Goal: Task Accomplishment & Management: Manage account settings

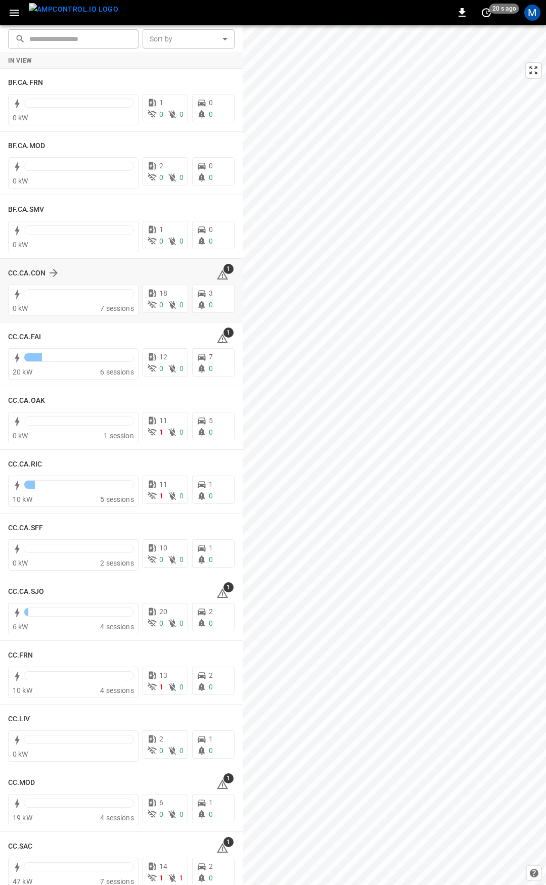
click at [216, 275] on icon at bounding box center [222, 275] width 12 height 12
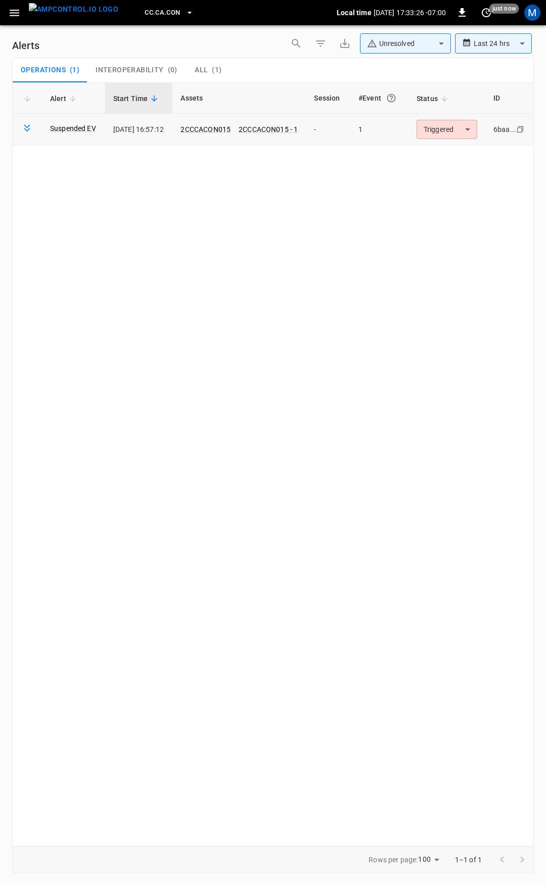
click at [452, 131] on body "**********" at bounding box center [273, 441] width 546 height 882
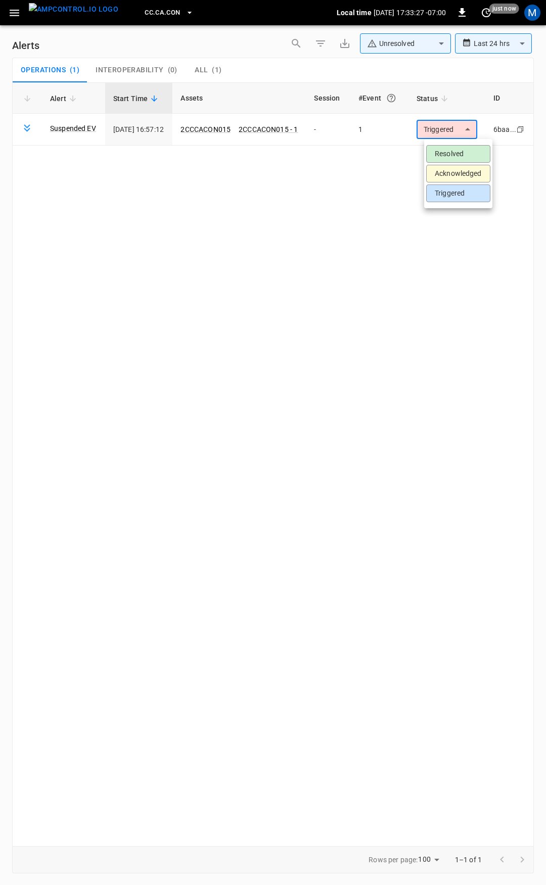
click at [460, 152] on li "Resolved" at bounding box center [458, 154] width 64 height 18
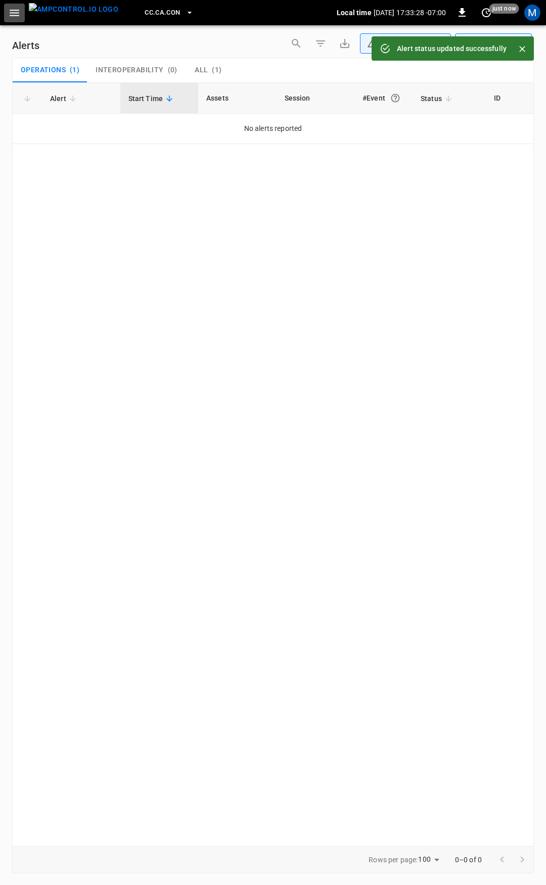
click at [18, 12] on icon "button" at bounding box center [14, 13] width 13 height 13
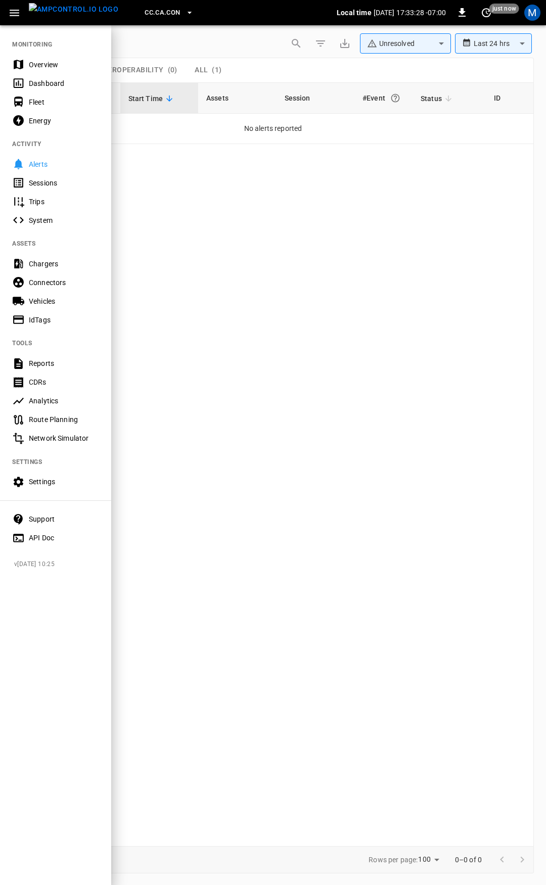
drag, startPoint x: 68, startPoint y: 64, endPoint x: 158, endPoint y: 141, distance: 118.0
click at [68, 64] on div "Overview" at bounding box center [64, 65] width 70 height 10
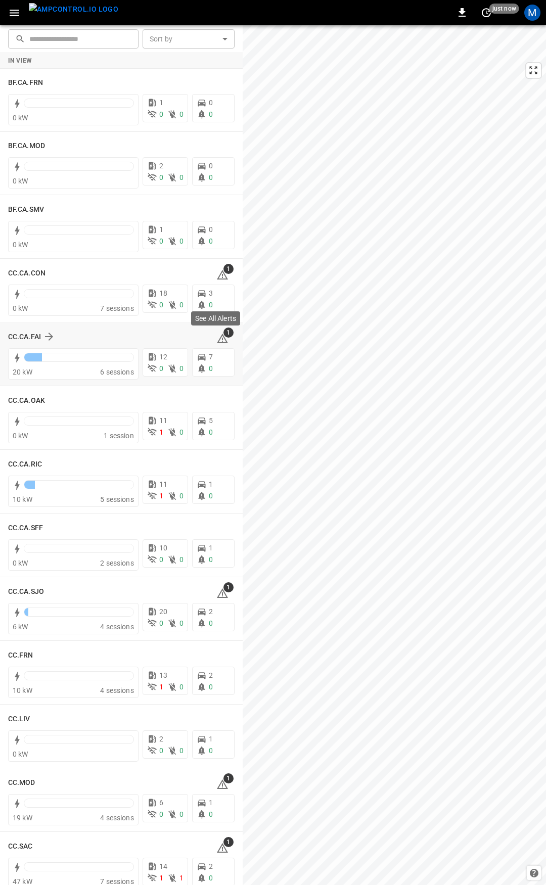
click at [216, 335] on icon at bounding box center [222, 339] width 12 height 12
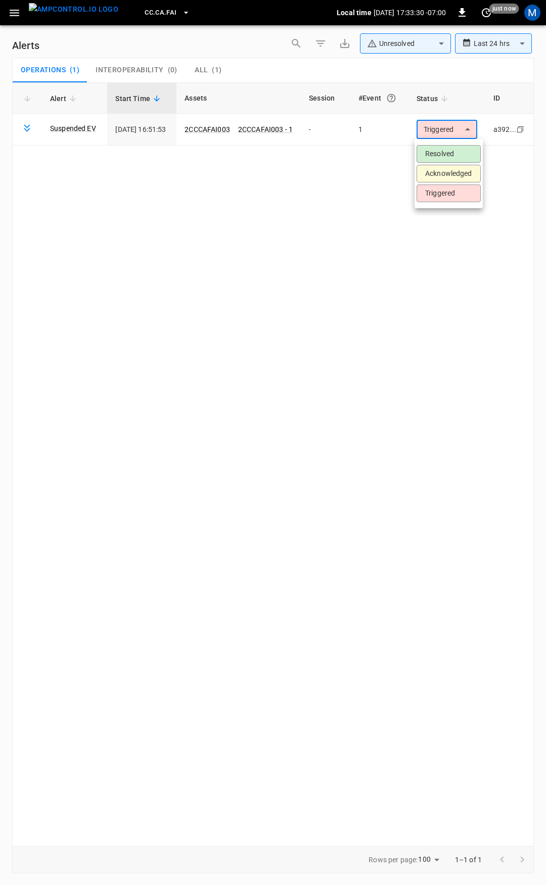
drag, startPoint x: 458, startPoint y: 122, endPoint x: 457, endPoint y: 146, distance: 23.8
click at [458, 122] on body "**********" at bounding box center [273, 441] width 546 height 882
click at [457, 148] on li "Resolved" at bounding box center [449, 154] width 64 height 18
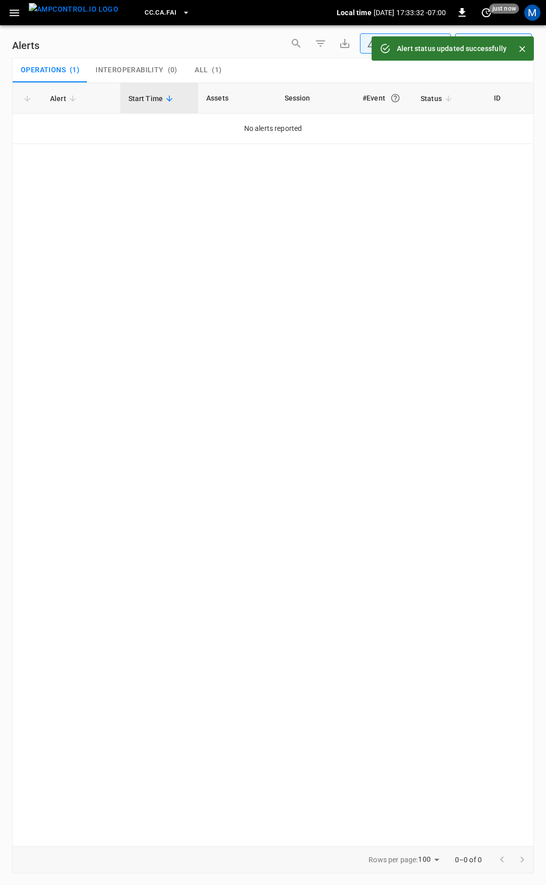
click at [13, 14] on icon "button" at bounding box center [14, 13] width 13 height 13
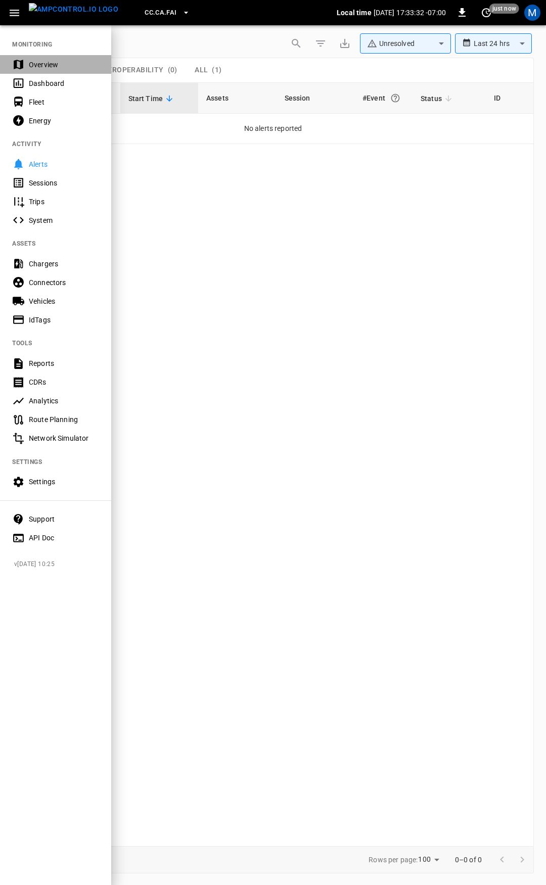
click at [37, 69] on div "Overview" at bounding box center [64, 65] width 70 height 10
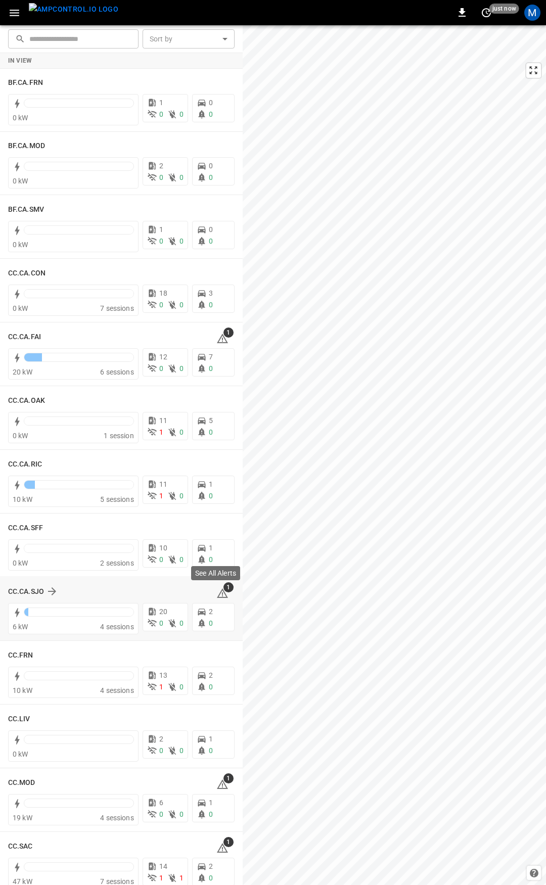
click at [216, 593] on icon at bounding box center [222, 594] width 12 height 12
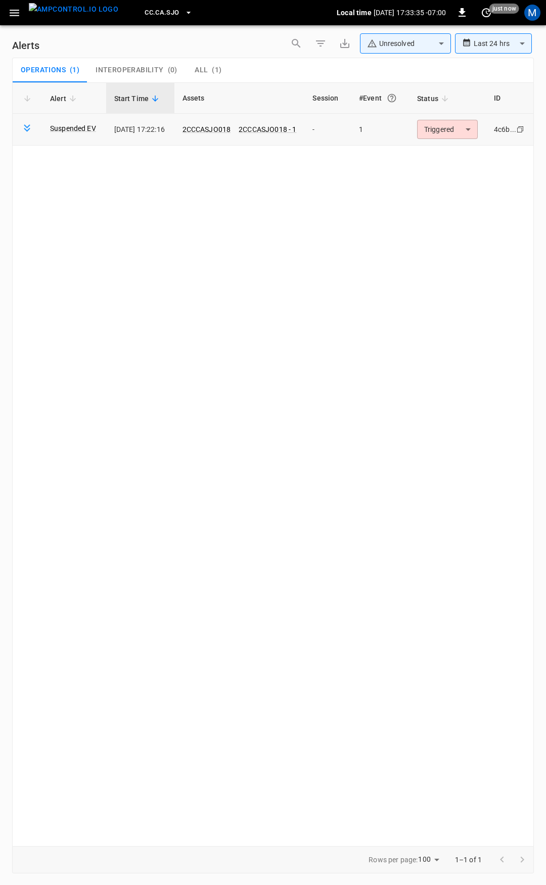
click at [466, 135] on body "**********" at bounding box center [273, 441] width 546 height 882
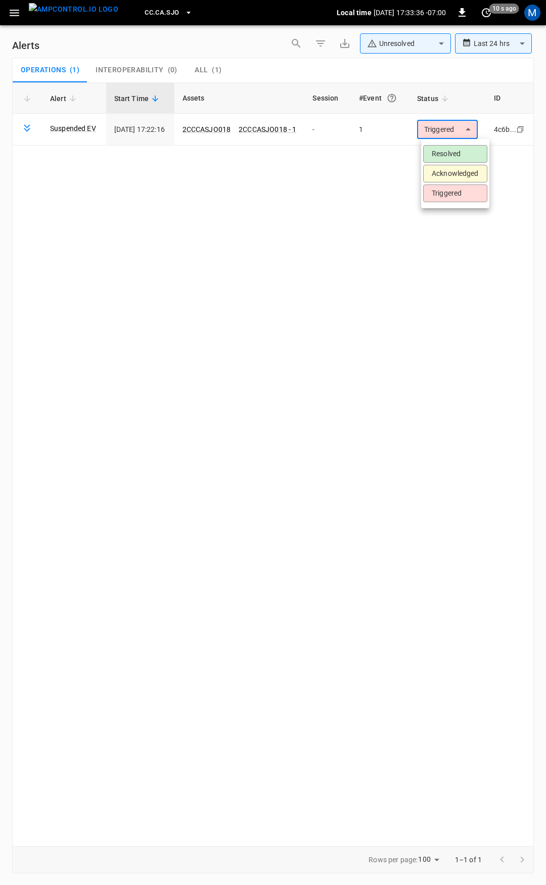
click at [456, 150] on li "Resolved" at bounding box center [455, 154] width 64 height 18
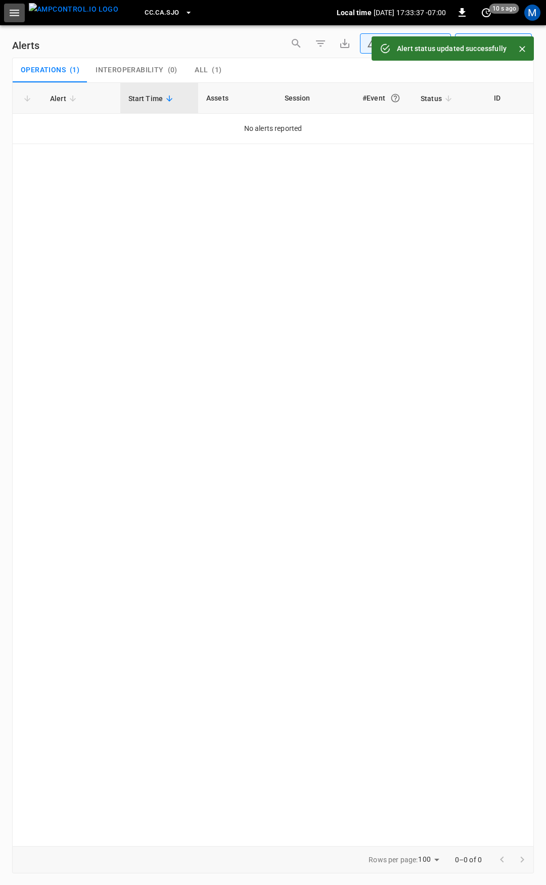
drag, startPoint x: 14, startPoint y: 15, endPoint x: 48, endPoint y: 0, distance: 37.6
click at [14, 15] on icon "button" at bounding box center [15, 13] width 10 height 7
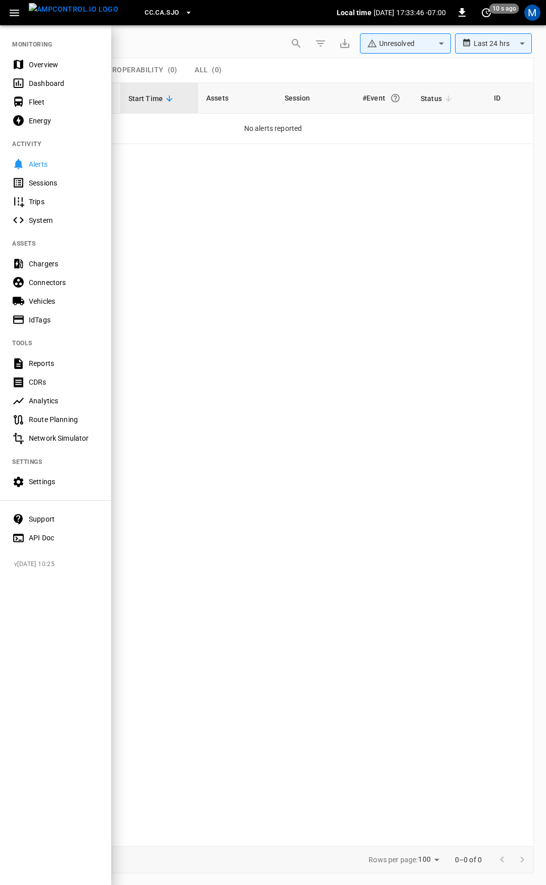
click at [45, 63] on div "Overview" at bounding box center [64, 65] width 70 height 10
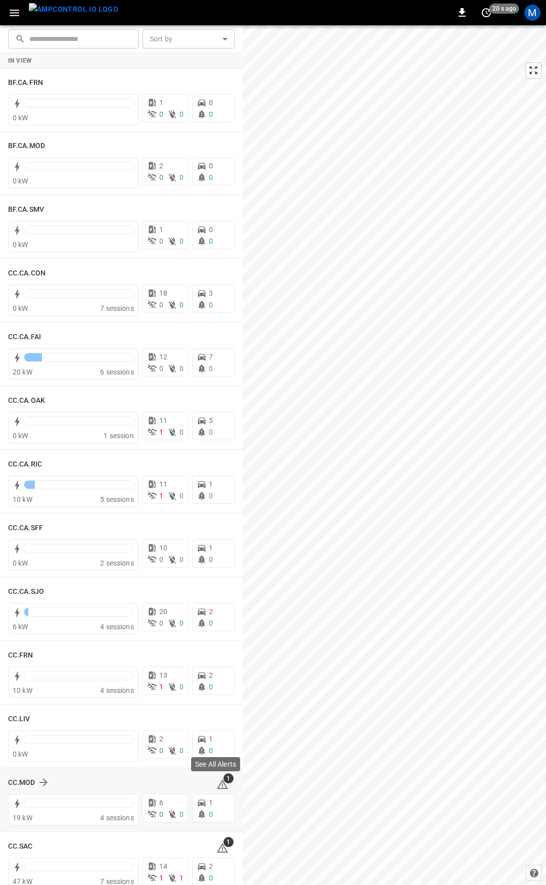
click at [217, 785] on icon at bounding box center [222, 785] width 12 height 12
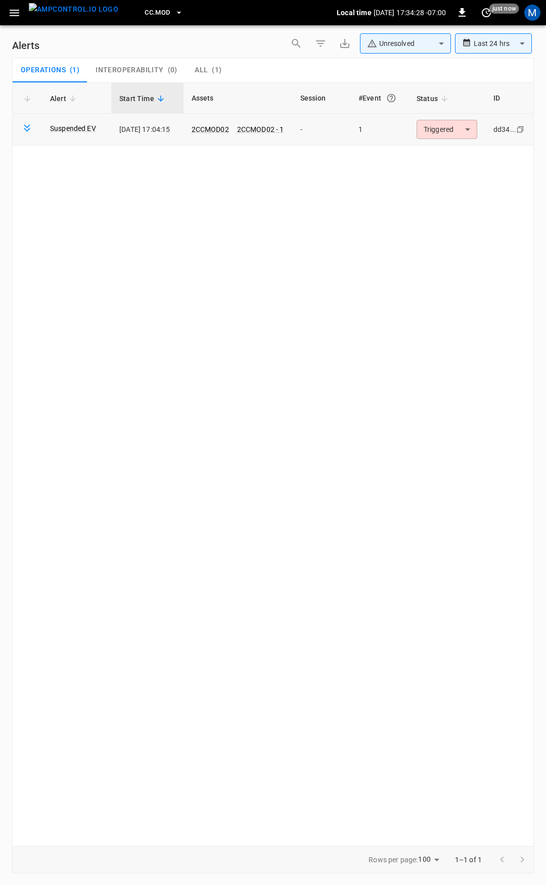
click at [456, 128] on body "**********" at bounding box center [273, 441] width 546 height 882
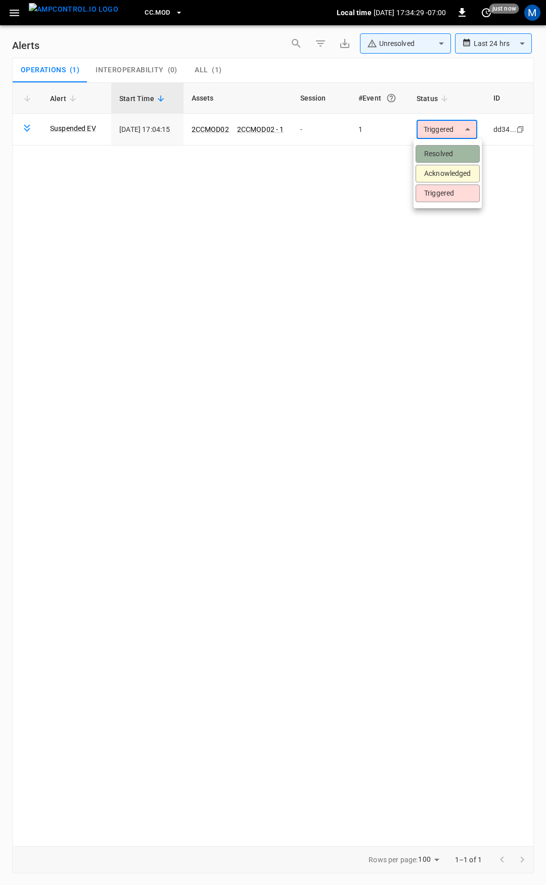
drag, startPoint x: 453, startPoint y: 146, endPoint x: 406, endPoint y: 7, distance: 146.3
click at [452, 144] on ul "Resolved Acknowledged Triggered" at bounding box center [448, 173] width 68 height 69
click at [452, 146] on ul "Resolved Acknowledged Triggered" at bounding box center [448, 173] width 68 height 69
click at [442, 154] on li "Resolved" at bounding box center [448, 154] width 64 height 18
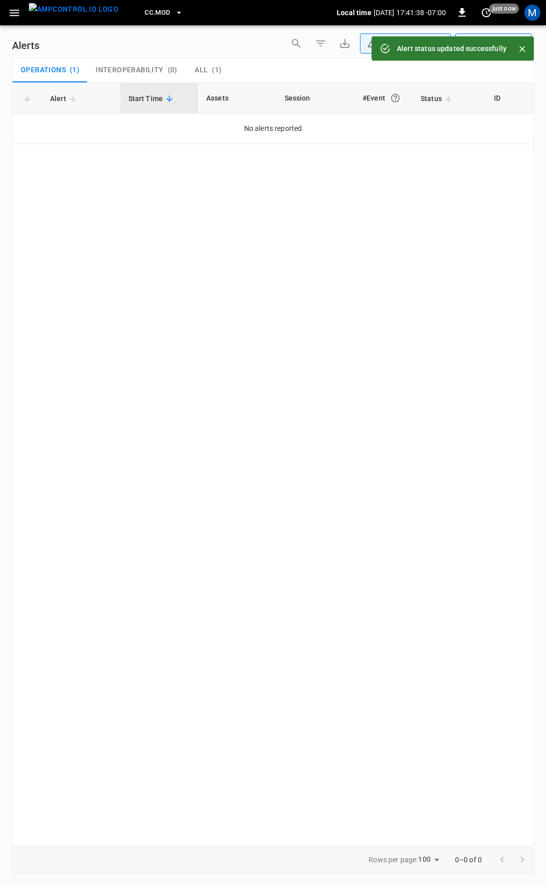
click at [17, 22] on div "CC.MOD Local time 2025-09-10 17:41:38 -07:00 0 just now M" at bounding box center [273, 12] width 546 height 25
click at [17, 16] on icon "button" at bounding box center [14, 13] width 13 height 13
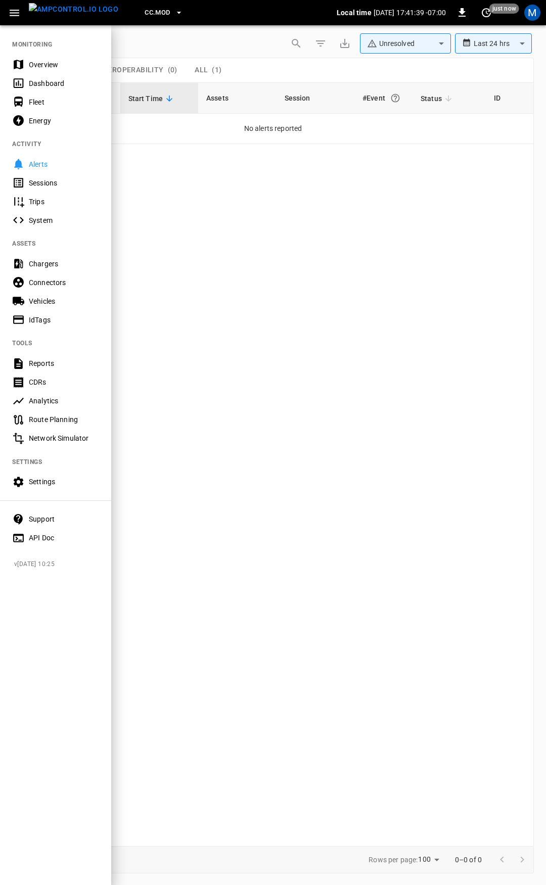
click at [37, 69] on div "Overview" at bounding box center [64, 65] width 70 height 10
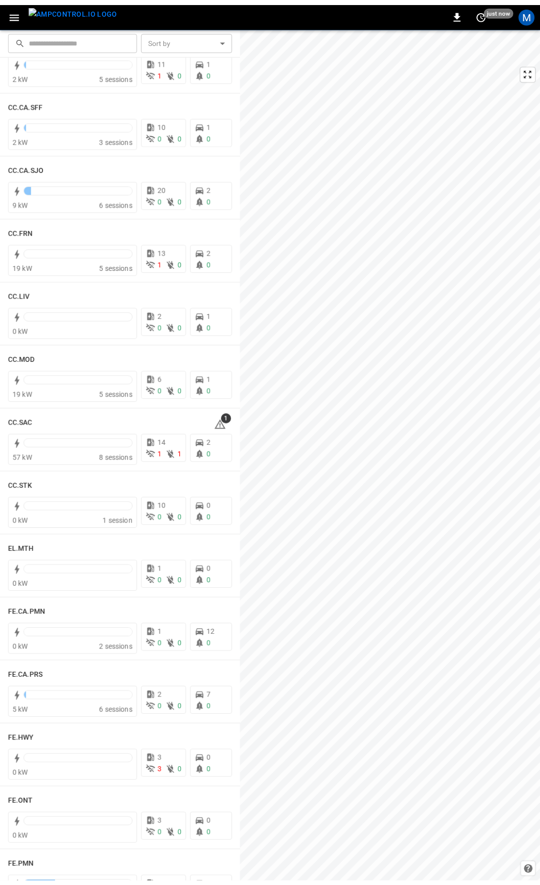
scroll to position [437, 0]
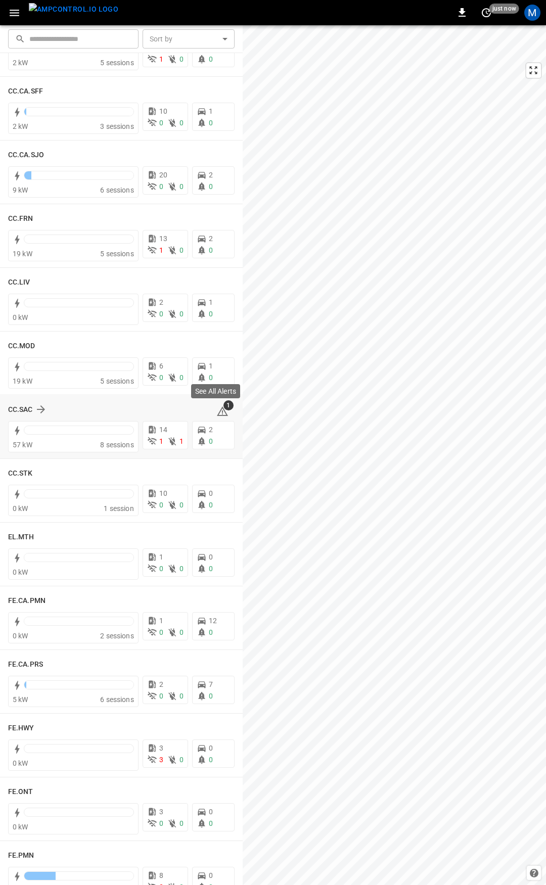
click at [218, 412] on icon at bounding box center [222, 412] width 11 height 10
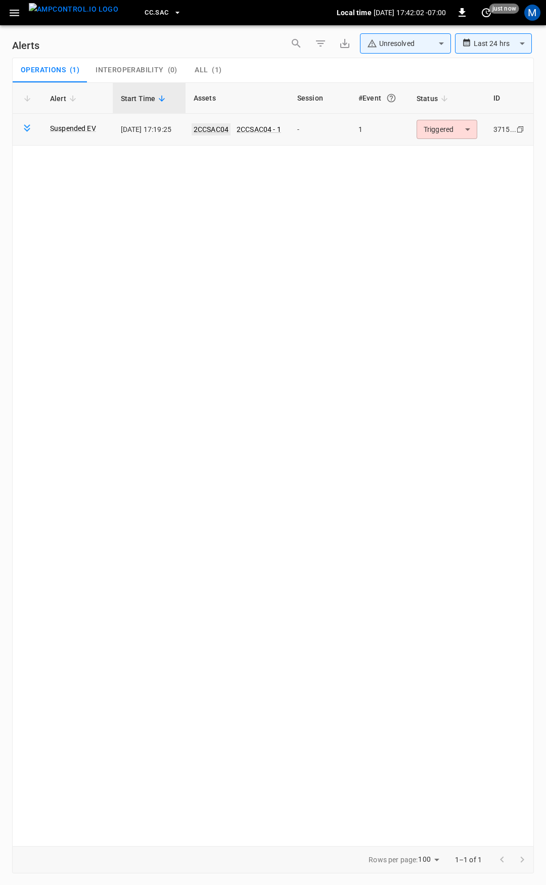
click at [222, 129] on link "2CCSAC04" at bounding box center [211, 129] width 39 height 12
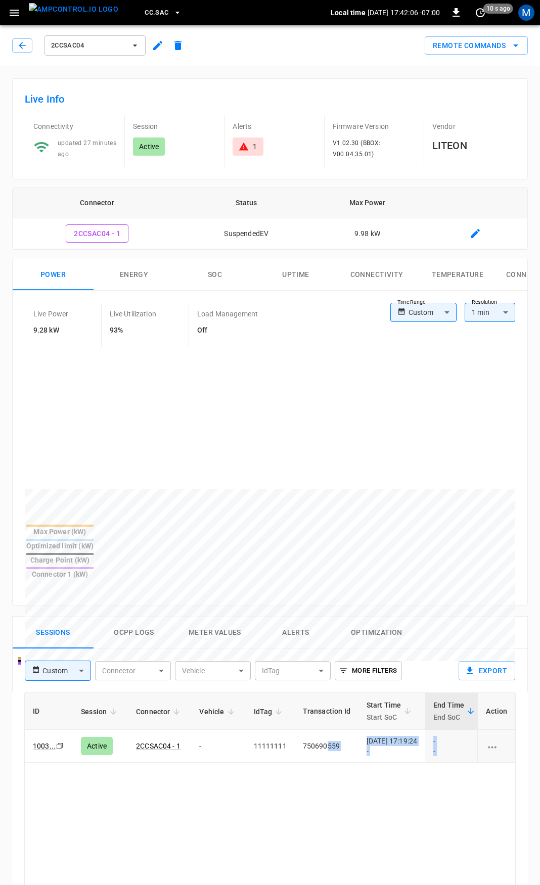
scroll to position [0, 254]
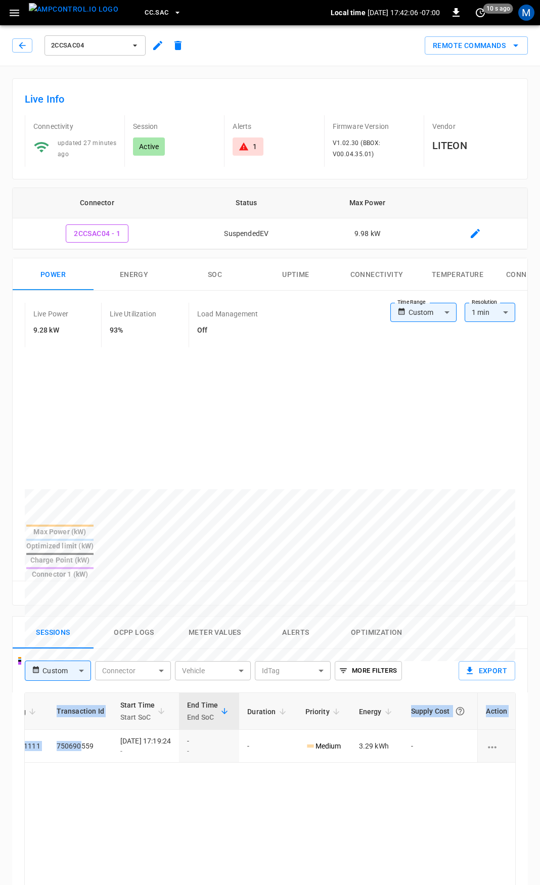
drag, startPoint x: 342, startPoint y: 719, endPoint x: 546, endPoint y: 754, distance: 206.1
click at [540, 754] on html "CC.SAC Local time 2025-09-10 17:42:06 -07:00 0 10 s ago M 2CCSAC04 Remote Comma…" at bounding box center [270, 676] width 540 height 1352
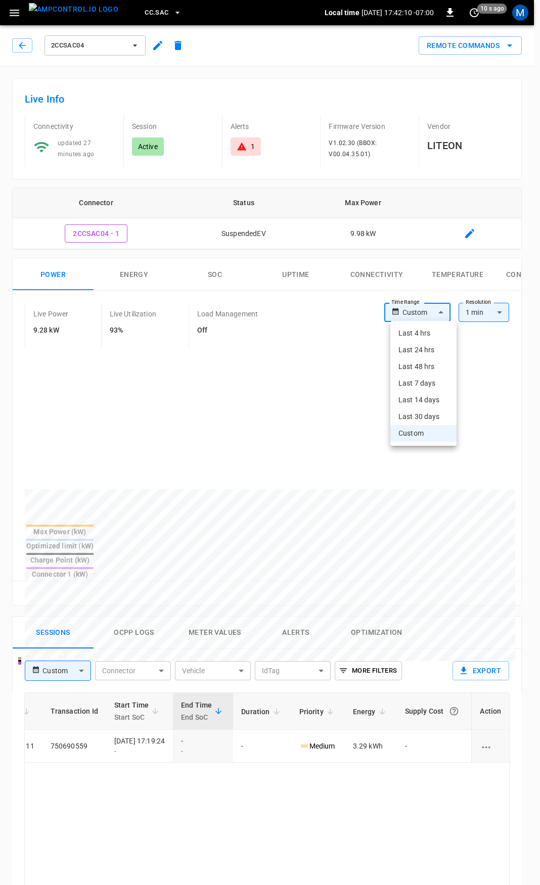
click at [438, 314] on body "CC.SAC Local time 2025-09-10 17:42:10 -07:00 0 10 s ago M 2CCSAC04 Remote Comma…" at bounding box center [270, 676] width 540 height 1352
click at [428, 339] on li "Last 4 hrs" at bounding box center [423, 333] width 66 height 17
type input "**********"
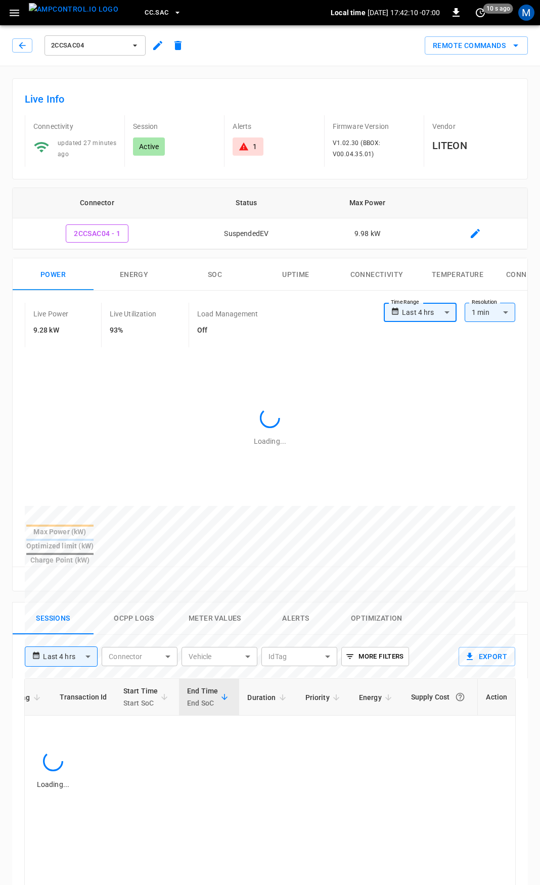
scroll to position [0, 210]
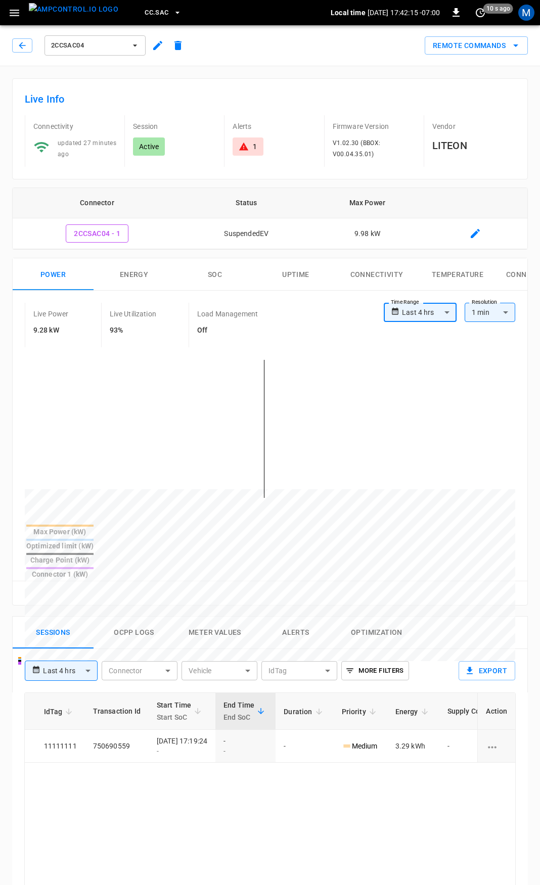
click at [240, 146] on icon at bounding box center [244, 147] width 10 height 10
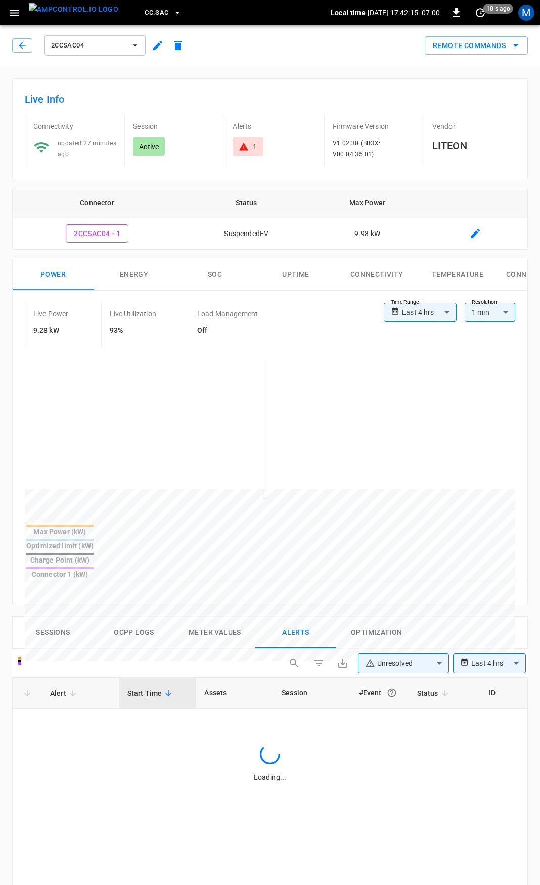
scroll to position [431, 0]
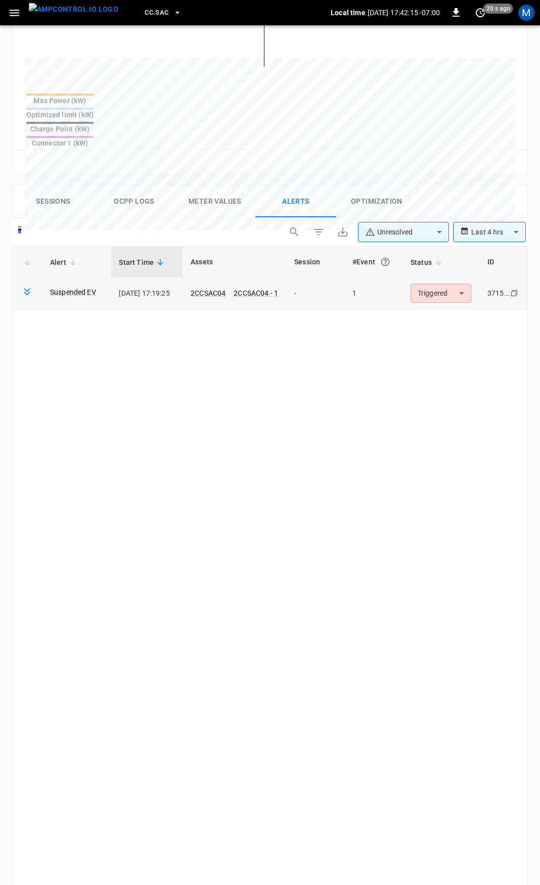
click at [445, 253] on body "**********" at bounding box center [270, 313] width 540 height 1489
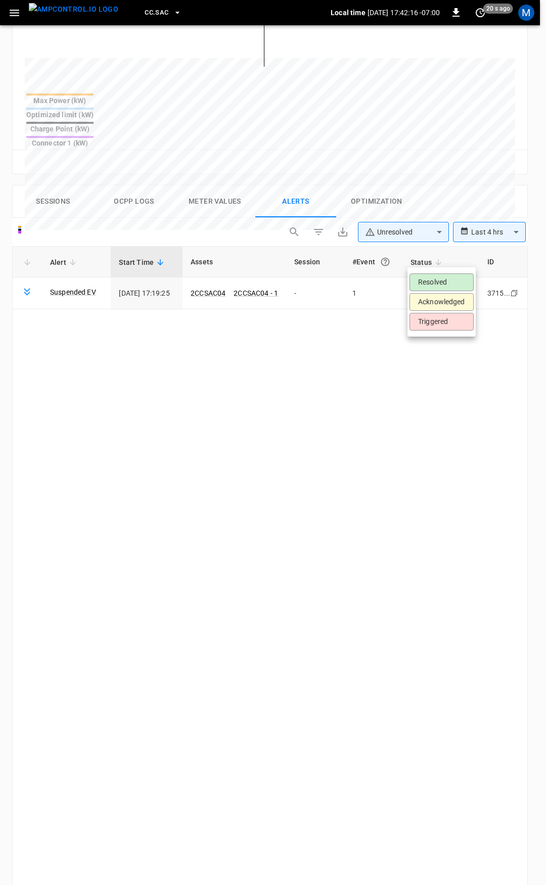
click at [302, 406] on div at bounding box center [273, 442] width 546 height 885
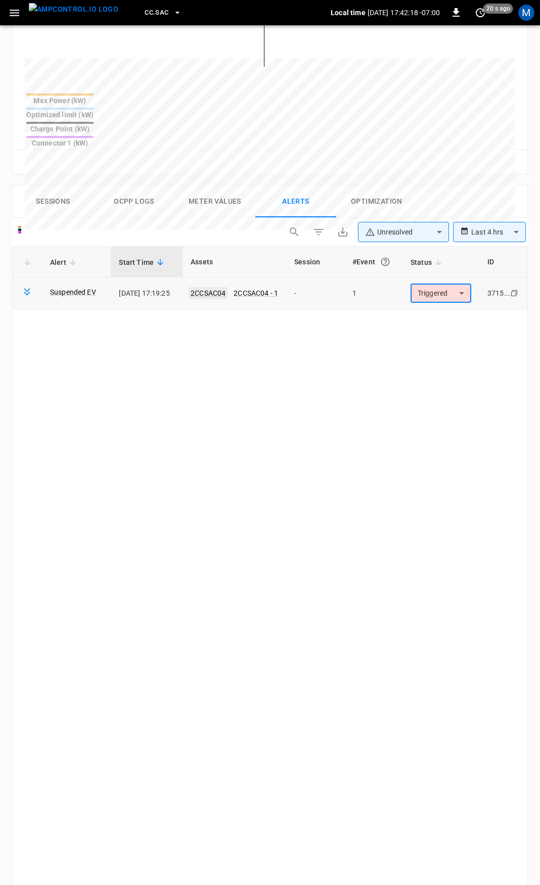
click at [217, 287] on link "2CCSAC04" at bounding box center [208, 293] width 39 height 12
type input "******"
click at [202, 287] on link "2CCSAC04" at bounding box center [208, 293] width 39 height 12
click at [434, 262] on body "**********" at bounding box center [273, 313] width 546 height 1489
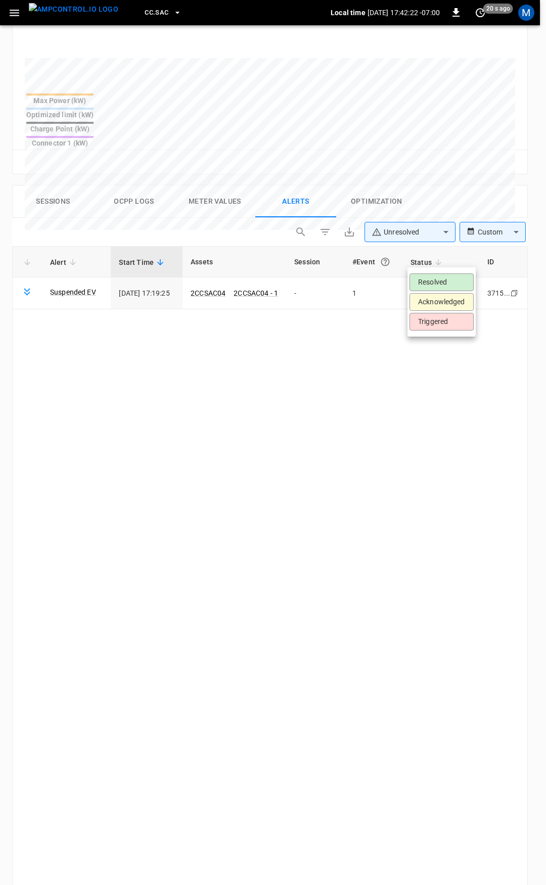
click at [441, 285] on li "Resolved" at bounding box center [442, 283] width 64 height 18
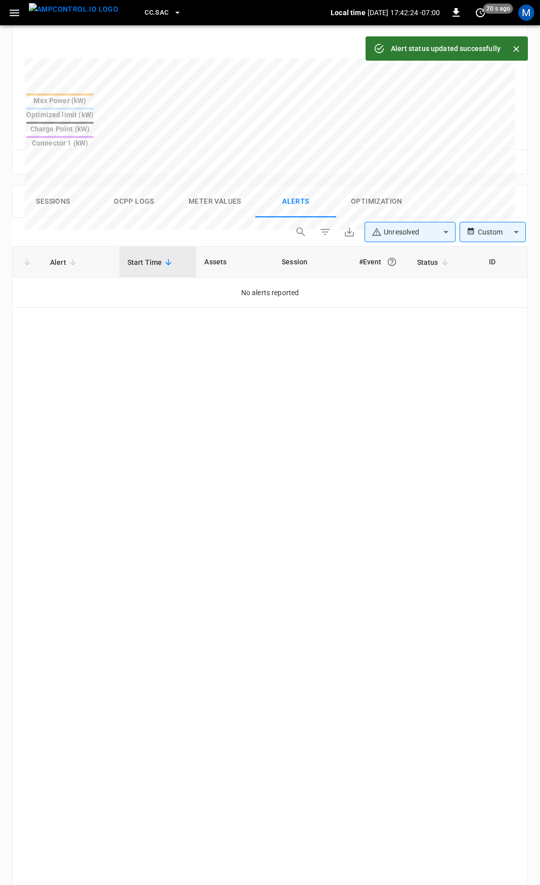
click at [73, 186] on button "Sessions" at bounding box center [53, 202] width 81 height 32
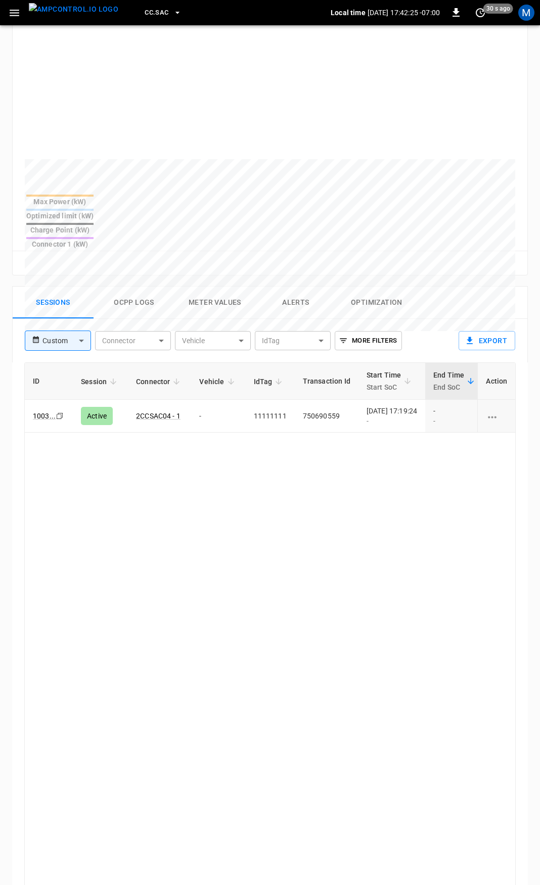
scroll to position [381, 0]
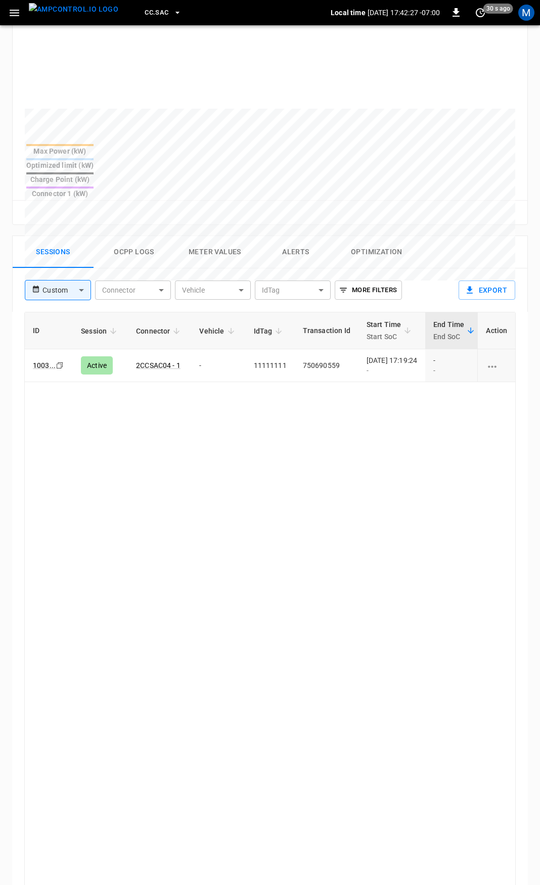
click at [540, 48] on html "CC.SAC Local time 2025-09-10 17:42:27 -07:00 0 30 s ago M 2CCSAC04 Remote Comma…" at bounding box center [270, 295] width 540 height 1352
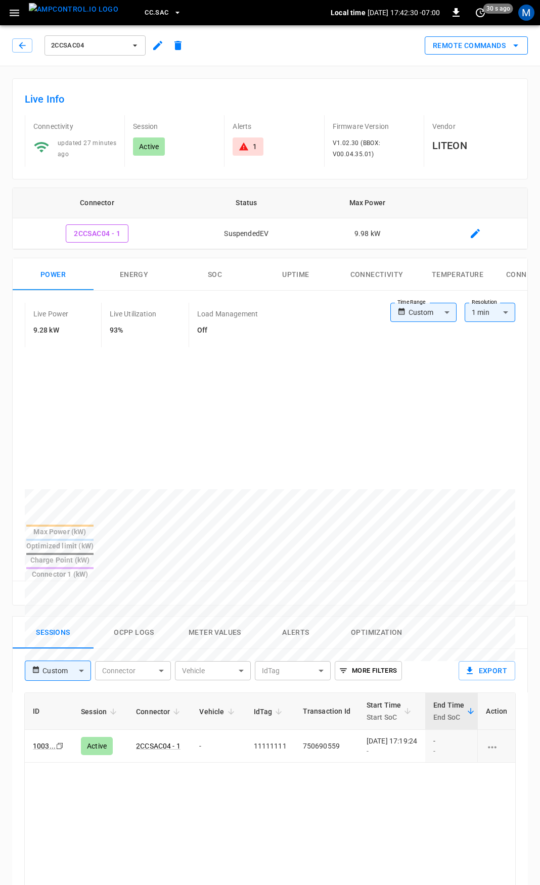
click at [496, 50] on button "Remote Commands" at bounding box center [476, 45] width 103 height 19
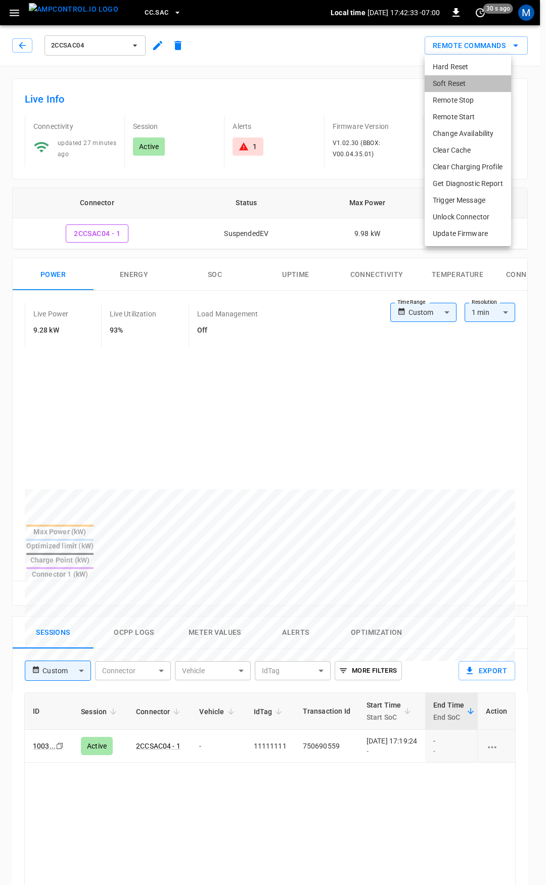
click at [456, 87] on li "Soft Reset" at bounding box center [468, 83] width 86 height 17
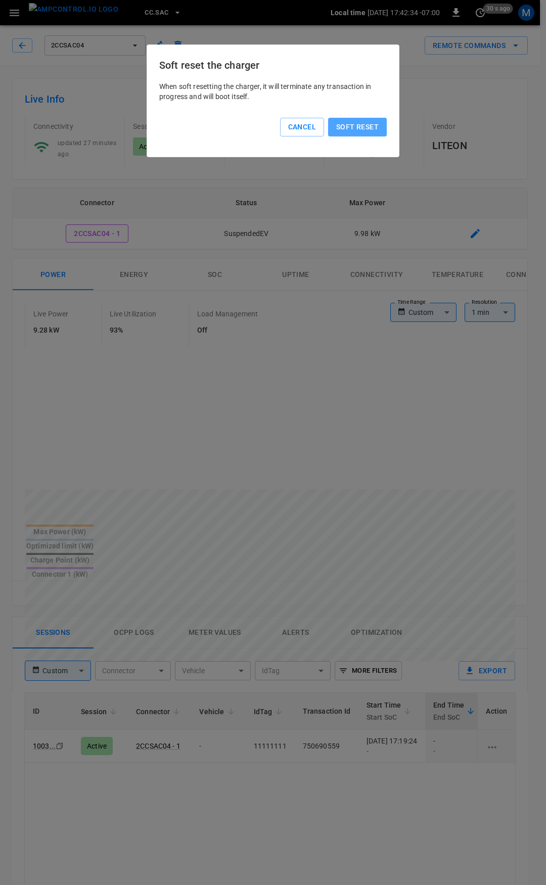
click at [366, 123] on button "Soft reset" at bounding box center [357, 127] width 59 height 19
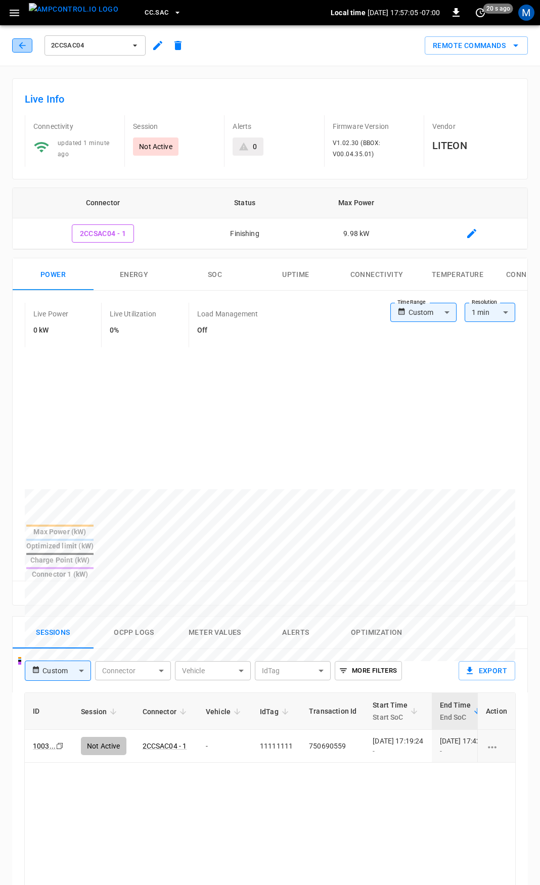
click at [20, 48] on icon "button" at bounding box center [22, 45] width 10 height 10
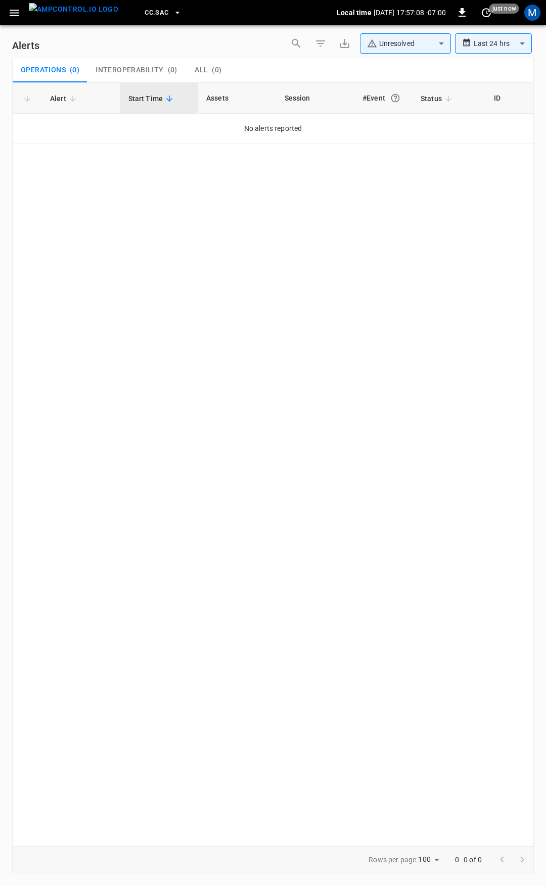
click at [19, 13] on icon "button" at bounding box center [14, 13] width 13 height 13
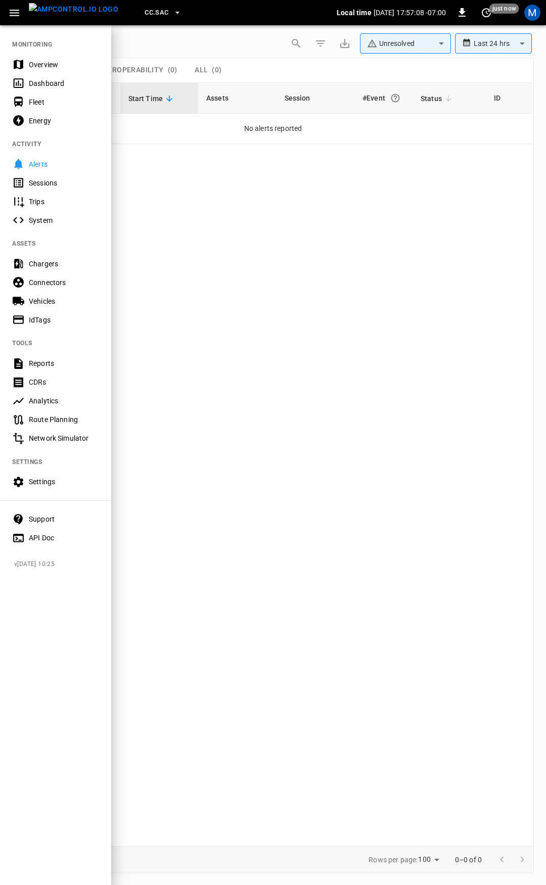
drag, startPoint x: 59, startPoint y: 60, endPoint x: 67, endPoint y: 84, distance: 25.7
click at [59, 60] on div "Overview" at bounding box center [64, 65] width 70 height 10
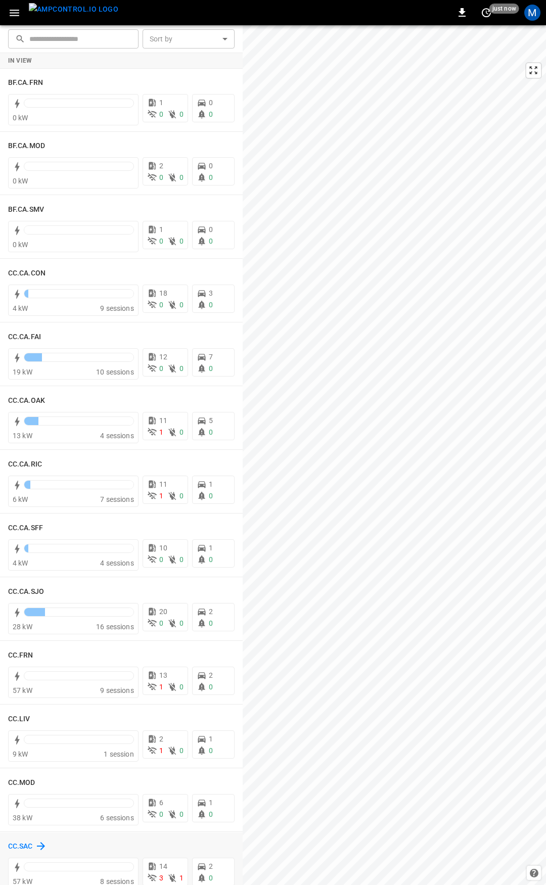
click at [12, 847] on h6 "CC.SAC" at bounding box center [20, 846] width 25 height 11
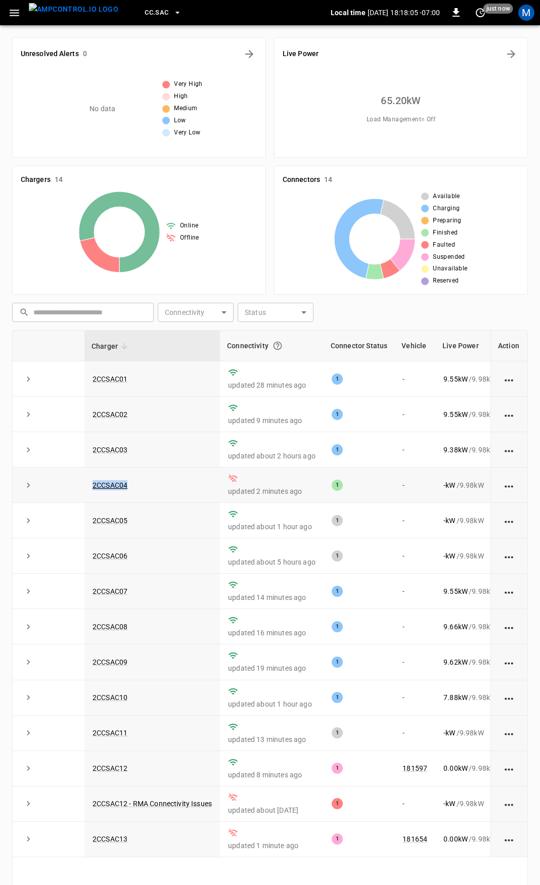
drag, startPoint x: 164, startPoint y: 494, endPoint x: 84, endPoint y: 496, distance: 79.4
click at [84, 496] on td "2CCSAC04" at bounding box center [152, 485] width 136 height 35
copy link "2CCSAC04"
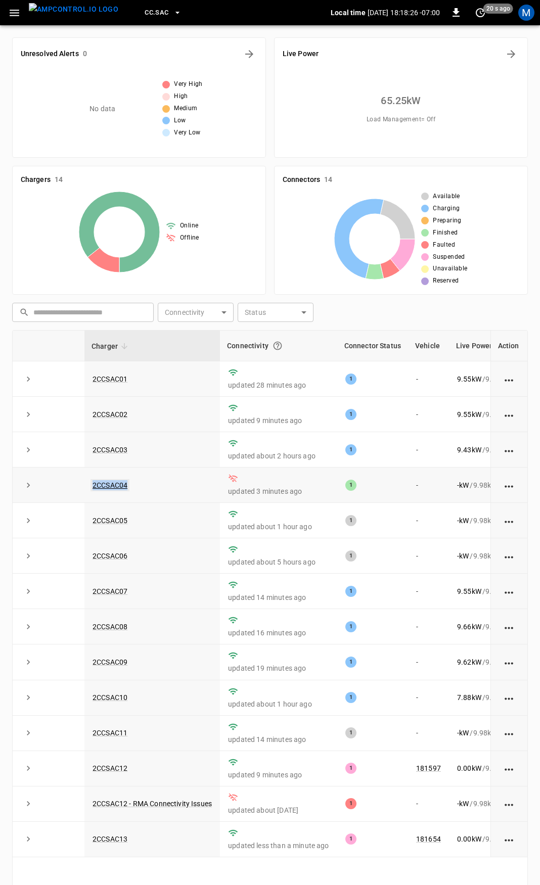
copy link "2CCSAC04"
click at [119, 484] on link "2CCSAC04" at bounding box center [110, 485] width 39 height 12
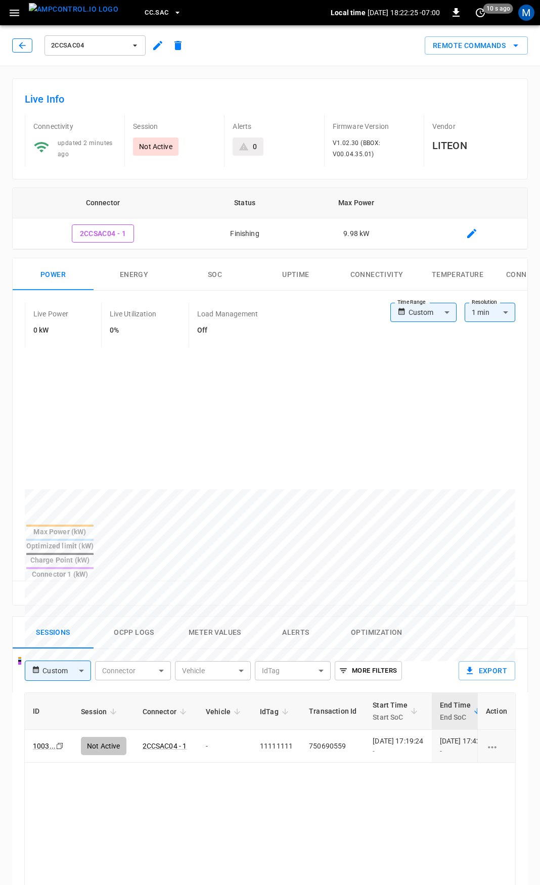
click at [21, 50] on icon "button" at bounding box center [22, 45] width 10 height 10
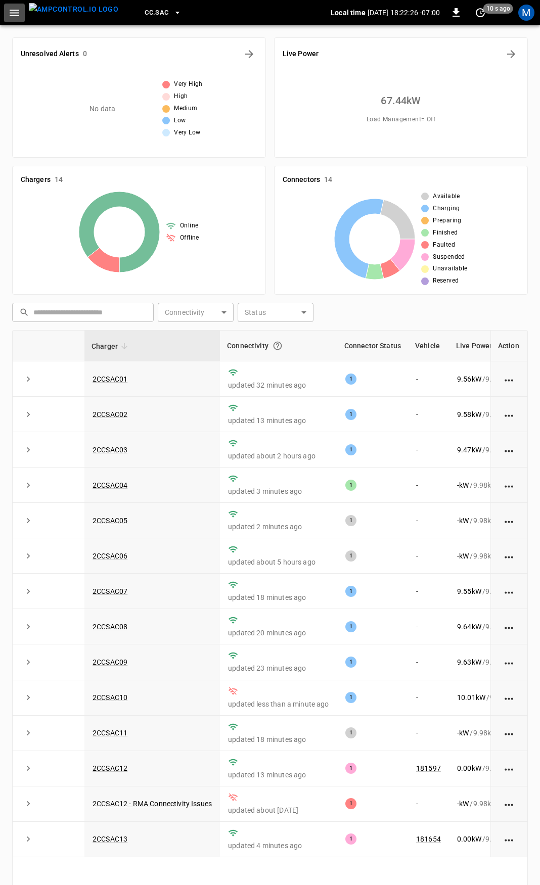
click at [10, 10] on icon "button" at bounding box center [14, 13] width 13 height 13
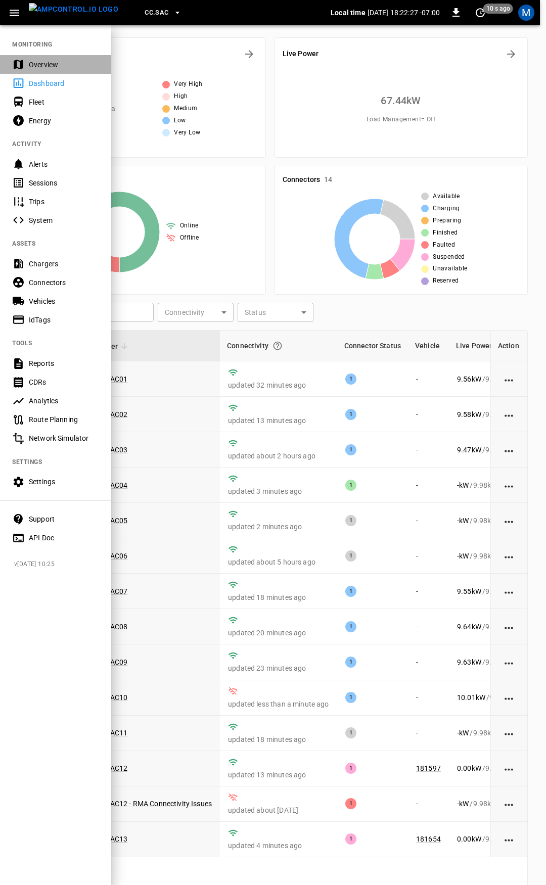
click at [33, 66] on div "Overview" at bounding box center [64, 65] width 70 height 10
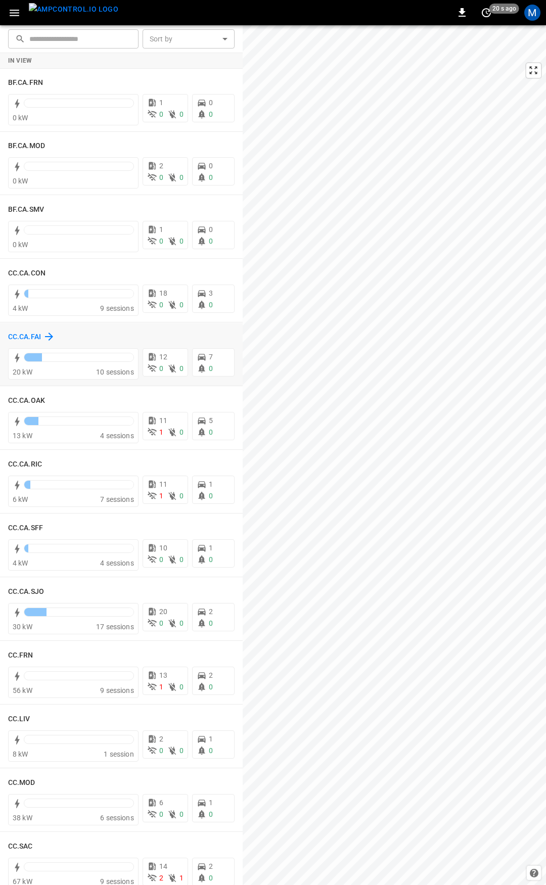
click at [23, 335] on h6 "CC.CA.FAI" at bounding box center [24, 337] width 33 height 11
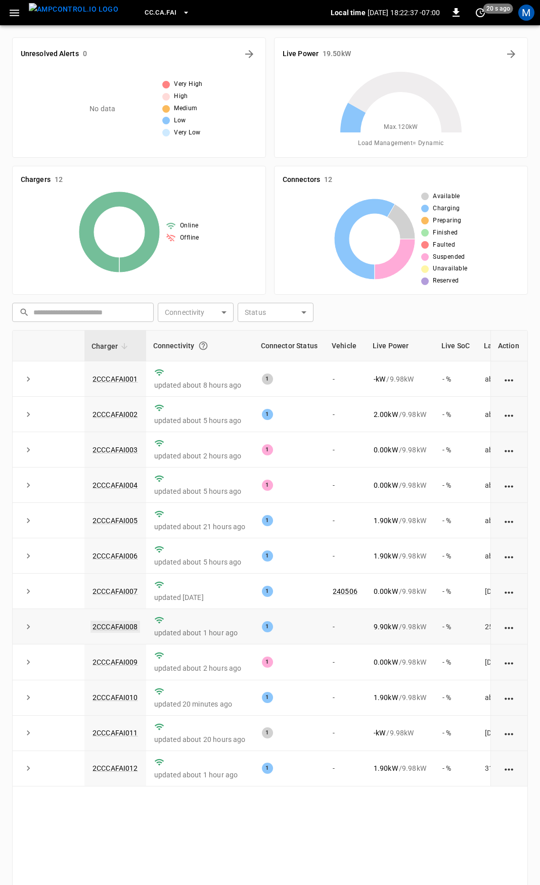
click at [118, 628] on link "2CCCAFAI008" at bounding box center [116, 627] width 50 height 12
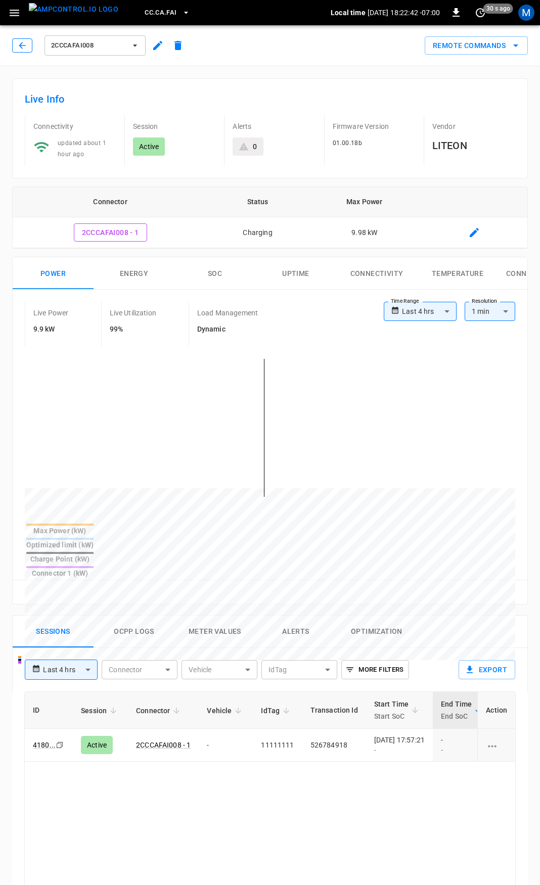
click at [22, 47] on icon "button" at bounding box center [22, 45] width 10 height 10
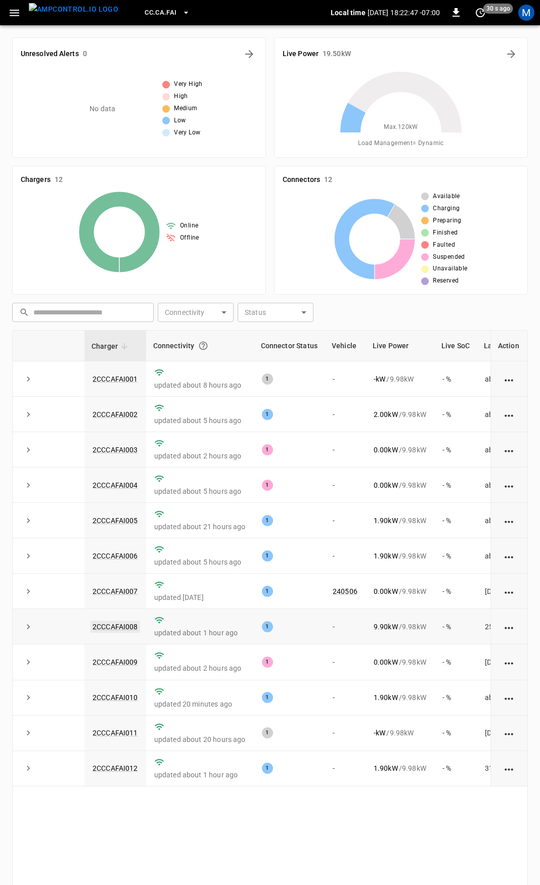
click at [126, 633] on link "2CCCAFAI008" at bounding box center [116, 627] width 50 height 12
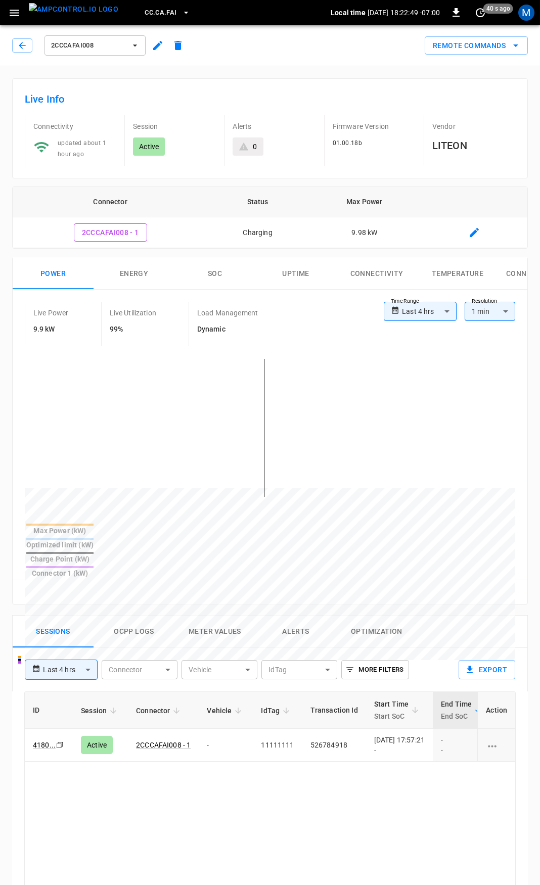
click at [156, 41] on icon "button" at bounding box center [158, 45] width 12 height 12
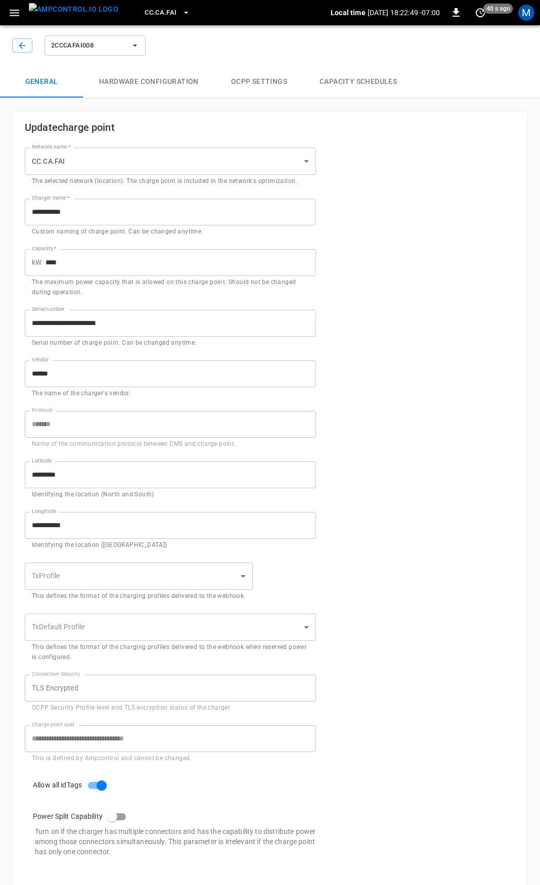
type input "**********"
click at [263, 85] on button "OCPP settings" at bounding box center [259, 82] width 88 height 32
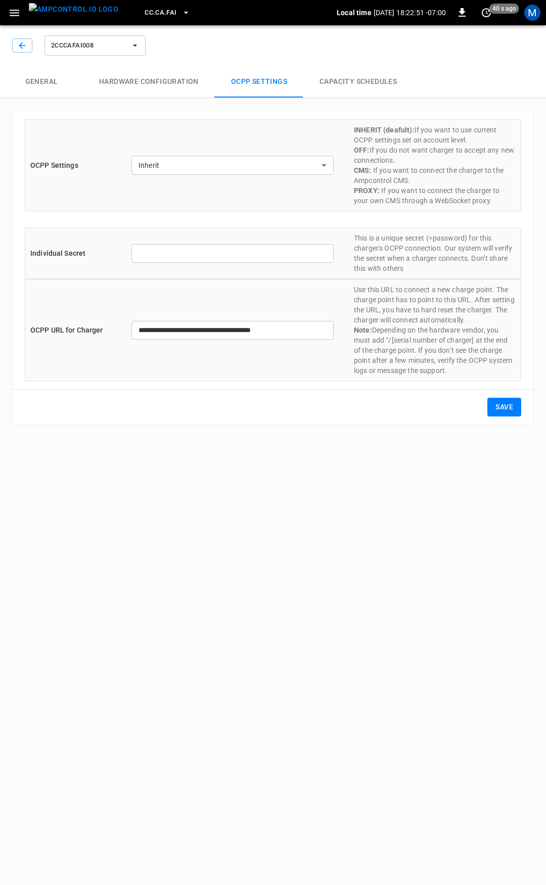
type input "*******"
type input "**********"
click at [366, 82] on button "Capacity Schedules" at bounding box center [358, 82] width 110 height 32
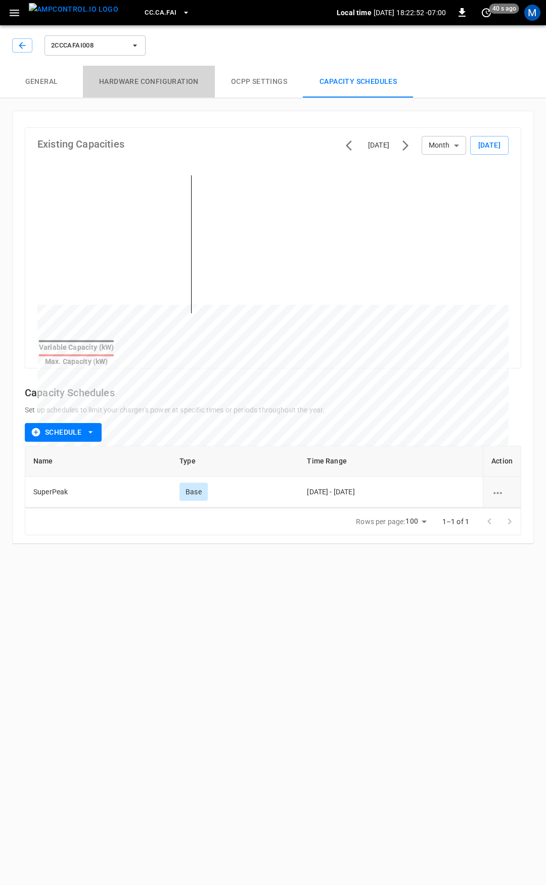
click at [180, 83] on button "Hardware configuration" at bounding box center [149, 82] width 132 height 32
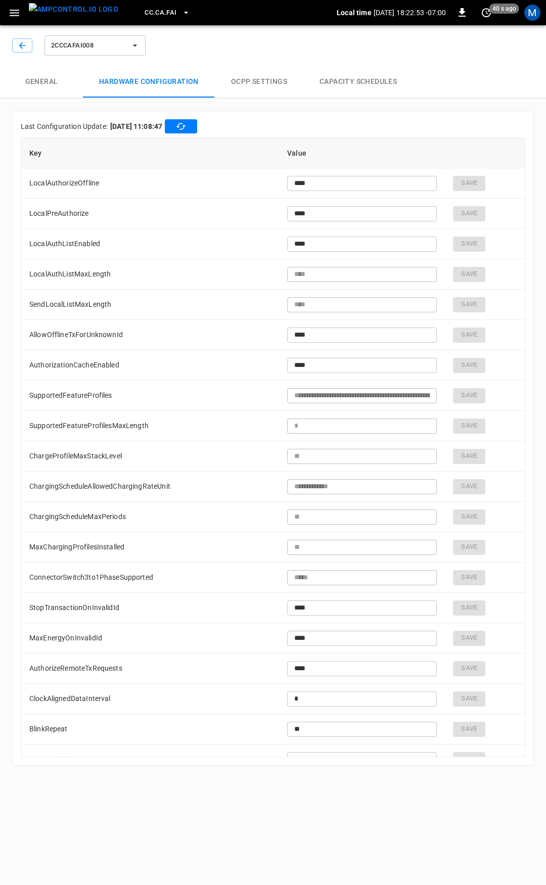
click at [270, 82] on button "OCPP settings" at bounding box center [259, 82] width 88 height 32
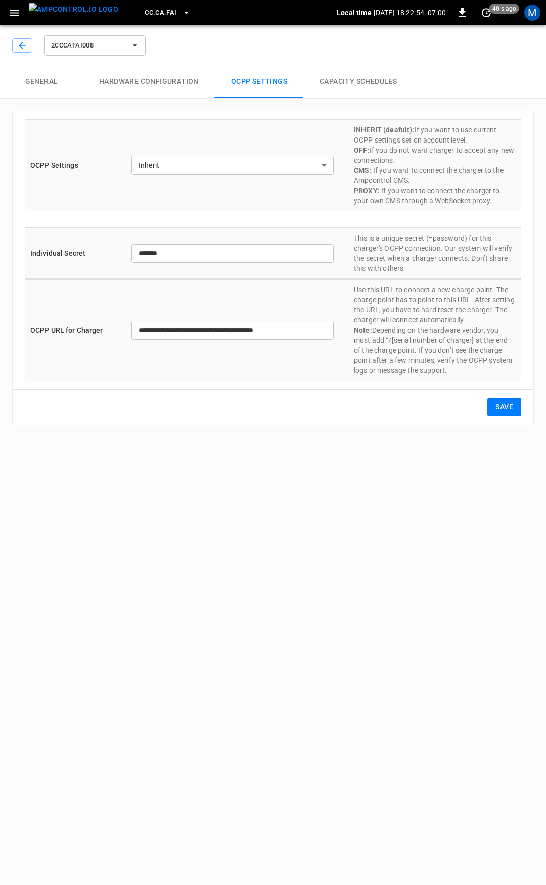
click at [329, 79] on button "Capacity Schedules" at bounding box center [358, 82] width 110 height 32
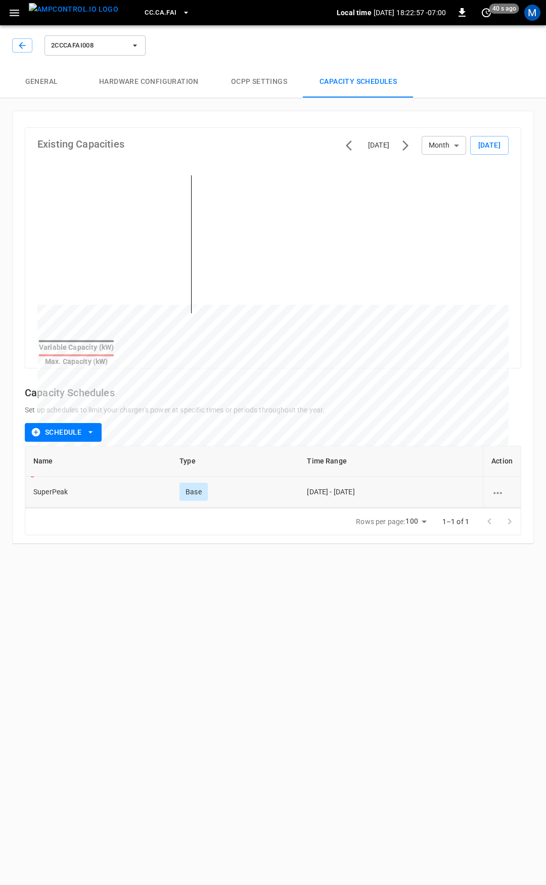
click at [500, 487] on icon "schedule options" at bounding box center [497, 493] width 13 height 13
click at [502, 491] on li "Edit" at bounding box center [510, 492] width 36 height 17
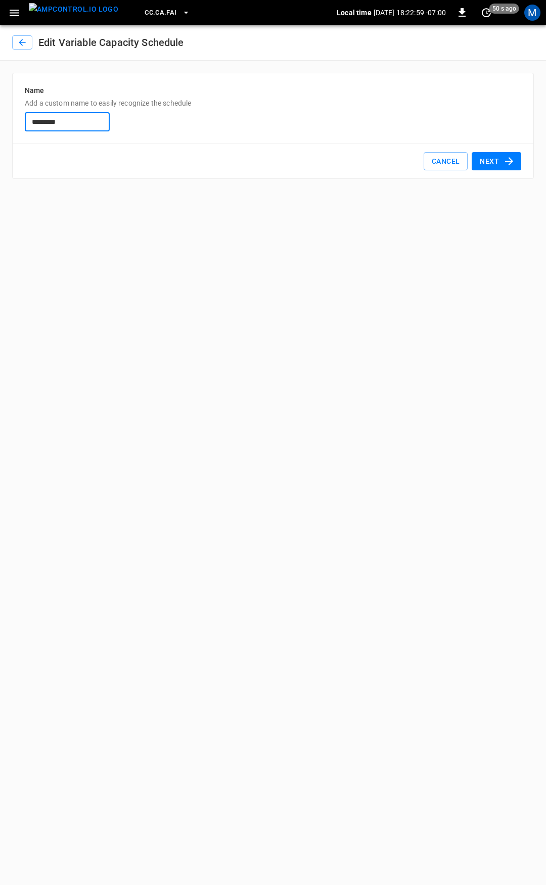
click at [500, 161] on button "Next" at bounding box center [497, 161] width 50 height 19
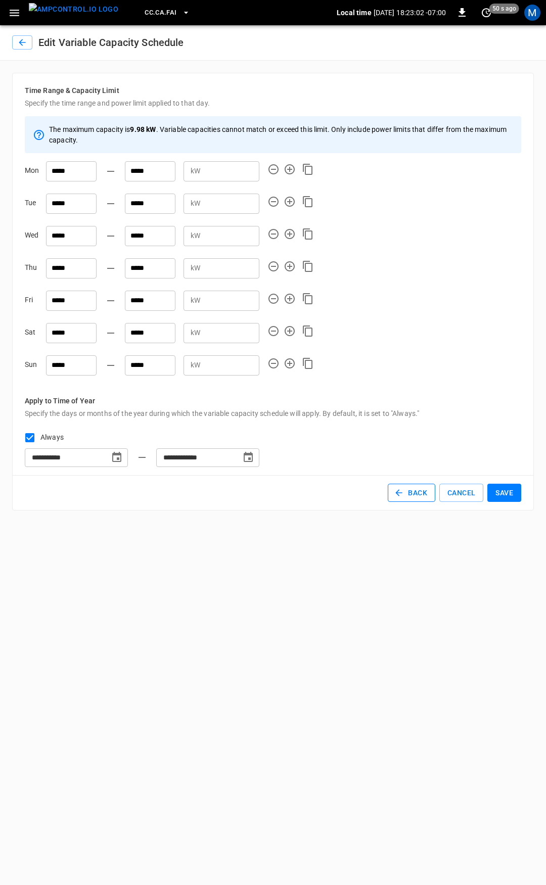
click at [414, 491] on button "Back" at bounding box center [412, 493] width 48 height 19
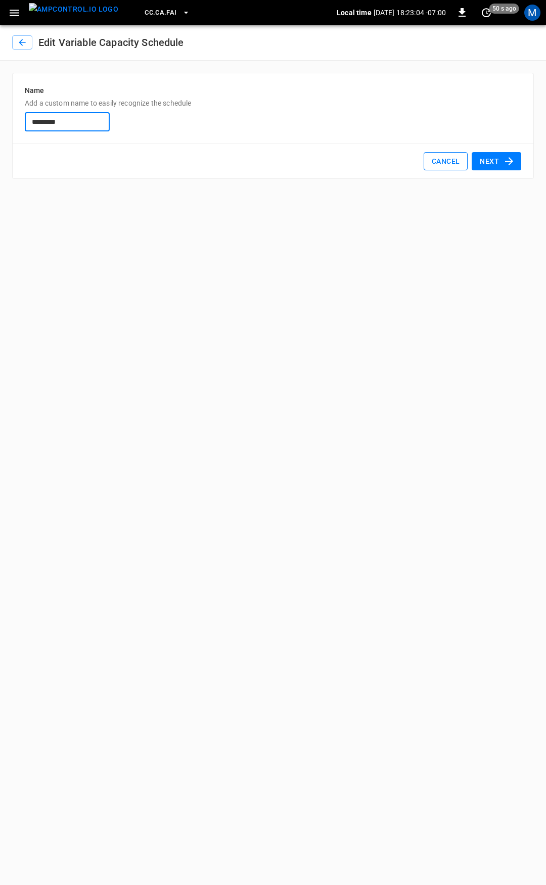
click at [440, 164] on button "Cancel" at bounding box center [446, 161] width 44 height 19
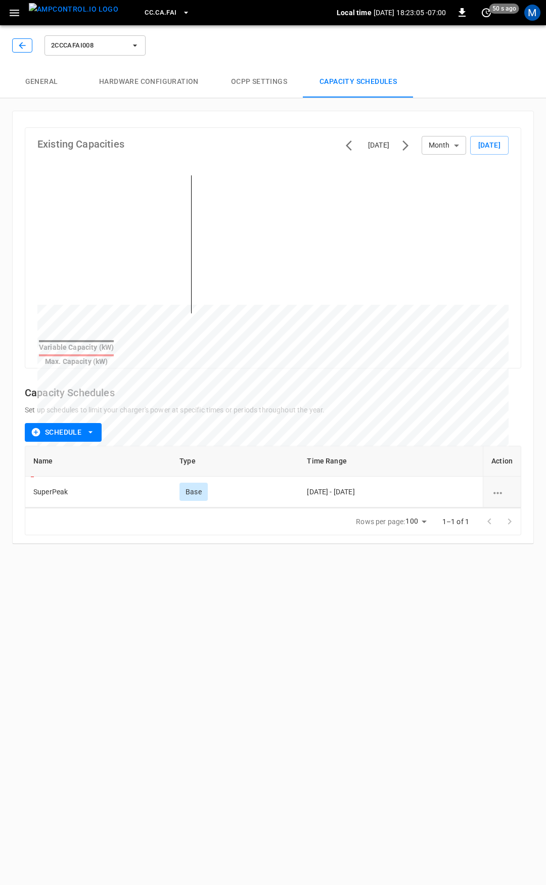
click at [24, 49] on icon "button" at bounding box center [22, 45] width 10 height 10
click at [22, 46] on icon "button" at bounding box center [22, 45] width 10 height 10
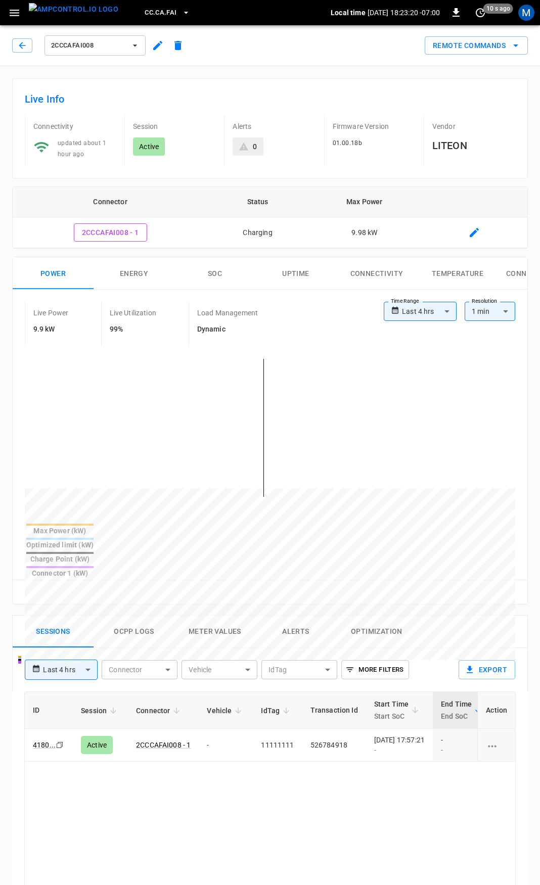
click at [280, 55] on div "Remote Commands" at bounding box center [358, 41] width 340 height 27
click at [18, 50] on icon "button" at bounding box center [22, 45] width 10 height 10
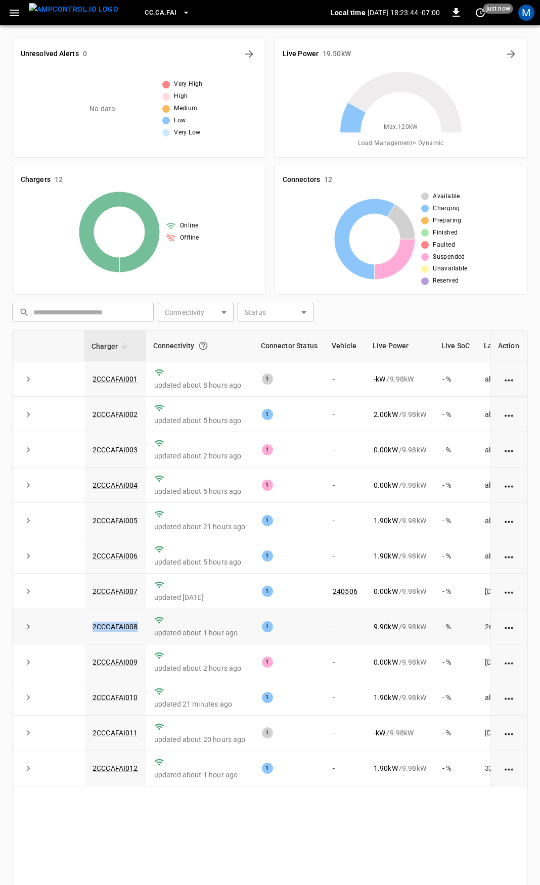
drag, startPoint x: 143, startPoint y: 631, endPoint x: 76, endPoint y: 633, distance: 66.8
click at [76, 633] on tr "2CCCAFAI008 updated about 1 hour ago 1 - 9.90 kW / 9.98 kW - % 26 minutes ago" at bounding box center [303, 626] width 580 height 35
click at [118, 562] on link "2CCCAFAI006" at bounding box center [116, 556] width 50 height 12
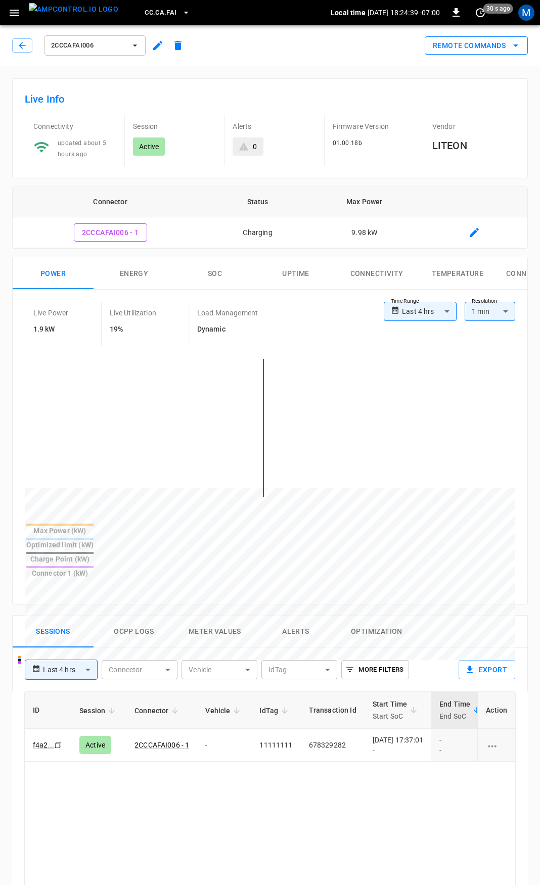
click at [510, 37] on button "Remote Commands" at bounding box center [476, 45] width 103 height 19
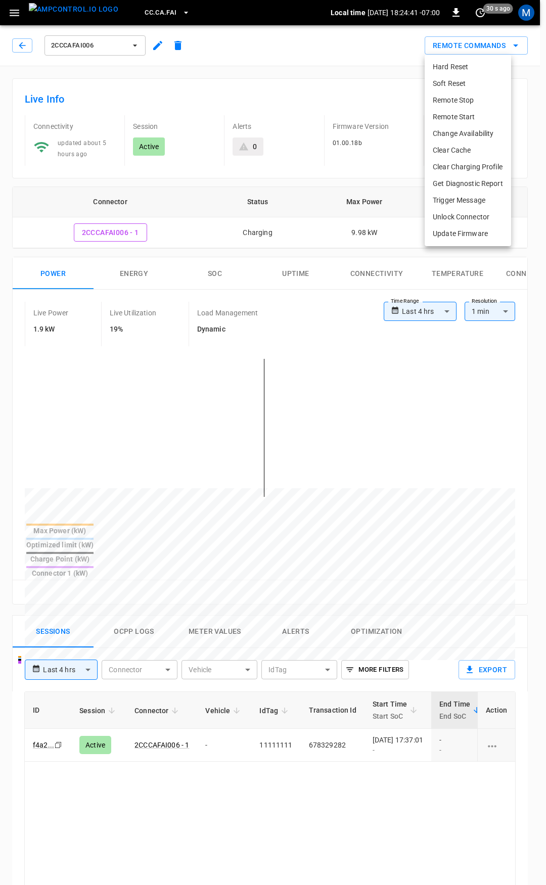
click at [347, 67] on div at bounding box center [273, 442] width 546 height 885
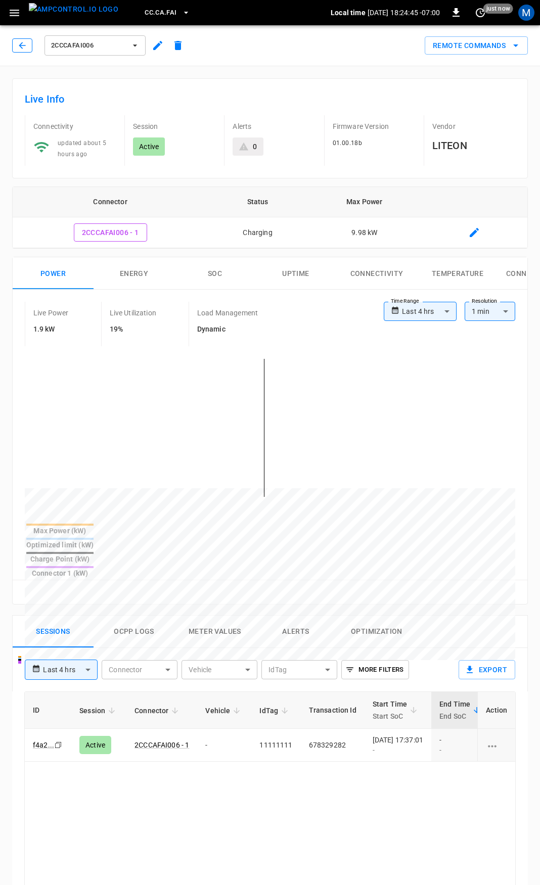
click at [21, 44] on icon "button" at bounding box center [22, 45] width 7 height 7
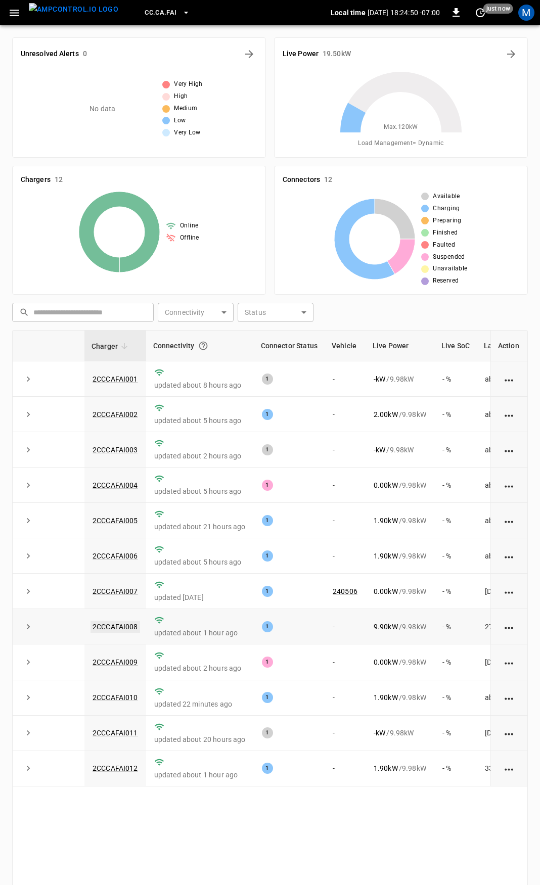
click at [116, 628] on link "2CCCAFAI008" at bounding box center [116, 627] width 50 height 12
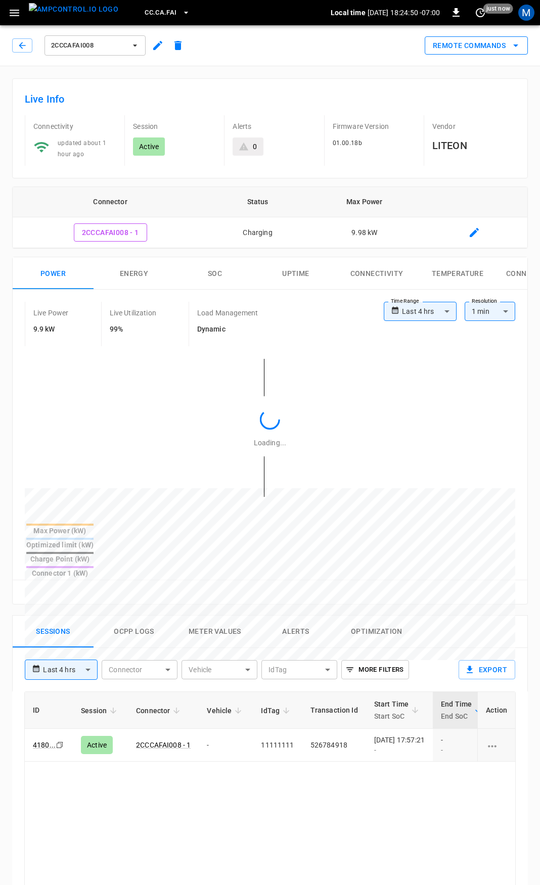
click at [480, 40] on button "Remote Commands" at bounding box center [476, 45] width 103 height 19
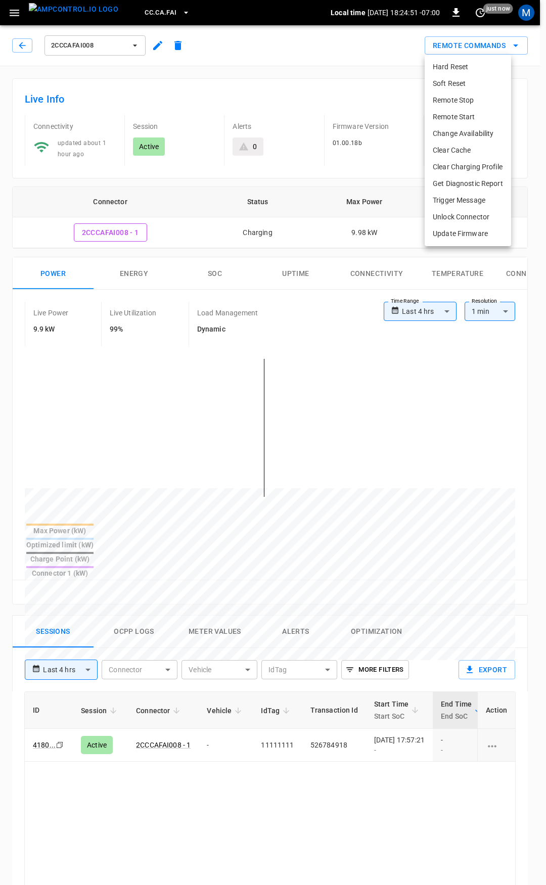
click at [449, 83] on li "Soft Reset" at bounding box center [468, 83] width 86 height 17
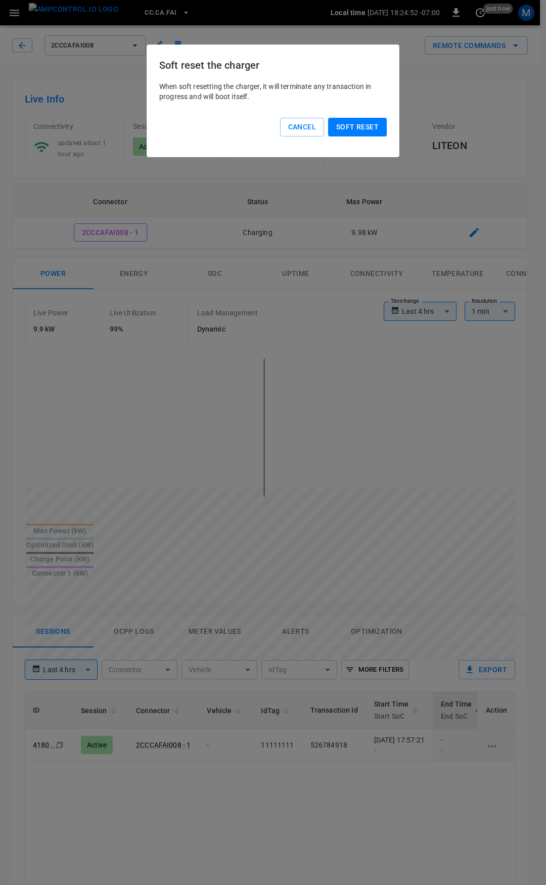
click at [354, 126] on button "Soft reset" at bounding box center [357, 127] width 59 height 19
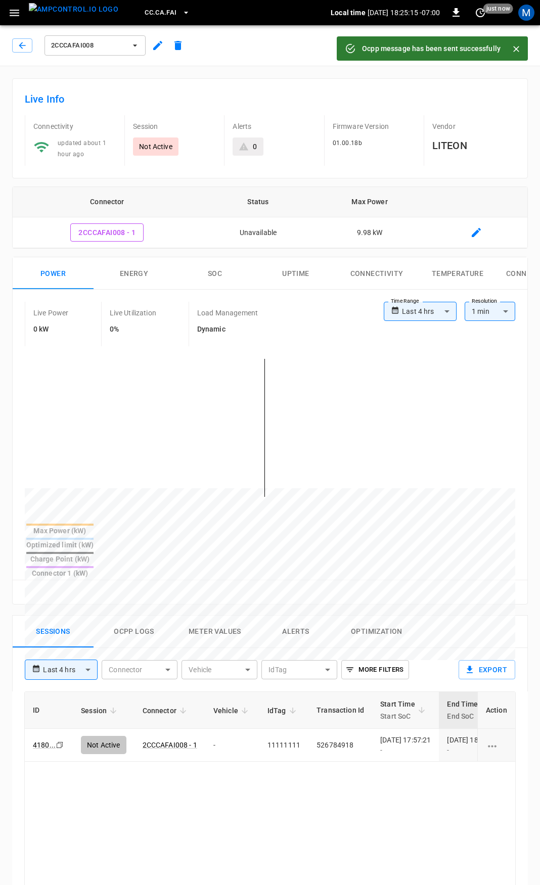
click at [160, 42] on icon "button" at bounding box center [158, 45] width 12 height 12
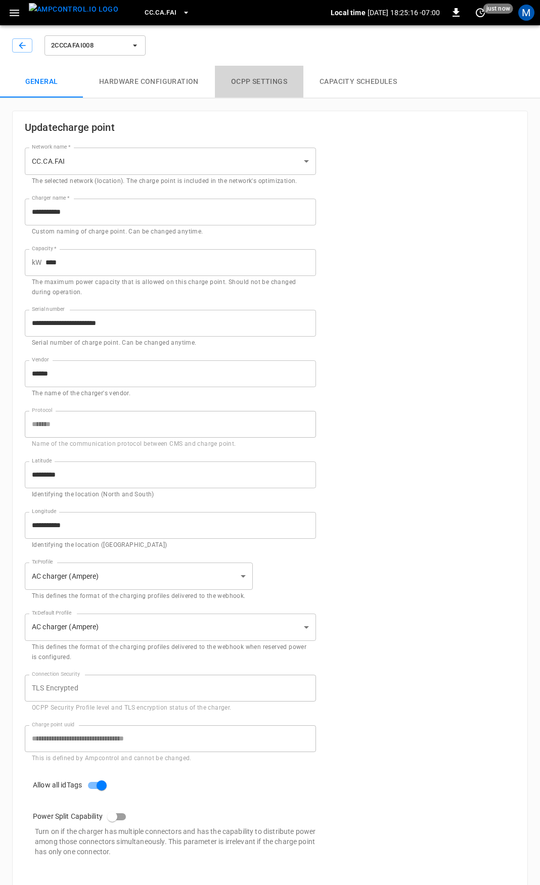
click at [265, 83] on button "OCPP settings" at bounding box center [259, 82] width 88 height 32
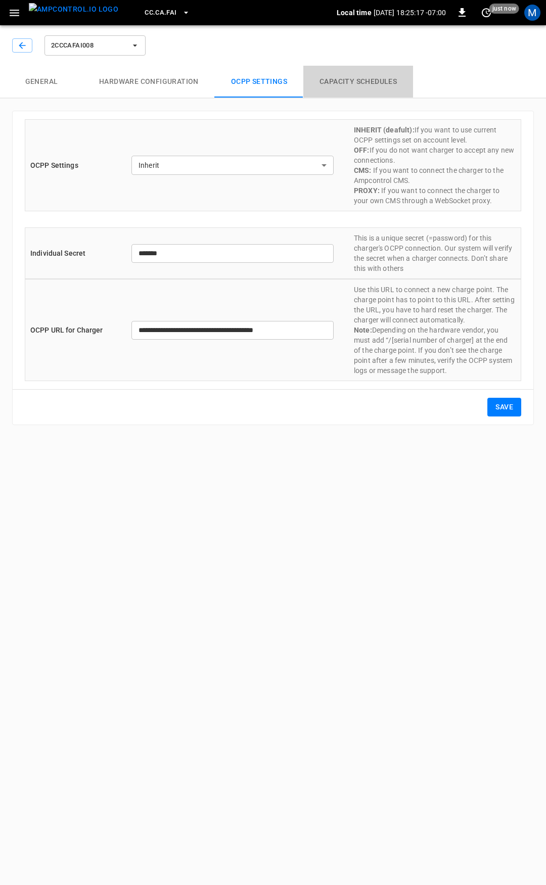
click at [328, 81] on button "Capacity Schedules" at bounding box center [358, 82] width 110 height 32
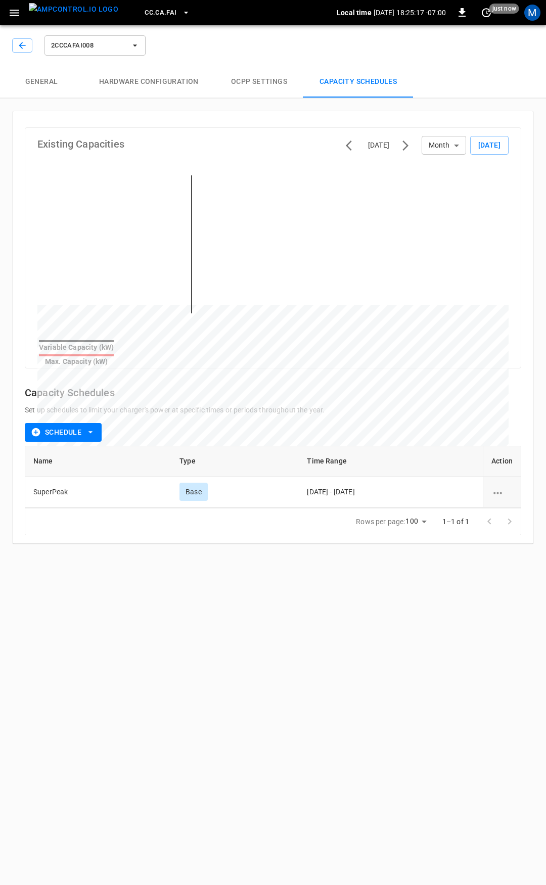
click at [126, 80] on button "Hardware configuration" at bounding box center [149, 82] width 132 height 32
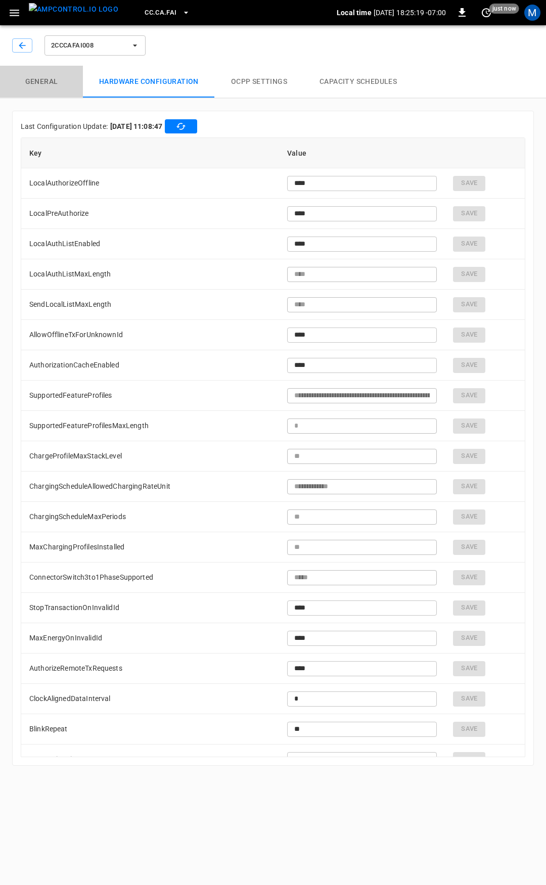
click at [16, 70] on button "General" at bounding box center [41, 82] width 83 height 32
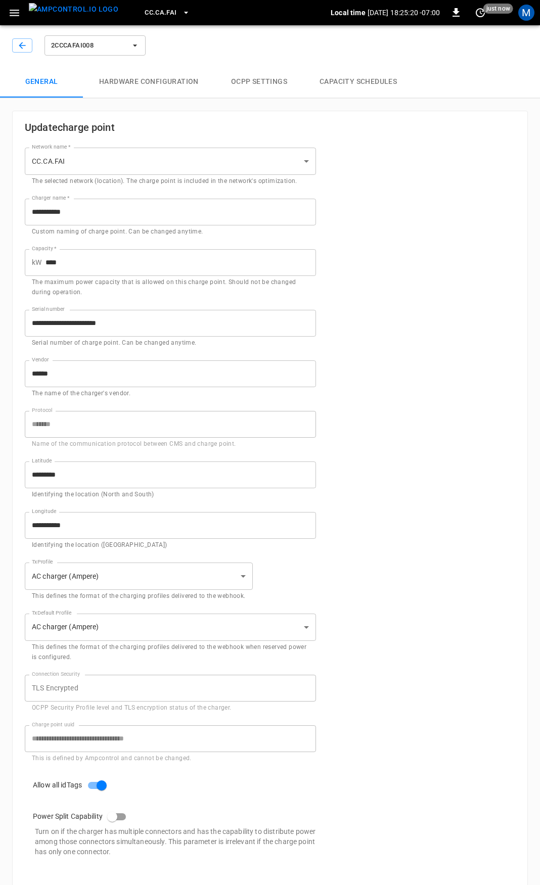
click at [363, 83] on button "Capacity Schedules" at bounding box center [358, 82] width 110 height 32
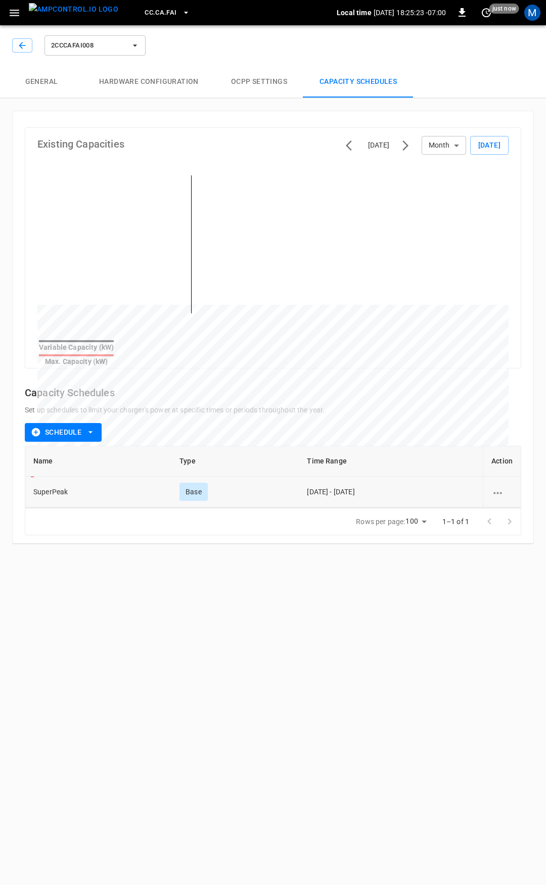
click at [495, 487] on icon "schedule options" at bounding box center [497, 493] width 13 height 13
click at [510, 494] on li "Edit" at bounding box center [510, 492] width 36 height 17
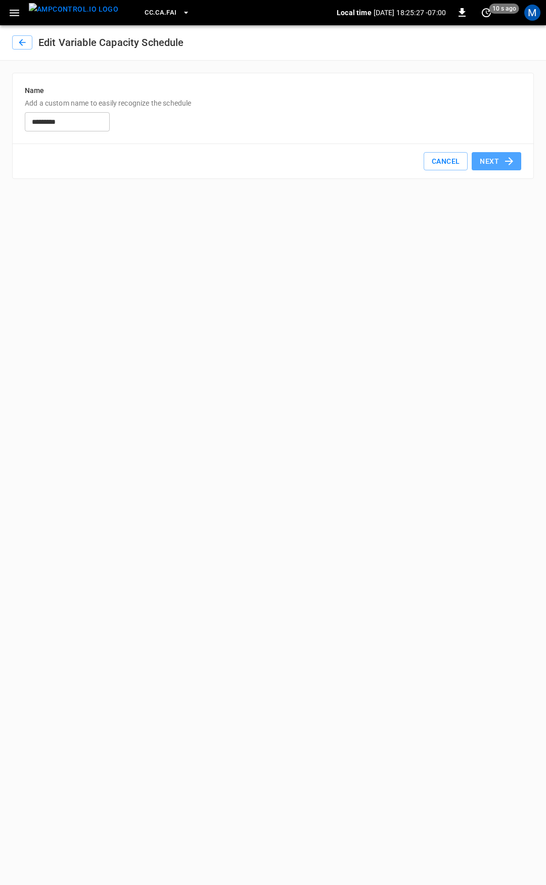
click at [493, 156] on button "Next" at bounding box center [497, 161] width 50 height 19
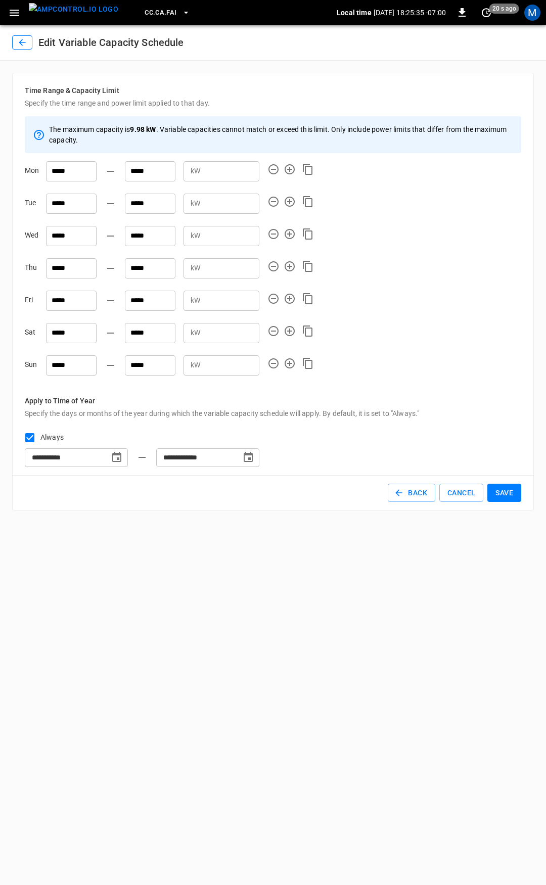
click at [25, 42] on icon "button" at bounding box center [22, 42] width 10 height 10
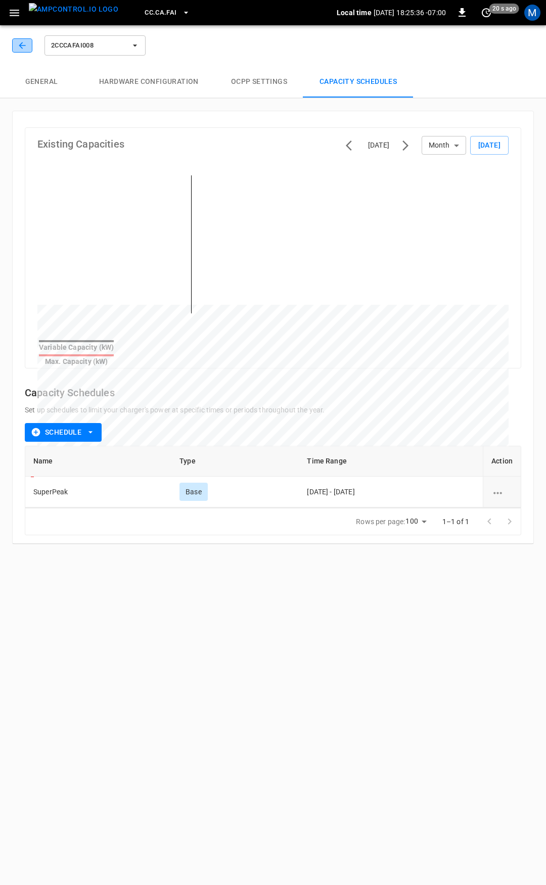
click at [21, 44] on icon "button" at bounding box center [22, 45] width 10 height 10
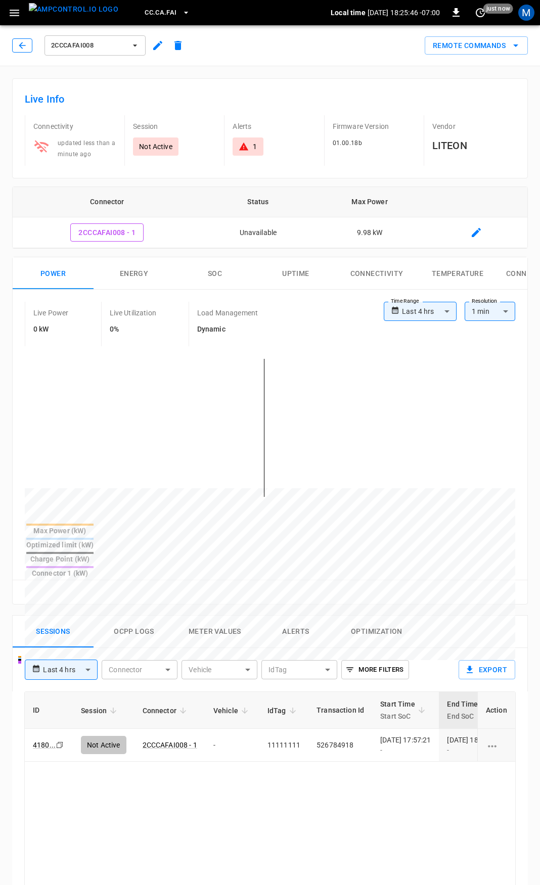
click at [21, 43] on icon "button" at bounding box center [22, 45] width 7 height 7
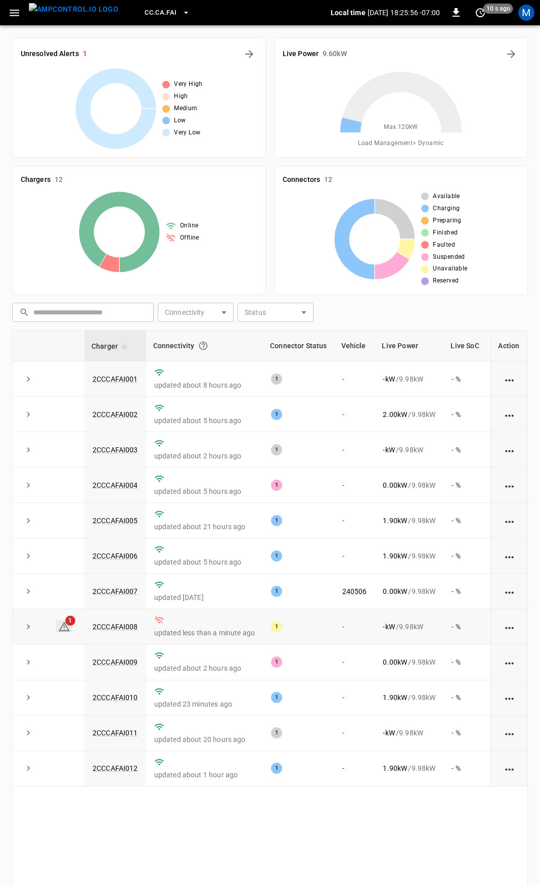
click at [63, 633] on icon at bounding box center [64, 627] width 12 height 12
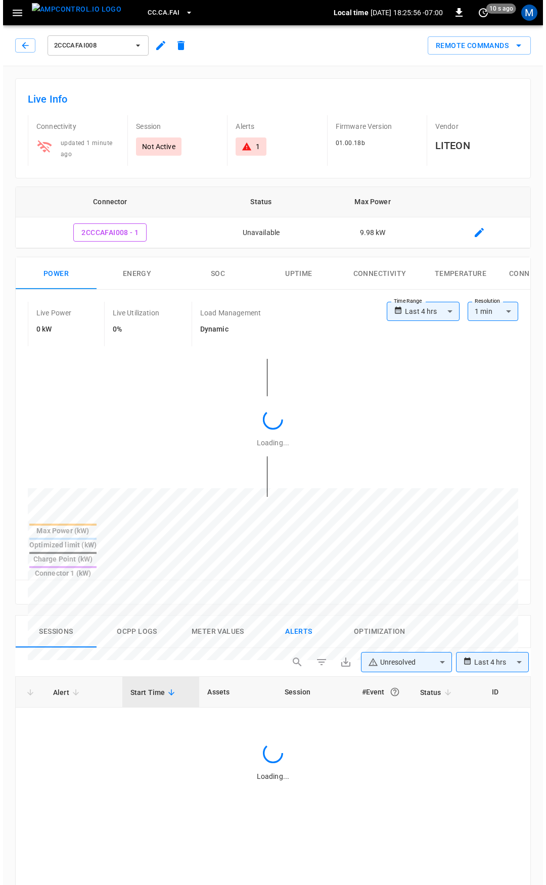
scroll to position [430, 0]
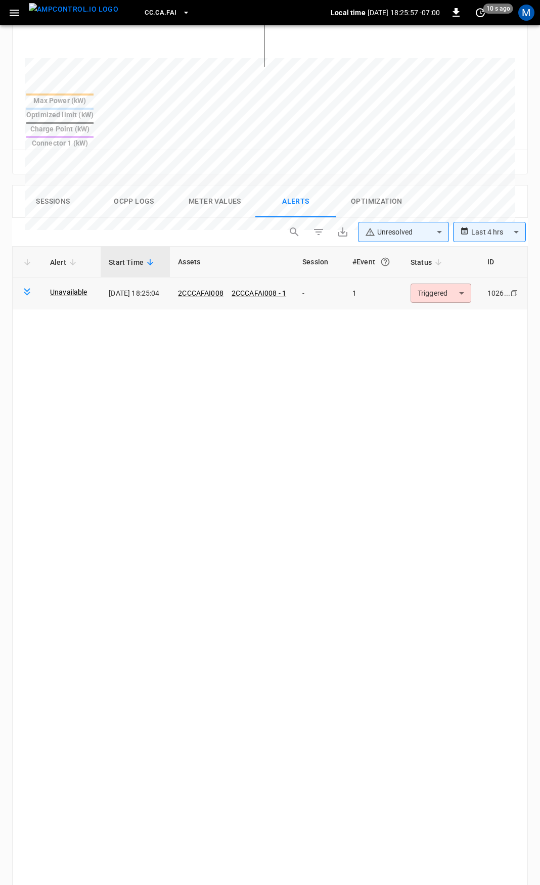
click at [459, 262] on body "**********" at bounding box center [270, 314] width 540 height 1488
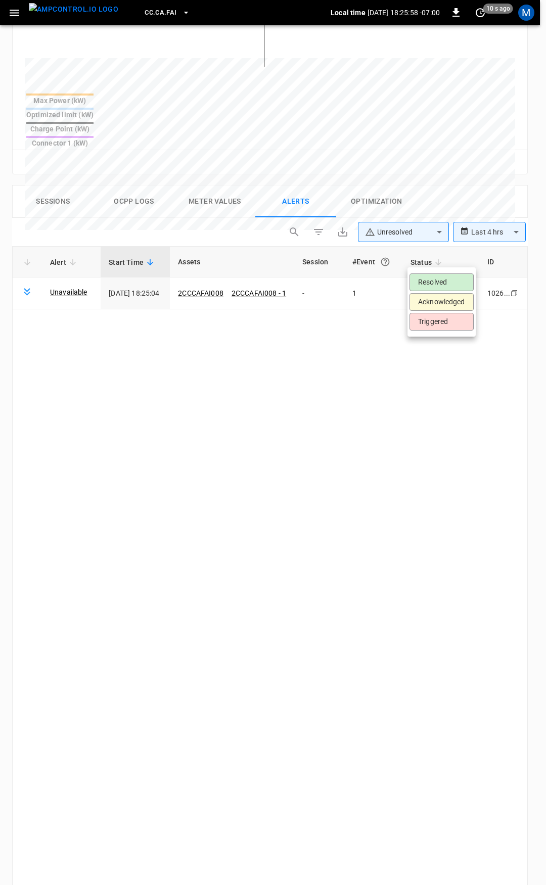
click at [433, 274] on li "Resolved" at bounding box center [442, 283] width 64 height 18
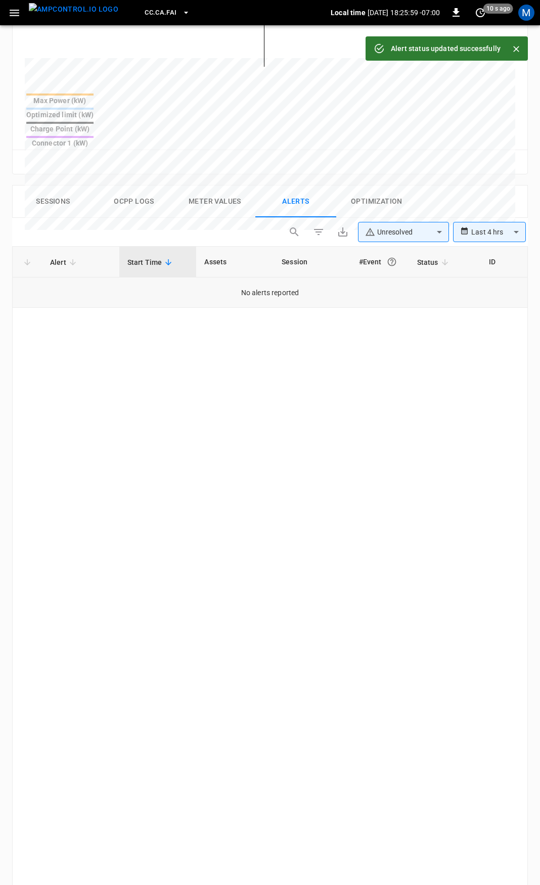
drag, startPoint x: 433, startPoint y: 274, endPoint x: 434, endPoint y: 253, distance: 20.2
click at [434, 278] on td "No alerts reported" at bounding box center [270, 293] width 515 height 30
click at [14, 14] on icon "button" at bounding box center [14, 13] width 13 height 13
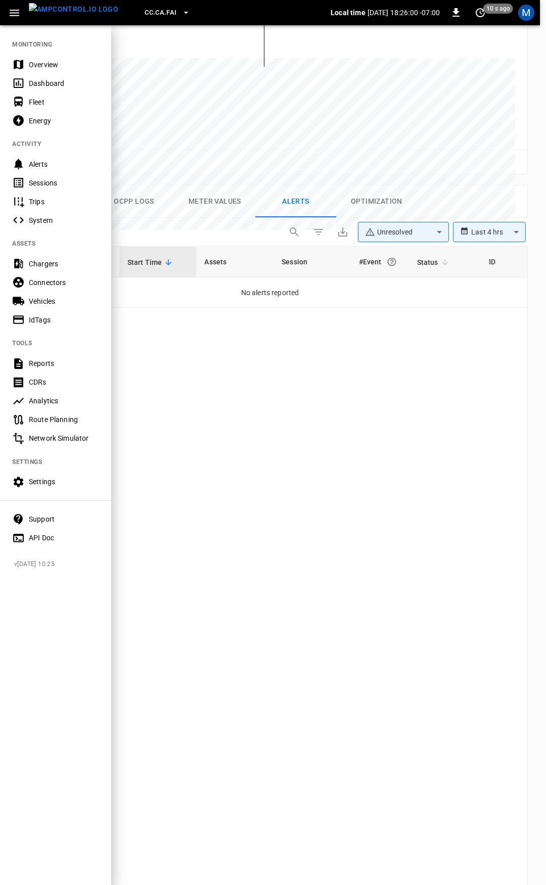
click at [44, 72] on div "Overview" at bounding box center [55, 64] width 111 height 19
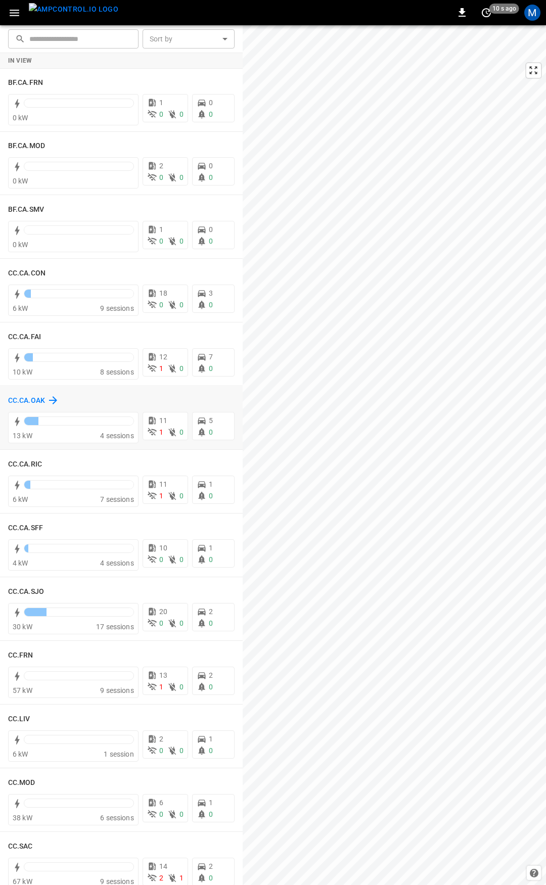
click at [25, 396] on h6 "CC.CA.OAK" at bounding box center [26, 400] width 37 height 11
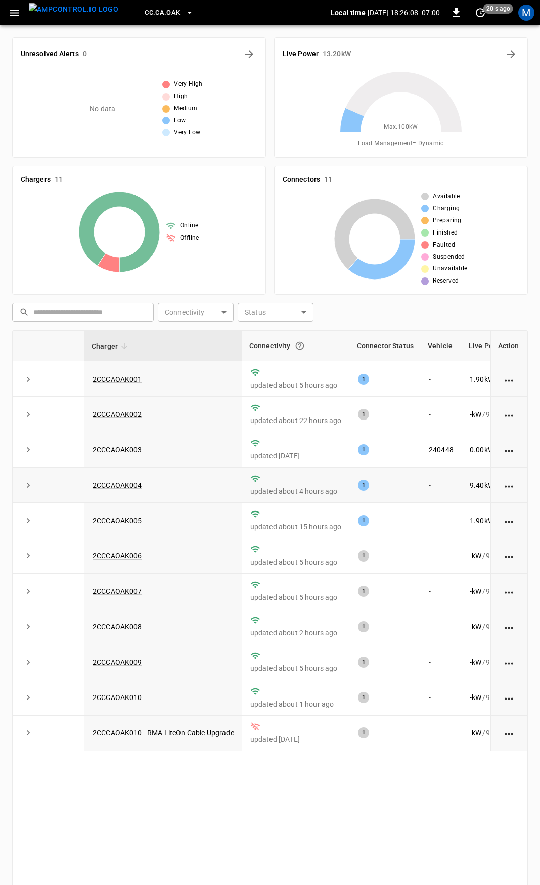
click at [472, 492] on td "9.40 kW / 9.98 kW" at bounding box center [496, 485] width 69 height 35
click at [110, 484] on link "2CCCAOAK004" at bounding box center [118, 485] width 54 height 12
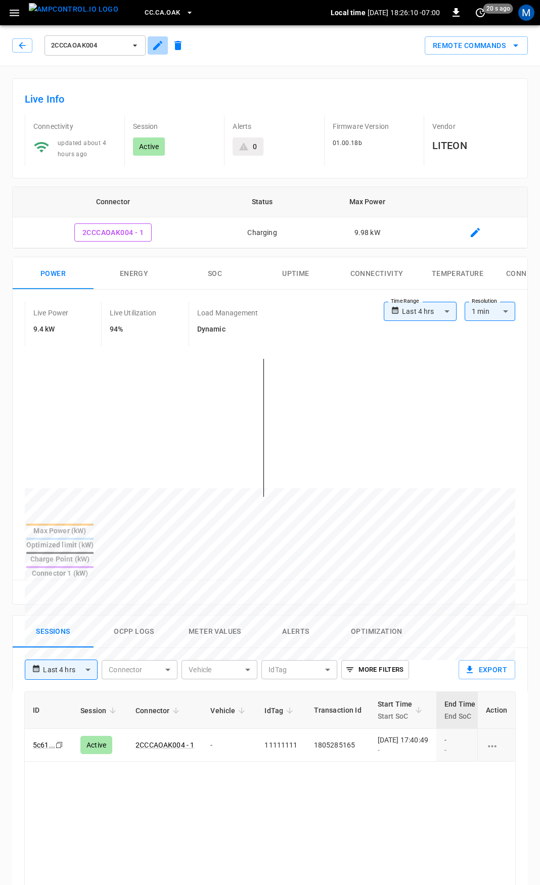
click at [160, 48] on icon "button" at bounding box center [158, 45] width 12 height 12
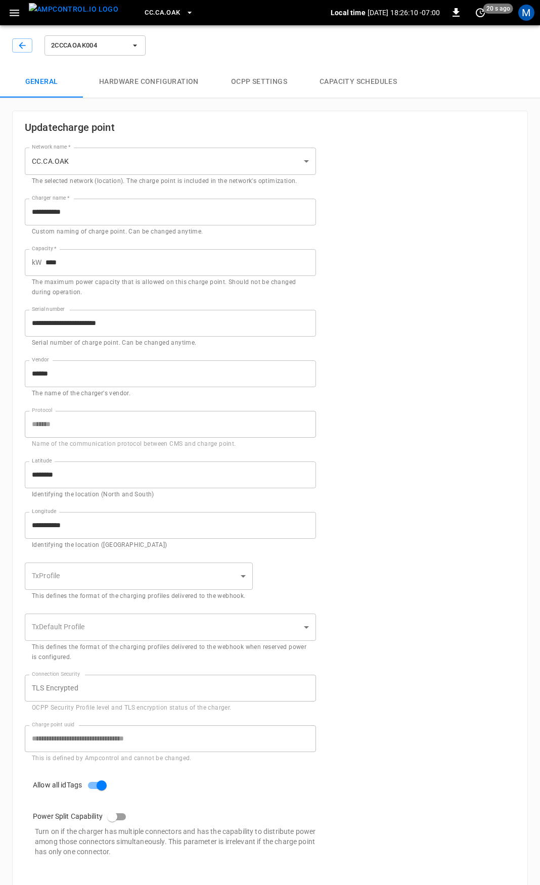
type input "**********"
click at [263, 84] on button "OCPP settings" at bounding box center [259, 82] width 88 height 32
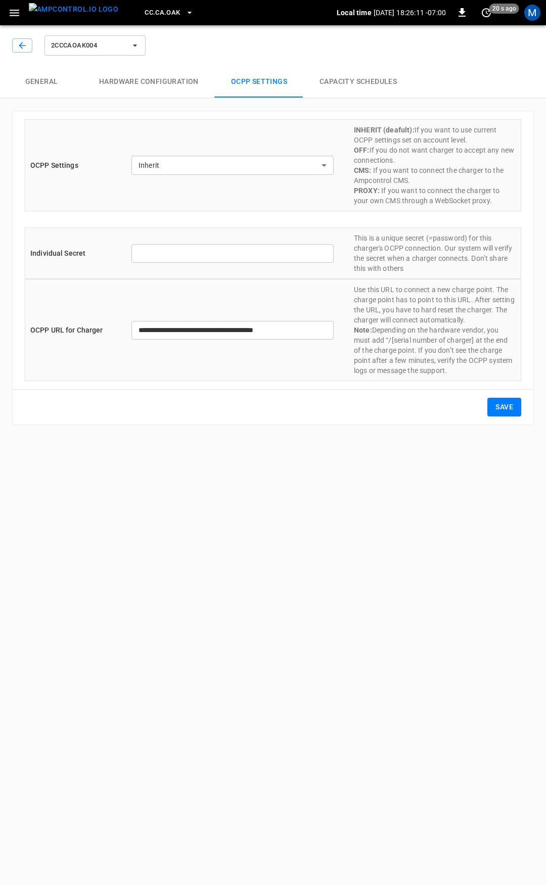
type input "*******"
click at [350, 81] on button "Capacity Schedules" at bounding box center [358, 82] width 110 height 32
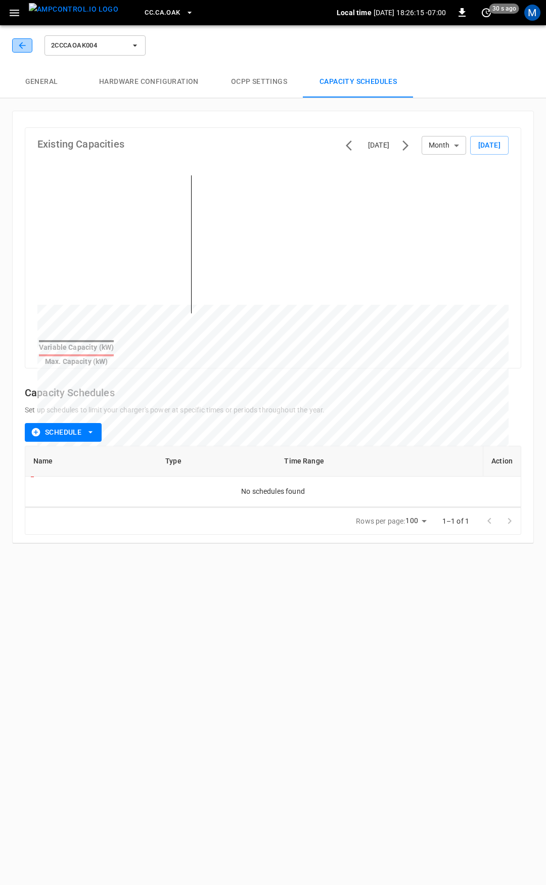
click at [29, 46] on button "button" at bounding box center [22, 45] width 20 height 14
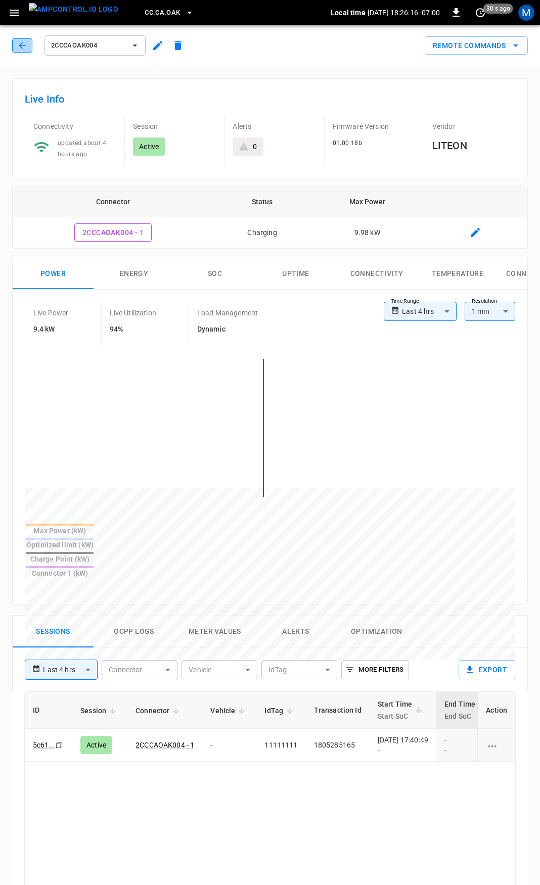
click at [22, 48] on icon "button" at bounding box center [22, 45] width 10 height 10
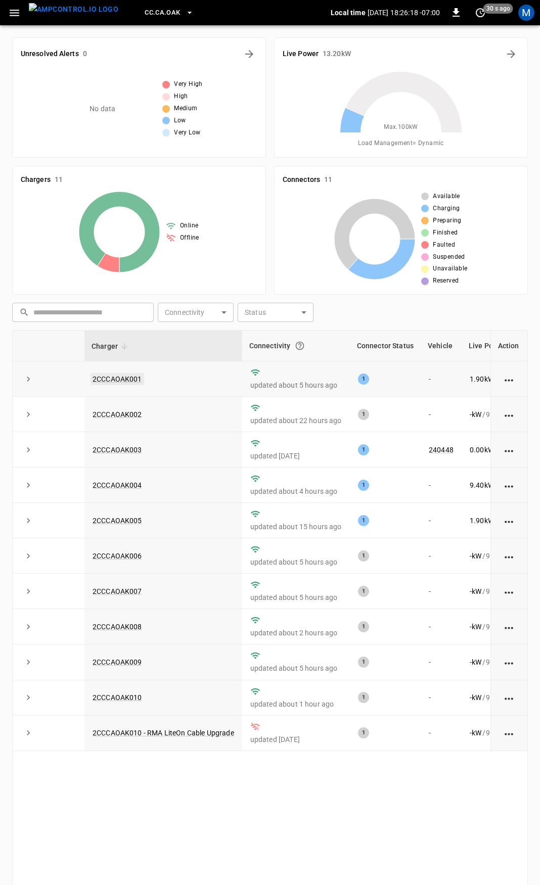
click at [108, 379] on link "2CCCAOAK001" at bounding box center [118, 379] width 54 height 12
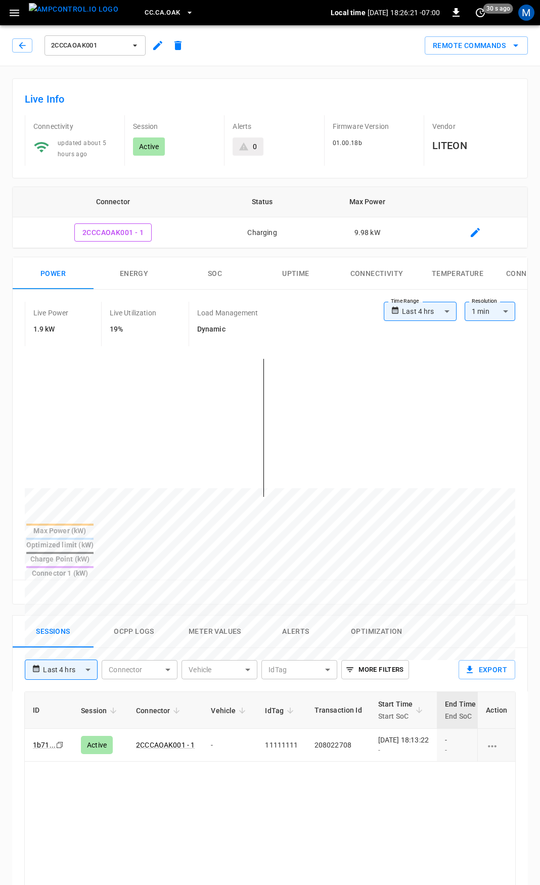
click at [158, 46] on icon "button" at bounding box center [157, 45] width 9 height 9
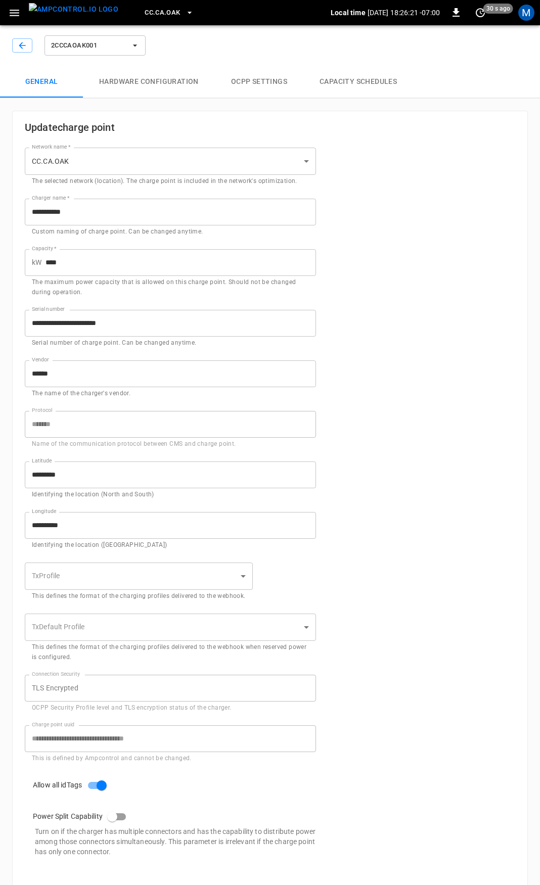
type input "**********"
click at [157, 81] on button "Hardware configuration" at bounding box center [149, 82] width 132 height 32
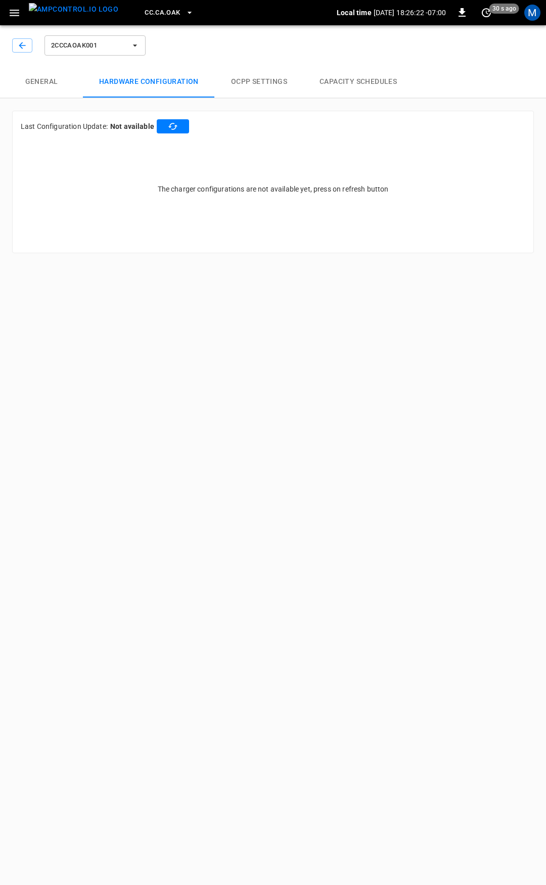
click at [272, 86] on button "OCPP settings" at bounding box center [259, 82] width 88 height 32
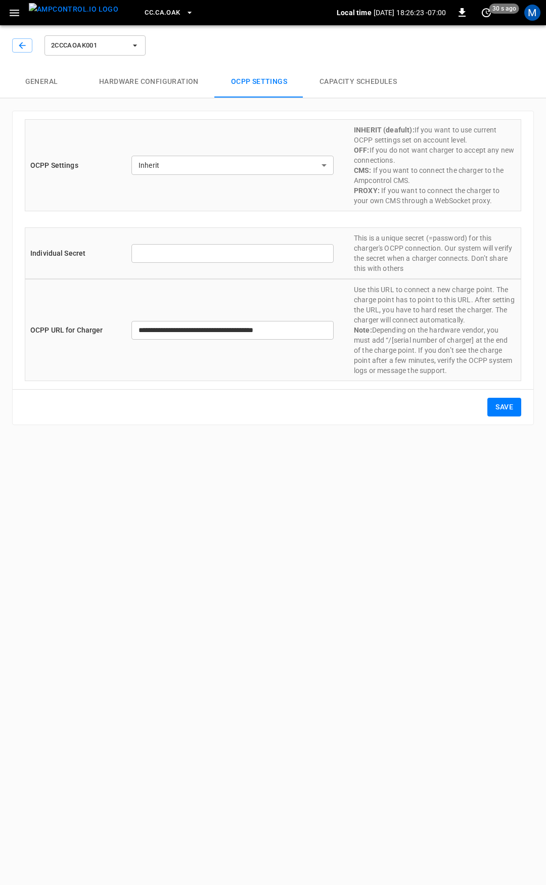
type input "*******"
click at [337, 86] on button "Capacity Schedules" at bounding box center [358, 82] width 110 height 32
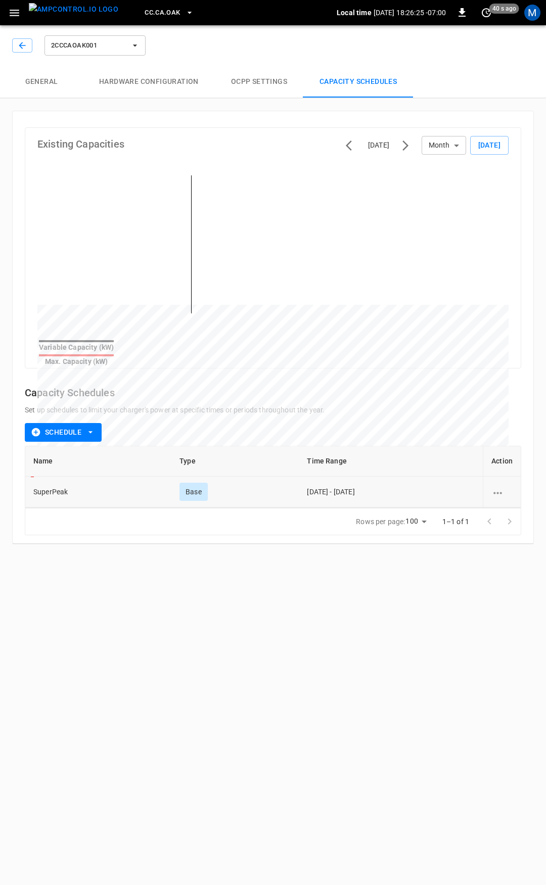
click at [500, 490] on icon "schedule options" at bounding box center [497, 493] width 13 height 13
click at [504, 493] on li "Edit" at bounding box center [510, 492] width 36 height 17
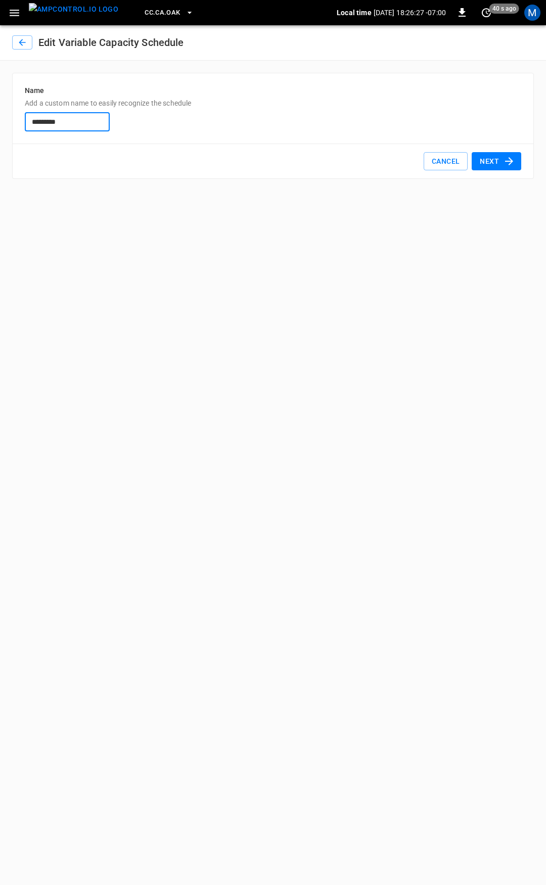
click at [507, 163] on icon "button" at bounding box center [509, 161] width 12 height 12
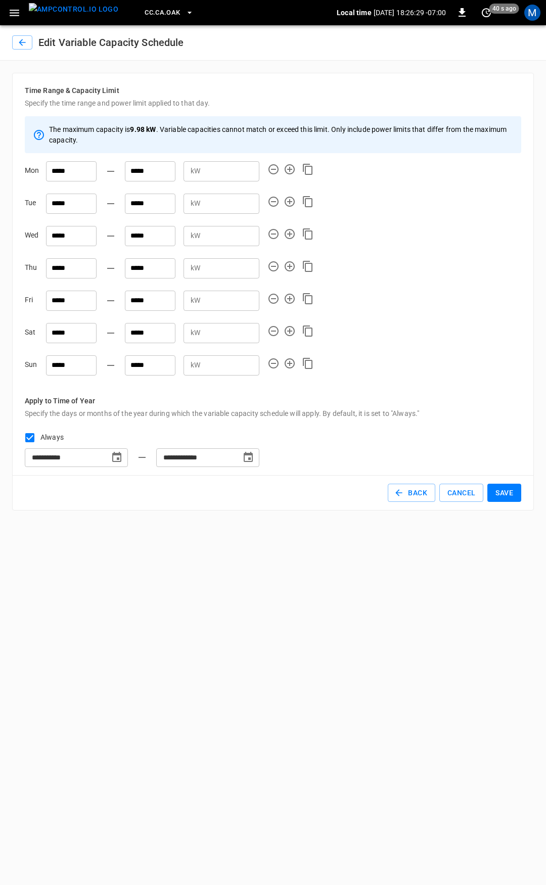
click at [26, 34] on div "Edit Variable Capacity Schedule" at bounding box center [100, 42] width 176 height 16
click at [26, 44] on icon "button" at bounding box center [22, 42] width 10 height 10
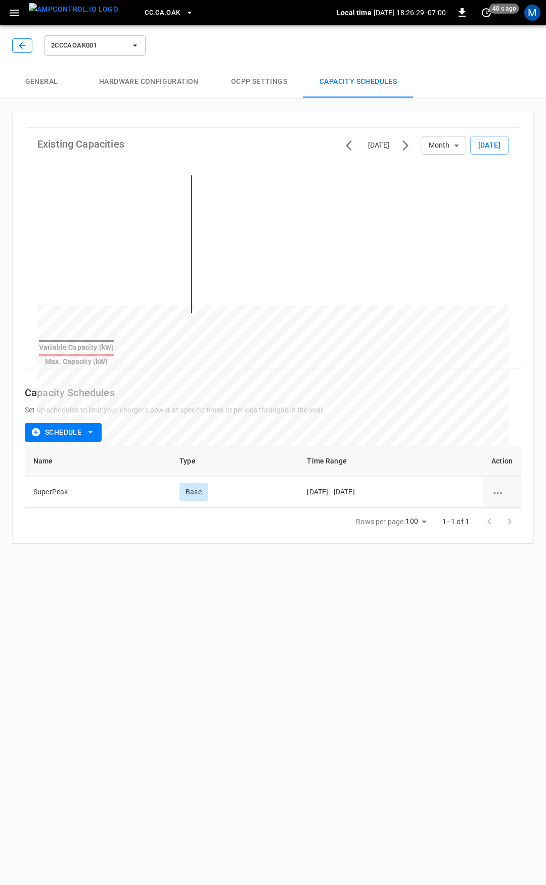
click at [27, 47] on button "button" at bounding box center [22, 45] width 20 height 14
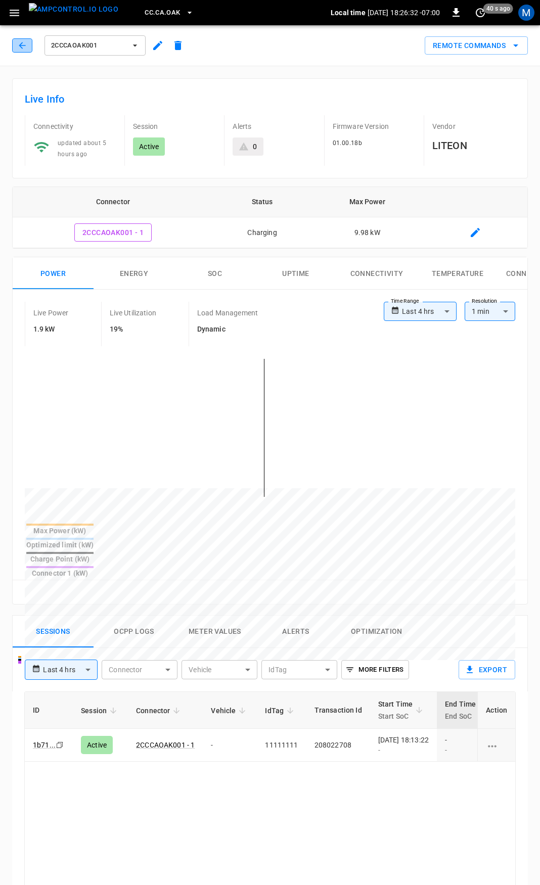
click at [23, 41] on icon "button" at bounding box center [22, 45] width 10 height 10
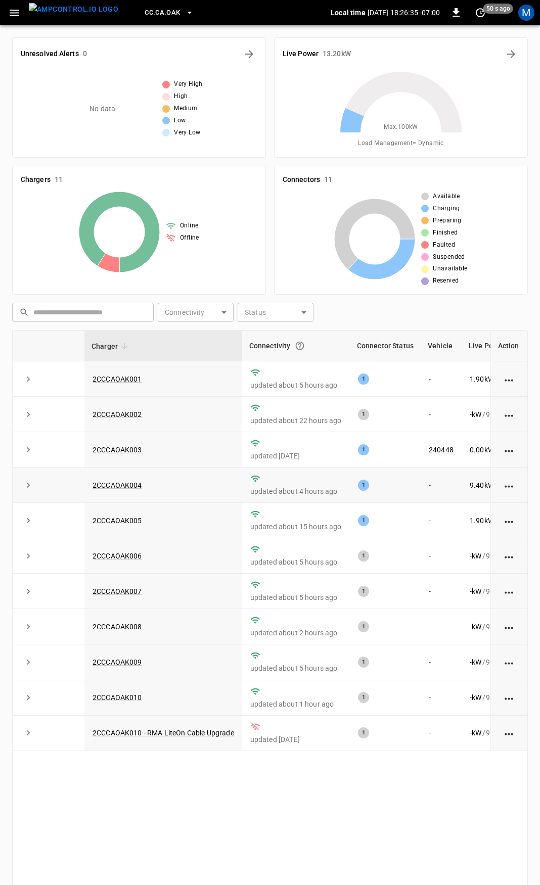
click at [437, 483] on td "-" at bounding box center [441, 485] width 41 height 35
drag, startPoint x: 161, startPoint y: 486, endPoint x: 94, endPoint y: 488, distance: 67.8
click at [94, 488] on td "2CCCAOAK004" at bounding box center [163, 485] width 158 height 35
drag, startPoint x: 11, startPoint y: 17, endPoint x: 14, endPoint y: 22, distance: 6.6
click at [11, 16] on icon "button" at bounding box center [14, 13] width 13 height 13
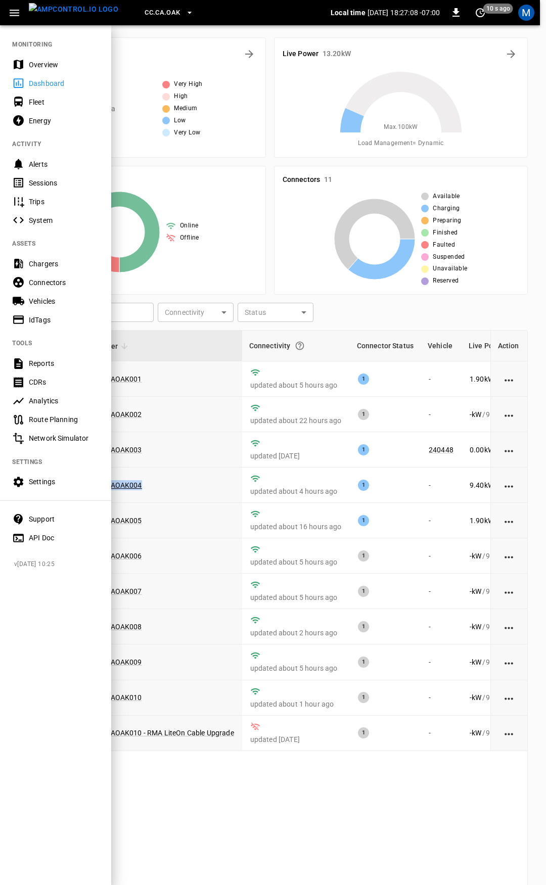
click at [43, 59] on div "Overview" at bounding box center [55, 64] width 111 height 19
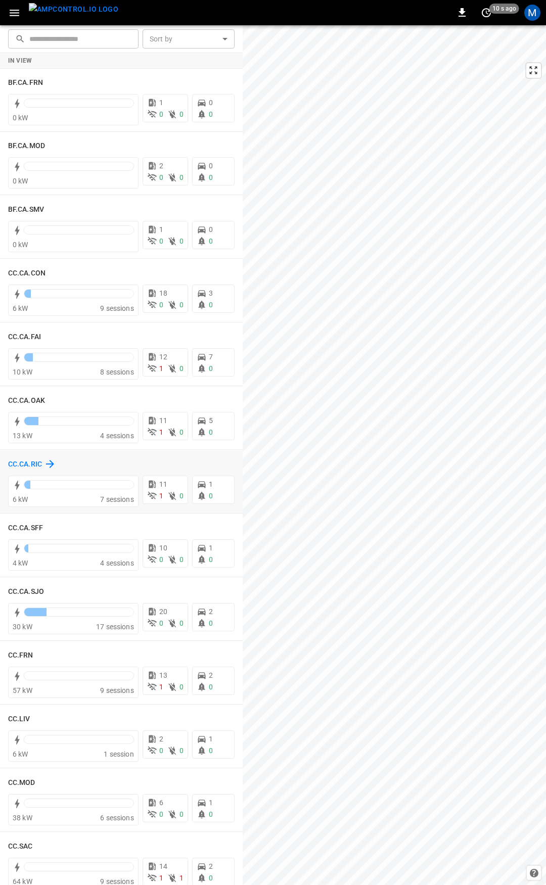
click at [29, 463] on h6 "CC.CA.RIC" at bounding box center [25, 464] width 34 height 11
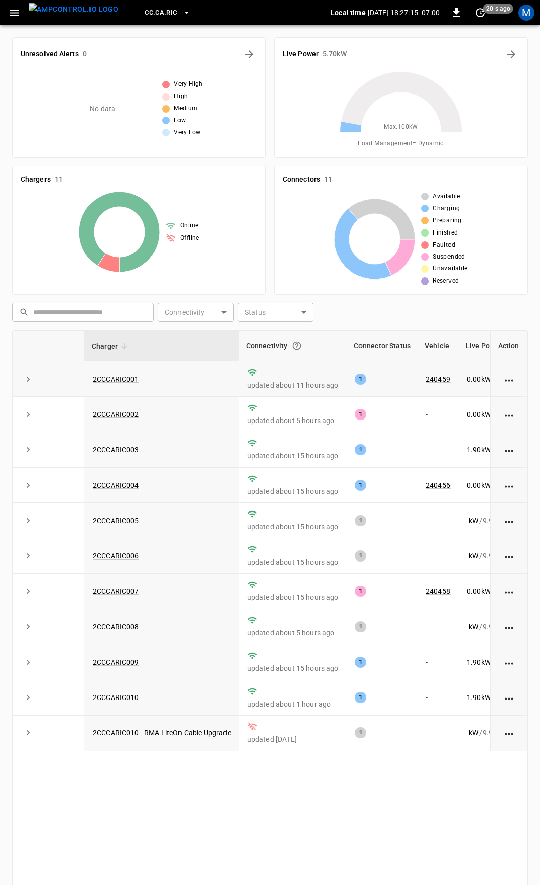
click at [477, 384] on p "0.00 kW" at bounding box center [479, 379] width 24 height 10
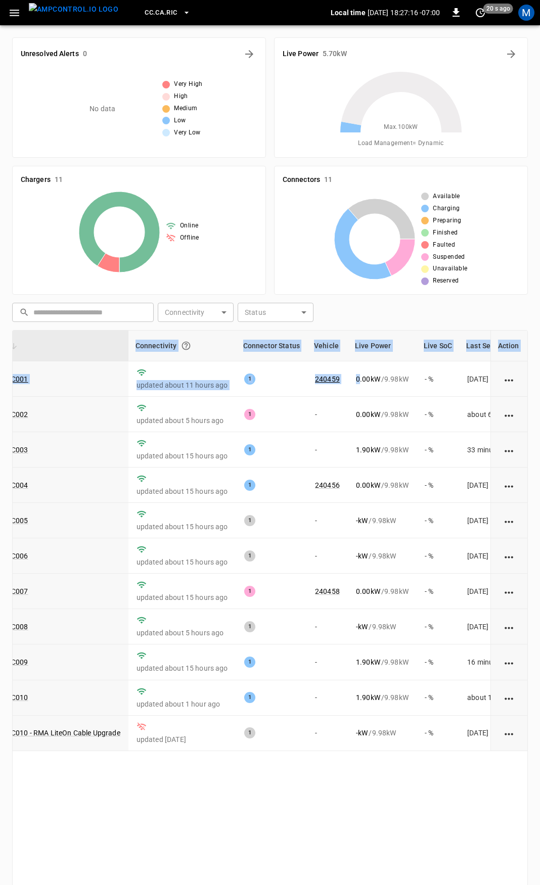
scroll to position [0, 157]
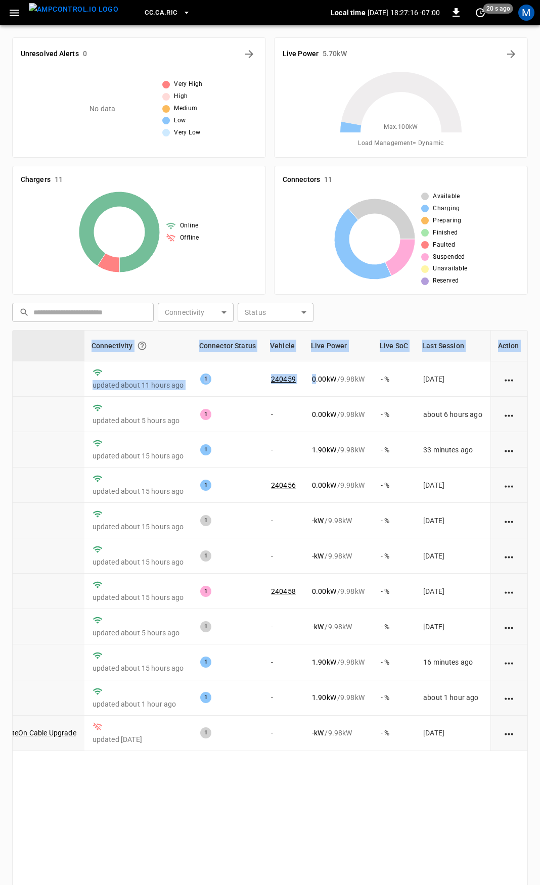
drag, startPoint x: 469, startPoint y: 381, endPoint x: 546, endPoint y: 380, distance: 76.9
click at [540, 380] on html "CC.CA.RIC Local time 2025-09-10 18:27:16 -07:00 0 20 s ago M Unresolved Alerts …" at bounding box center [270, 494] width 540 height 989
click at [446, 388] on td "[DATE]" at bounding box center [452, 379] width 75 height 35
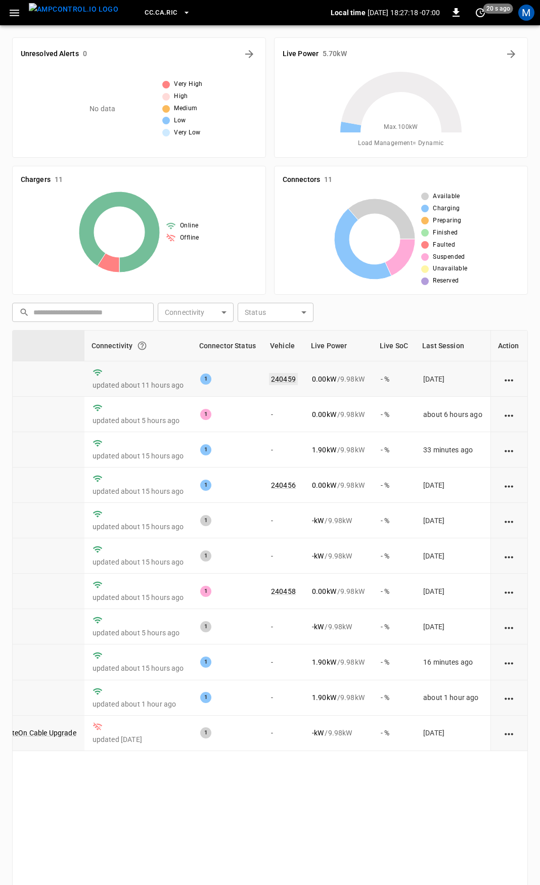
click at [283, 382] on link "240459" at bounding box center [283, 379] width 29 height 12
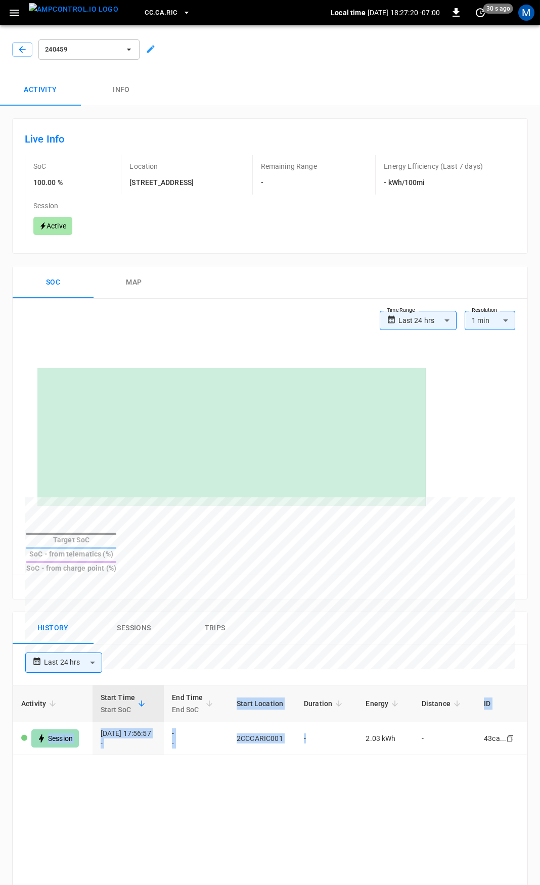
drag, startPoint x: 355, startPoint y: 719, endPoint x: 546, endPoint y: 720, distance: 190.6
click at [540, 720] on html "**********" at bounding box center [270, 672] width 540 height 1345
click at [22, 48] on icon "button" at bounding box center [22, 49] width 7 height 7
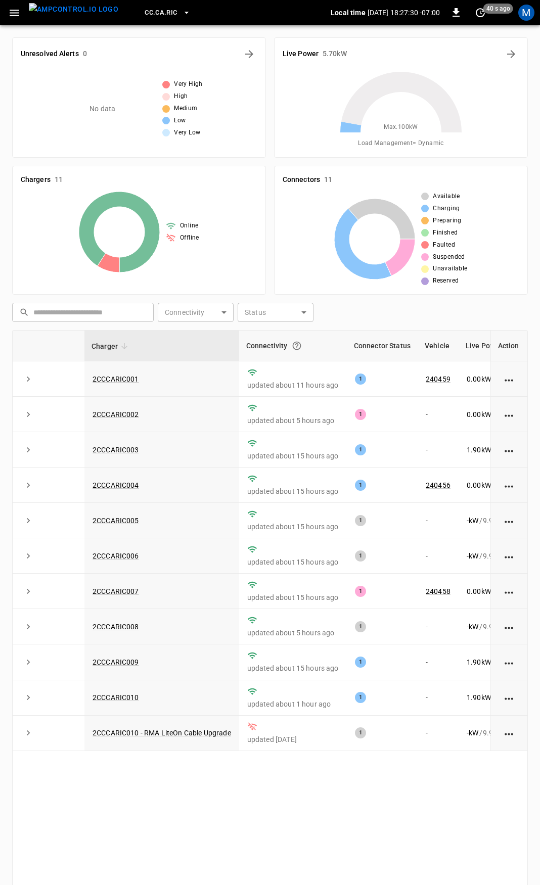
click at [15, 10] on icon "button" at bounding box center [15, 13] width 10 height 7
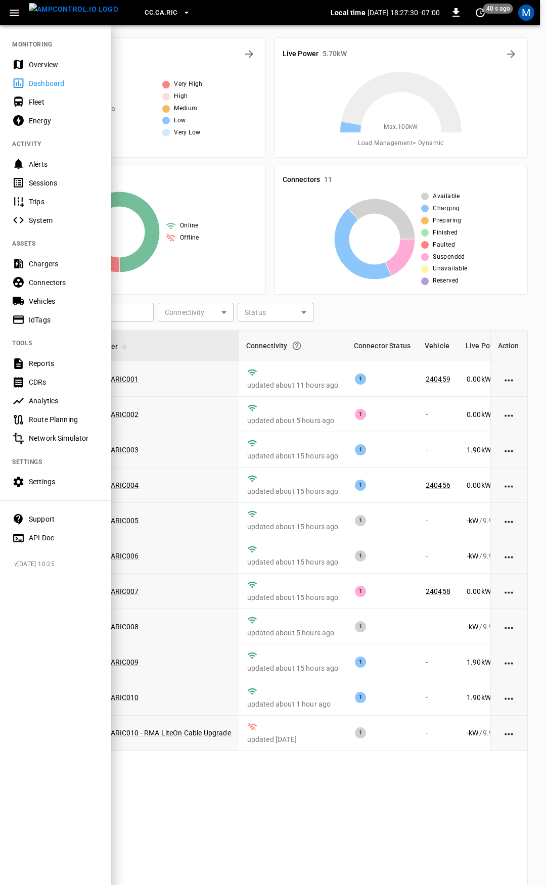
click at [42, 62] on div "Overview" at bounding box center [64, 65] width 70 height 10
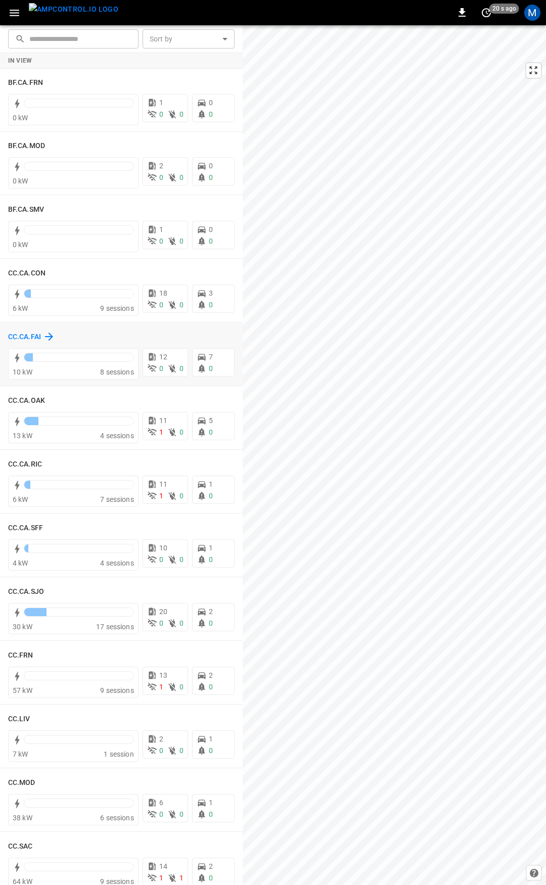
click at [30, 334] on h6 "CC.CA.FAI" at bounding box center [24, 337] width 33 height 11
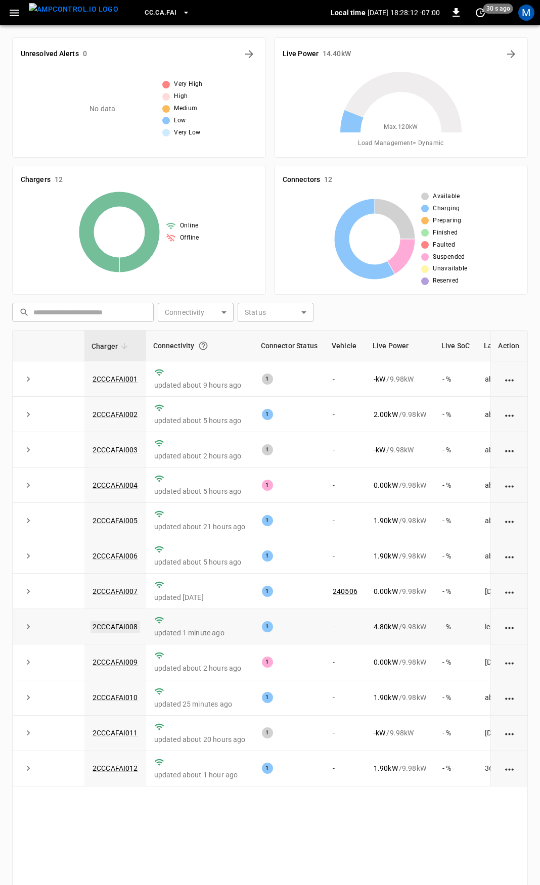
click at [100, 630] on link "2CCCAFAI008" at bounding box center [116, 627] width 50 height 12
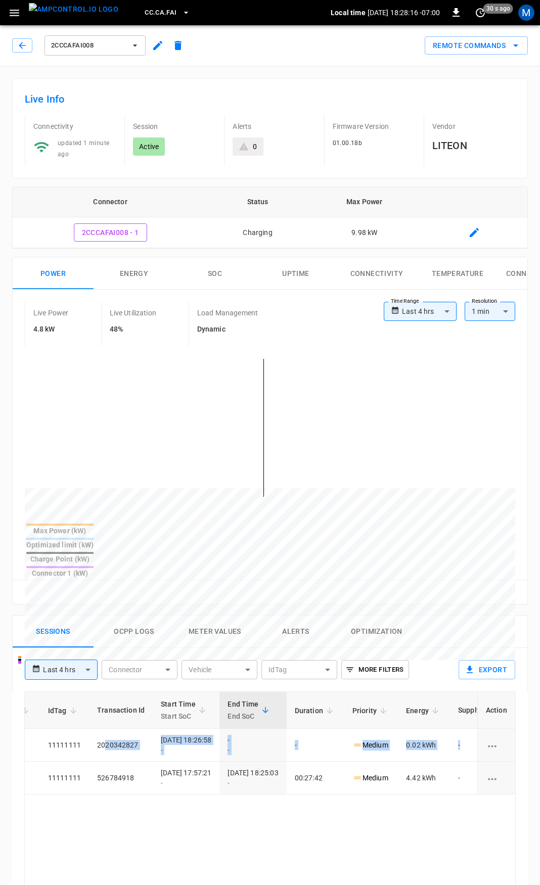
scroll to position [0, 292]
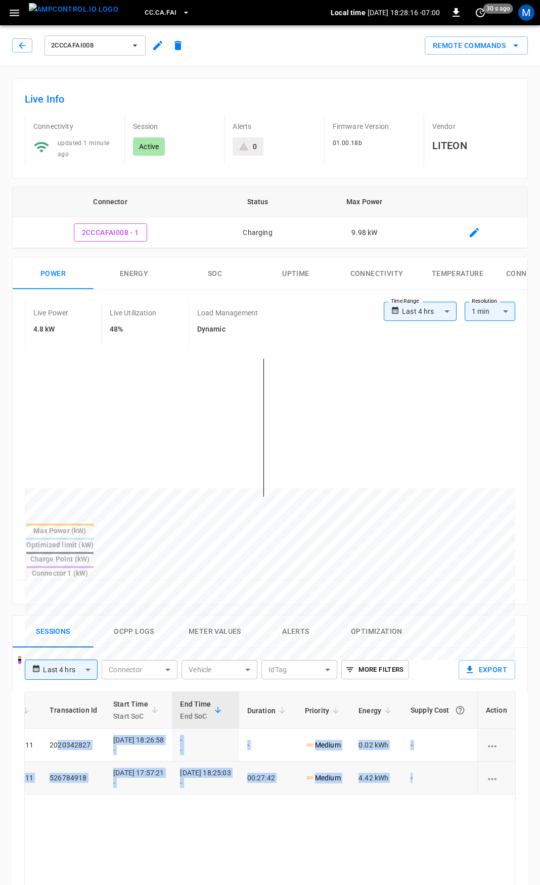
drag, startPoint x: 415, startPoint y: 713, endPoint x: 452, endPoint y: 729, distance: 39.6
click at [452, 729] on tbody "d090 ... Copy Active 2CCCAFAI008 - 1 - 11111111 2020342827 2025-09-10 18:26:58 …" at bounding box center [136, 762] width 757 height 66
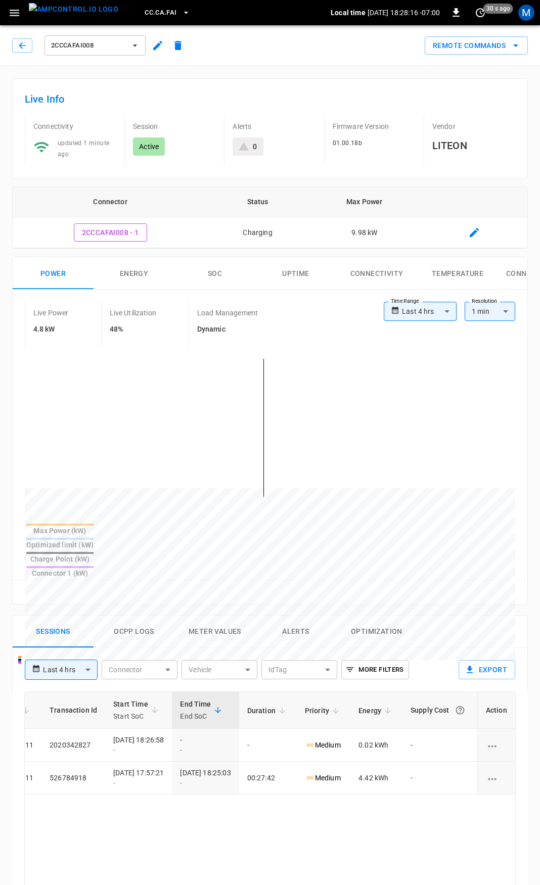
click at [20, 48] on icon "button" at bounding box center [22, 45] width 10 height 10
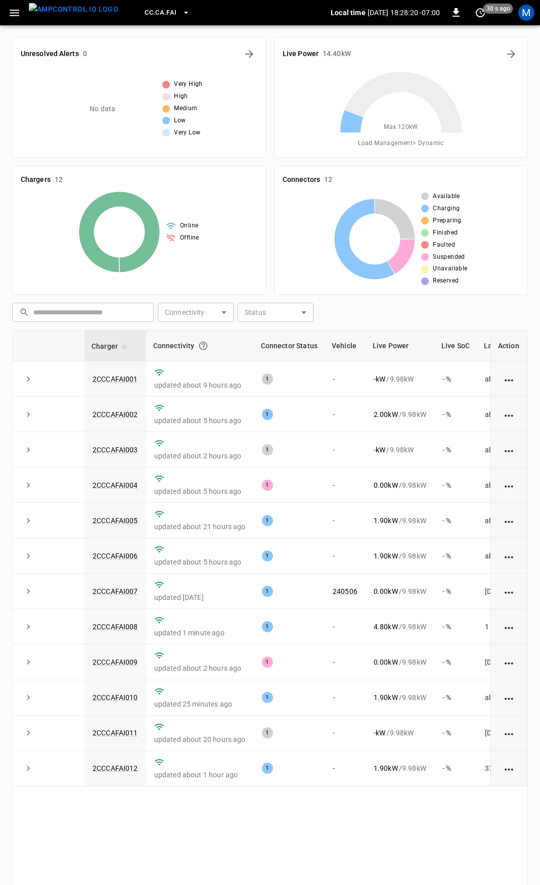
click at [399, 836] on div "Charger Connectivity Connector Status Vehicle Live Power Live SoC Last Session …" at bounding box center [270, 640] width 516 height 620
click at [118, 631] on link "2CCCAFAI008" at bounding box center [116, 627] width 50 height 12
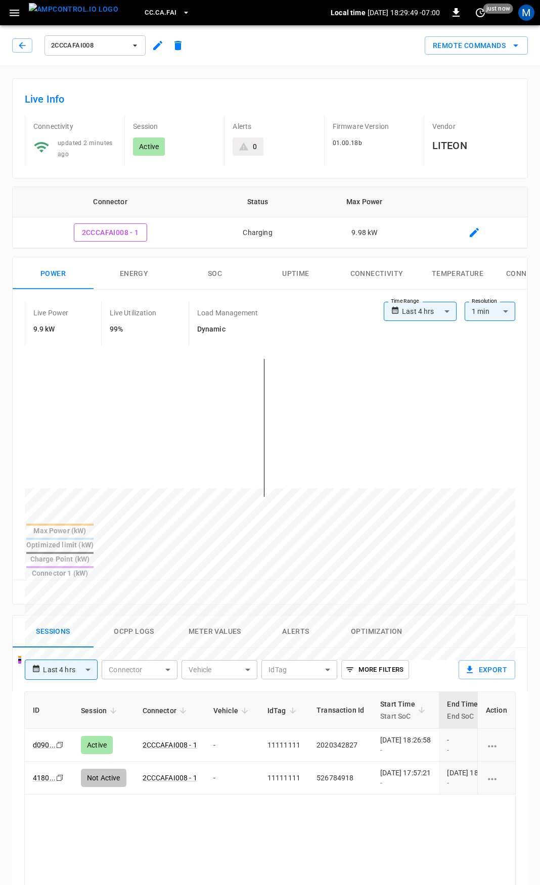
click at [158, 46] on icon "button" at bounding box center [157, 45] width 9 height 9
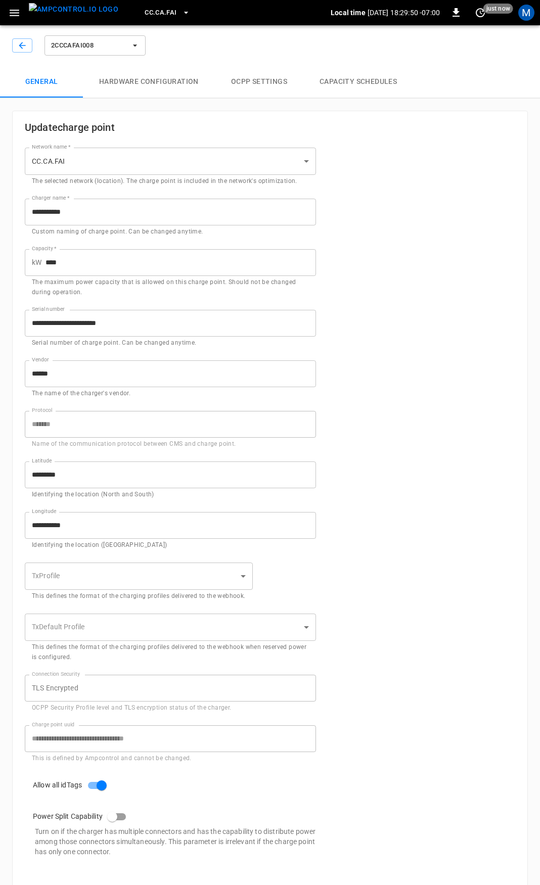
type input "**********"
click at [331, 81] on button "Capacity Schedules" at bounding box center [358, 82] width 110 height 32
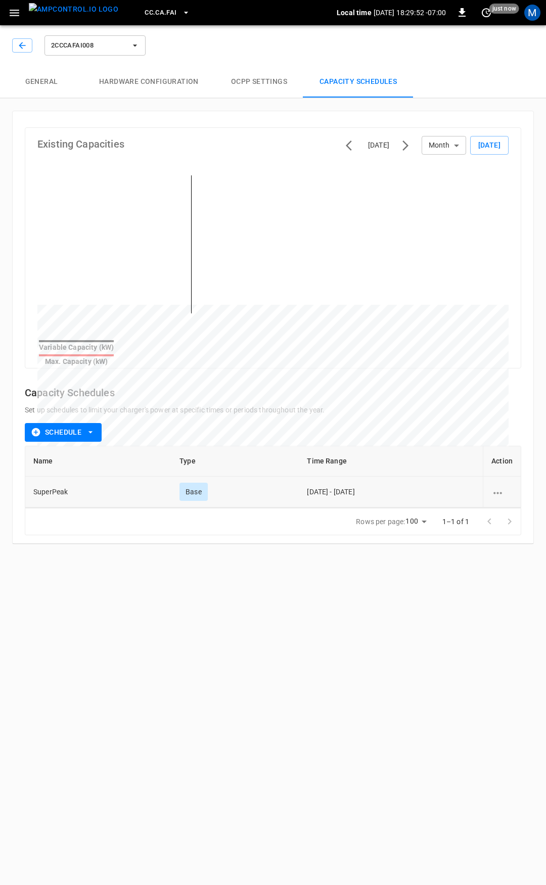
click at [493, 488] on icon "schedule options" at bounding box center [497, 493] width 13 height 13
click at [495, 489] on li "Edit" at bounding box center [510, 492] width 36 height 17
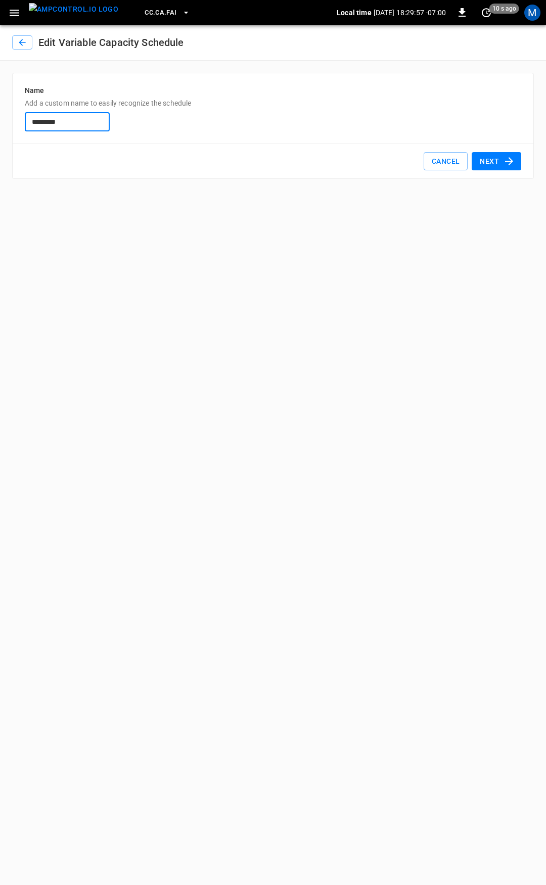
click at [497, 160] on button "Next" at bounding box center [497, 161] width 50 height 19
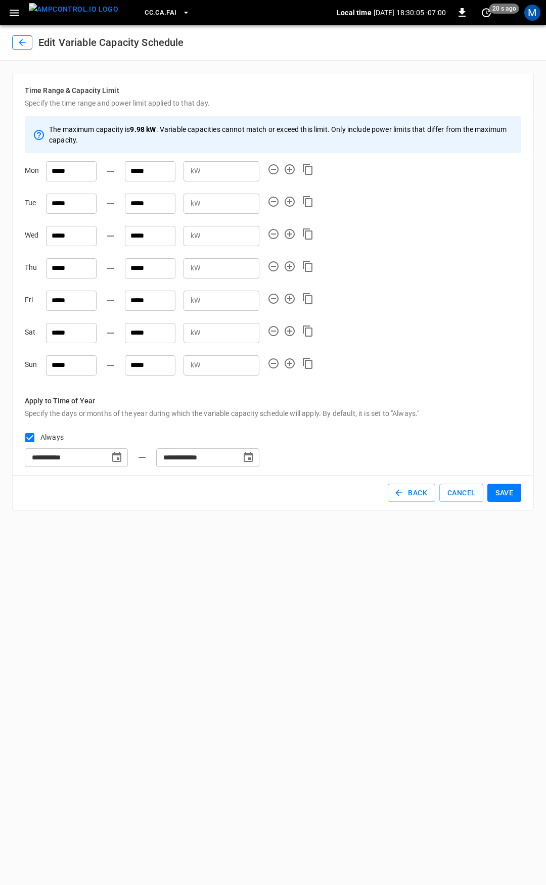
click at [26, 44] on icon "button" at bounding box center [22, 42] width 10 height 10
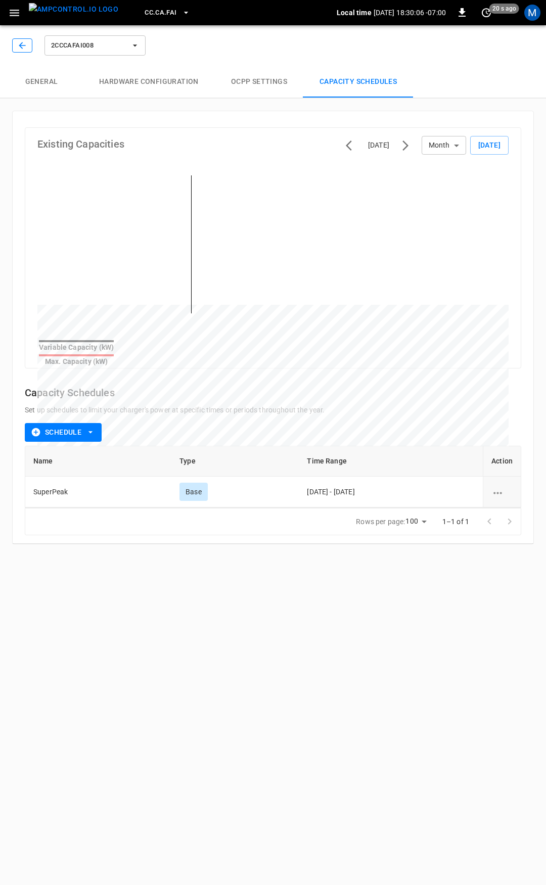
click at [21, 48] on icon "button" at bounding box center [22, 45] width 10 height 10
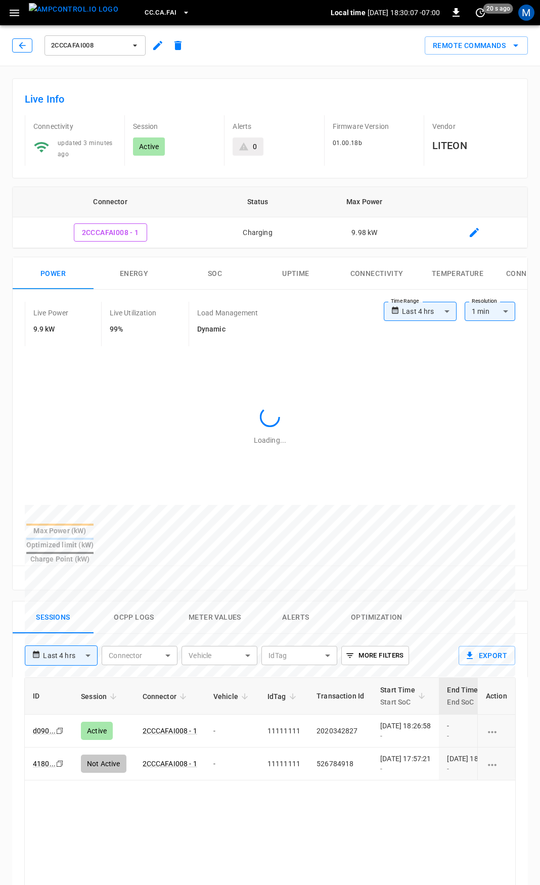
click at [19, 39] on button "button" at bounding box center [22, 45] width 20 height 14
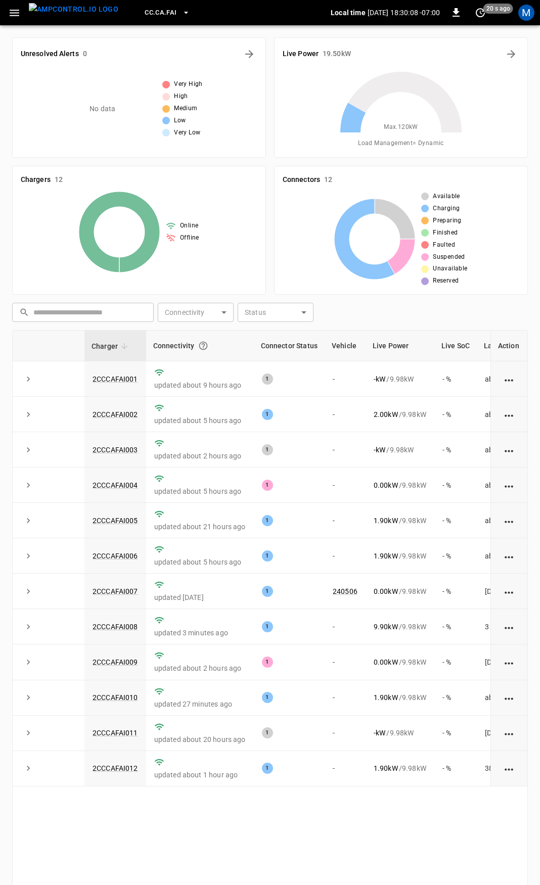
click at [16, 14] on icon "button" at bounding box center [14, 13] width 13 height 13
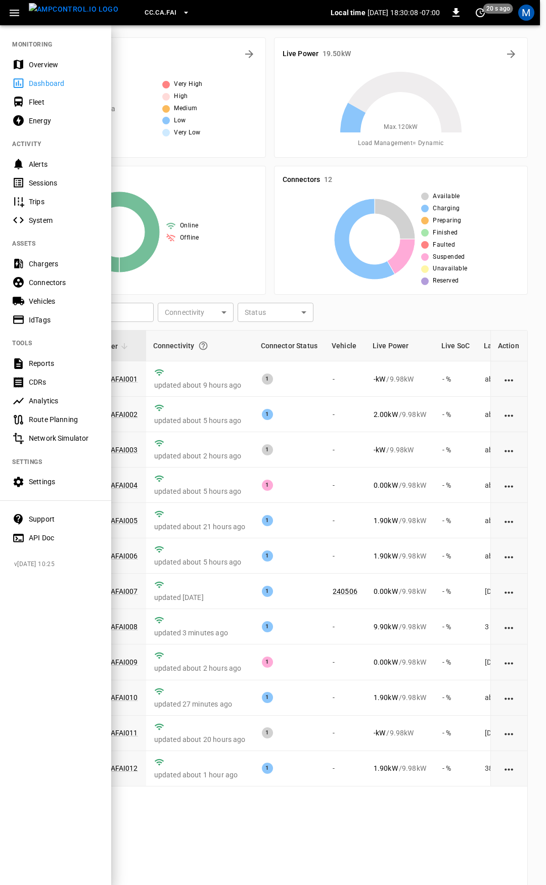
click at [35, 63] on div "Overview" at bounding box center [64, 65] width 70 height 10
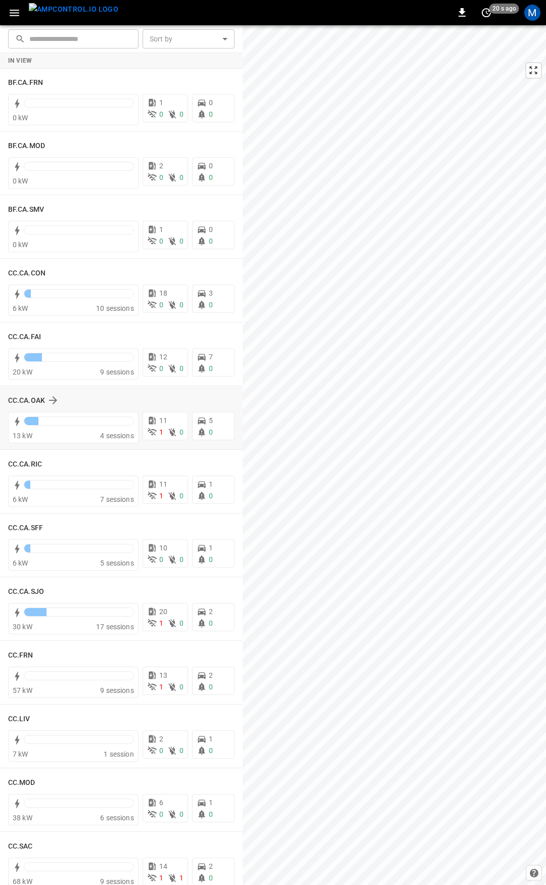
click at [28, 407] on div "CC.CA.OAK" at bounding box center [121, 400] width 227 height 19
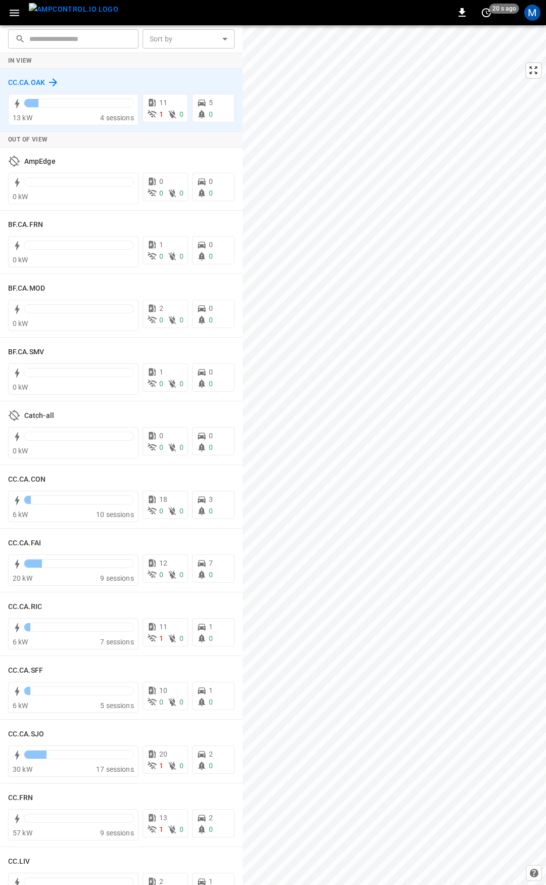
click at [26, 83] on h6 "CC.CA.OAK" at bounding box center [26, 82] width 37 height 11
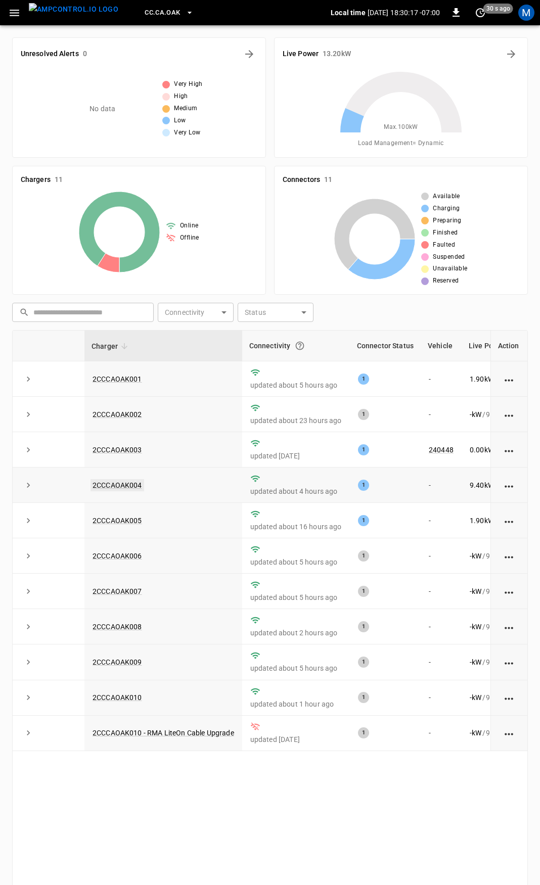
click at [127, 488] on link "2CCCAOAK004" at bounding box center [118, 485] width 54 height 12
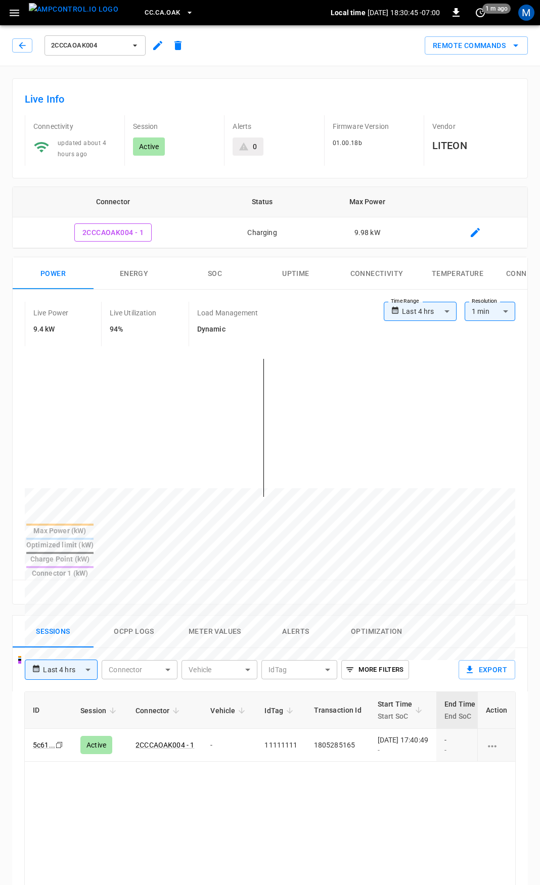
click at [161, 47] on icon "button" at bounding box center [158, 45] width 12 height 12
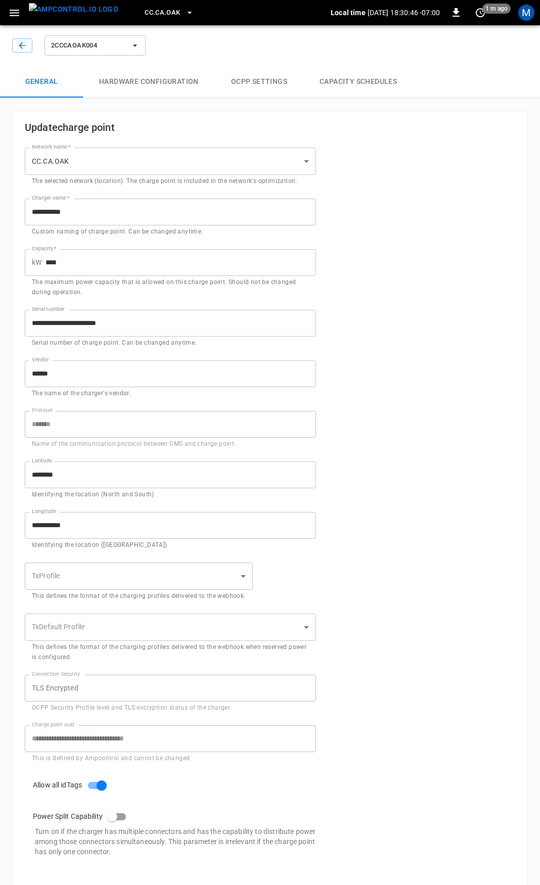
type input "**********"
click at [356, 84] on button "Capacity Schedules" at bounding box center [358, 82] width 110 height 32
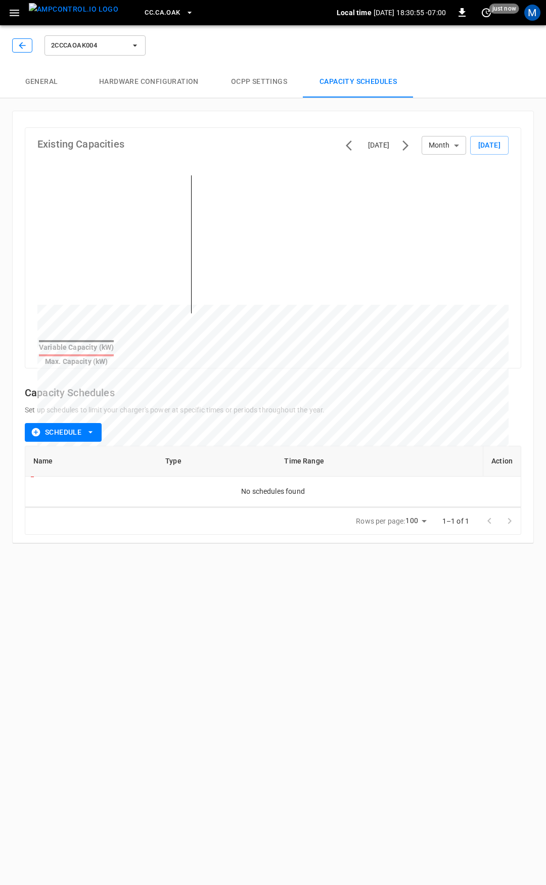
click at [25, 46] on icon "button" at bounding box center [22, 45] width 10 height 10
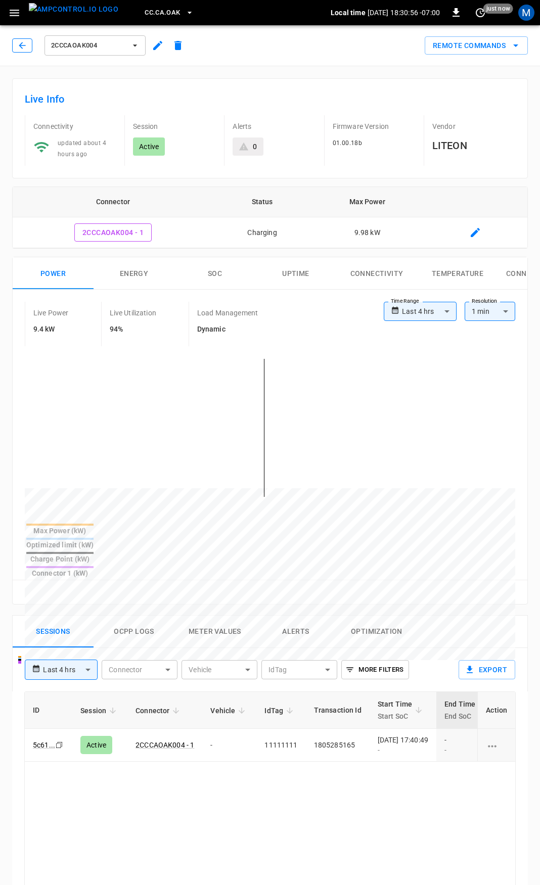
click at [23, 49] on icon "button" at bounding box center [22, 45] width 10 height 10
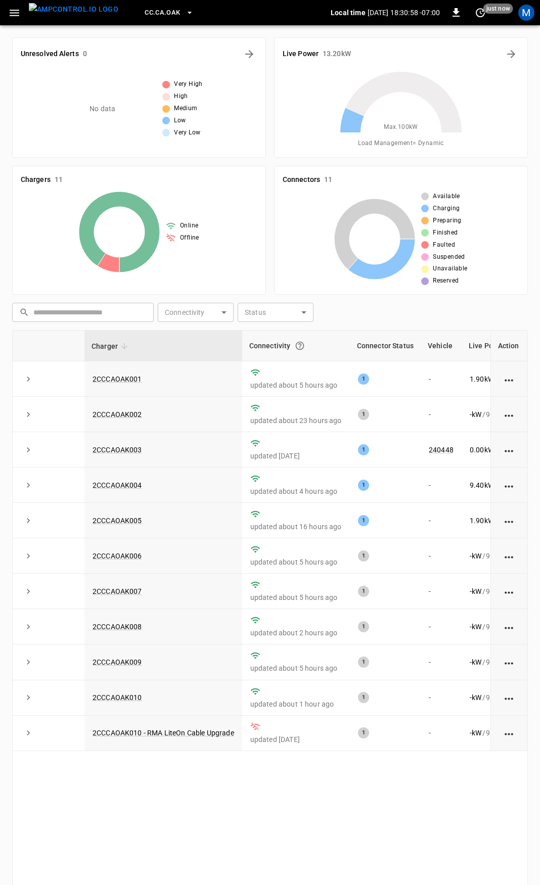
click at [14, 13] on icon "button" at bounding box center [15, 13] width 10 height 7
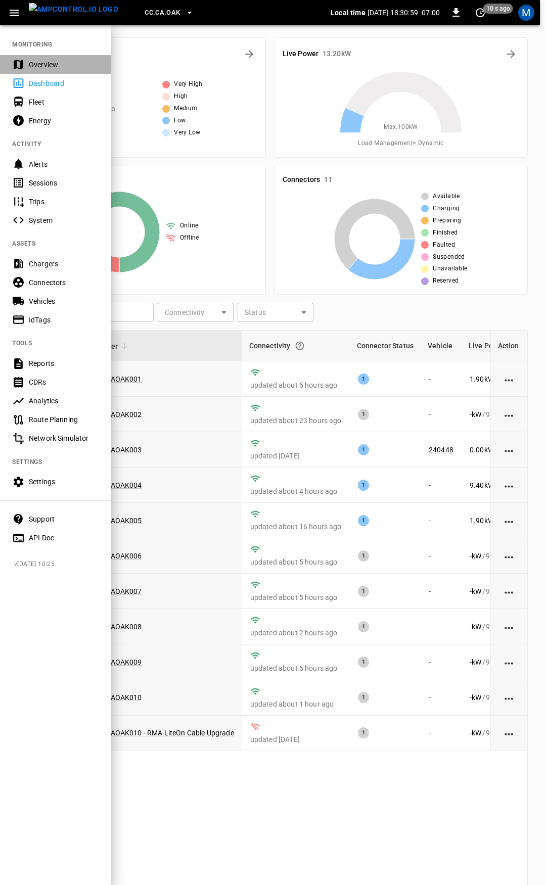
drag, startPoint x: 47, startPoint y: 71, endPoint x: 62, endPoint y: 93, distance: 26.1
click at [47, 71] on div "Overview" at bounding box center [55, 64] width 111 height 19
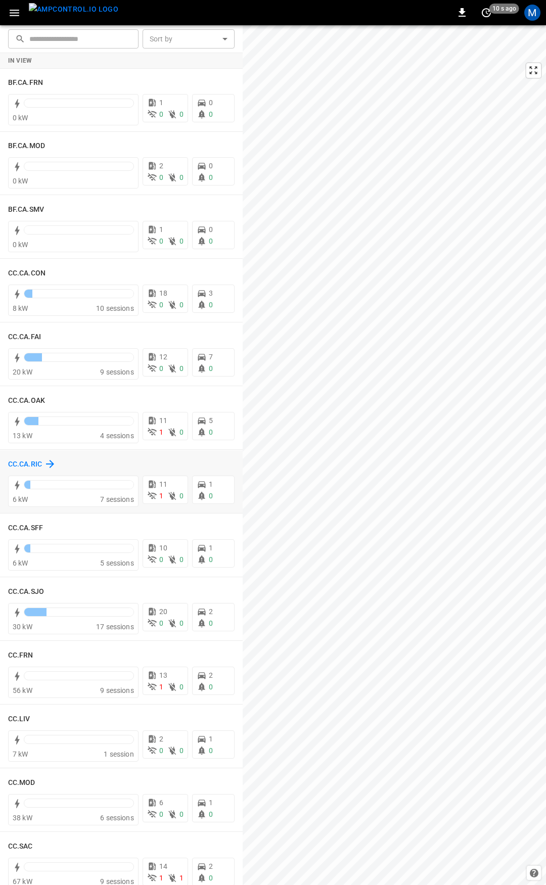
click at [26, 464] on h6 "CC.CA.RIC" at bounding box center [25, 464] width 34 height 11
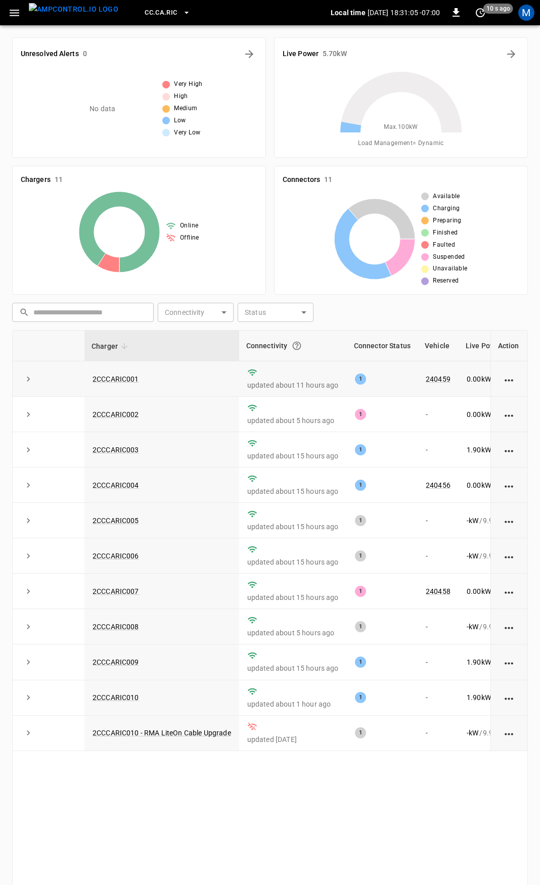
click at [469, 380] on p "0.00 kW" at bounding box center [479, 379] width 24 height 10
click at [472, 595] on p "0.00 kW" at bounding box center [479, 591] width 24 height 10
click at [10, 15] on icon "button" at bounding box center [14, 13] width 13 height 13
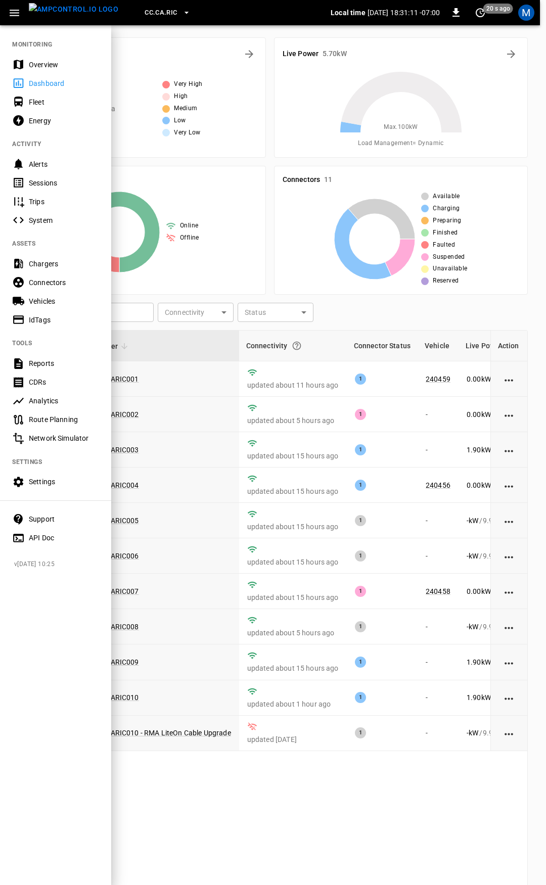
click at [45, 65] on div "Overview" at bounding box center [64, 65] width 70 height 10
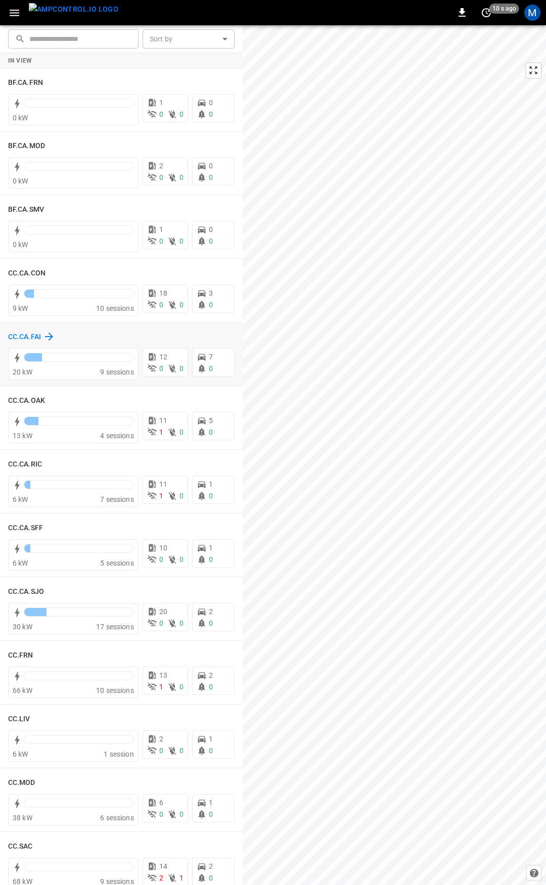
click at [31, 341] on h6 "CC.CA.FAI" at bounding box center [24, 337] width 33 height 11
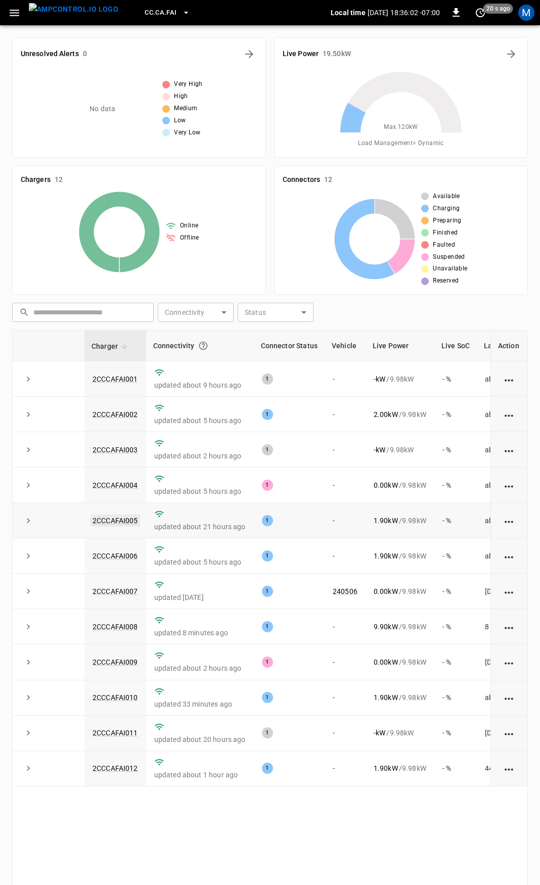
click at [121, 518] on link "2CCCAFAI005" at bounding box center [116, 521] width 50 height 12
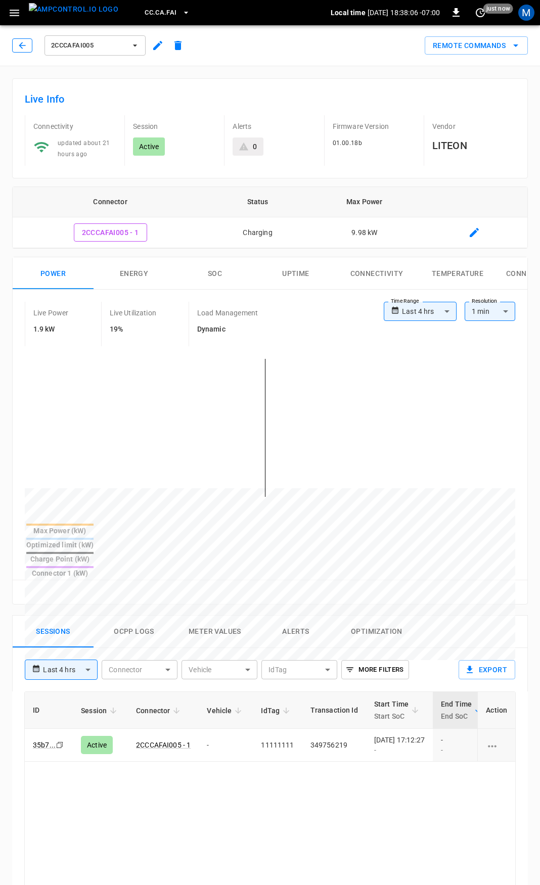
click at [27, 42] on icon "button" at bounding box center [22, 45] width 10 height 10
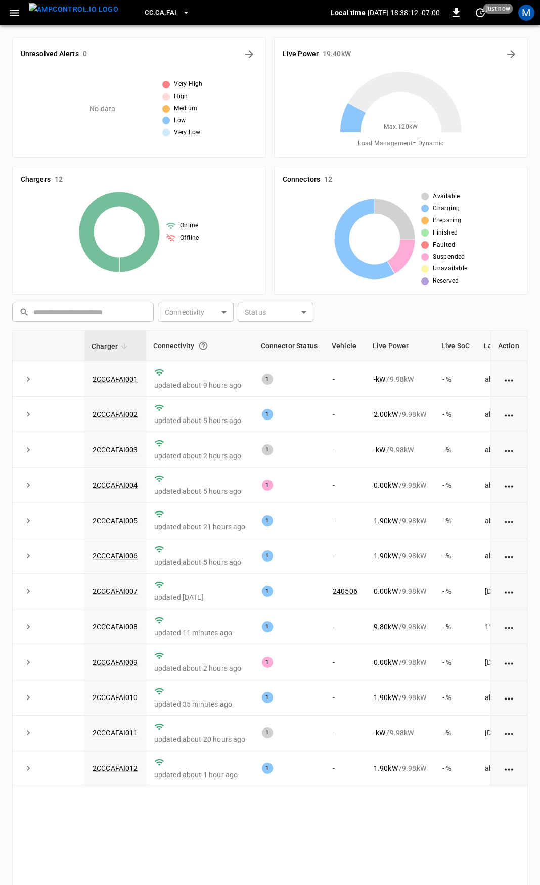
click at [20, 12] on icon "button" at bounding box center [14, 13] width 13 height 13
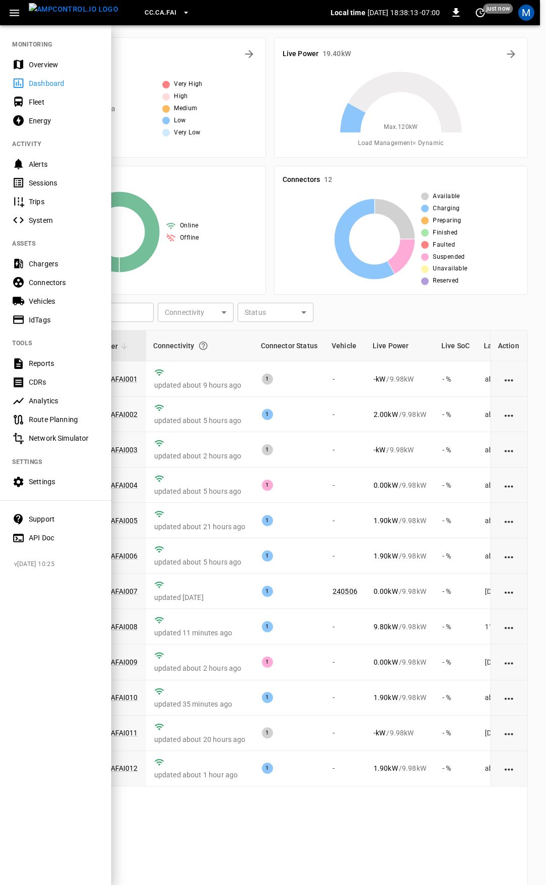
drag, startPoint x: 52, startPoint y: 67, endPoint x: 84, endPoint y: 153, distance: 92.5
click at [52, 66] on div "Overview" at bounding box center [64, 65] width 70 height 10
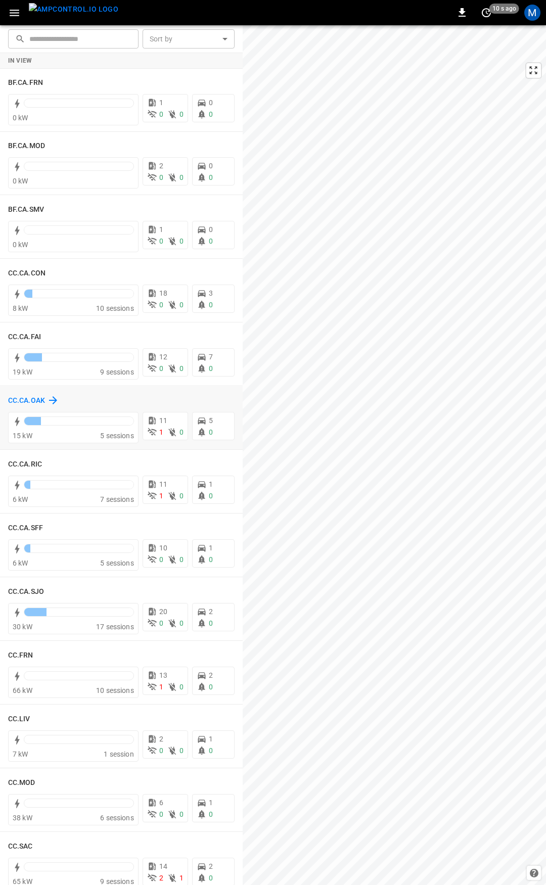
click at [33, 398] on h6 "CC.CA.OAK" at bounding box center [26, 400] width 37 height 11
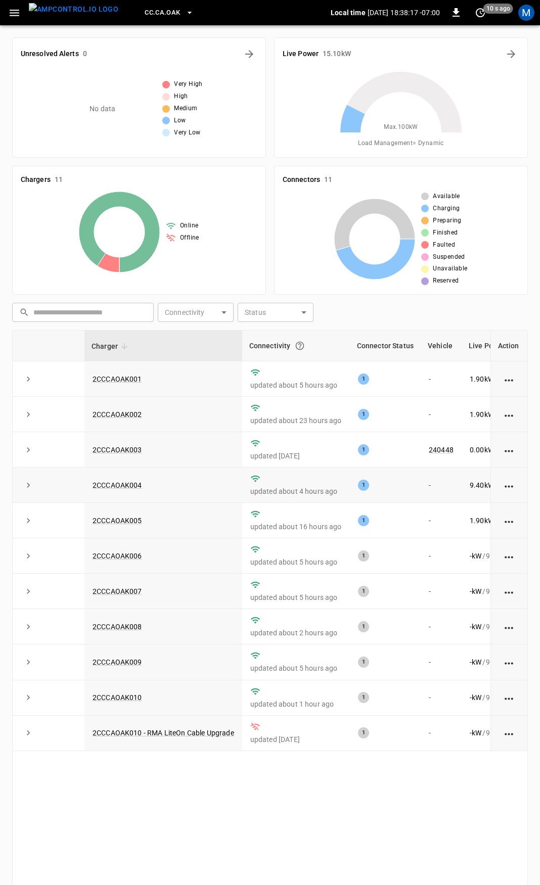
click at [459, 488] on td "-" at bounding box center [441, 485] width 41 height 35
click at [132, 487] on link "2CCCAOAK004" at bounding box center [118, 485] width 54 height 12
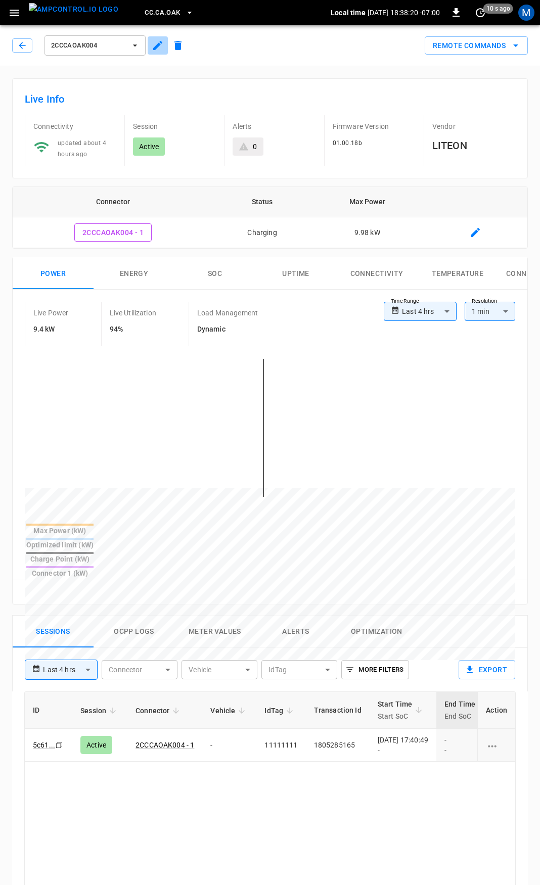
click at [153, 46] on icon "button" at bounding box center [158, 45] width 12 height 12
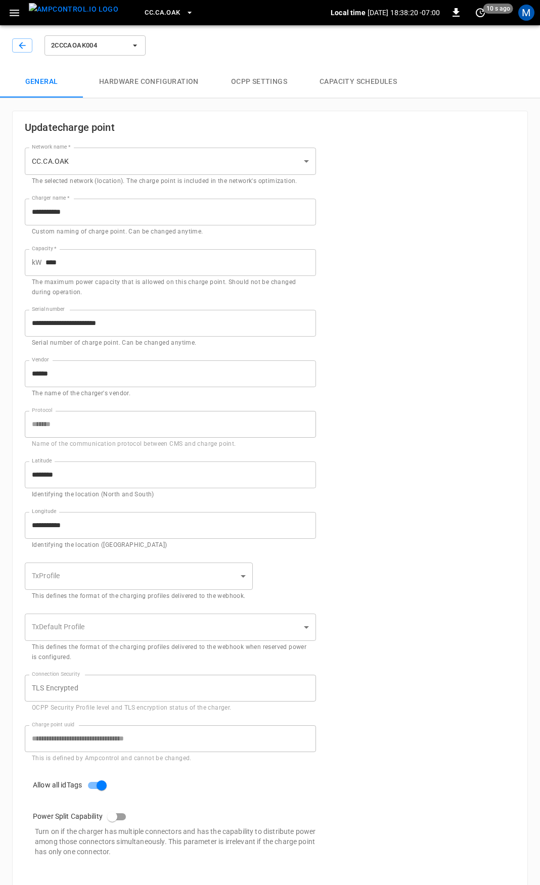
type input "**********"
click at [363, 76] on button "Capacity Schedules" at bounding box center [358, 82] width 110 height 32
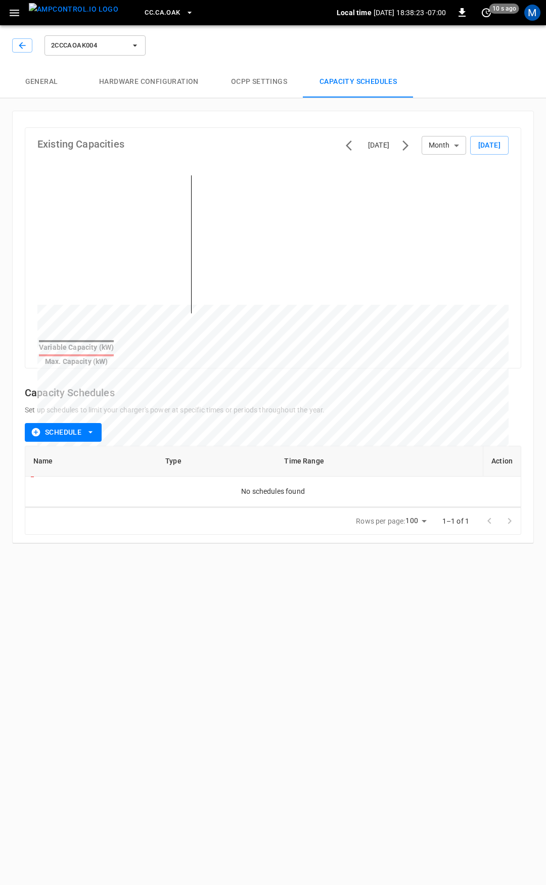
click at [85, 427] on icon "button" at bounding box center [90, 432] width 10 height 10
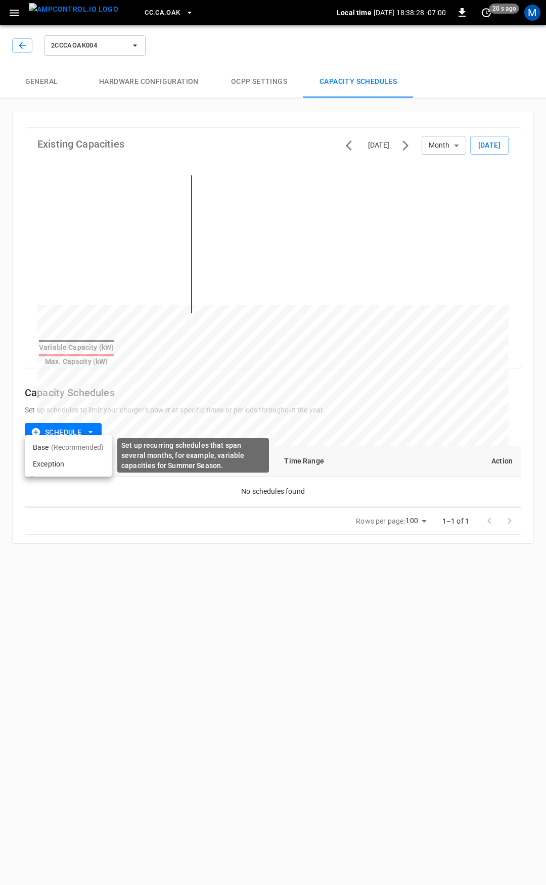
click at [55, 451] on p "(Recommended)" at bounding box center [77, 447] width 53 height 10
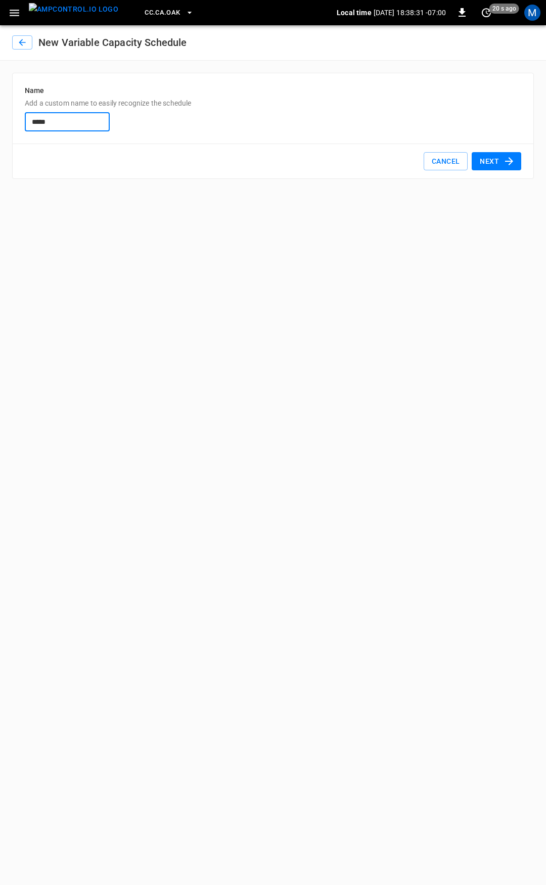
type input "*********"
click at [509, 156] on icon "button" at bounding box center [509, 161] width 12 height 12
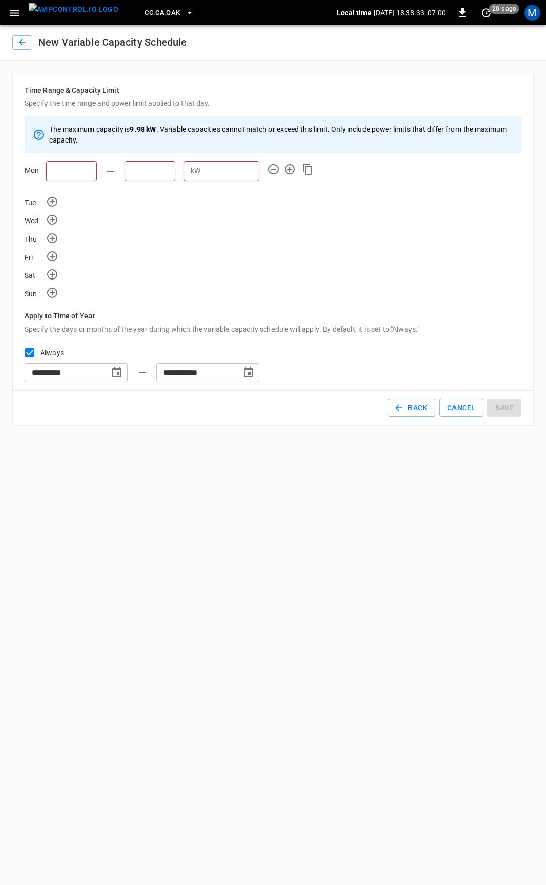
click at [72, 170] on input "text" at bounding box center [71, 171] width 51 height 20
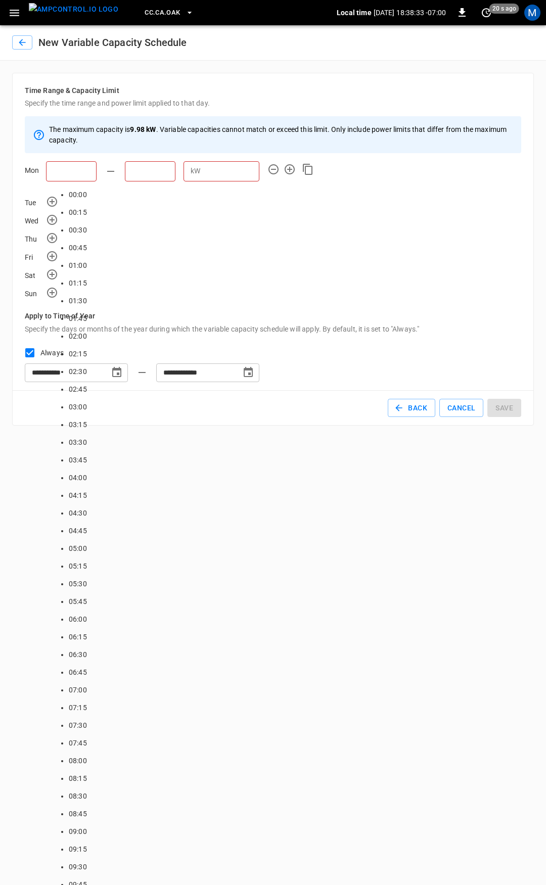
scroll to position [1266, 0]
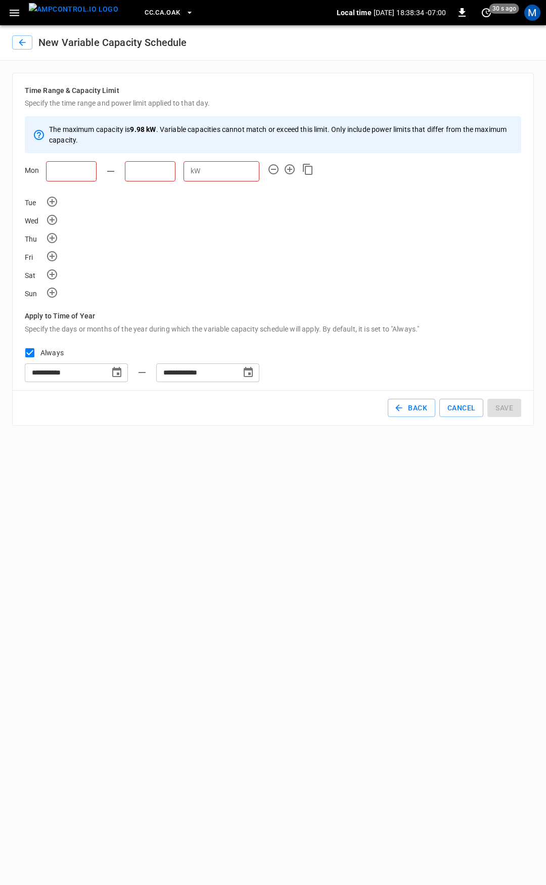
click at [375, 227] on div "The maximum capacity is 9.98 kW . Variable capacities cannot match or exceed th…" at bounding box center [273, 207] width 496 height 182
click at [289, 170] on icon "button" at bounding box center [290, 169] width 12 height 12
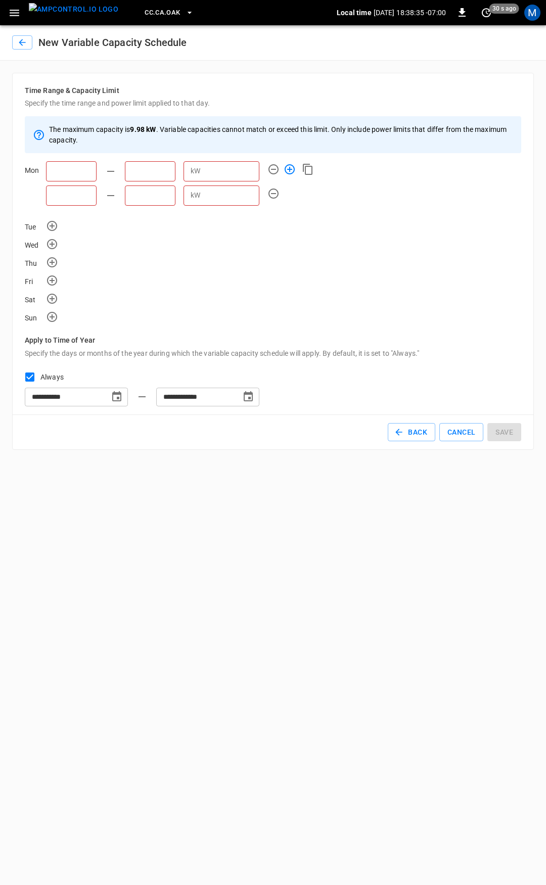
click at [291, 169] on icon "button" at bounding box center [290, 169] width 12 height 12
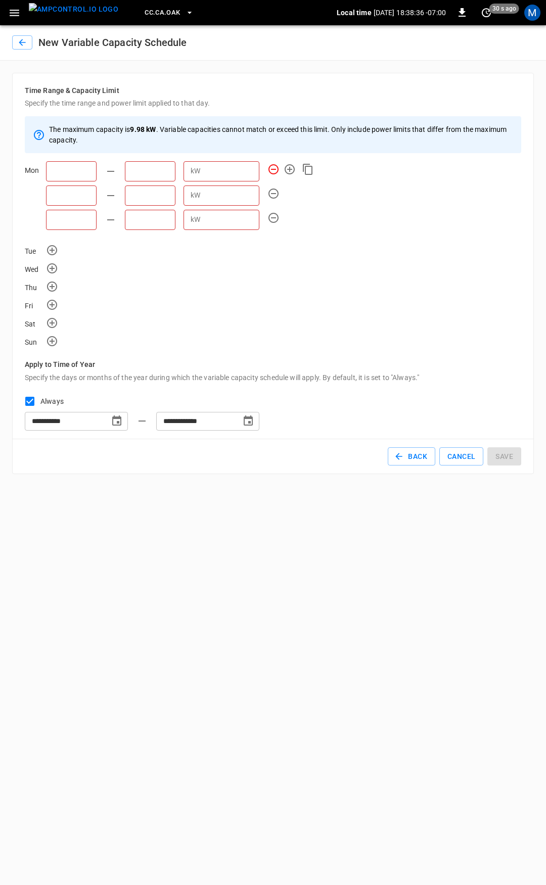
click at [277, 169] on icon "button" at bounding box center [273, 169] width 12 height 12
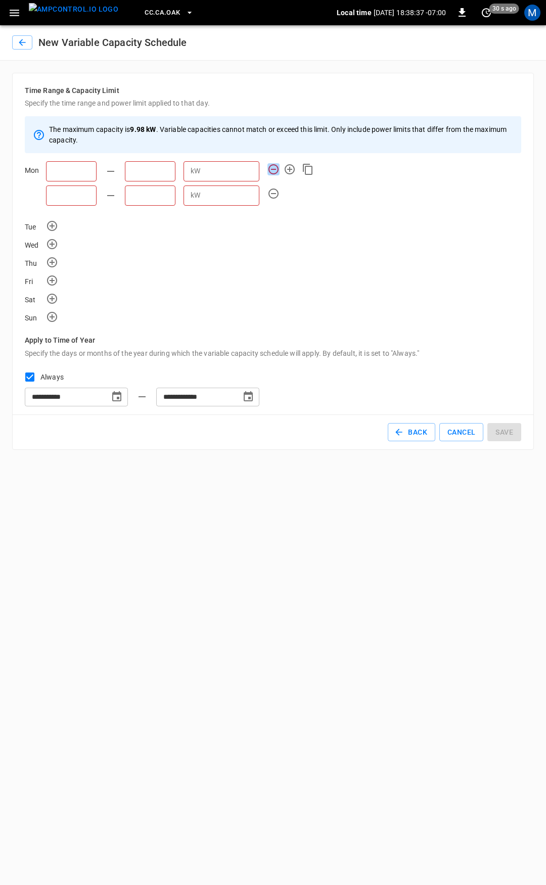
click at [277, 169] on icon "button" at bounding box center [273, 169] width 12 height 12
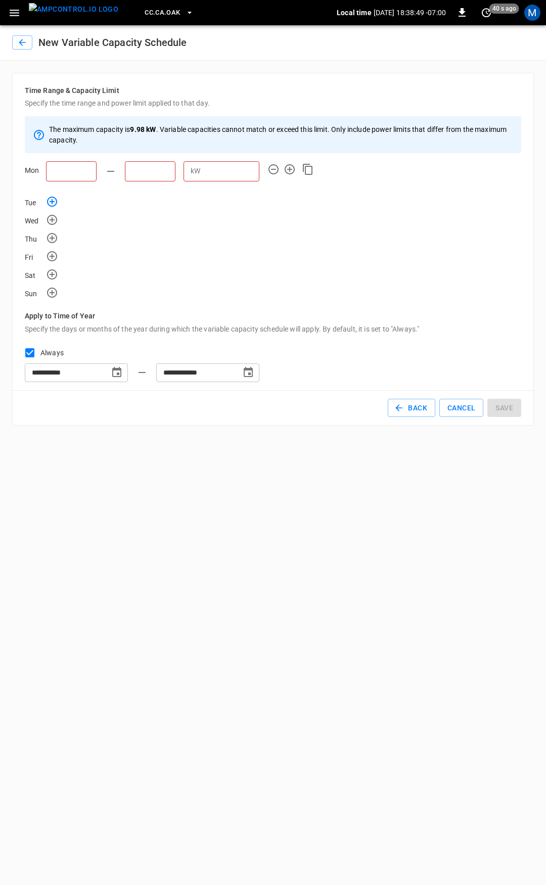
click at [54, 200] on icon "button" at bounding box center [52, 202] width 12 height 12
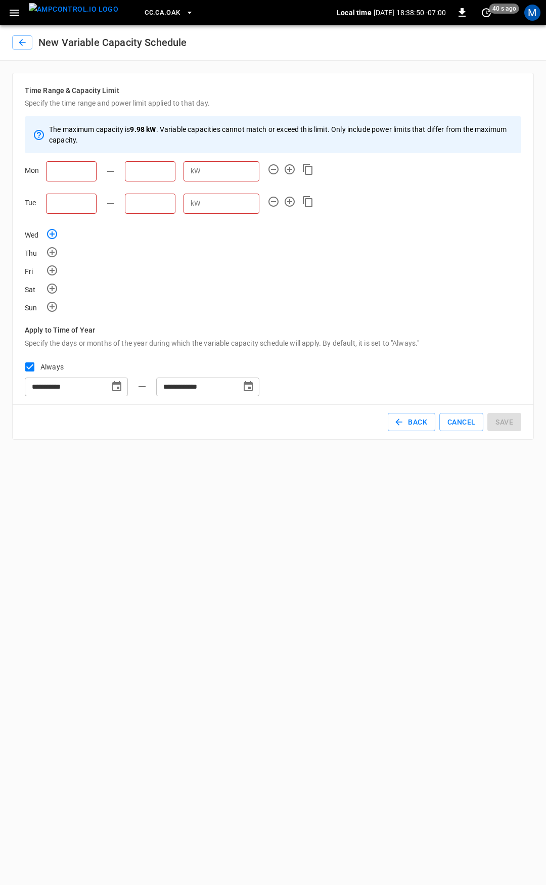
click at [52, 236] on icon "button" at bounding box center [52, 234] width 10 height 10
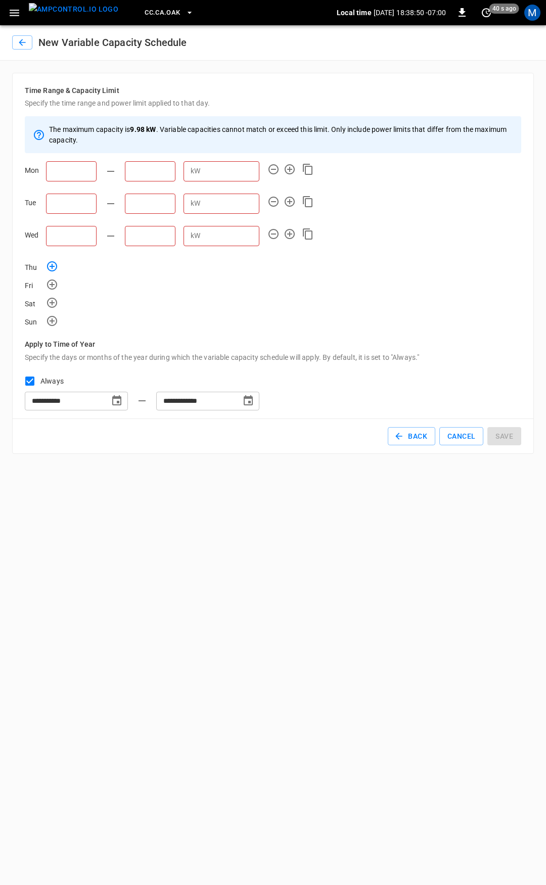
click at [50, 268] on icon "button" at bounding box center [52, 266] width 12 height 12
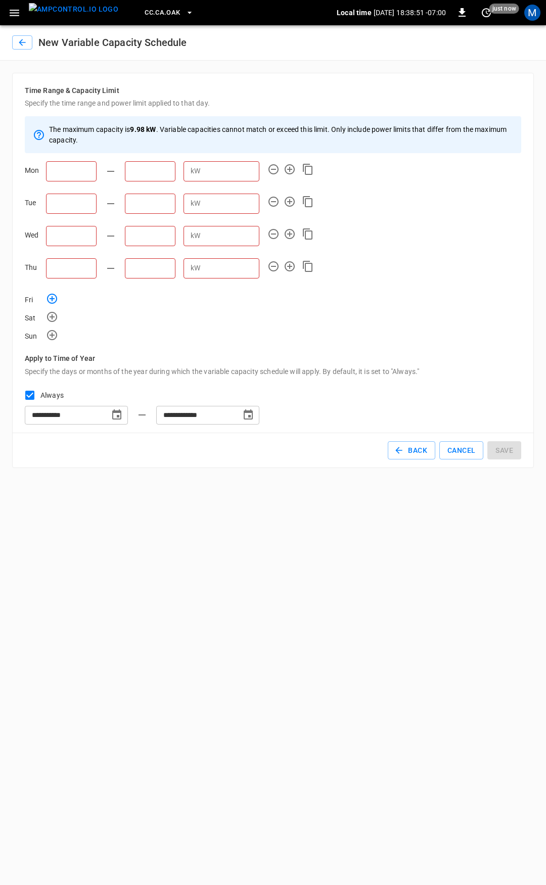
click at [54, 294] on icon "button" at bounding box center [52, 299] width 10 height 10
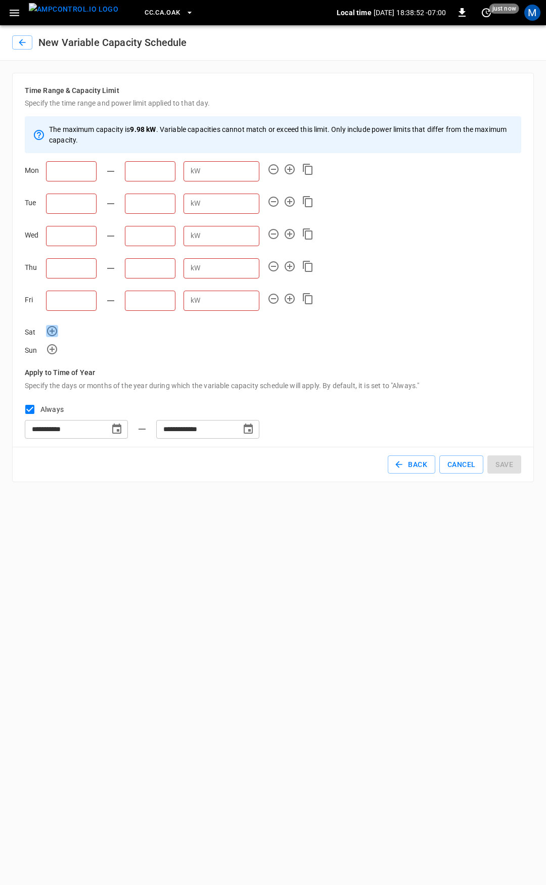
drag, startPoint x: 54, startPoint y: 331, endPoint x: 52, endPoint y: 347, distance: 16.3
click at [54, 332] on icon "button" at bounding box center [52, 331] width 12 height 12
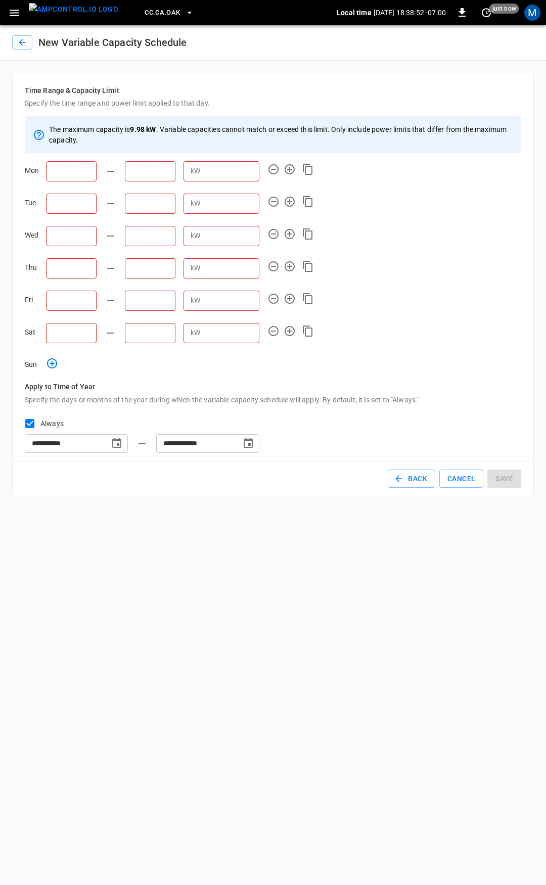
click at [50, 362] on icon "button" at bounding box center [52, 363] width 12 height 12
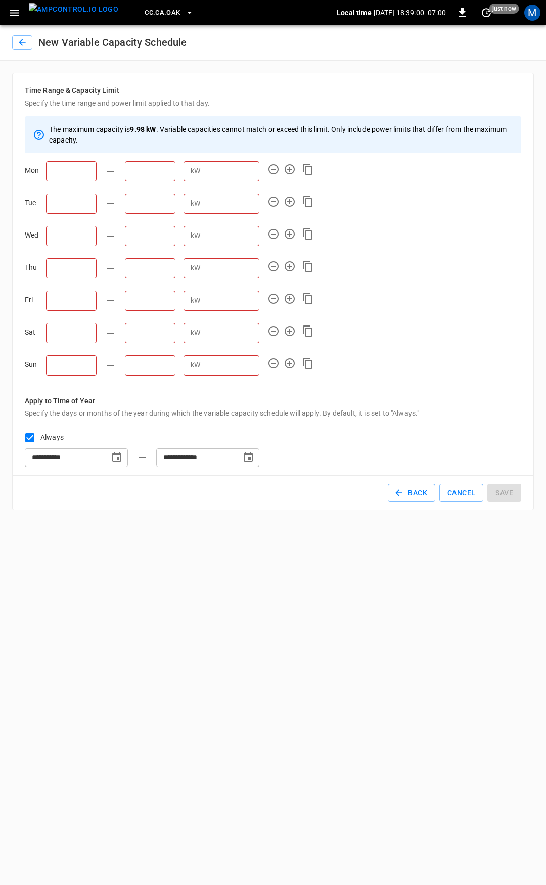
click at [284, 357] on button "button" at bounding box center [290, 363] width 12 height 12
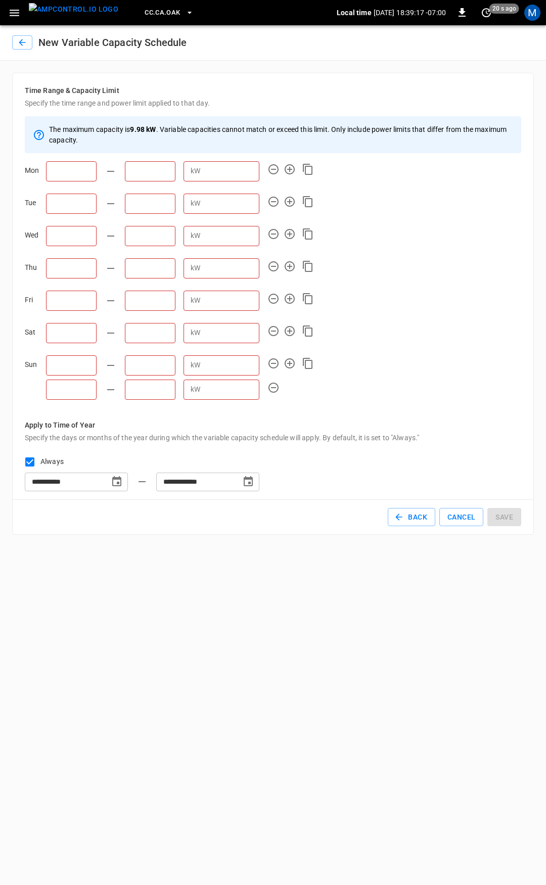
click at [234, 171] on input "number" at bounding box center [231, 171] width 55 height 19
type input "*"
click at [214, 200] on input "number" at bounding box center [231, 203] width 55 height 19
type input "*"
drag, startPoint x: 222, startPoint y: 231, endPoint x: 221, endPoint y: 244, distance: 13.2
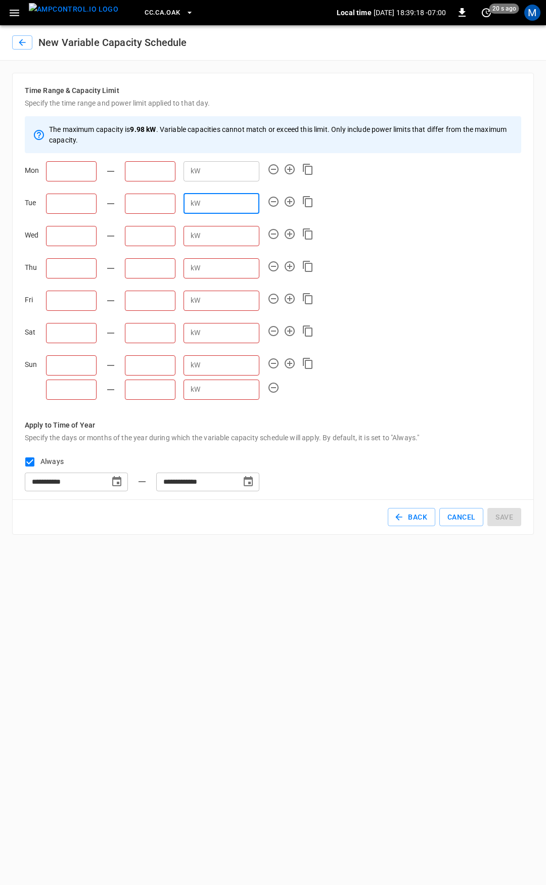
click at [221, 233] on input "number" at bounding box center [231, 236] width 55 height 19
type input "*"
click at [222, 268] on input "number" at bounding box center [231, 268] width 55 height 19
type input "*"
drag, startPoint x: 221, startPoint y: 301, endPoint x: 227, endPoint y: 332, distance: 31.3
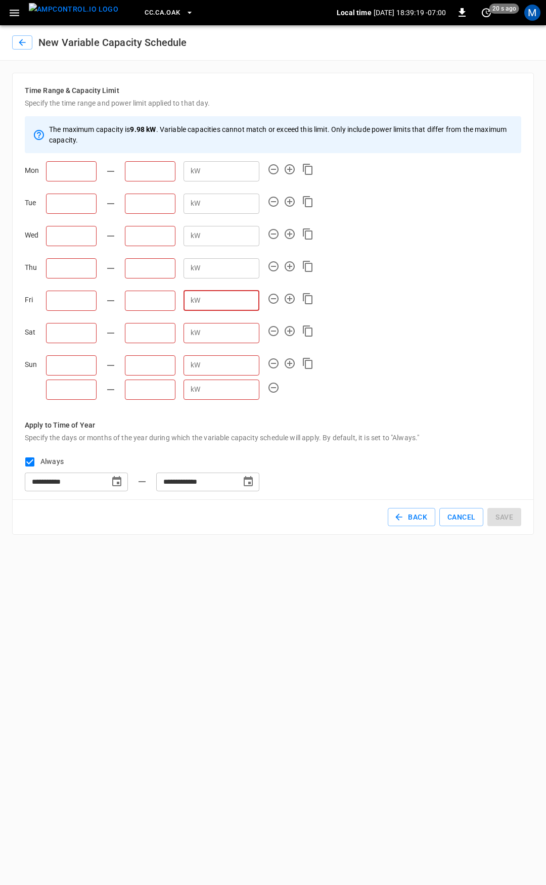
click at [221, 302] on input "number" at bounding box center [231, 300] width 55 height 19
type input "*"
click at [225, 338] on input "number" at bounding box center [231, 333] width 55 height 19
type input "*"
drag, startPoint x: 219, startPoint y: 365, endPoint x: 223, endPoint y: 383, distance: 18.2
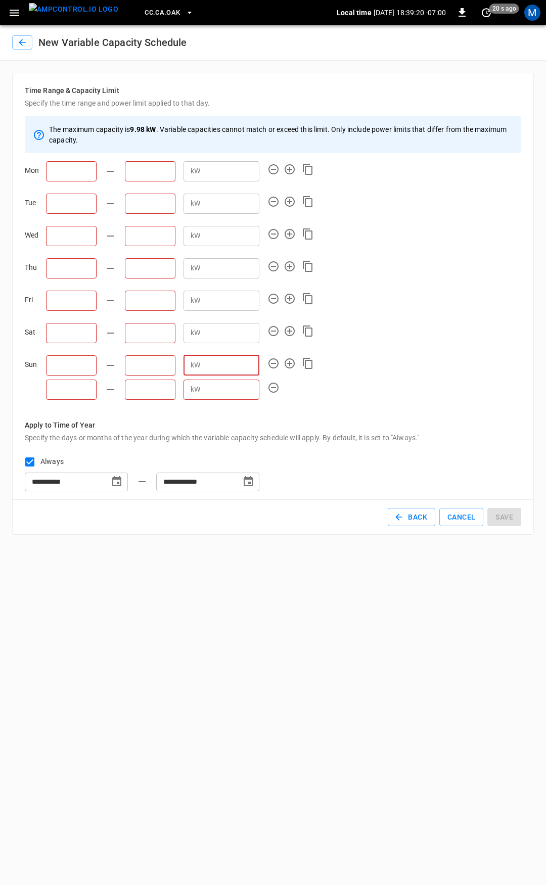
click at [219, 366] on input "number" at bounding box center [231, 365] width 55 height 19
type input "*"
click at [223, 390] on input "number" at bounding box center [231, 389] width 55 height 19
type input "*"
click at [14, 16] on icon "button" at bounding box center [15, 13] width 10 height 7
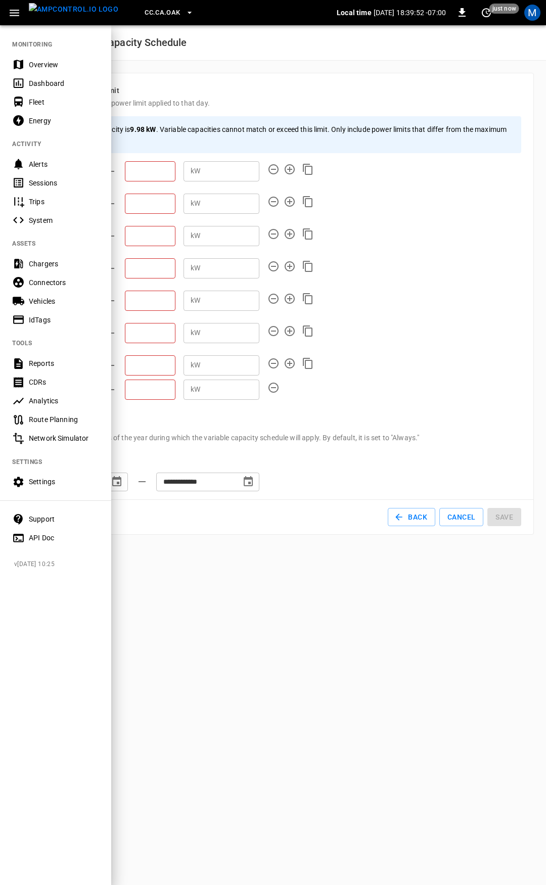
click at [239, 109] on div at bounding box center [273, 442] width 546 height 885
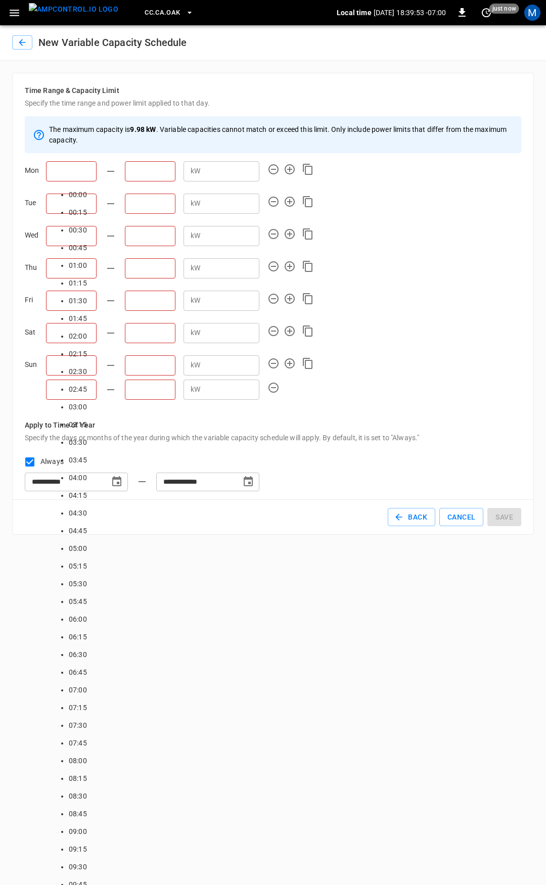
click at [59, 178] on input "text" at bounding box center [71, 171] width 51 height 20
type input "*****"
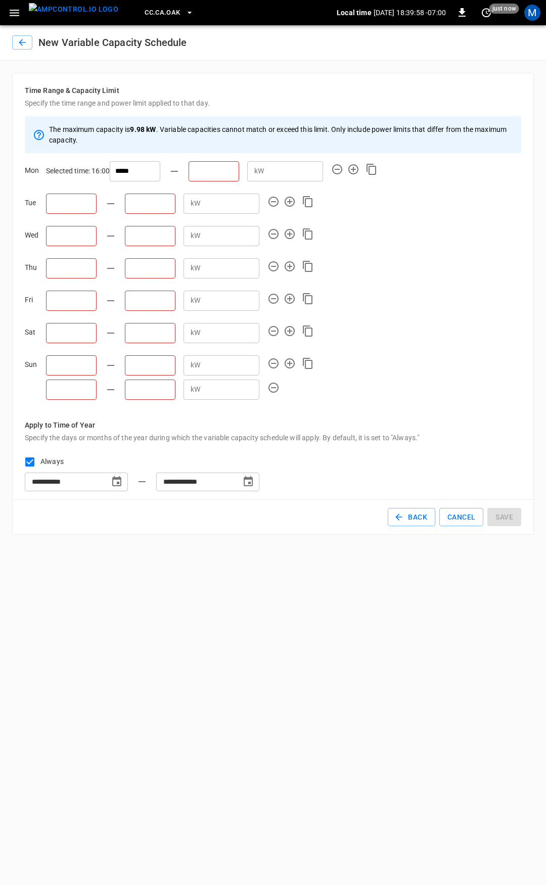
click at [189, 167] on input "text" at bounding box center [214, 171] width 51 height 20
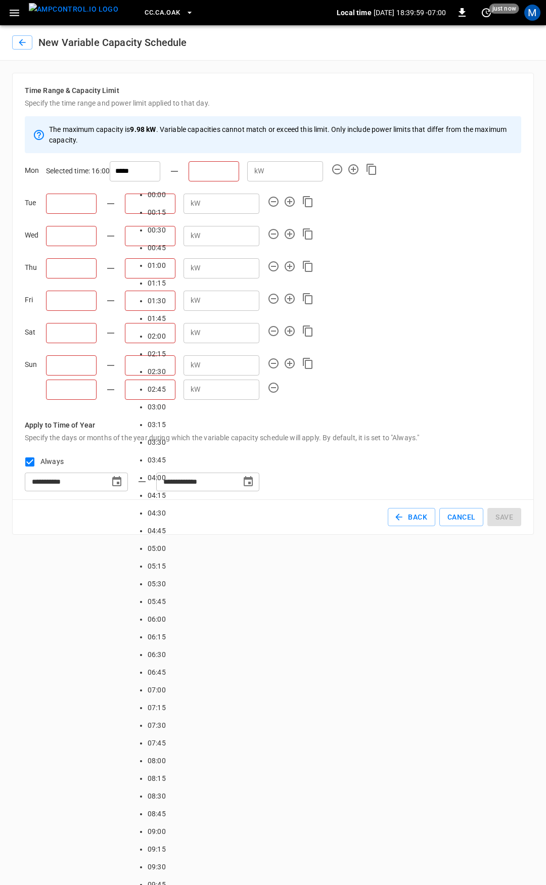
scroll to position [1266, 0]
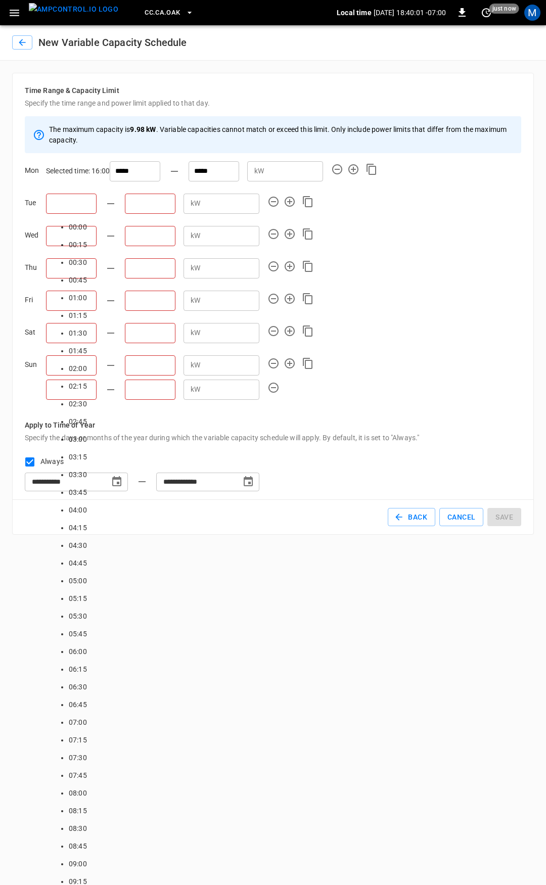
click at [68, 200] on input "text" at bounding box center [71, 204] width 51 height 20
click at [189, 167] on input "*****" at bounding box center [214, 171] width 51 height 20
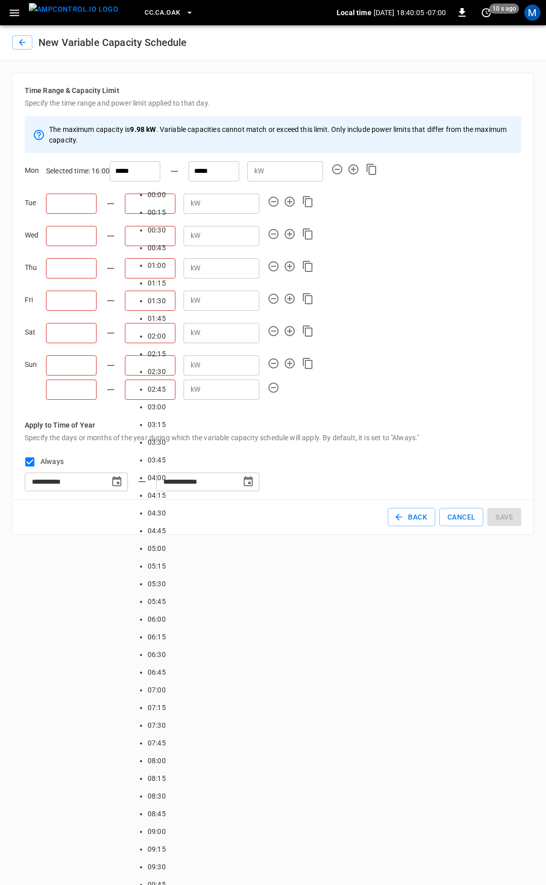
scroll to position [1412, 0]
type input "*****"
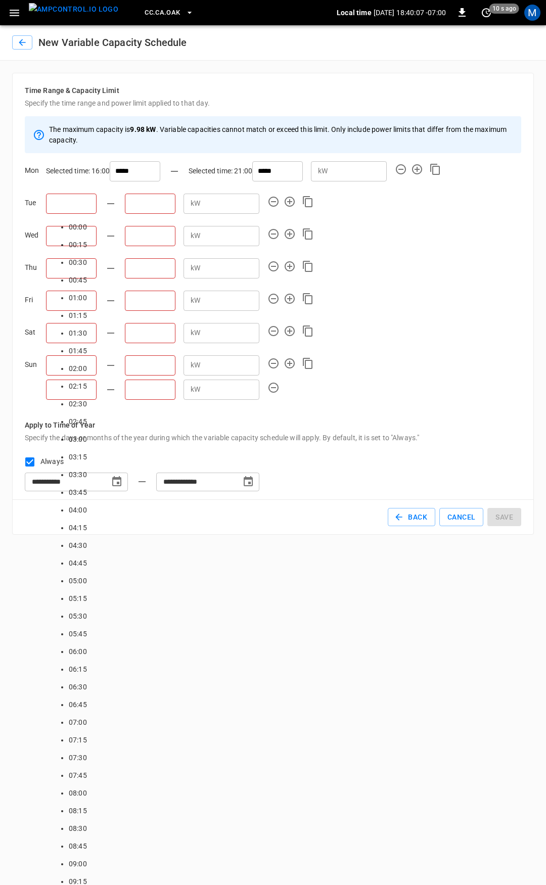
click at [62, 204] on input "text" at bounding box center [71, 204] width 51 height 20
drag, startPoint x: 62, startPoint y: 204, endPoint x: 91, endPoint y: 239, distance: 44.9
click at [91, 214] on div "** Time 00:00 00:15 00:30 00:45 01:00 01:15 01:30 01:45 02:00 02:15 02:30 02:45…" at bounding box center [67, 200] width 59 height 28
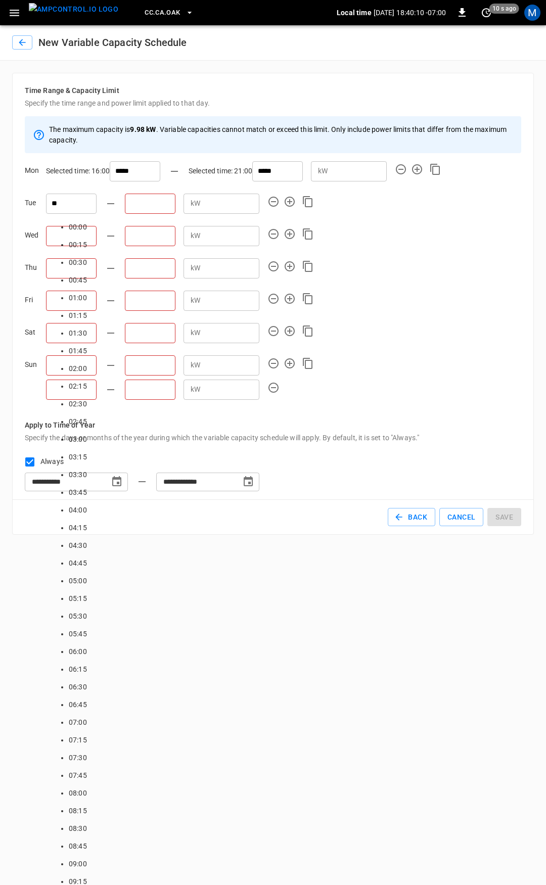
type input "*****"
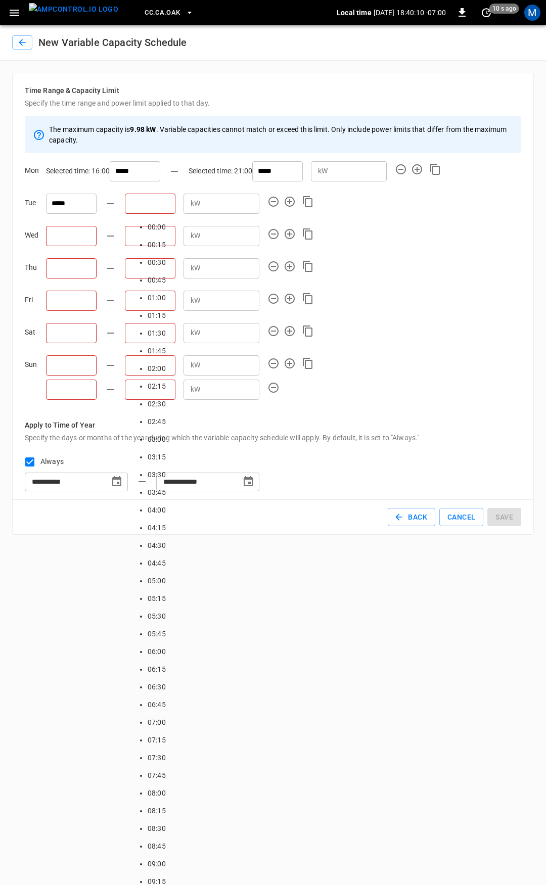
scroll to position [1266, 0]
type input "*****"
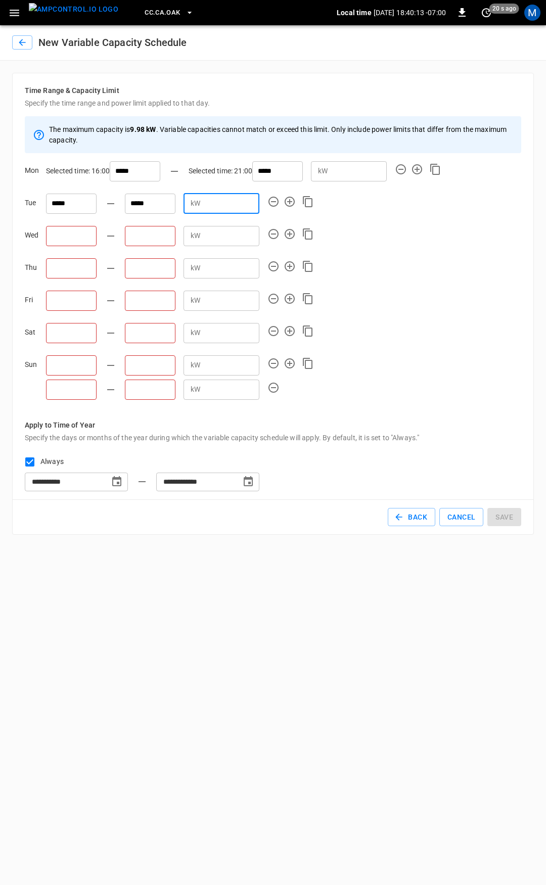
click at [75, 231] on input "text" at bounding box center [71, 236] width 51 height 20
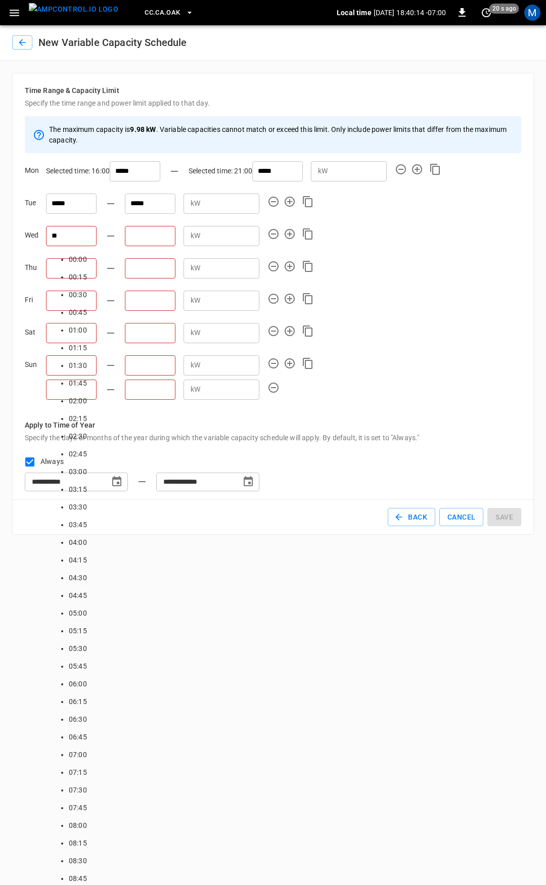
type input "*****"
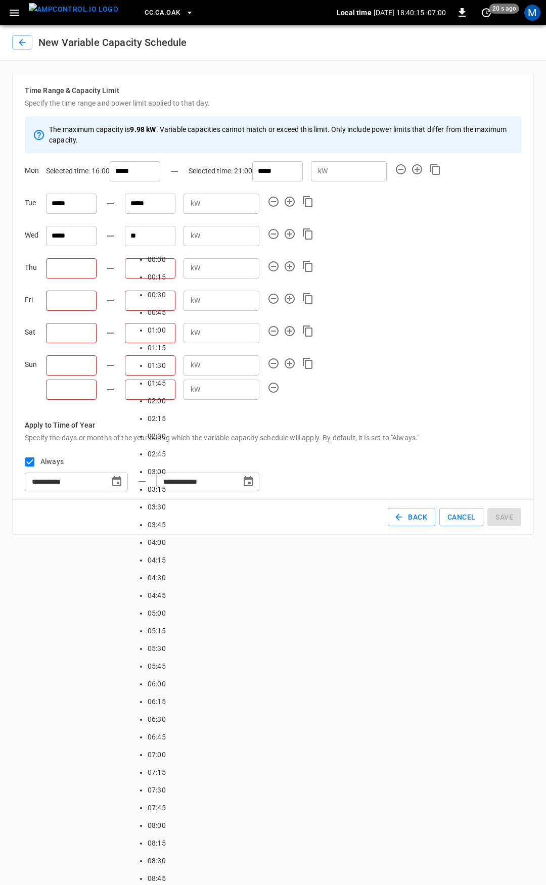
type input "*****"
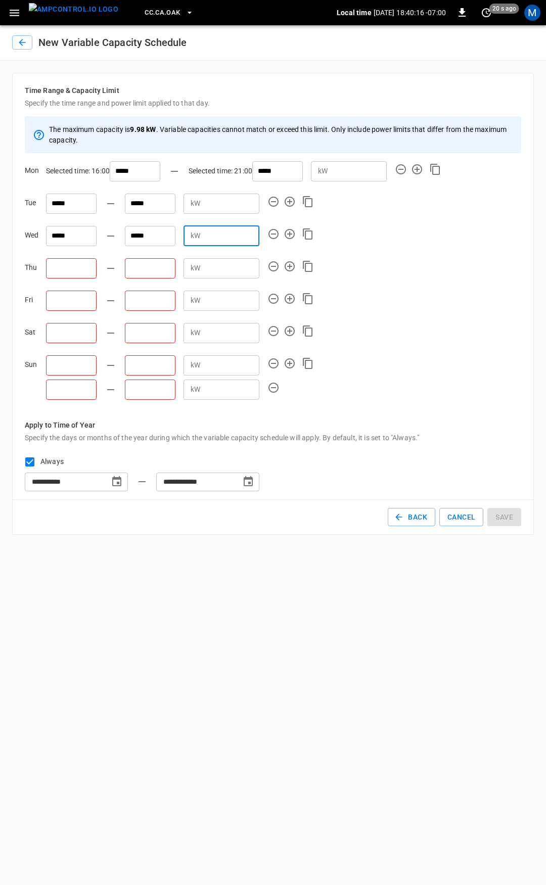
click at [47, 261] on input "text" at bounding box center [71, 268] width 51 height 20
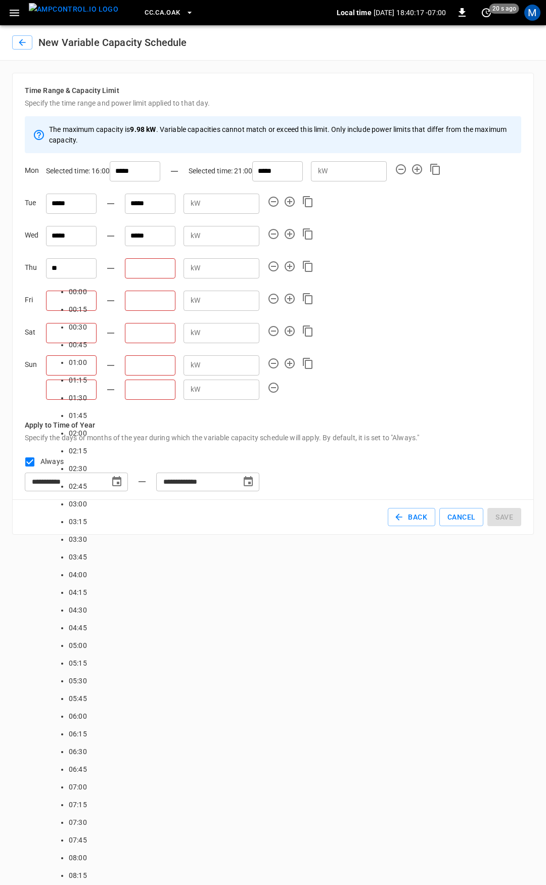
type input "*****"
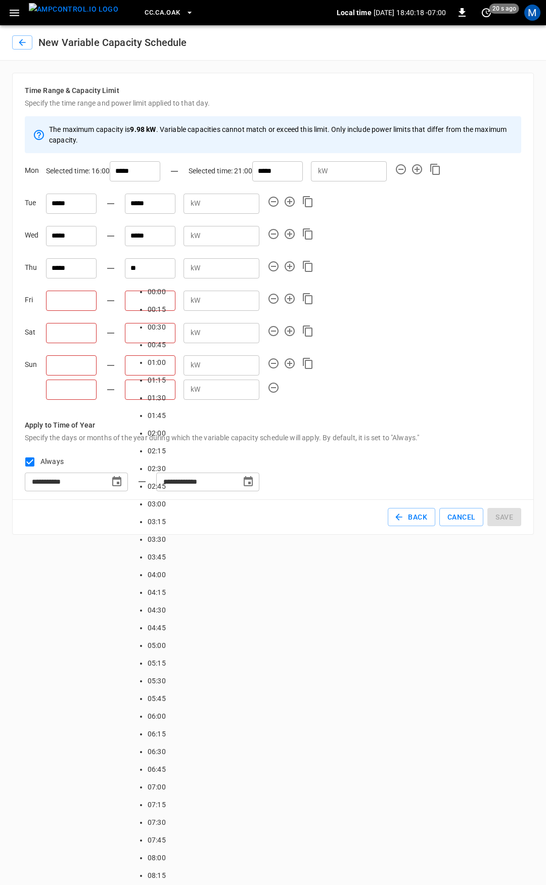
type input "*****"
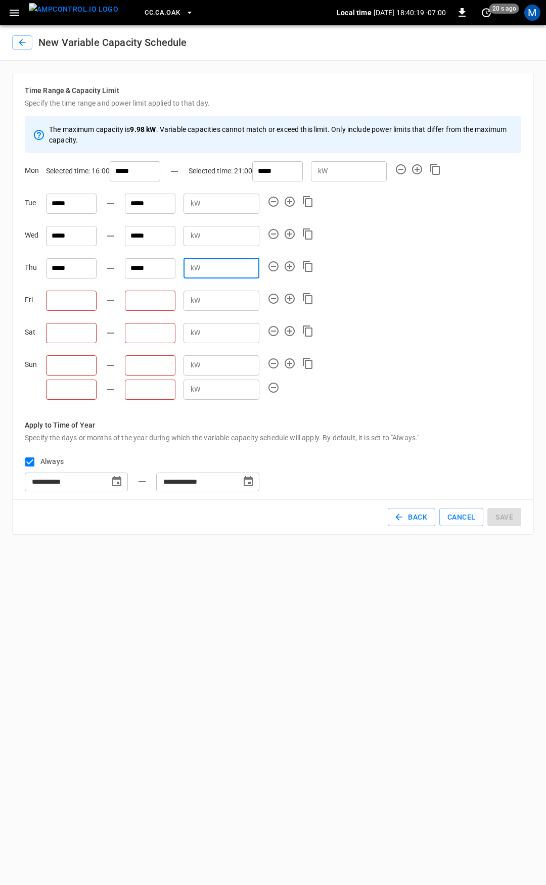
click at [61, 298] on input "text" at bounding box center [71, 301] width 51 height 20
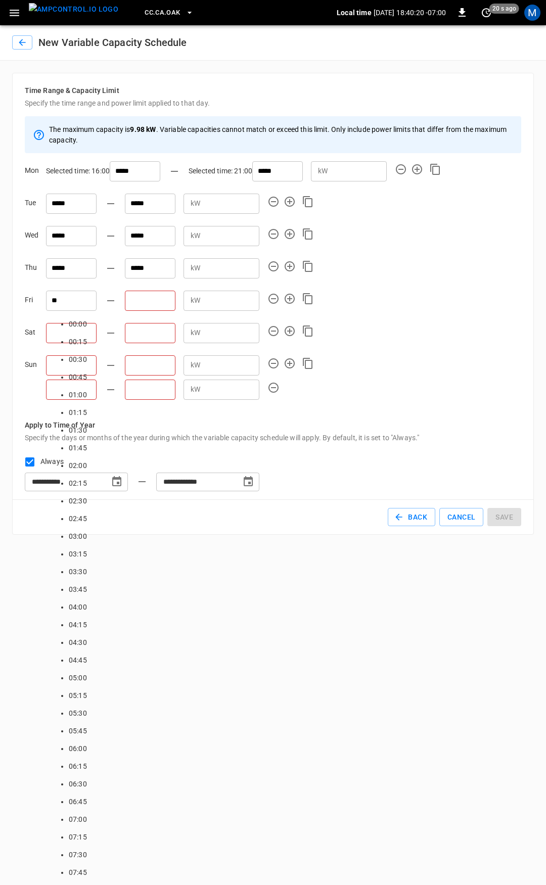
type input "*****"
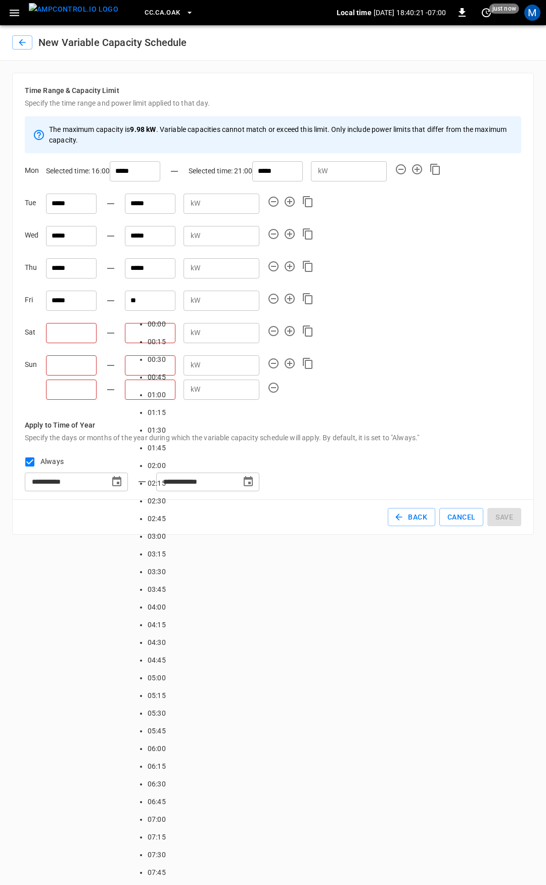
type input "*****"
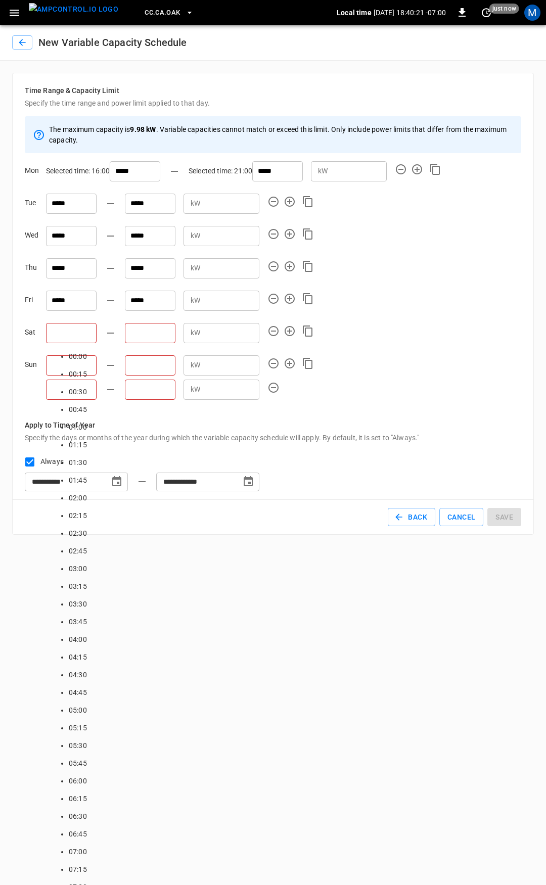
click at [77, 338] on input "text" at bounding box center [71, 333] width 51 height 20
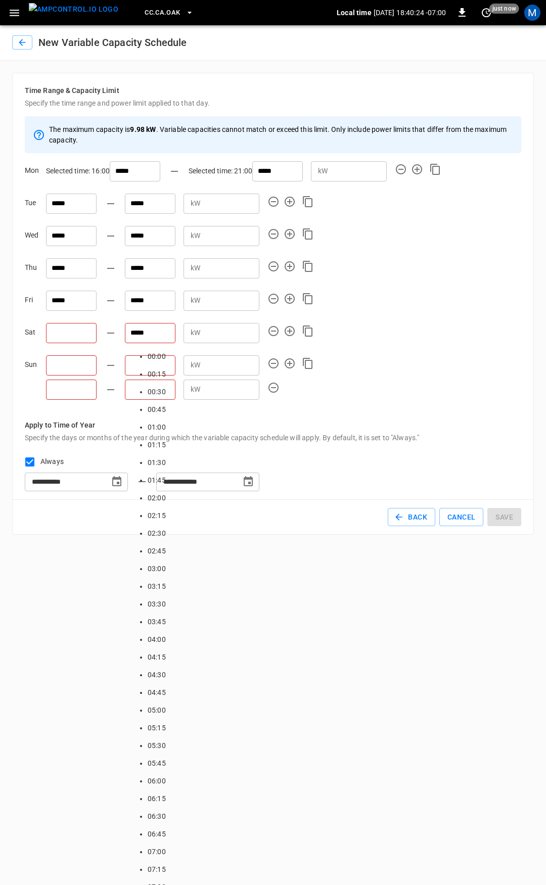
scroll to position [1089, 0]
type input "*****"
click at [62, 340] on input "text" at bounding box center [71, 333] width 51 height 20
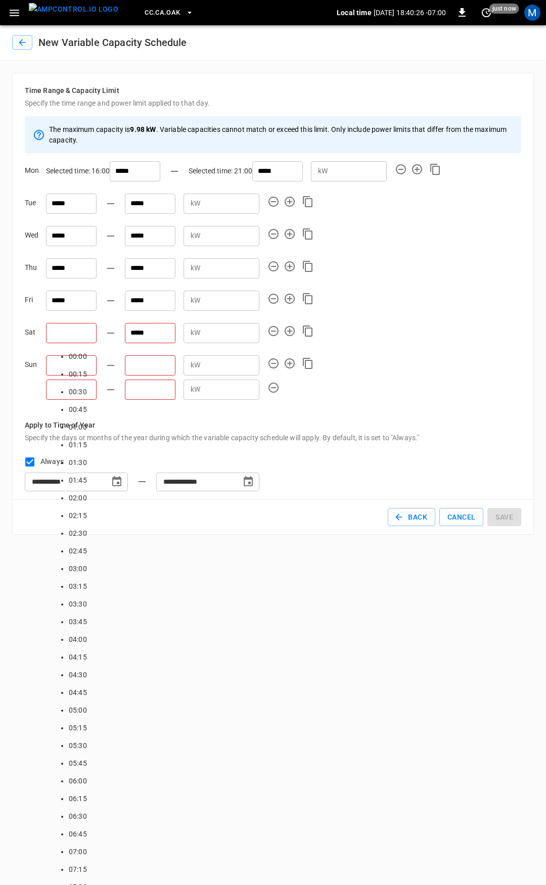
scroll to position [1266, 0]
type input "*****"
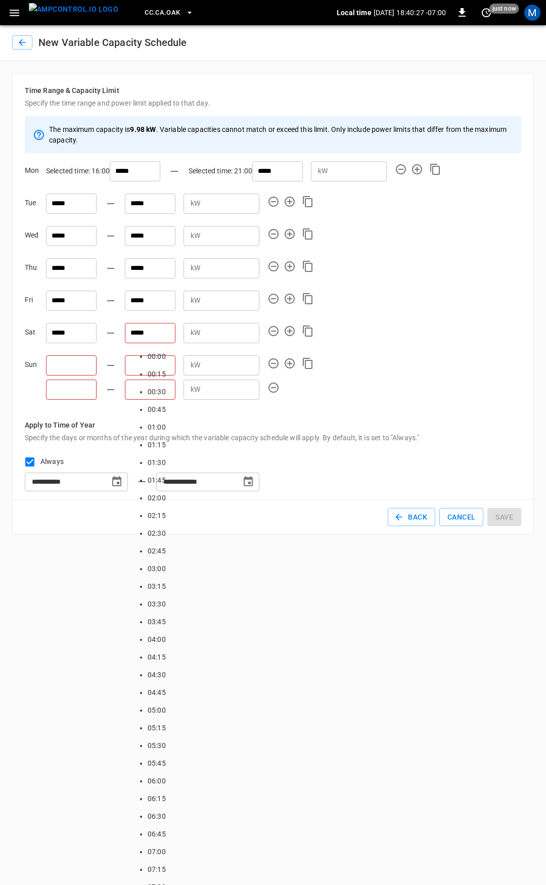
scroll to position [1089, 0]
type input "*****"
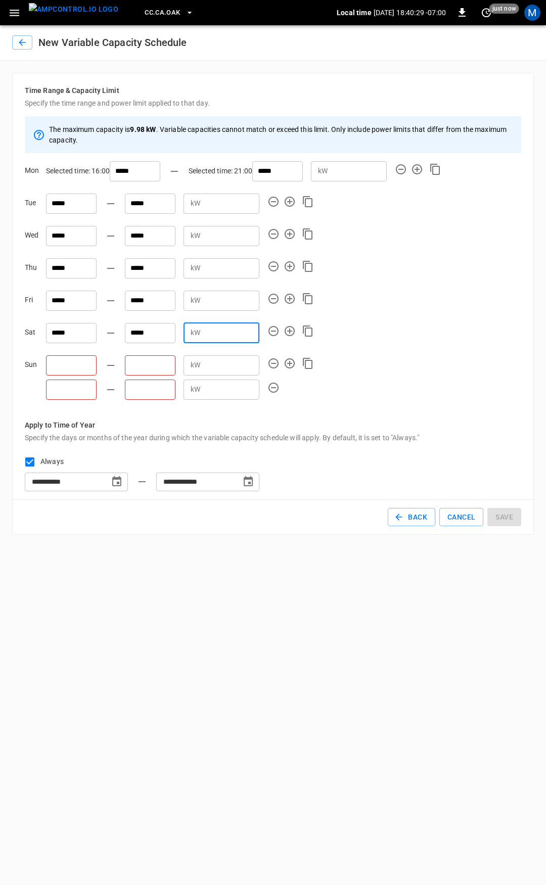
click at [68, 366] on input "text" at bounding box center [71, 365] width 51 height 20
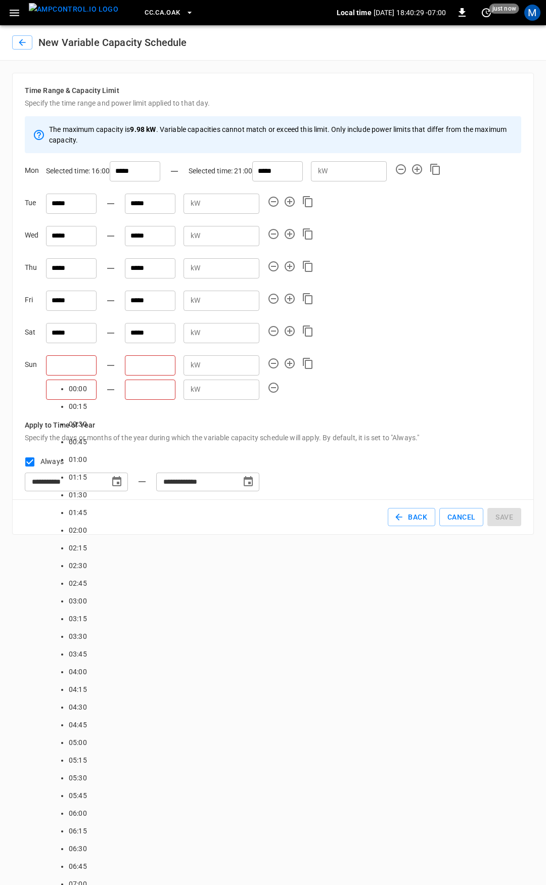
scroll to position [1266, 0]
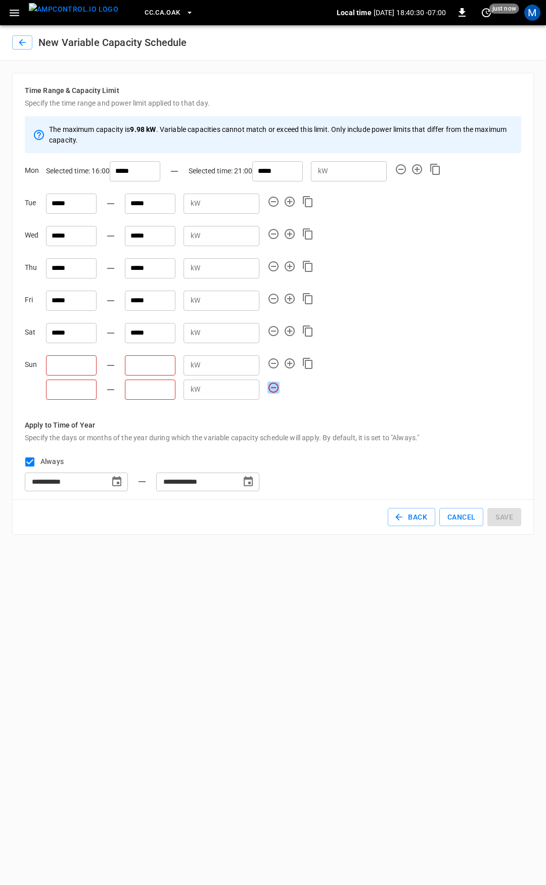
click at [275, 390] on icon "button" at bounding box center [273, 388] width 12 height 12
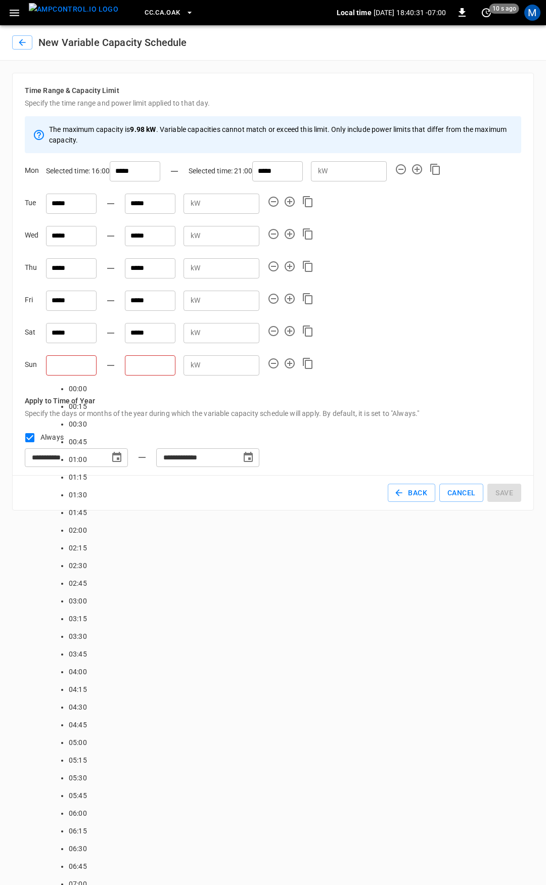
click at [82, 365] on input "text" at bounding box center [71, 365] width 51 height 20
type input "*****"
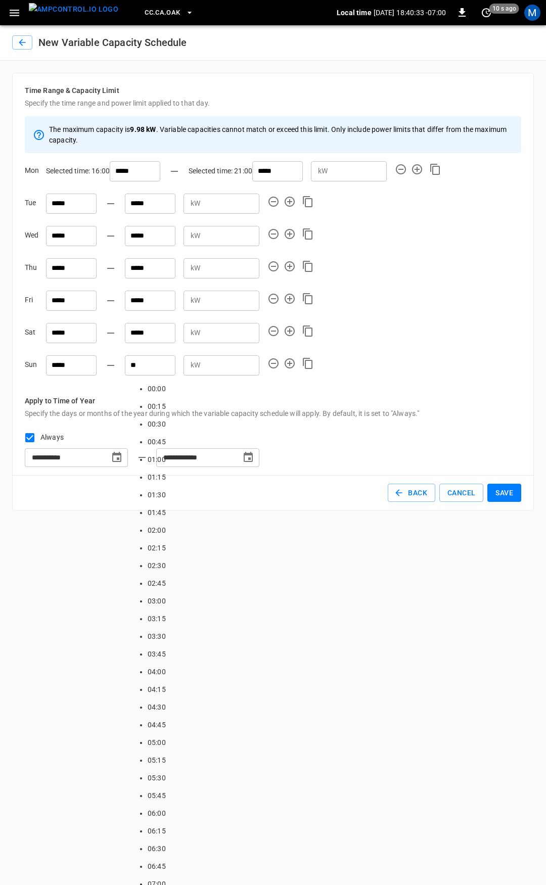
type input "*****"
click at [510, 409] on p "Specify the days or months of the year during which the variable capacity sched…" at bounding box center [273, 414] width 496 height 10
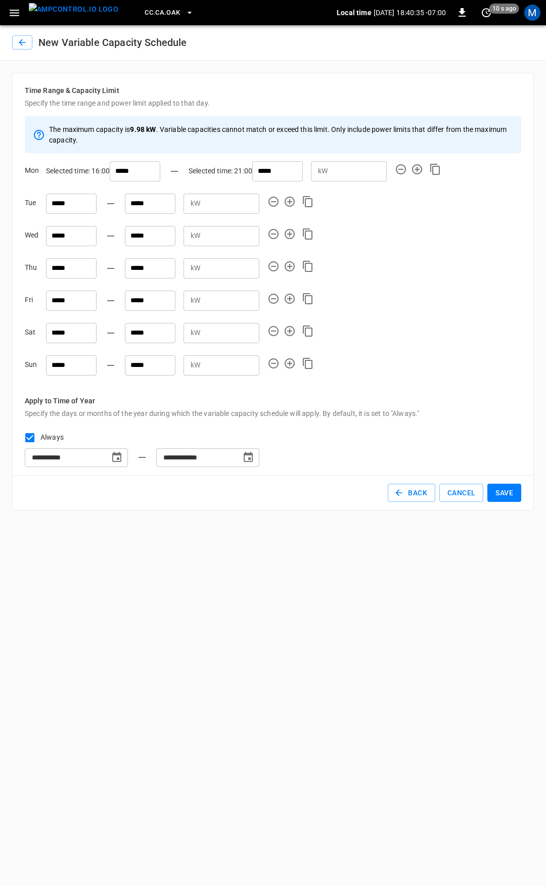
click at [507, 496] on button "Save" at bounding box center [504, 493] width 34 height 19
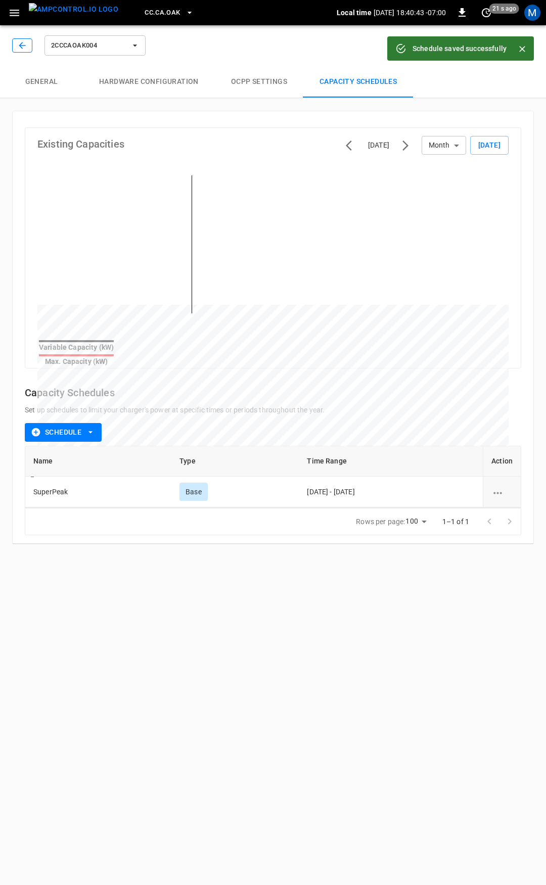
click at [22, 50] on icon "button" at bounding box center [22, 45] width 10 height 10
click at [29, 42] on button "button" at bounding box center [22, 45] width 20 height 14
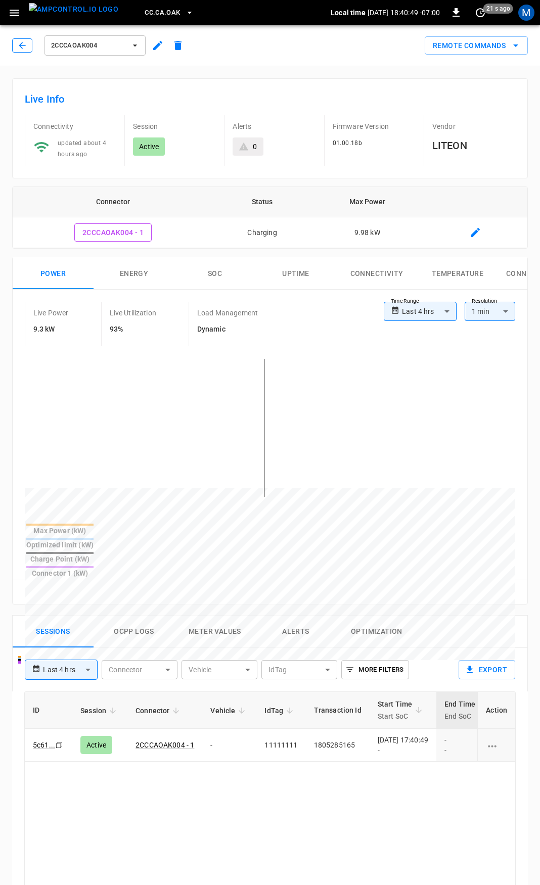
click at [27, 45] on button "button" at bounding box center [22, 45] width 20 height 14
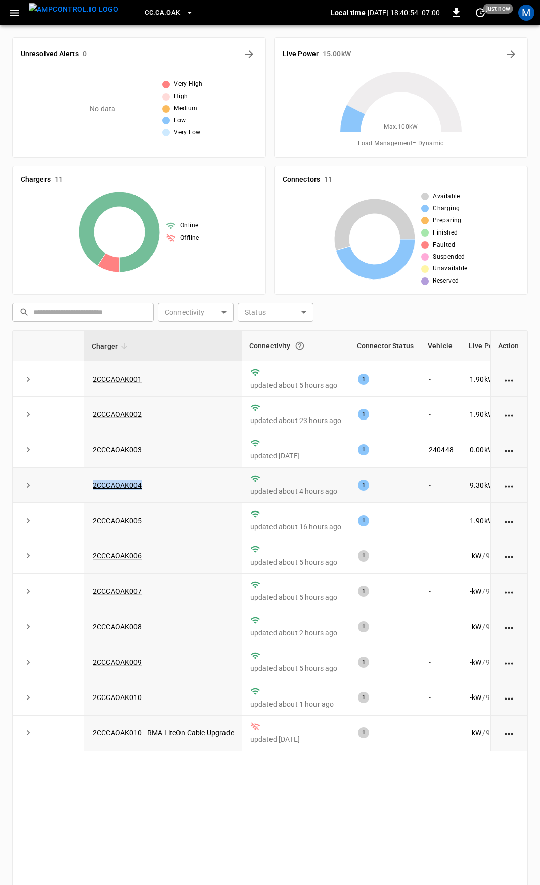
drag, startPoint x: 163, startPoint y: 494, endPoint x: 76, endPoint y: 492, distance: 86.5
click at [76, 492] on tr "2CCCAOAK004 updated about 4 hours ago 1 - 9.30 kW / 9.98 kW - % about 1 hour ago" at bounding box center [347, 485] width 669 height 35
copy tr "2CCCAOAK004"
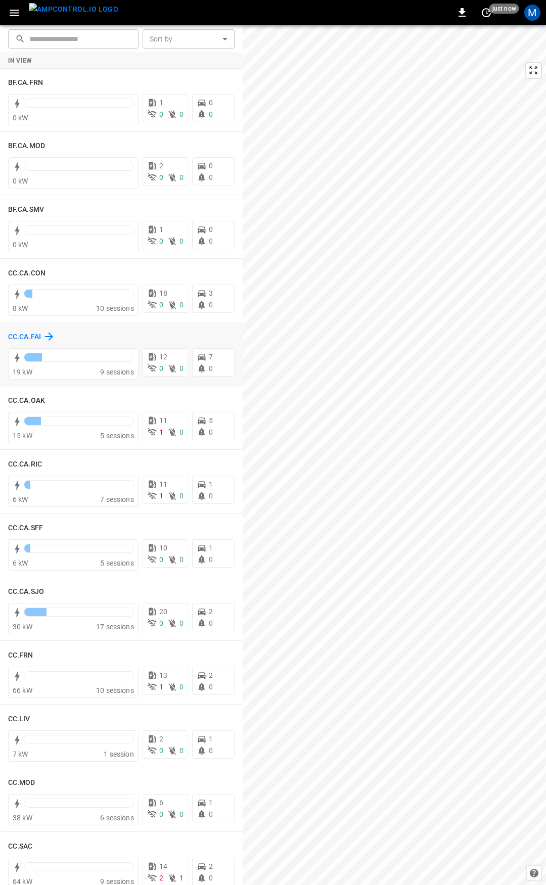
click at [25, 337] on h6 "CC.CA.FAI" at bounding box center [24, 337] width 33 height 11
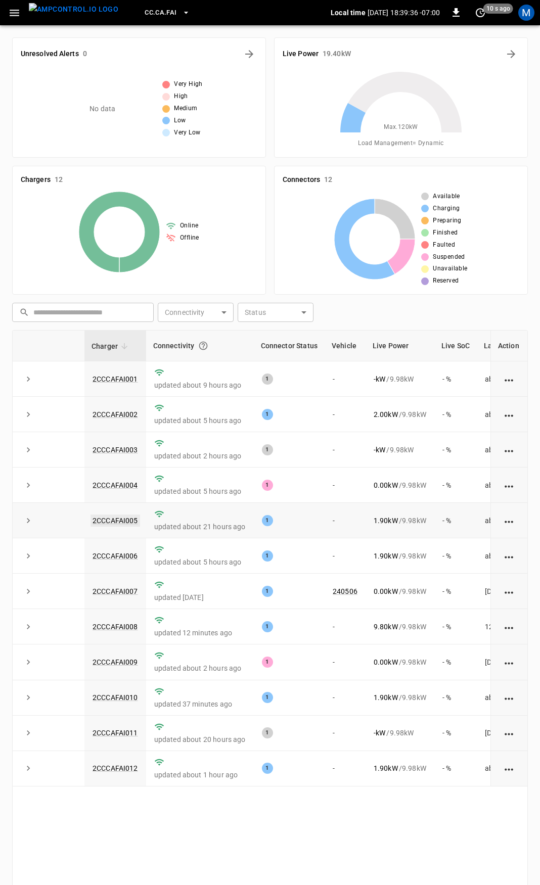
click at [124, 523] on link "2CCCAFAI005" at bounding box center [116, 521] width 50 height 12
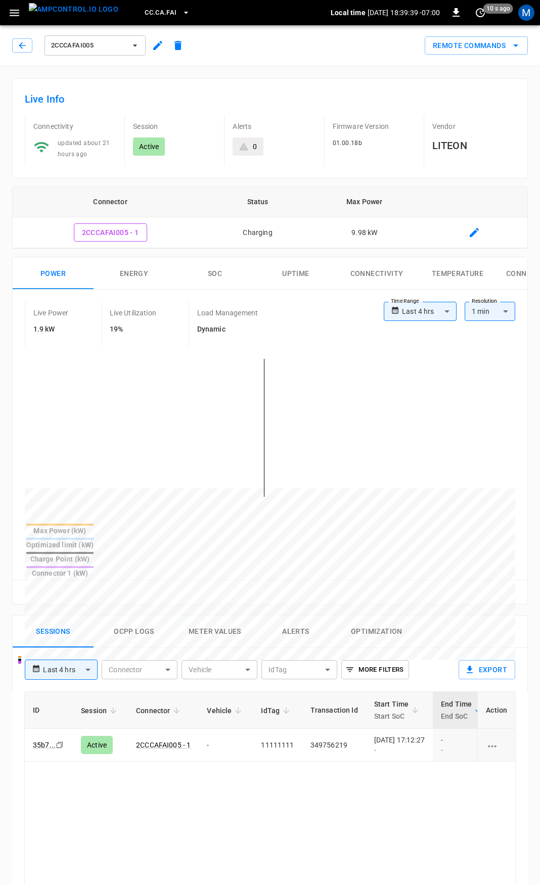
click at [163, 43] on icon "button" at bounding box center [158, 45] width 12 height 12
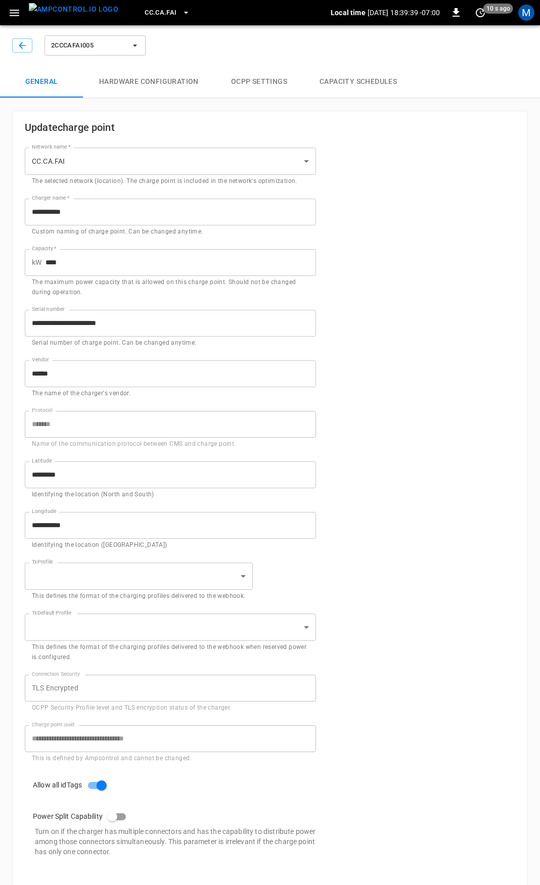
type input "**********"
click at [366, 83] on button "Capacity Schedules" at bounding box center [358, 82] width 110 height 32
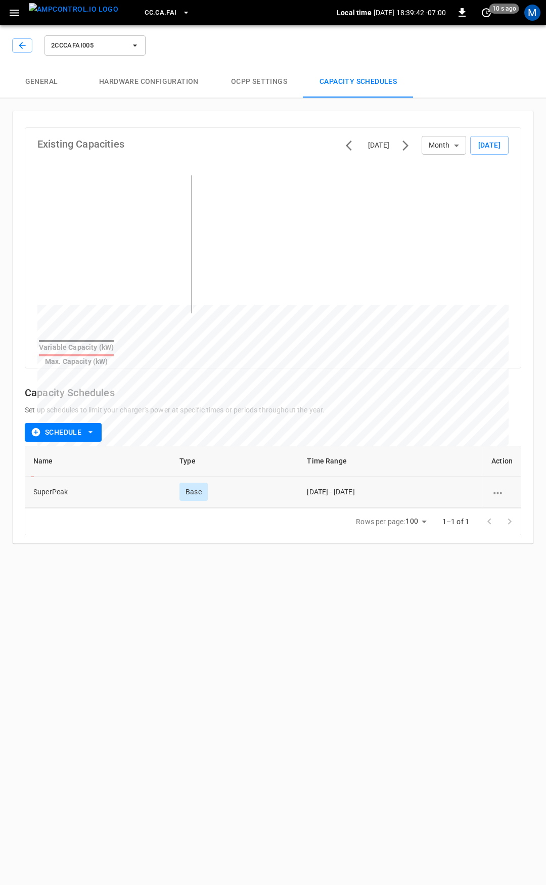
click at [506, 493] on td at bounding box center [502, 492] width 38 height 31
click at [499, 487] on icon "schedule options" at bounding box center [497, 493] width 13 height 13
click at [507, 492] on li "Edit" at bounding box center [510, 492] width 36 height 17
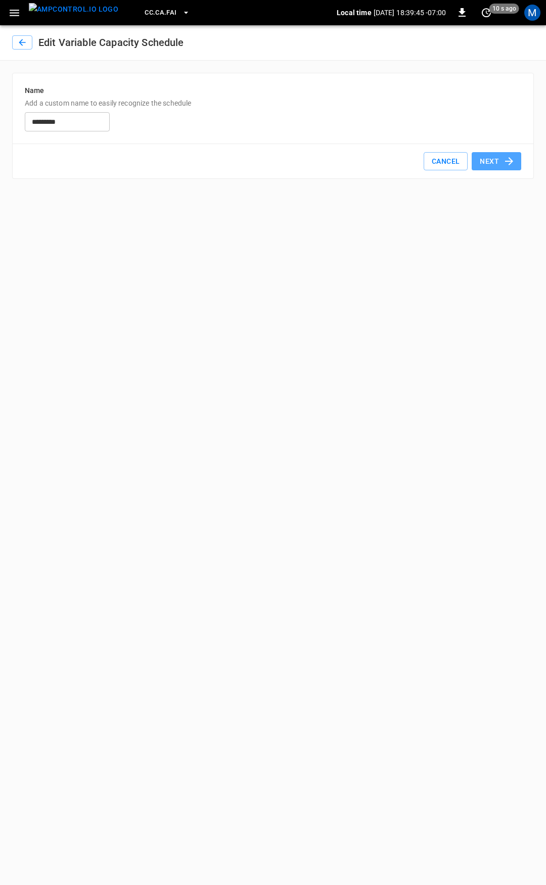
click at [503, 166] on icon "button" at bounding box center [509, 161] width 12 height 12
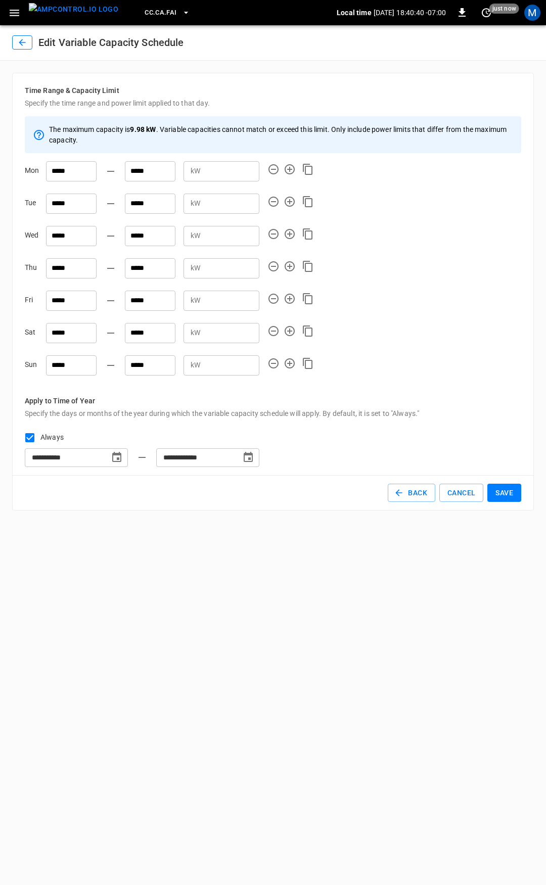
click at [22, 47] on icon "button" at bounding box center [22, 42] width 10 height 10
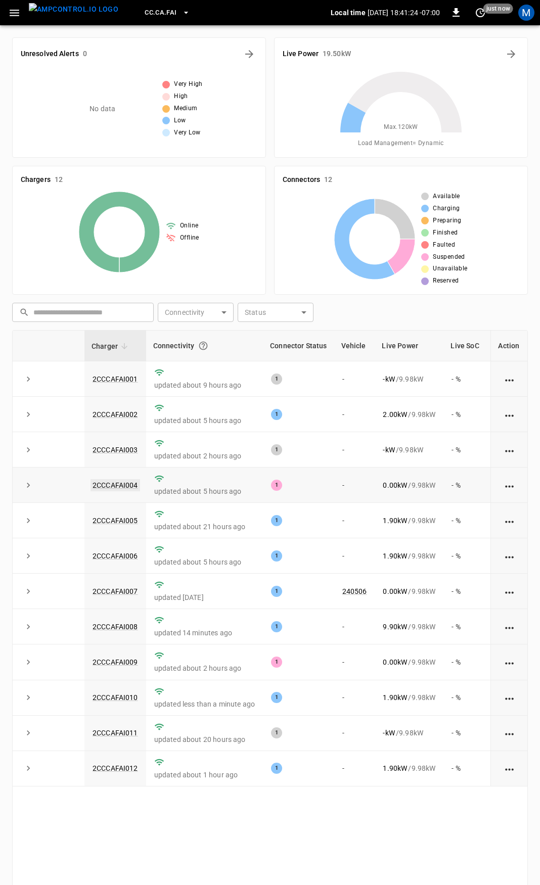
click at [114, 489] on link "2CCCAFAI004" at bounding box center [116, 485] width 50 height 12
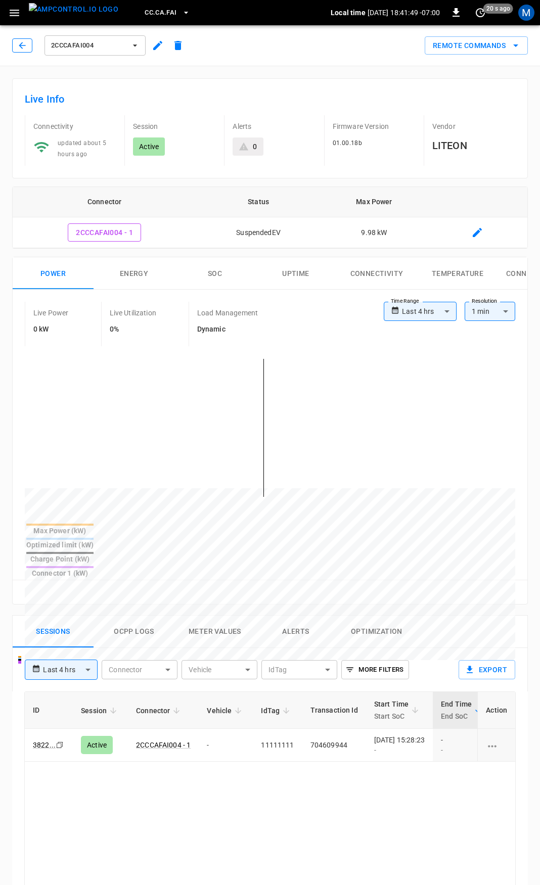
click at [22, 48] on icon "button" at bounding box center [22, 45] width 7 height 7
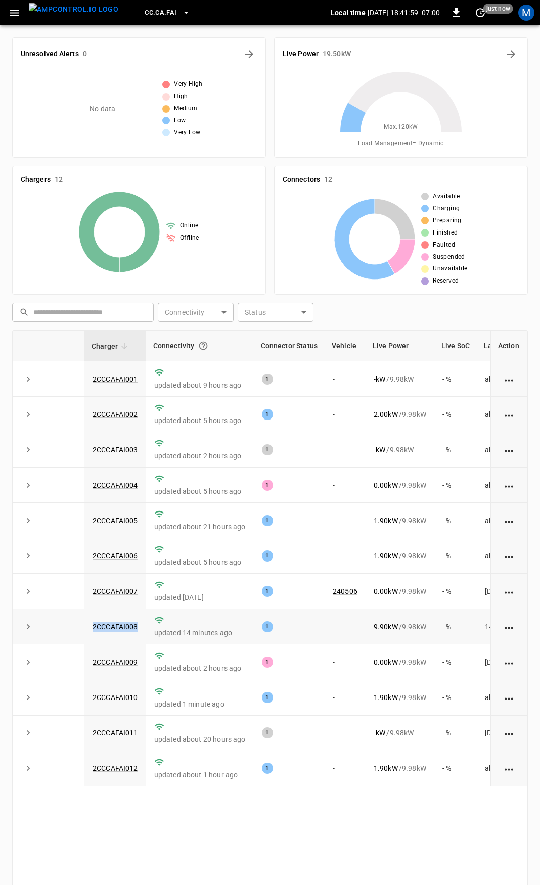
drag, startPoint x: 144, startPoint y: 629, endPoint x: 81, endPoint y: 630, distance: 62.2
click at [81, 629] on tr "2CCCAFAI008 updated 14 minutes ago 1 - 9.90 kW / 9.98 kW - % 14 minutes ago" at bounding box center [303, 626] width 580 height 35
drag, startPoint x: 15, startPoint y: 15, endPoint x: 29, endPoint y: 10, distance: 14.4
click at [15, 15] on icon "button" at bounding box center [14, 13] width 13 height 13
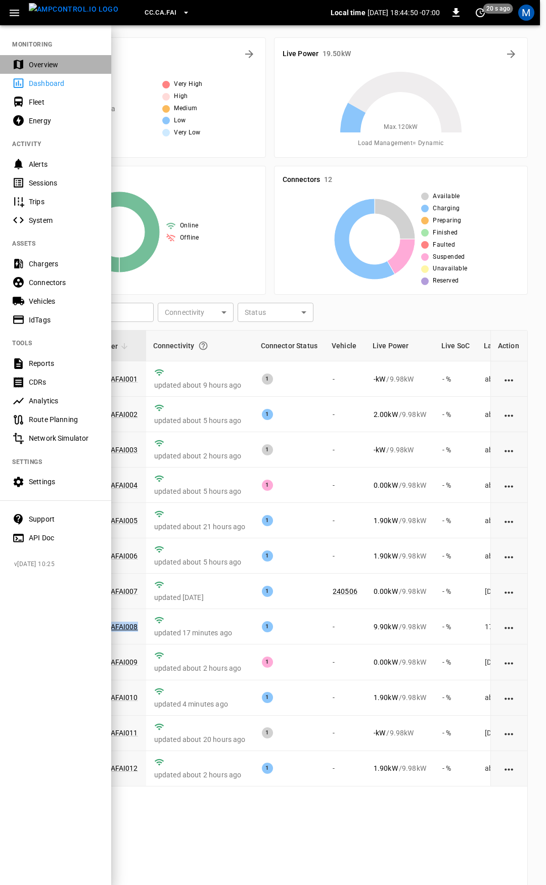
click at [28, 63] on div "Overview" at bounding box center [55, 64] width 111 height 19
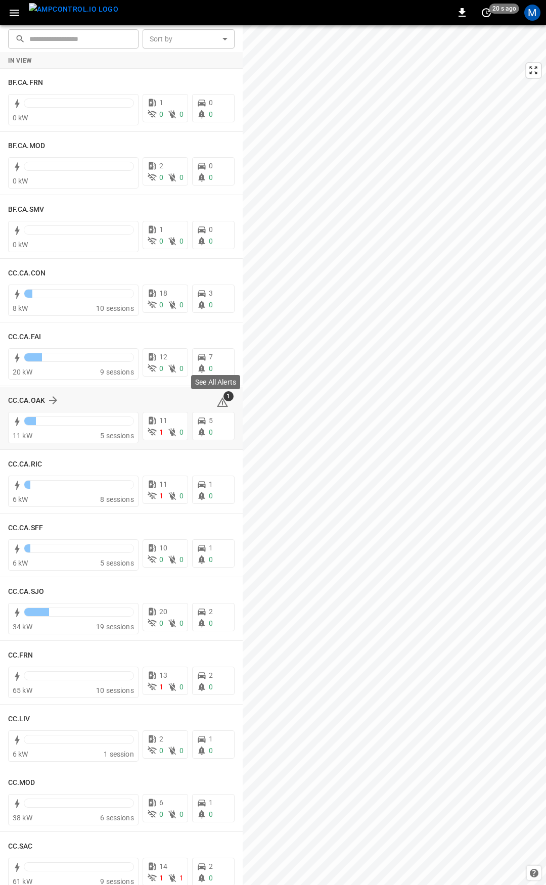
click at [216, 407] on icon at bounding box center [222, 402] width 12 height 12
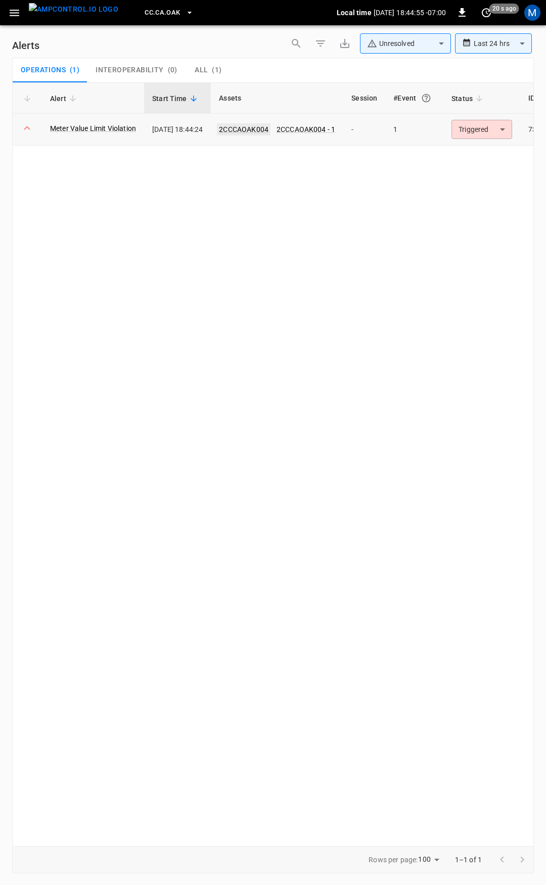
click at [265, 132] on link "2CCCAOAK004" at bounding box center [244, 129] width 54 height 12
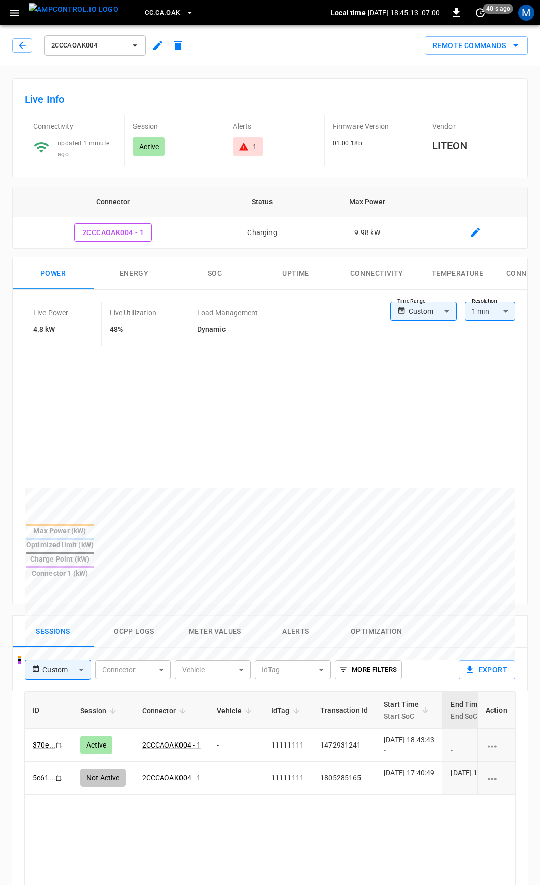
click at [159, 42] on icon "button" at bounding box center [158, 45] width 12 height 12
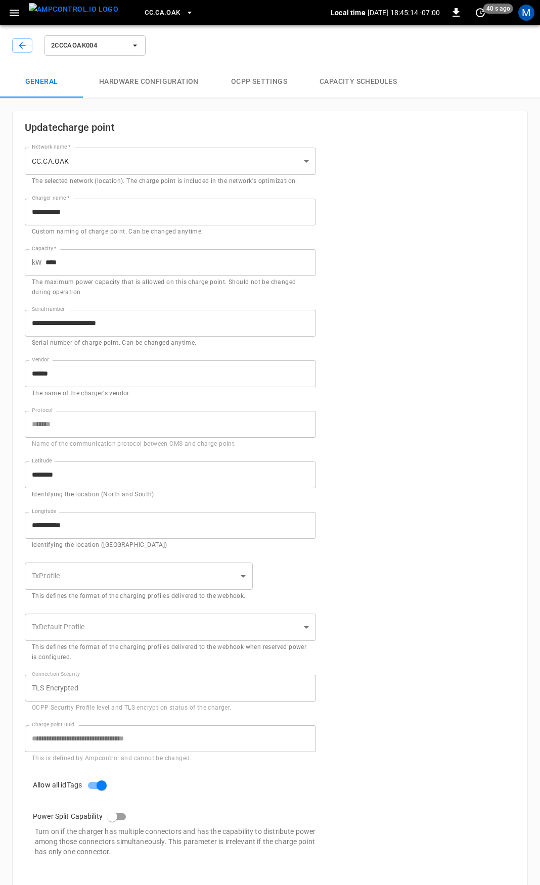
type input "**********"
click at [357, 82] on button "Capacity Schedules" at bounding box center [358, 82] width 110 height 32
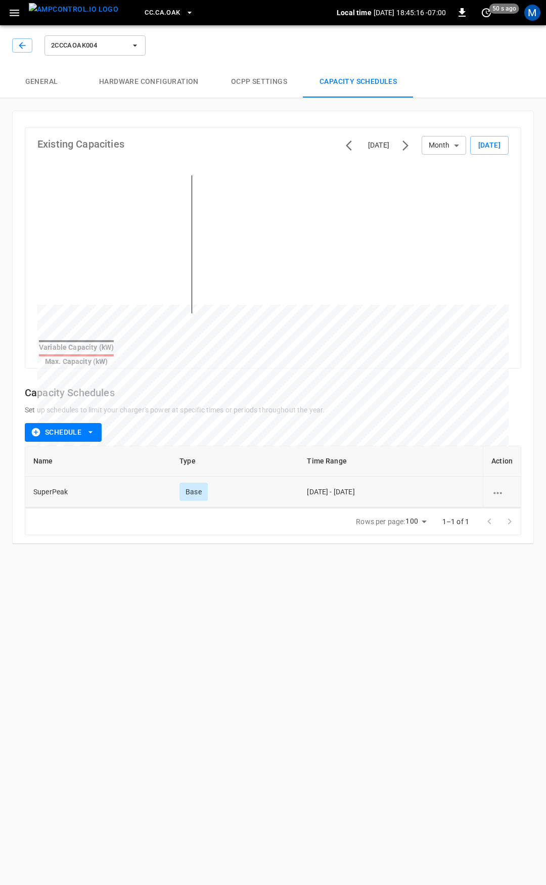
click at [501, 489] on icon "schedule options" at bounding box center [497, 493] width 13 height 13
click at [508, 494] on li "Edit" at bounding box center [510, 492] width 36 height 17
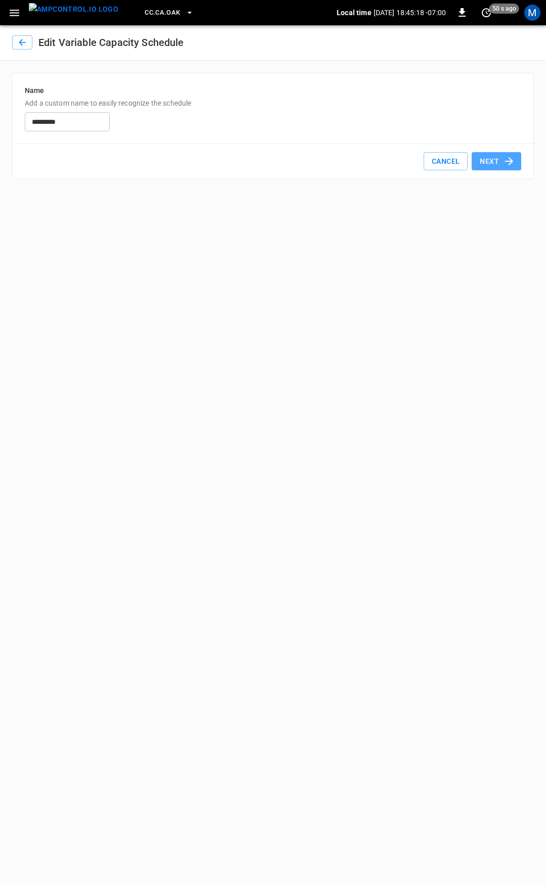
click at [507, 158] on icon "button" at bounding box center [509, 161] width 12 height 12
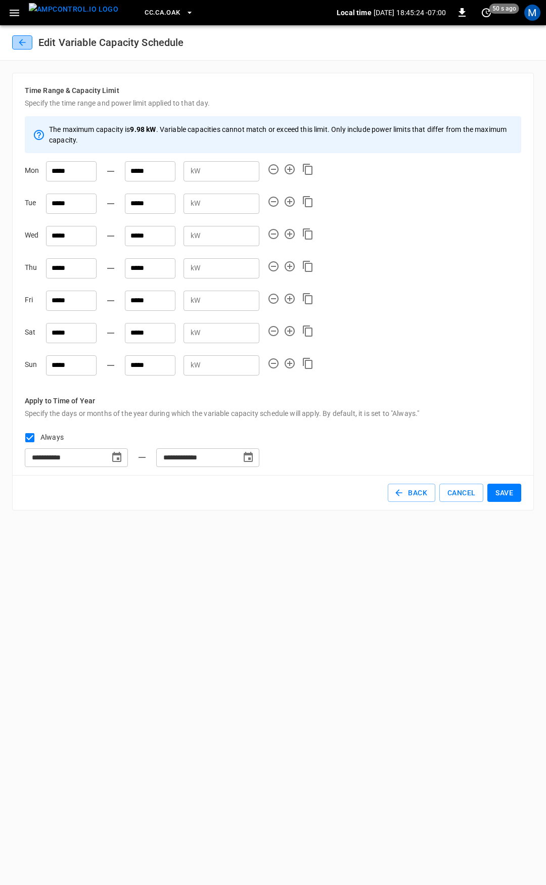
click at [30, 48] on button "button" at bounding box center [22, 42] width 20 height 14
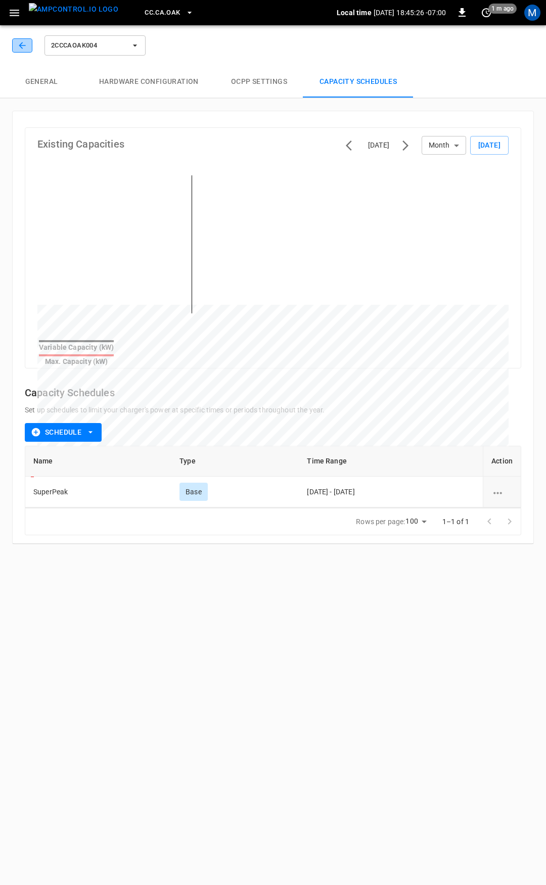
click at [20, 45] on icon "button" at bounding box center [22, 45] width 7 height 7
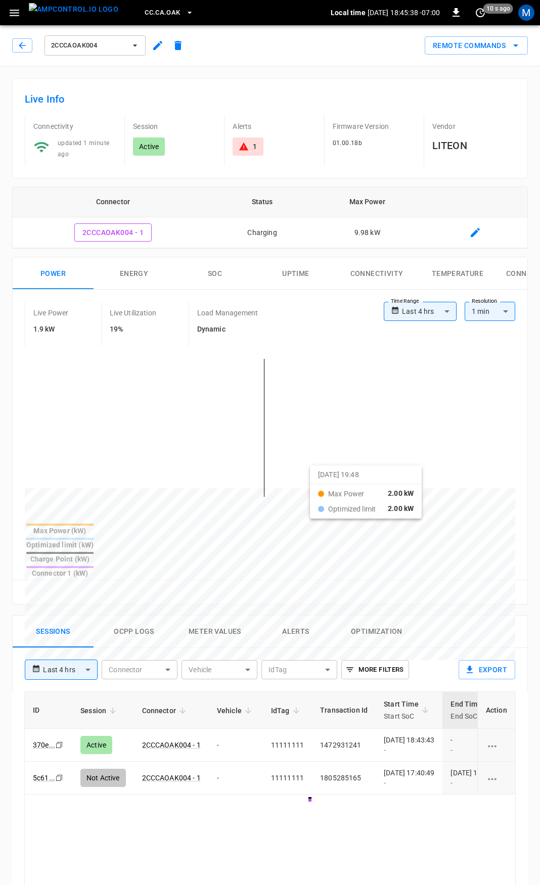
drag, startPoint x: 203, startPoint y: 375, endPoint x: 379, endPoint y: 505, distance: 219.1
click at [379, 505] on div at bounding box center [270, 436] width 490 height 172
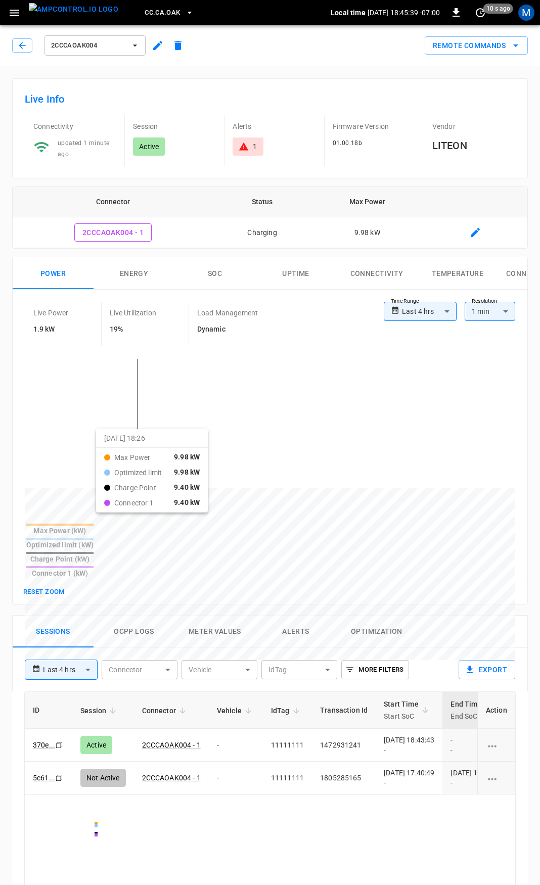
drag, startPoint x: 93, startPoint y: 429, endPoint x: 238, endPoint y: 486, distance: 155.7
click at [235, 663] on div at bounding box center [251, 732] width 453 height 138
drag, startPoint x: 129, startPoint y: 441, endPoint x: 245, endPoint y: 479, distance: 122.2
click at [236, 661] on div at bounding box center [251, 730] width 453 height 138
click at [22, 39] on button "button" at bounding box center [22, 45] width 20 height 14
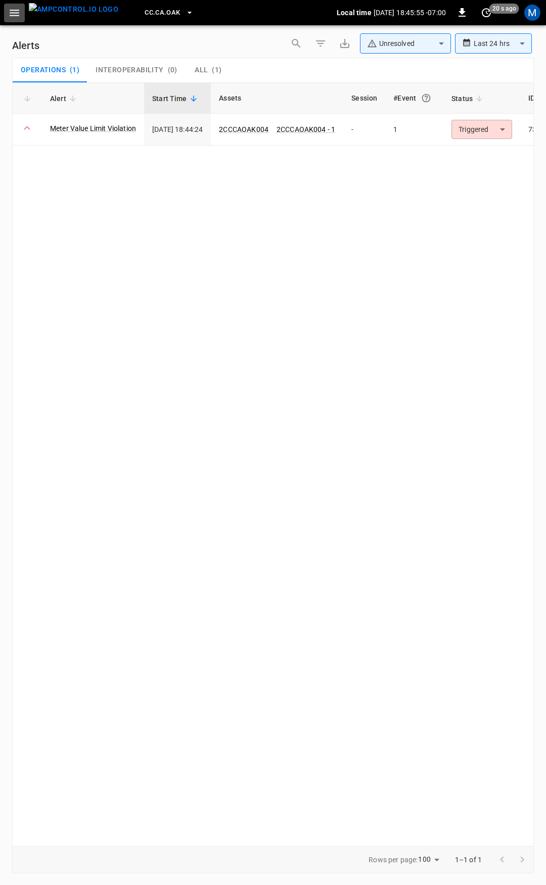
drag, startPoint x: 13, startPoint y: 10, endPoint x: 14, endPoint y: 18, distance: 8.1
click at [13, 10] on icon "button" at bounding box center [15, 13] width 10 height 7
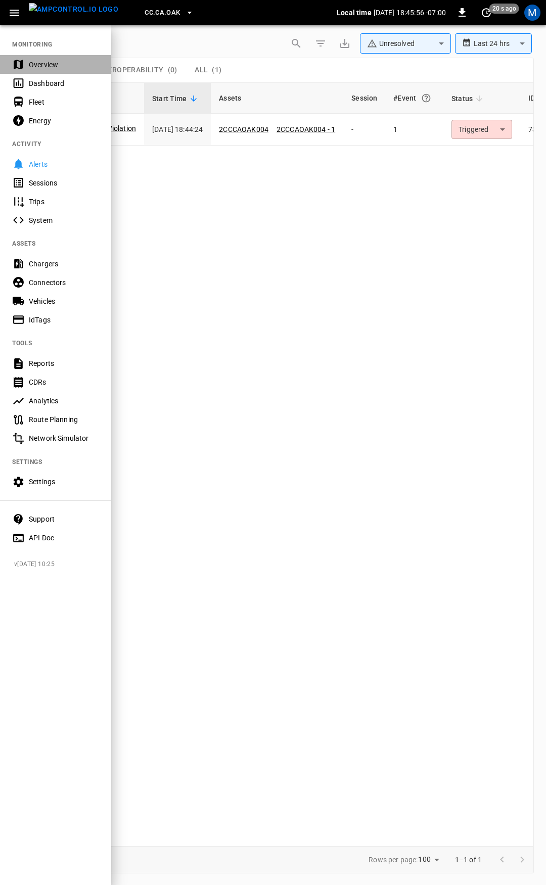
click at [36, 69] on div "Overview" at bounding box center [64, 65] width 70 height 10
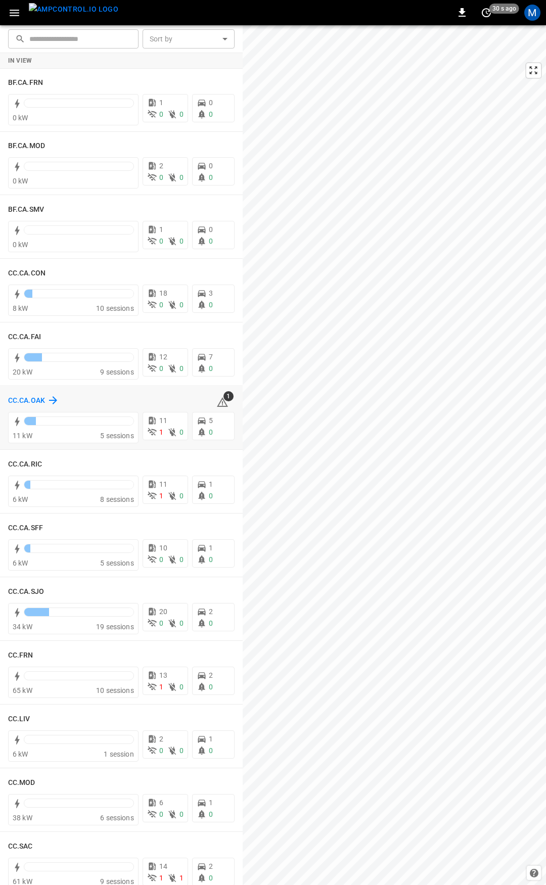
click at [18, 401] on h6 "CC.CA.OAK" at bounding box center [26, 400] width 37 height 11
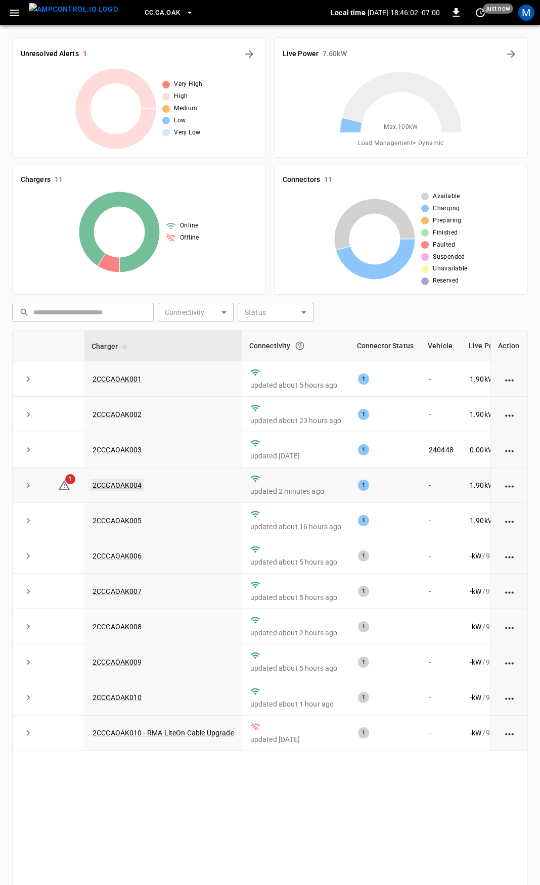
click at [115, 486] on link "2CCCAOAK004" at bounding box center [118, 485] width 54 height 12
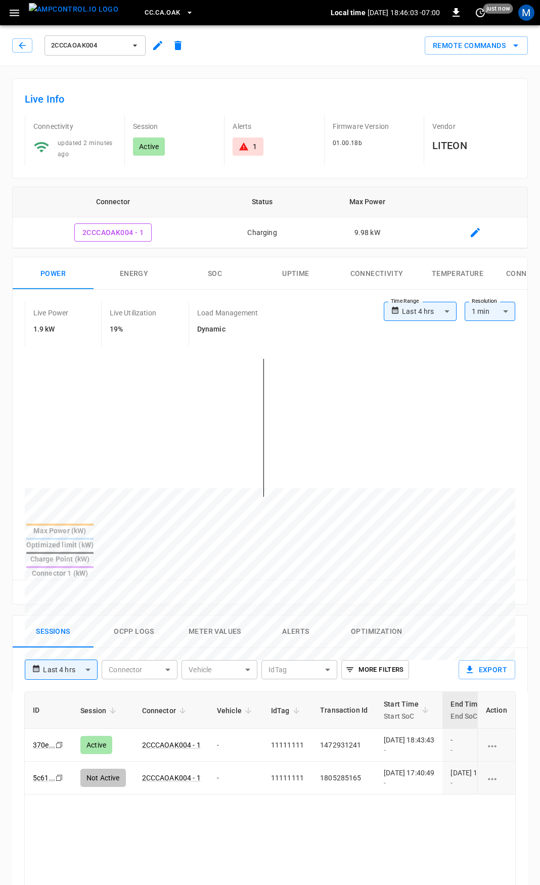
click at [250, 148] on div "1" at bounding box center [248, 147] width 18 height 10
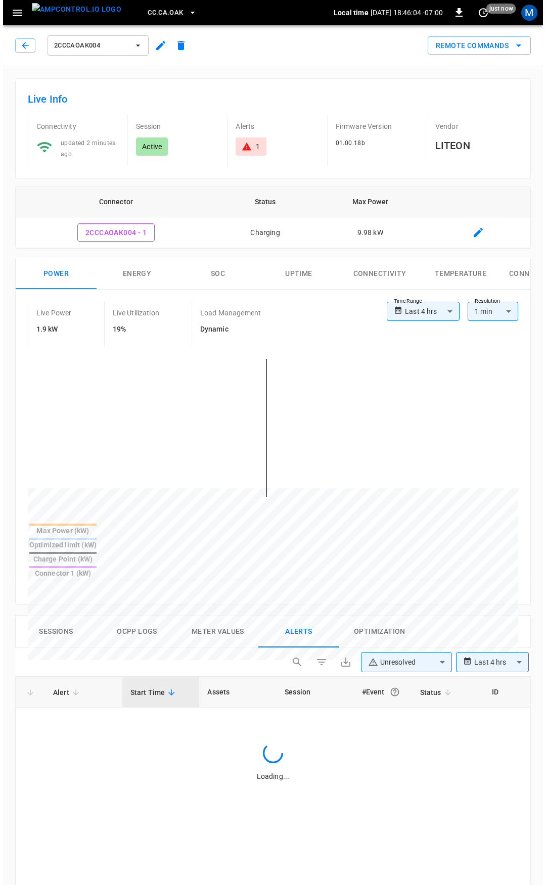
scroll to position [430, 0]
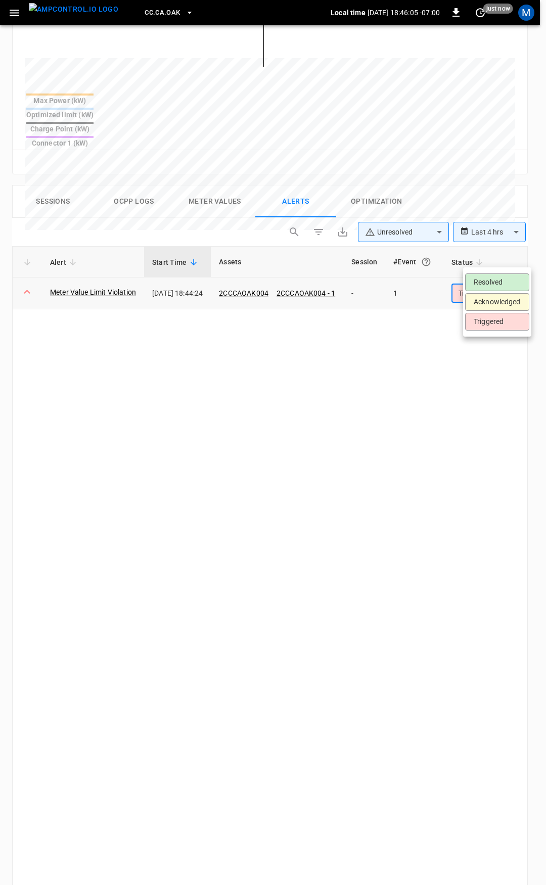
click at [491, 249] on body "**********" at bounding box center [273, 314] width 546 height 1488
click at [491, 279] on li "Resolved" at bounding box center [497, 283] width 64 height 18
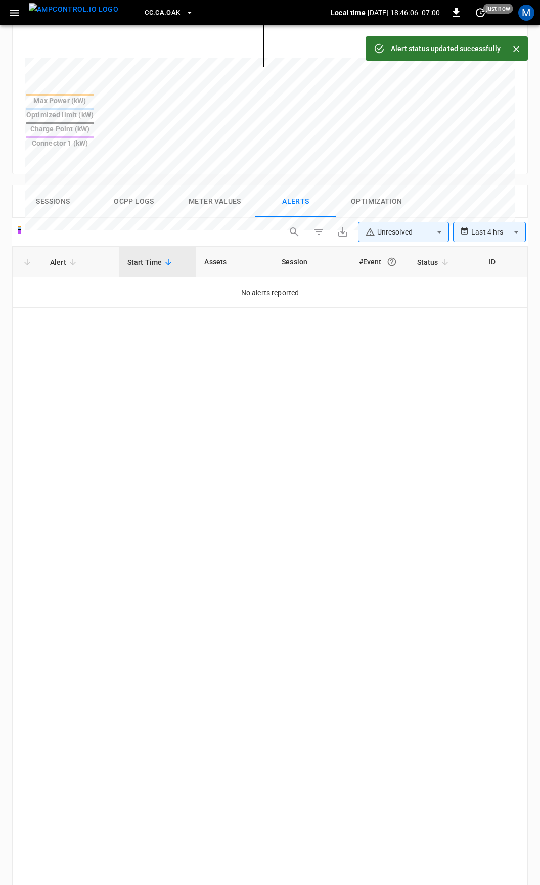
click at [11, 17] on icon "button" at bounding box center [14, 13] width 13 height 13
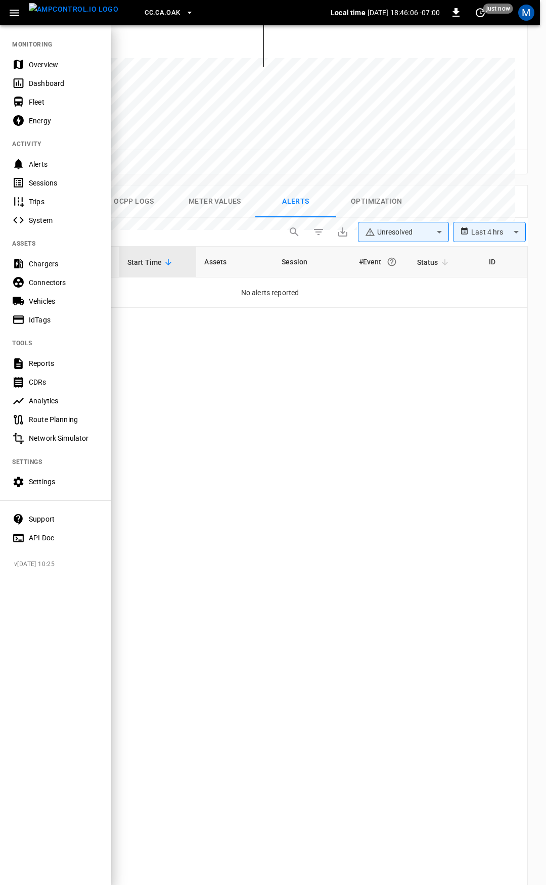
click at [43, 64] on div "Overview" at bounding box center [64, 65] width 70 height 10
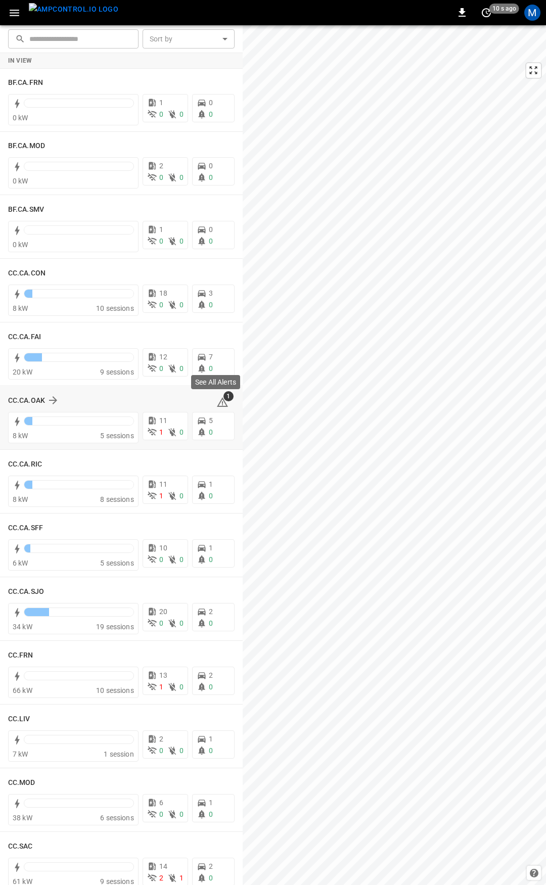
click at [223, 397] on span "1" at bounding box center [228, 396] width 10 height 10
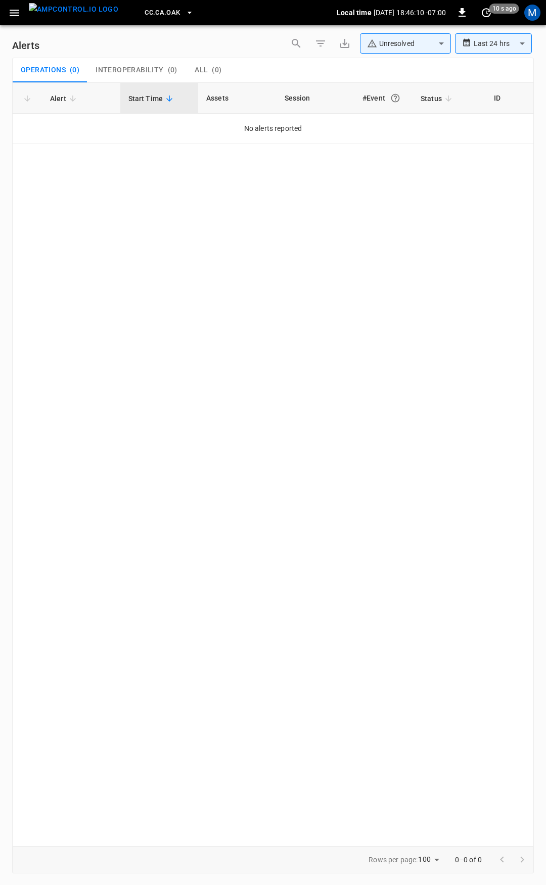
click at [18, 15] on icon "button" at bounding box center [15, 13] width 10 height 7
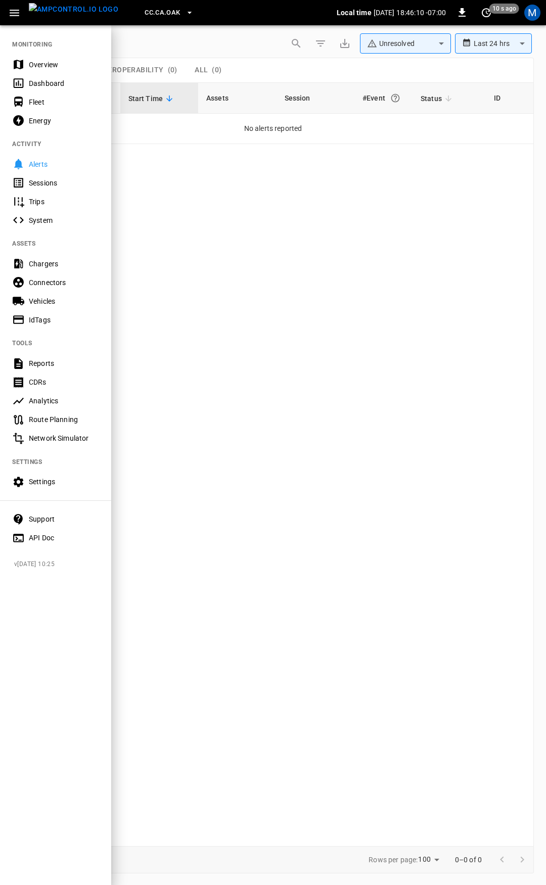
click at [52, 71] on div "Overview" at bounding box center [55, 64] width 111 height 19
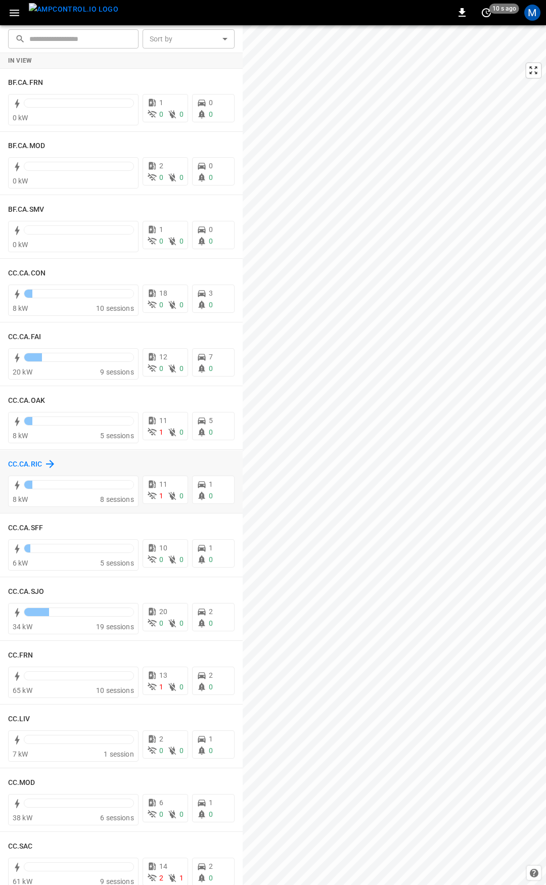
click at [29, 462] on h6 "CC.CA.RIC" at bounding box center [25, 464] width 34 height 11
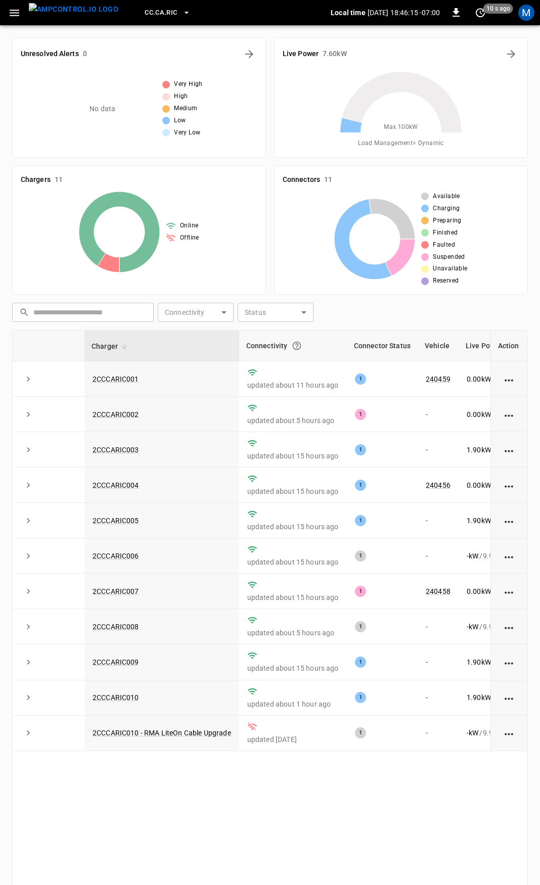
drag, startPoint x: 15, startPoint y: 5, endPoint x: 15, endPoint y: 17, distance: 12.1
click at [15, 5] on button "button" at bounding box center [14, 13] width 21 height 19
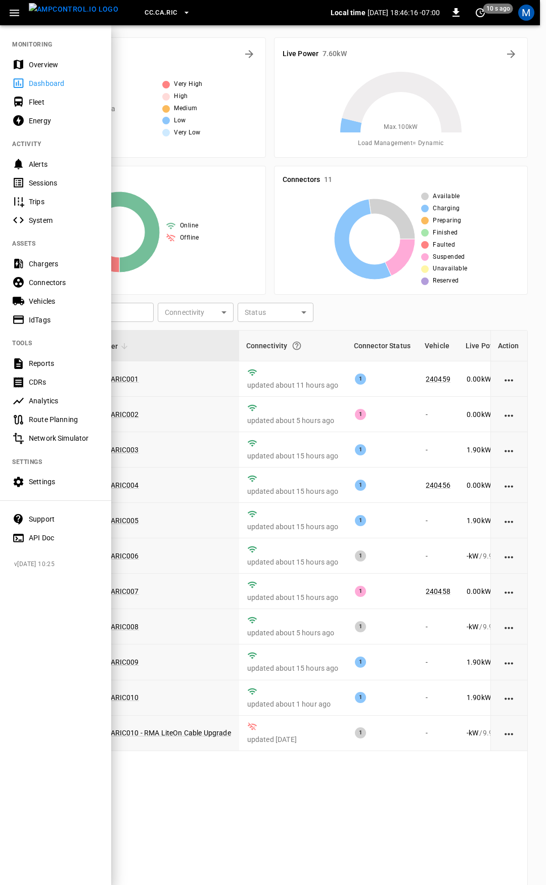
click at [51, 68] on div "Overview" at bounding box center [64, 65] width 70 height 10
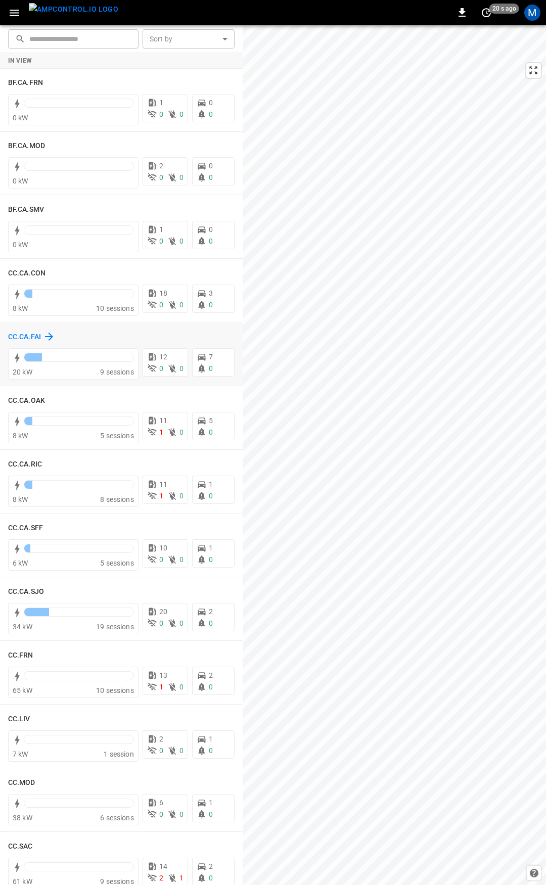
click at [26, 333] on h6 "CC.CA.FAI" at bounding box center [24, 337] width 33 height 11
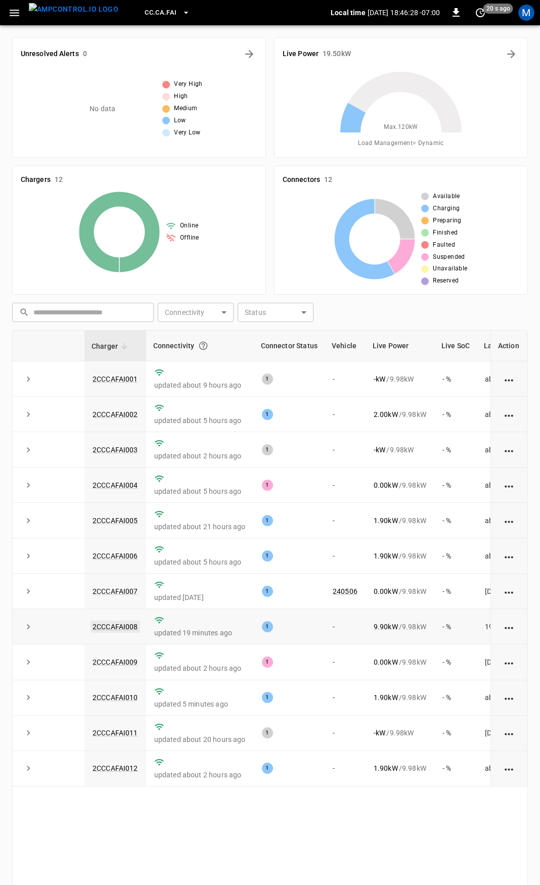
click at [115, 631] on link "2CCCAFAI008" at bounding box center [116, 627] width 50 height 12
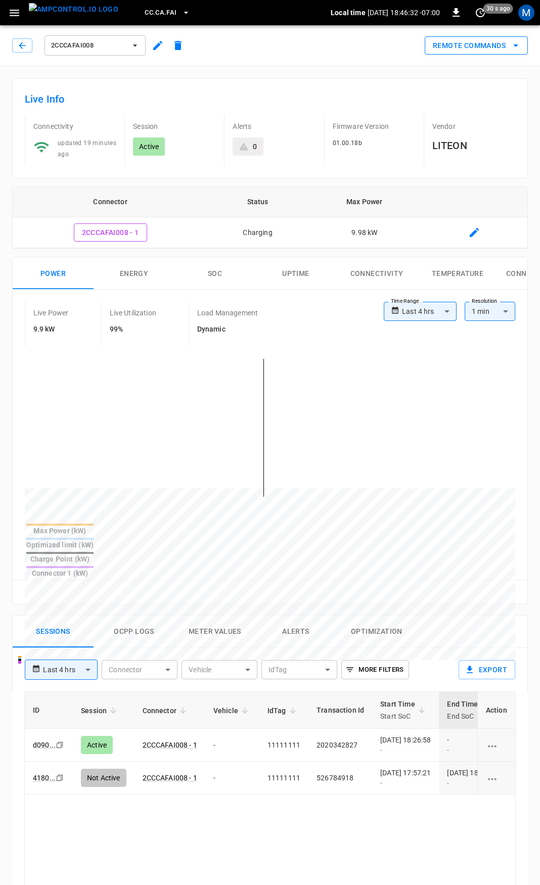
click at [465, 47] on button "Remote Commands" at bounding box center [476, 45] width 103 height 19
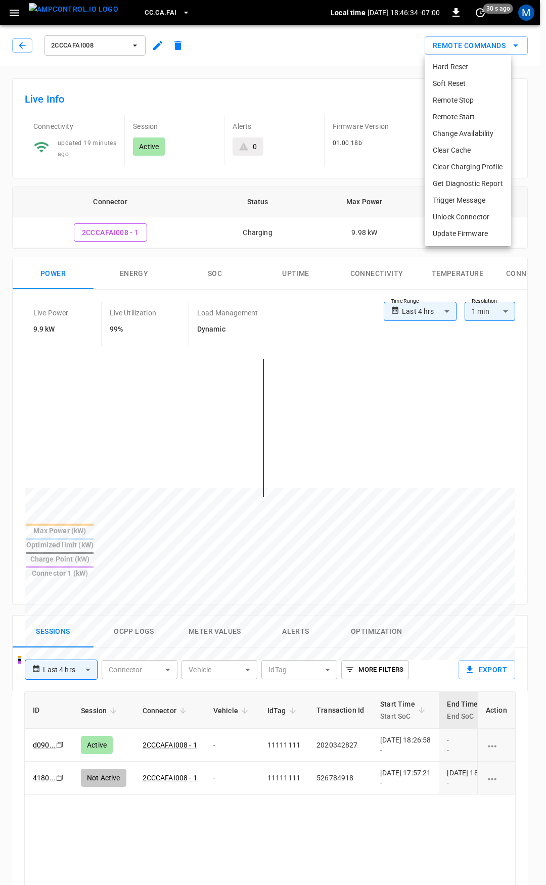
click at [322, 46] on div at bounding box center [273, 442] width 546 height 885
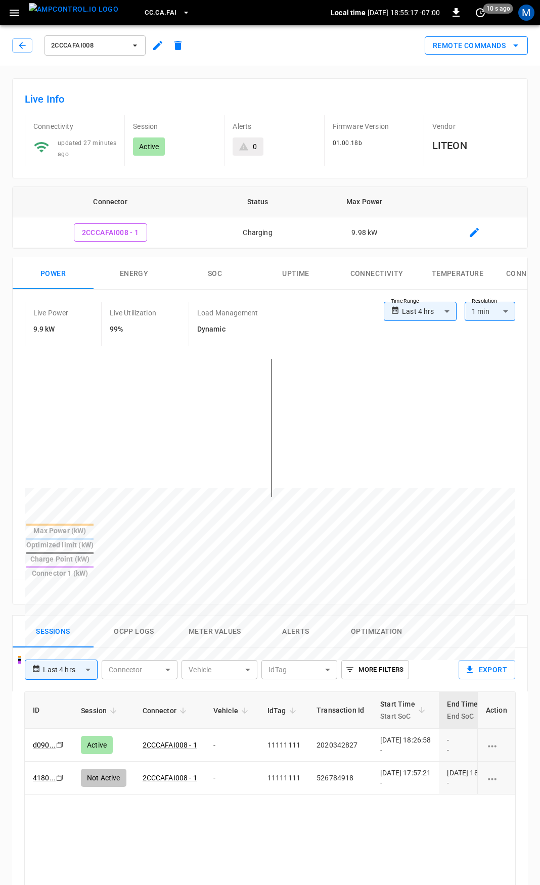
click at [484, 25] on div "2CCCAFAI008 Remote Commands" at bounding box center [268, 43] width 544 height 44
click at [483, 40] on button "Remote Commands" at bounding box center [476, 45] width 103 height 19
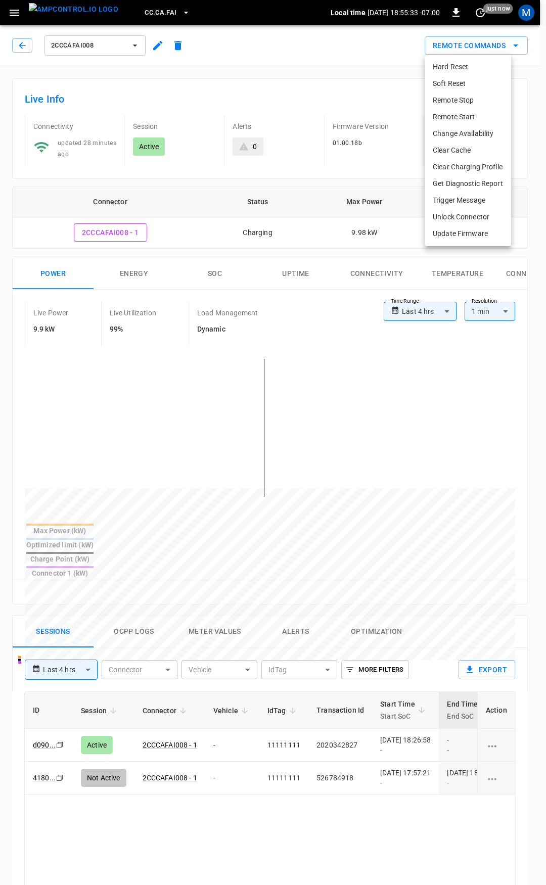
click at [21, 45] on div at bounding box center [273, 442] width 546 height 885
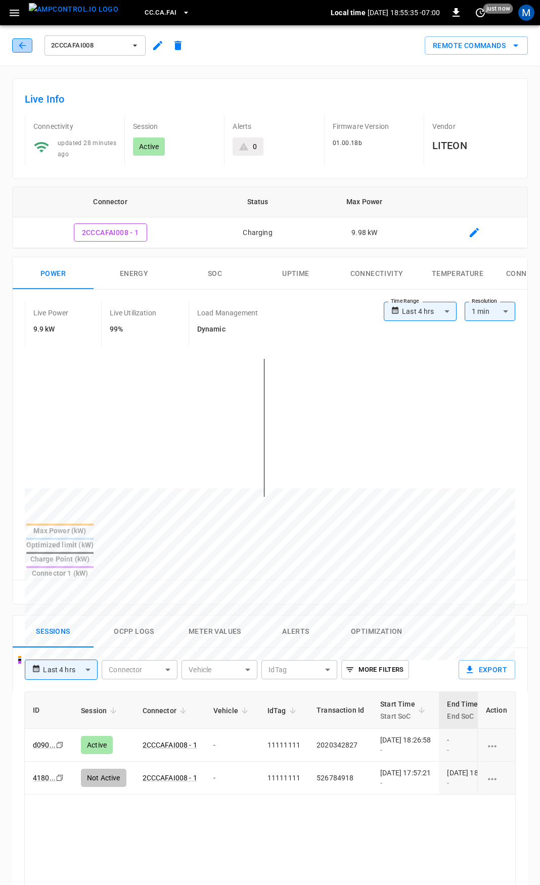
click at [21, 40] on button "button" at bounding box center [22, 45] width 20 height 14
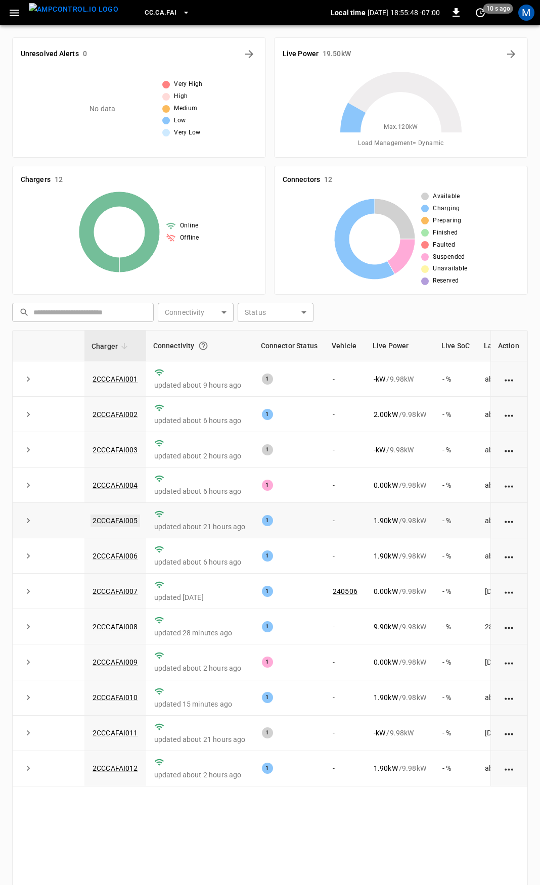
click at [131, 519] on link "2CCCAFAI005" at bounding box center [116, 521] width 50 height 12
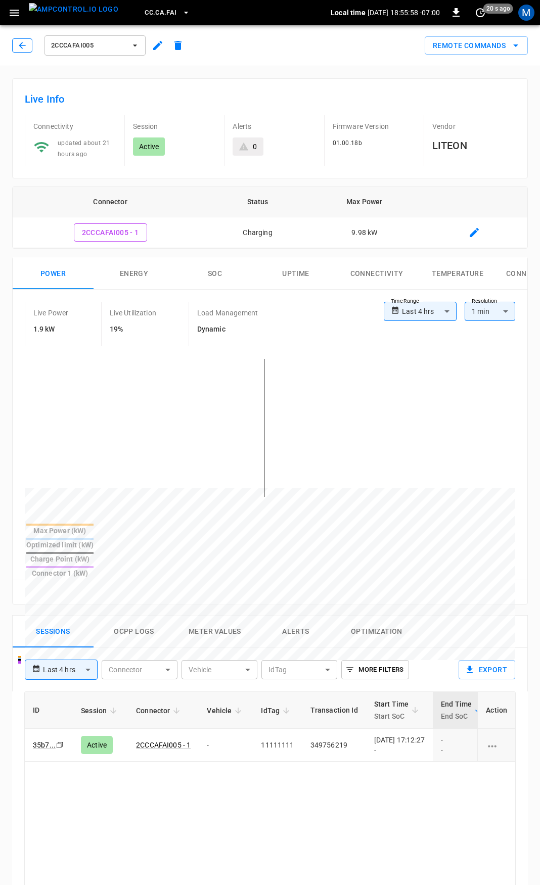
click at [20, 44] on icon "button" at bounding box center [22, 45] width 10 height 10
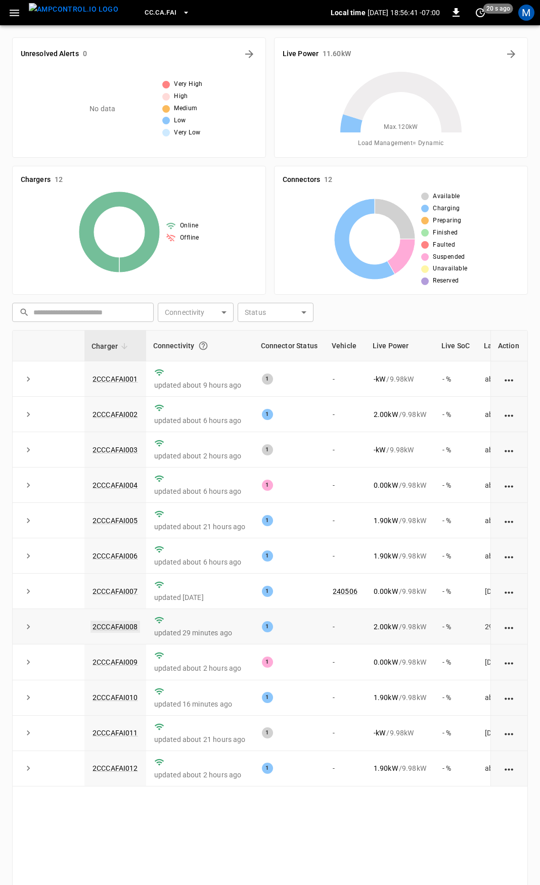
click at [114, 630] on link "2CCCAFAI008" at bounding box center [116, 627] width 50 height 12
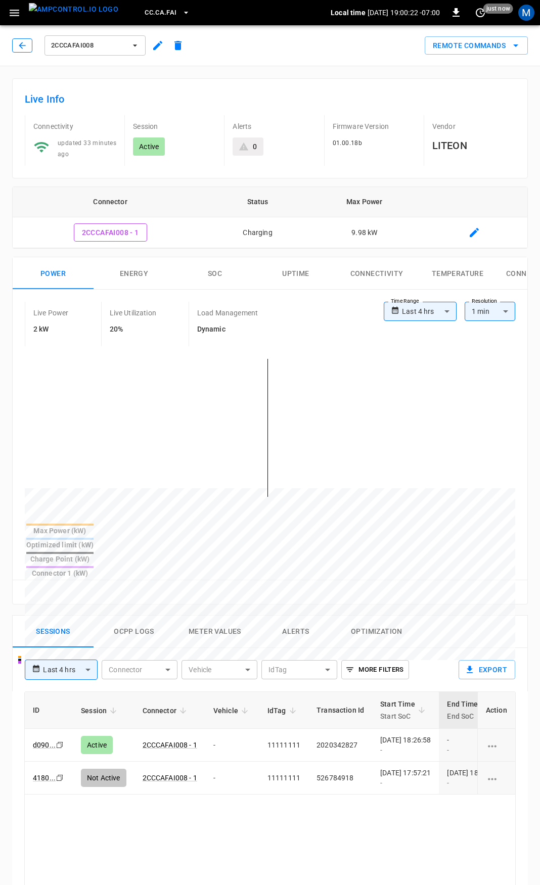
click at [25, 44] on icon "button" at bounding box center [22, 45] width 10 height 10
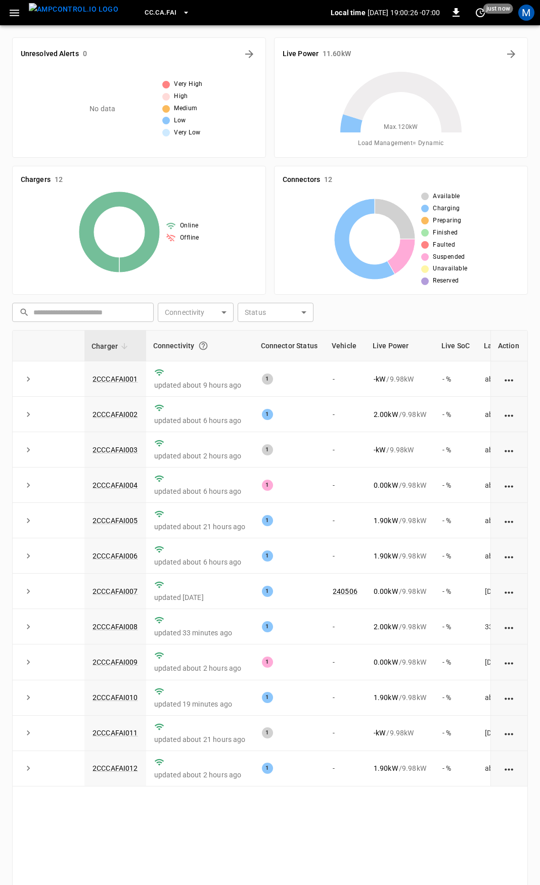
click at [6, 6] on button "button" at bounding box center [14, 13] width 21 height 19
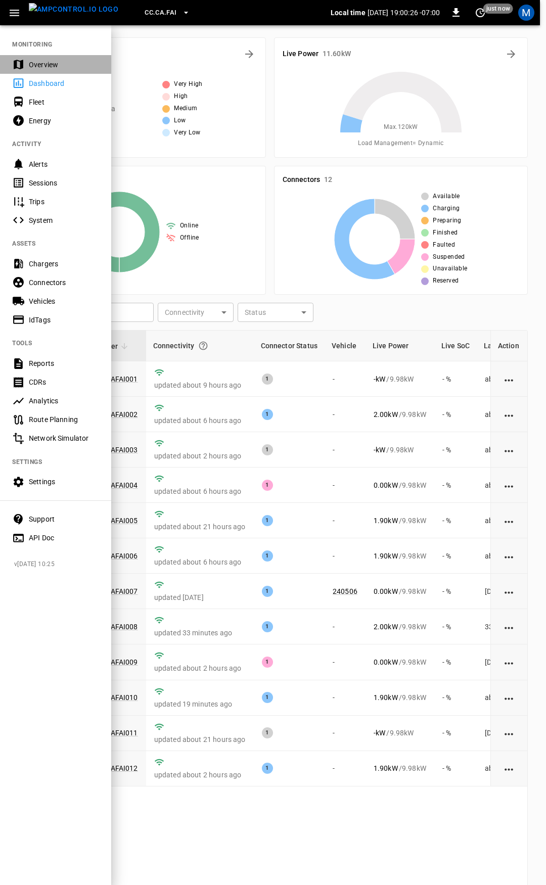
click at [50, 66] on div "Overview" at bounding box center [64, 65] width 70 height 10
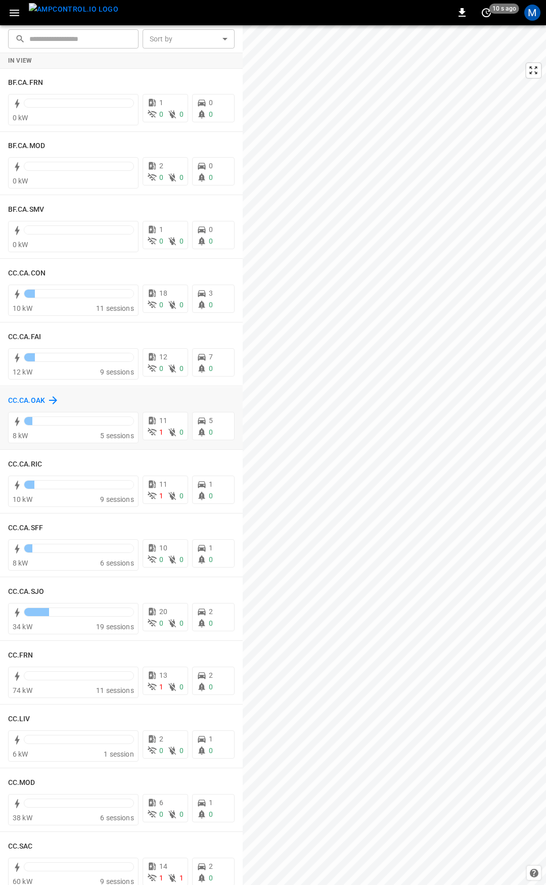
click at [24, 400] on h6 "CC.CA.OAK" at bounding box center [26, 400] width 37 height 11
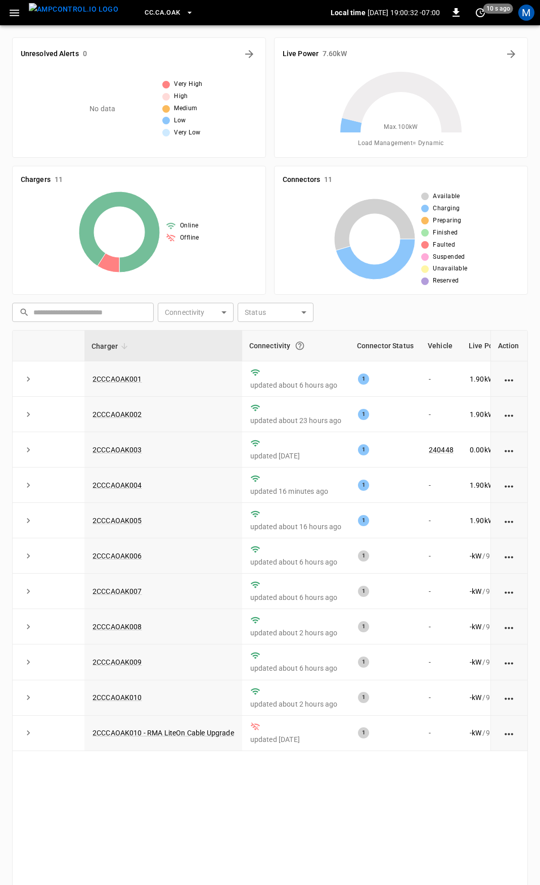
click at [16, 13] on icon "button" at bounding box center [15, 13] width 10 height 7
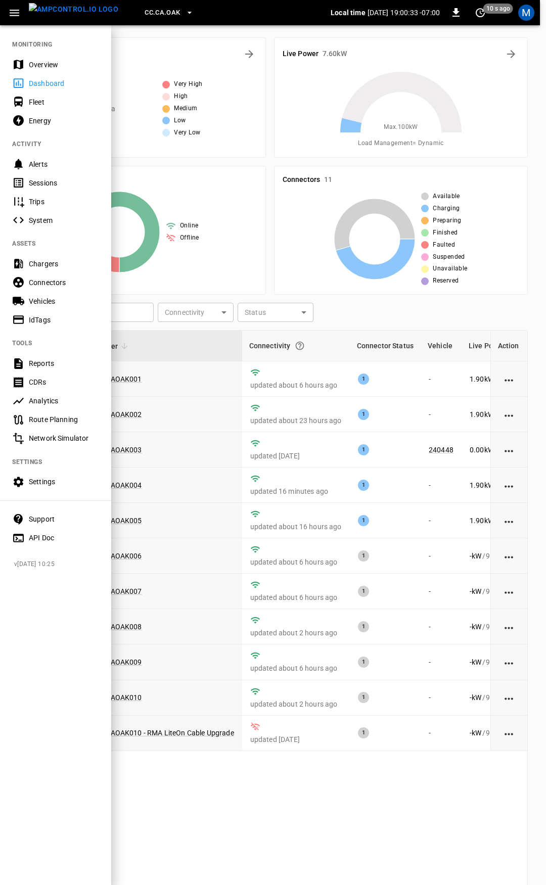
click at [33, 62] on div "Overview" at bounding box center [64, 65] width 70 height 10
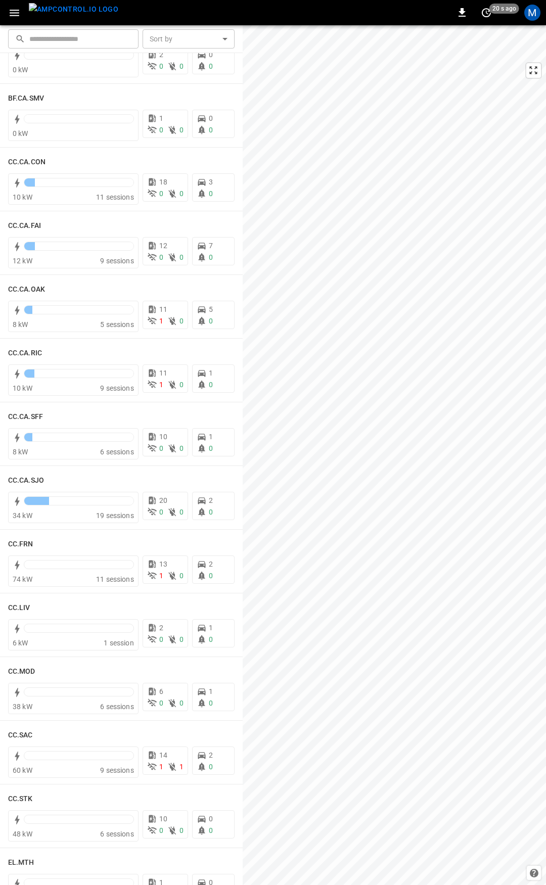
scroll to position [69, 0]
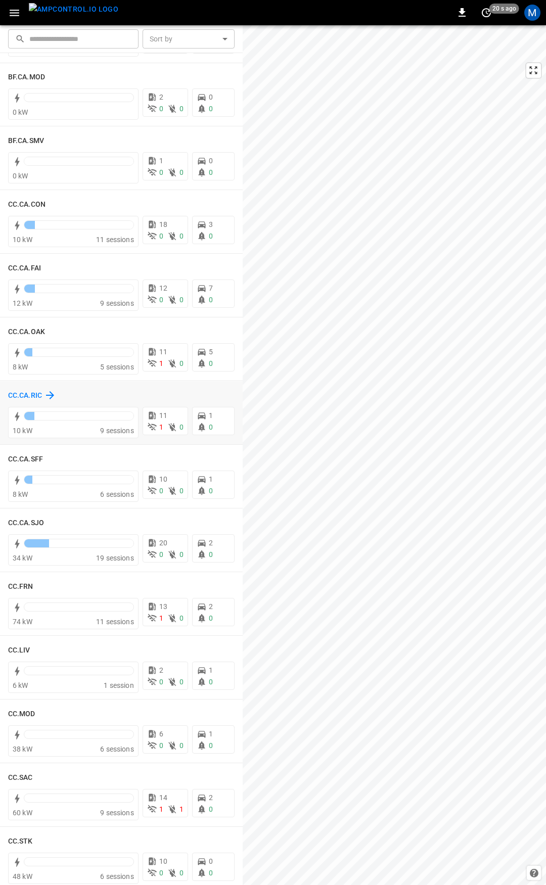
click at [25, 391] on h6 "CC.CA.RIC" at bounding box center [25, 395] width 34 height 11
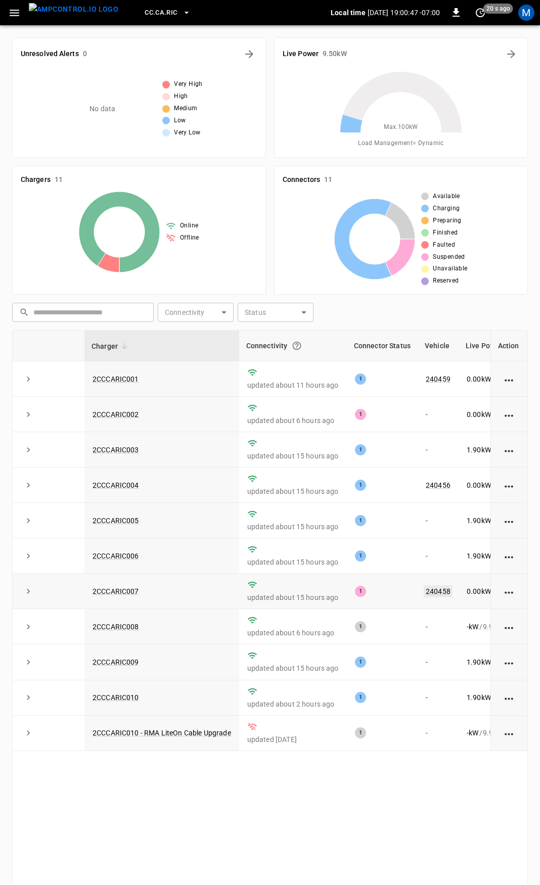
click at [441, 591] on link "240458" at bounding box center [438, 591] width 29 height 12
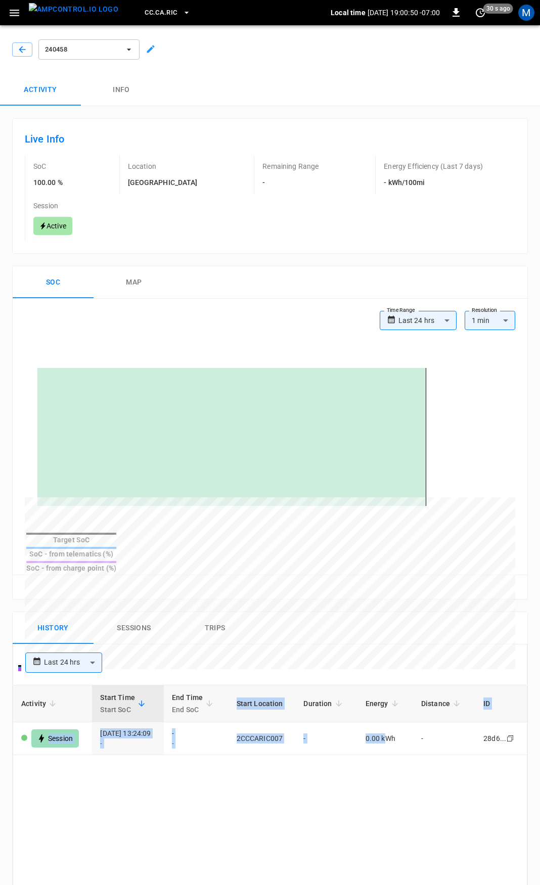
drag, startPoint x: 480, startPoint y: 714, endPoint x: 546, endPoint y: 712, distance: 65.7
click at [540, 712] on html "**********" at bounding box center [270, 672] width 540 height 1345
click at [17, 49] on icon "button" at bounding box center [22, 49] width 10 height 10
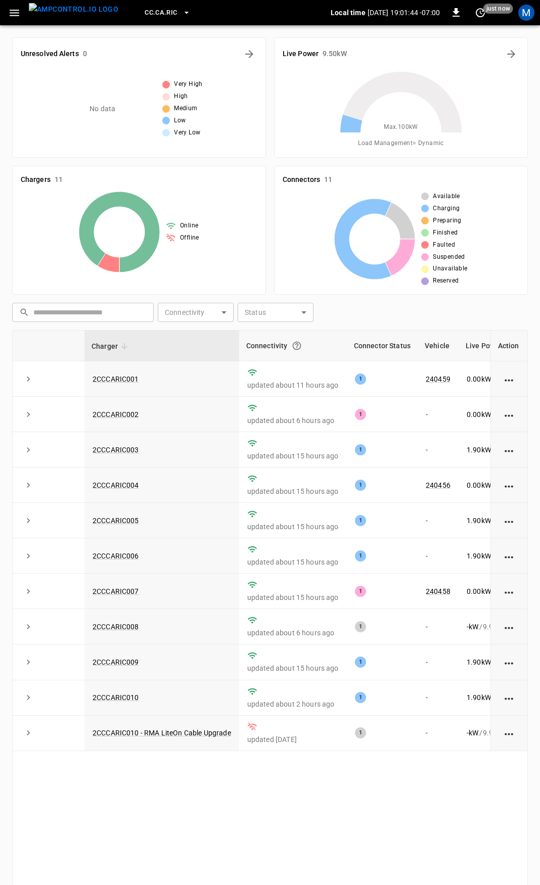
drag, startPoint x: 11, startPoint y: 22, endPoint x: 16, endPoint y: 21, distance: 5.1
click at [11, 22] on button "button" at bounding box center [14, 13] width 21 height 19
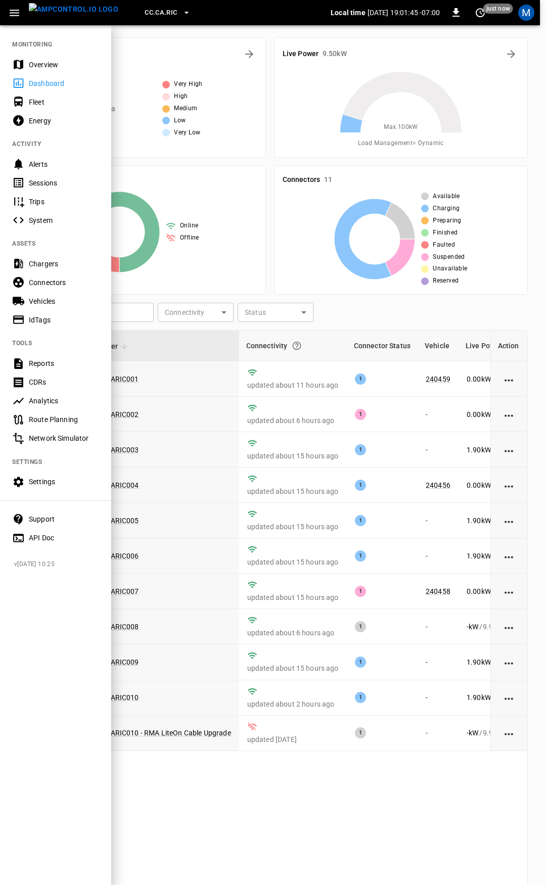
drag, startPoint x: 57, startPoint y: 59, endPoint x: 104, endPoint y: 148, distance: 100.6
click at [57, 60] on div "Overview" at bounding box center [64, 65] width 70 height 10
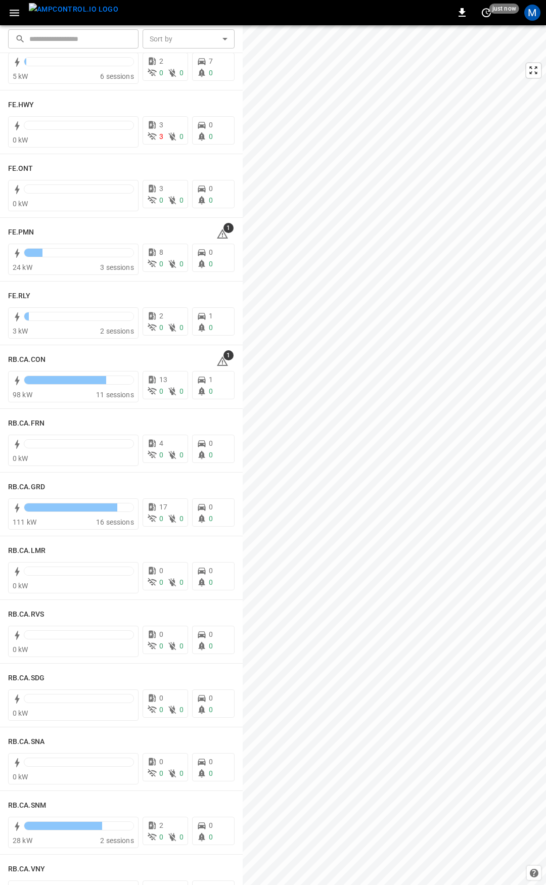
scroll to position [1149, 0]
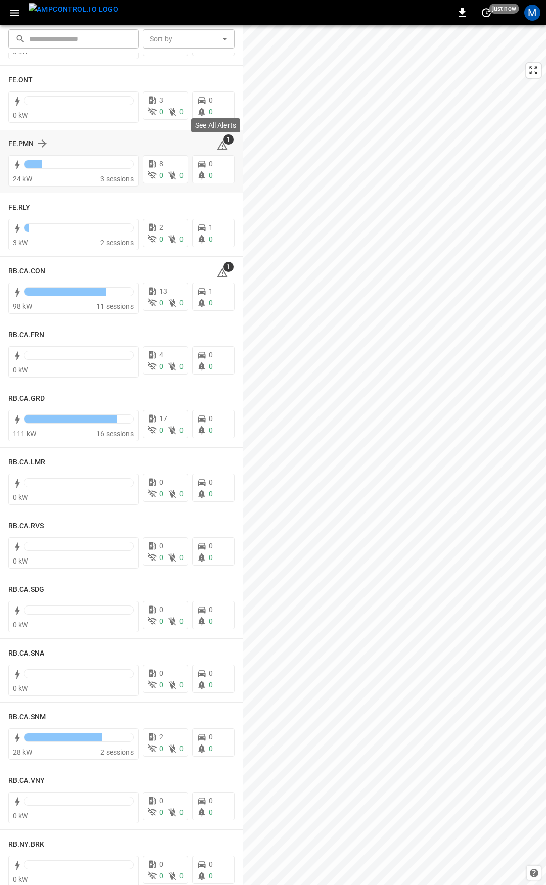
click at [216, 146] on icon at bounding box center [222, 146] width 12 height 12
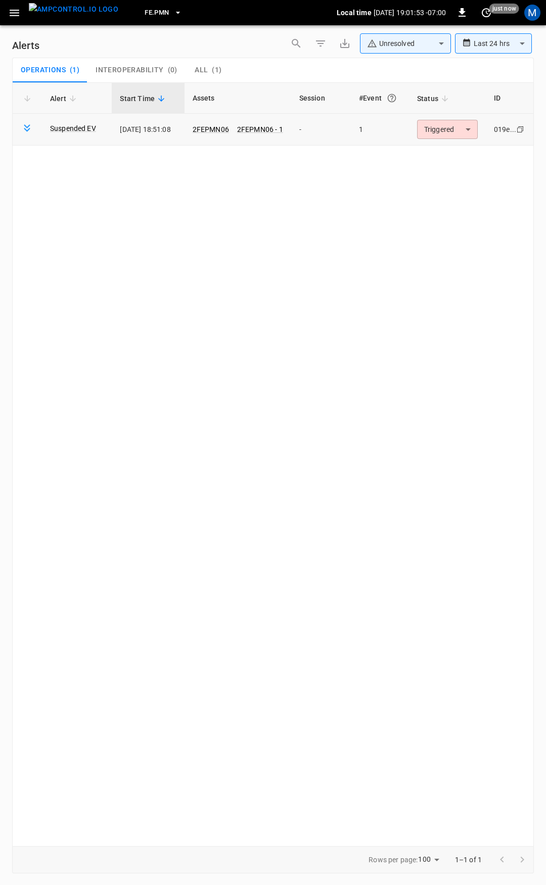
click at [458, 135] on body "**********" at bounding box center [273, 441] width 546 height 882
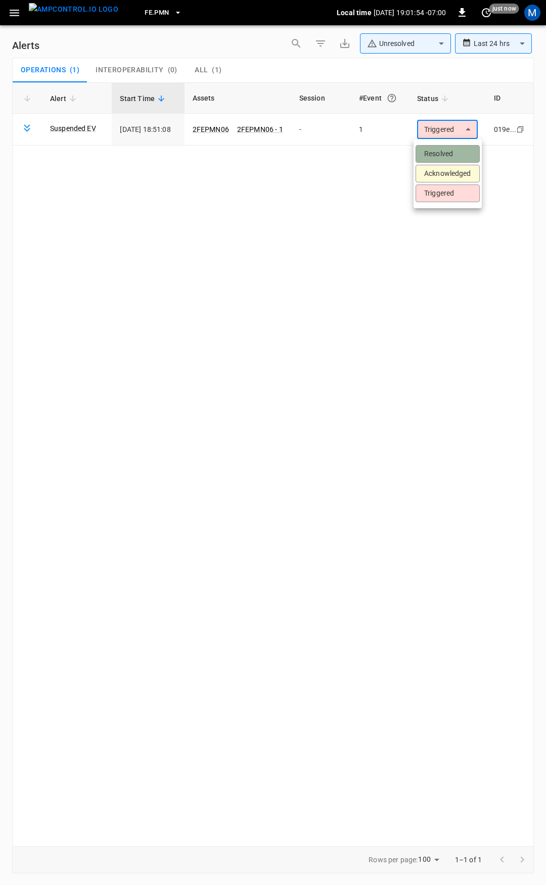
click at [453, 152] on li "Resolved" at bounding box center [448, 154] width 64 height 18
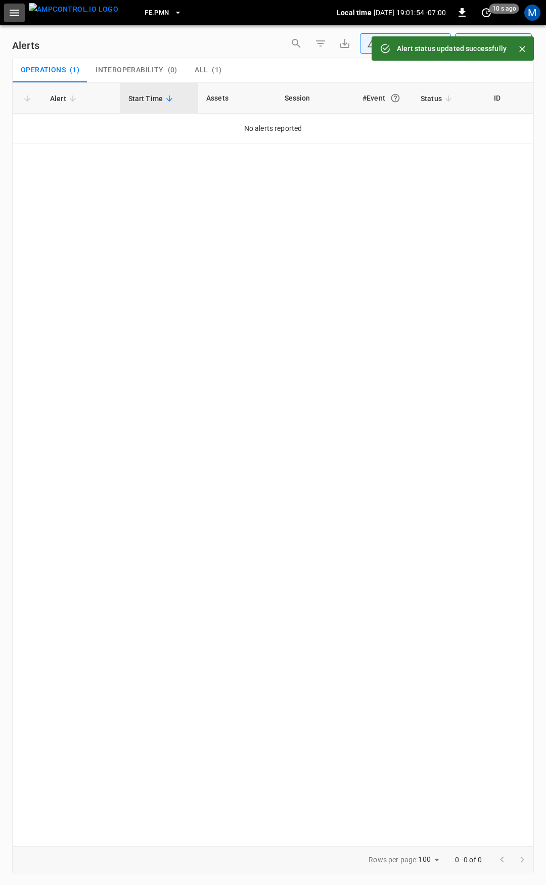
click at [17, 18] on icon "button" at bounding box center [14, 13] width 13 height 13
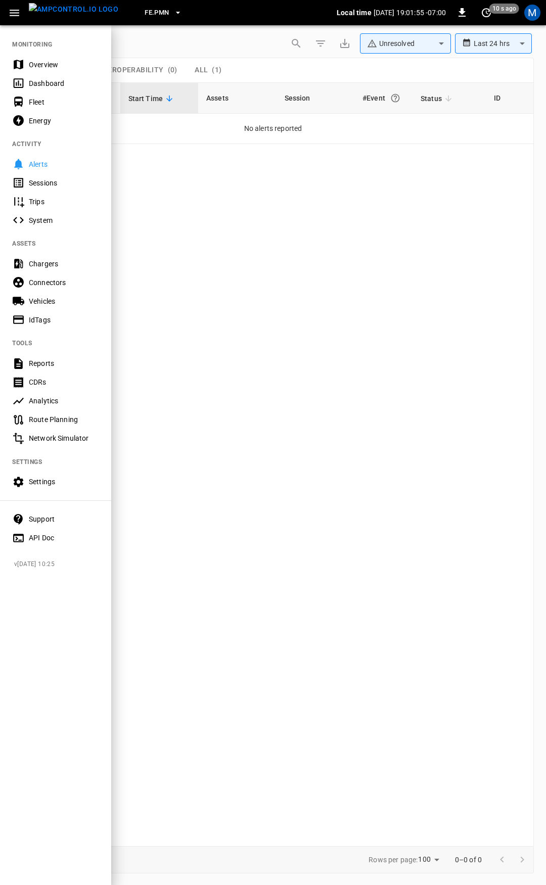
click at [42, 67] on div "Overview" at bounding box center [64, 65] width 70 height 10
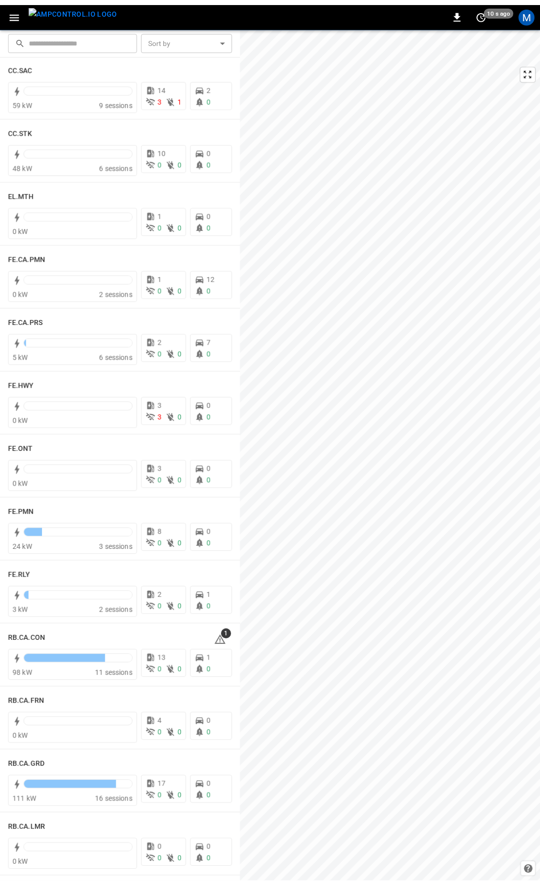
scroll to position [799, 0]
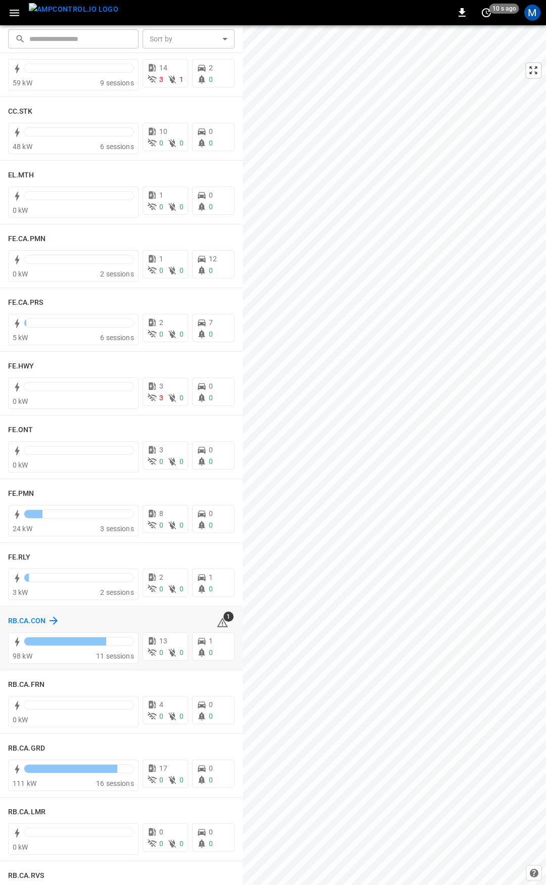
click at [25, 618] on h6 "RB.CA.CON" at bounding box center [26, 621] width 37 height 11
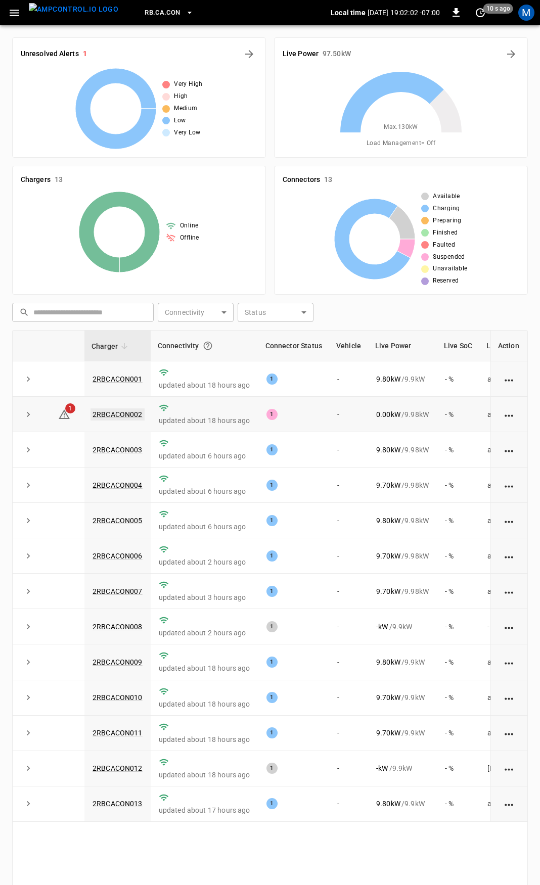
click at [120, 415] on link "2RBCACON002" at bounding box center [118, 415] width 54 height 12
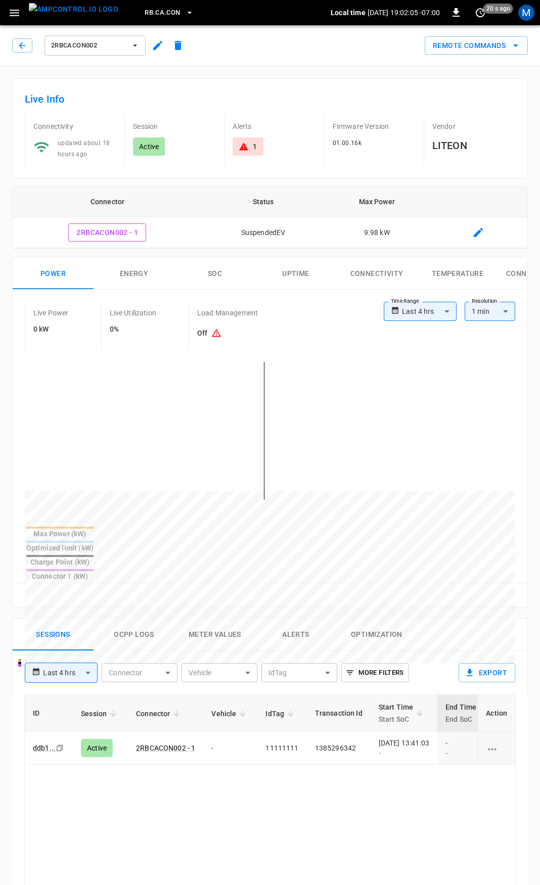
click at [239, 152] on div "1" at bounding box center [248, 147] width 30 height 18
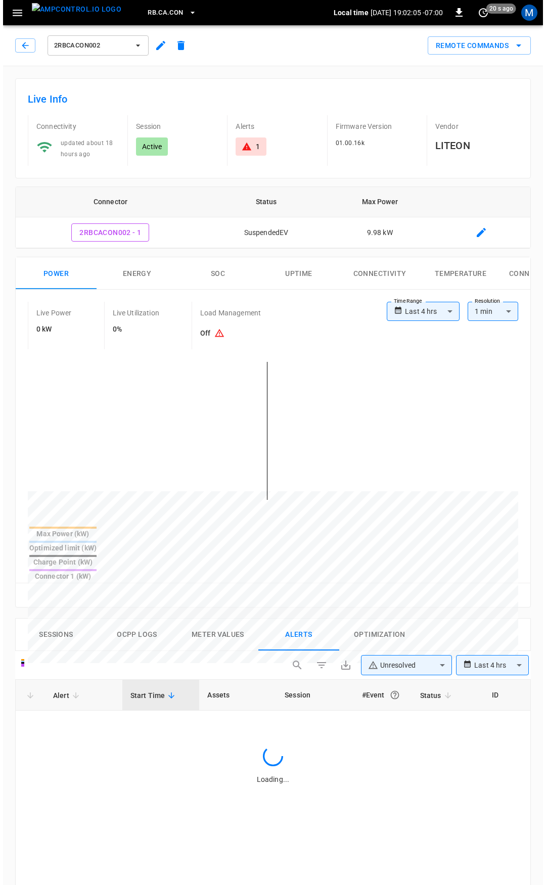
scroll to position [433, 0]
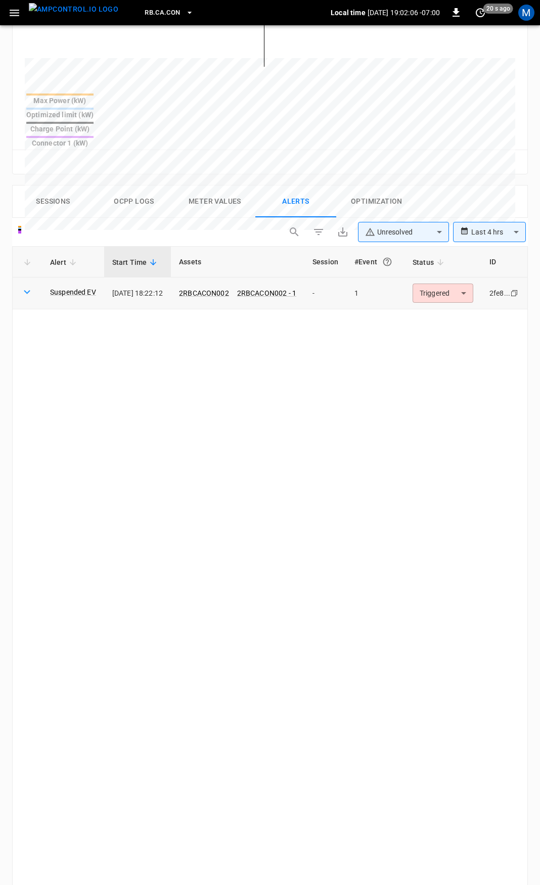
click at [453, 251] on body "**********" at bounding box center [270, 312] width 540 height 1491
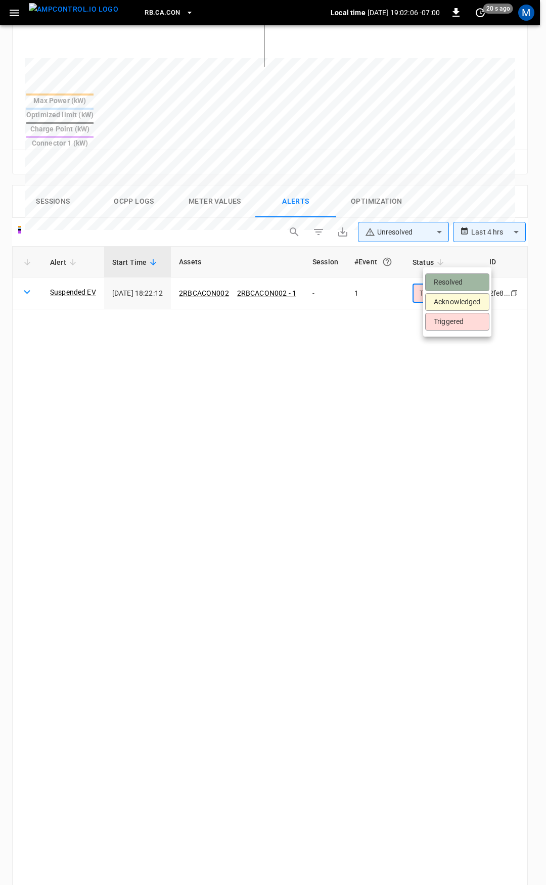
drag, startPoint x: 453, startPoint y: 283, endPoint x: 329, endPoint y: 206, distance: 145.5
click at [453, 283] on li "Resolved" at bounding box center [457, 283] width 64 height 18
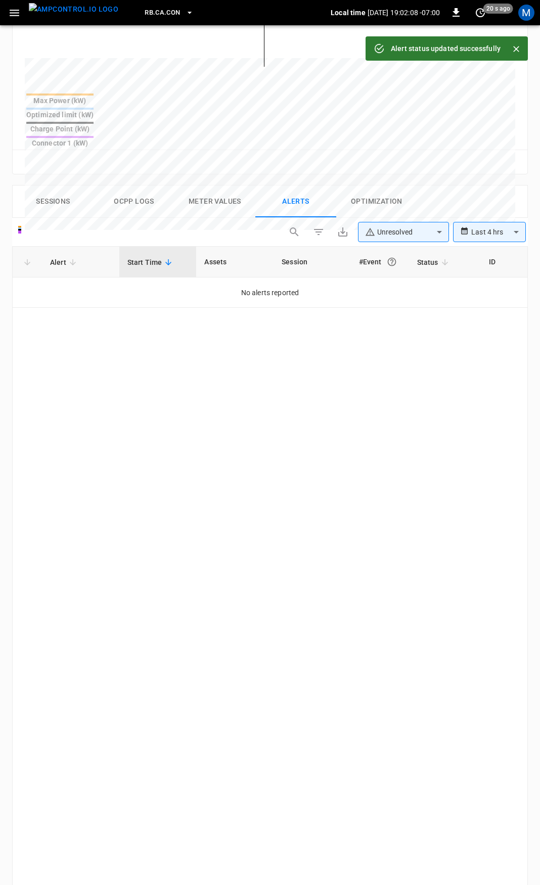
click at [23, 11] on button "button" at bounding box center [14, 13] width 21 height 19
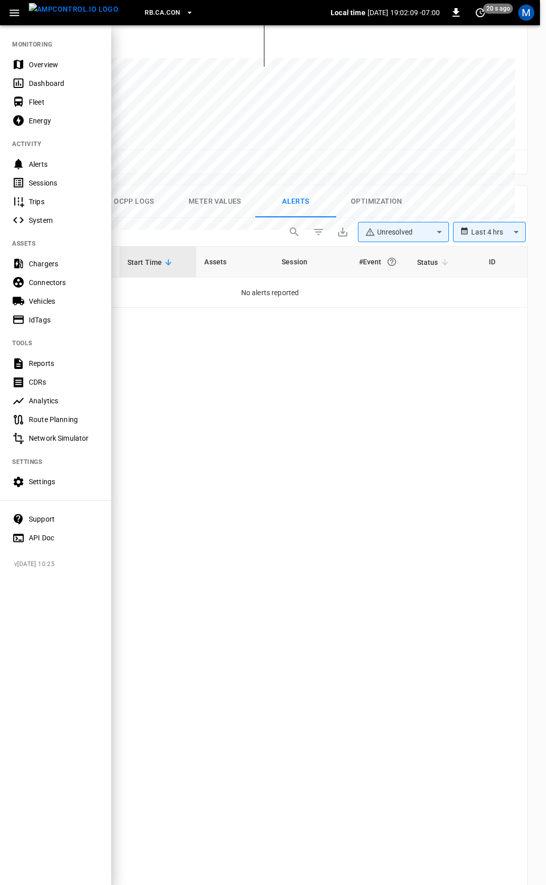
click at [41, 67] on div "Overview" at bounding box center [64, 65] width 70 height 10
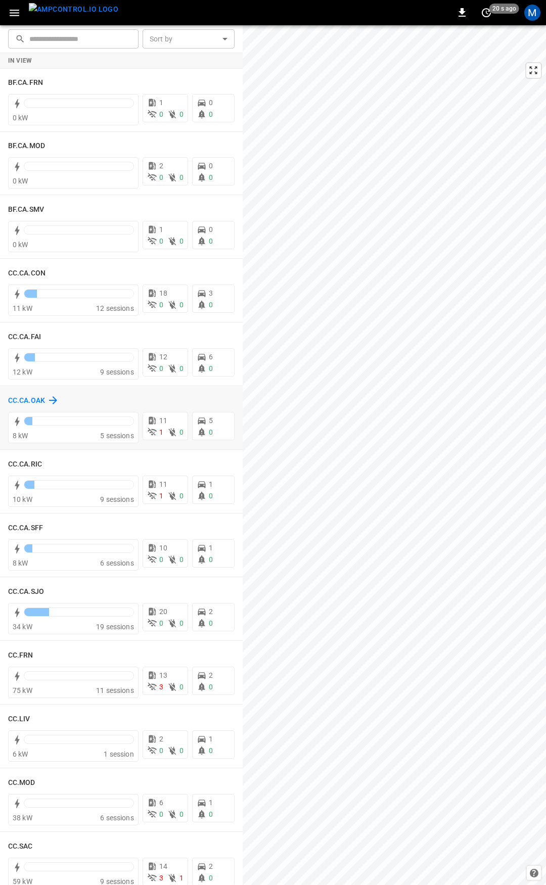
click at [26, 401] on h6 "CC.CA.OAK" at bounding box center [26, 400] width 37 height 11
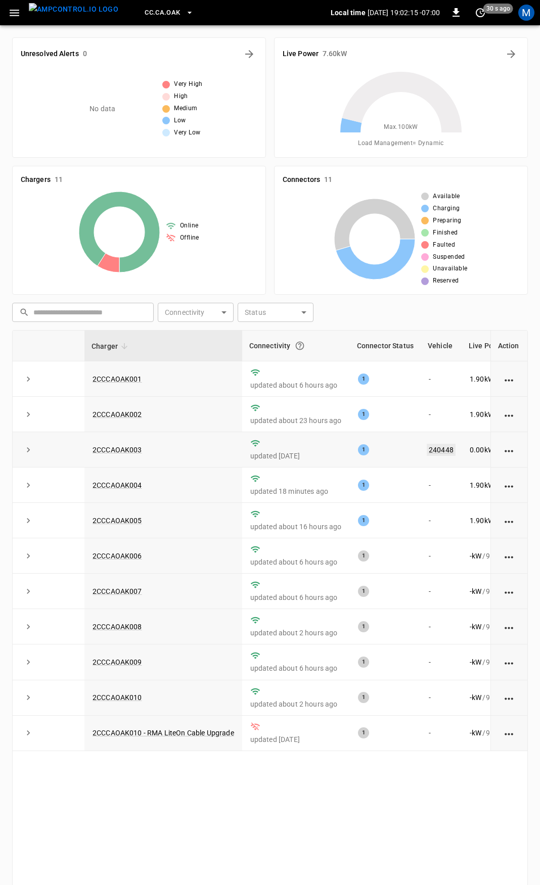
click at [434, 452] on link "240448" at bounding box center [441, 450] width 29 height 12
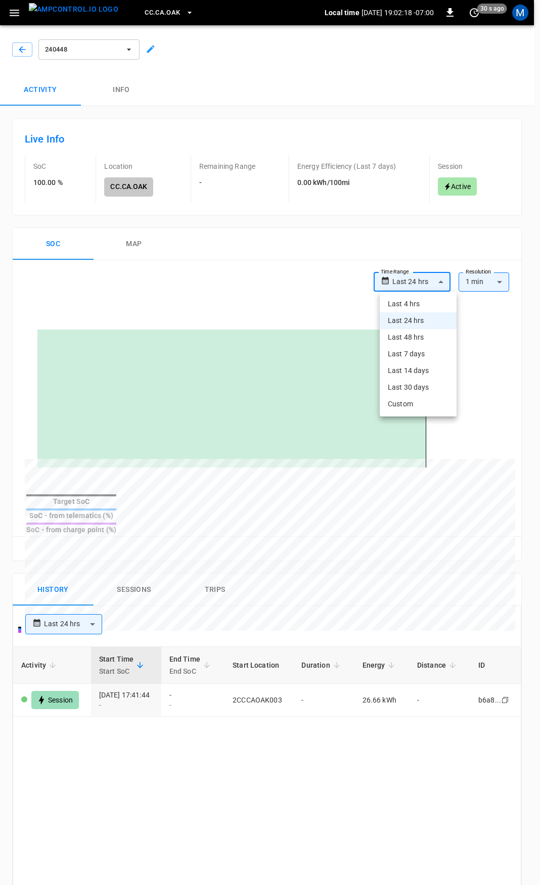
click at [428, 276] on body "**********" at bounding box center [270, 653] width 540 height 1306
drag, startPoint x: 431, startPoint y: 351, endPoint x: 430, endPoint y: 361, distance: 10.1
click at [431, 351] on li "Last 7 days" at bounding box center [418, 354] width 77 height 17
type input "**********"
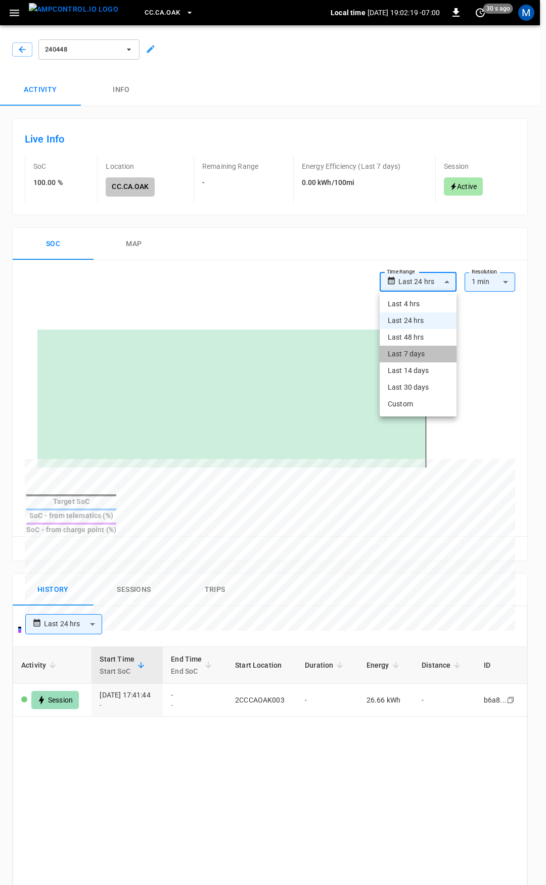
type input "***"
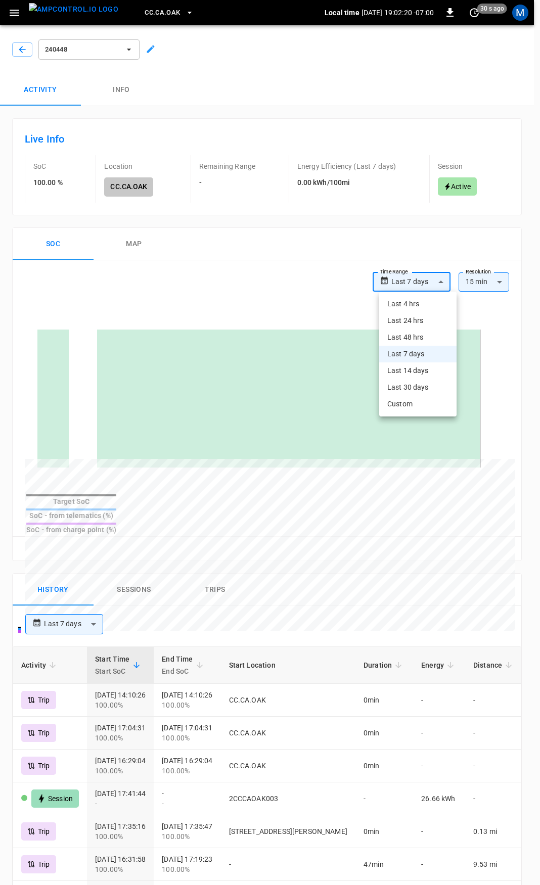
click at [439, 280] on body "**********" at bounding box center [270, 653] width 540 height 1306
click at [428, 387] on li "Last 30 days" at bounding box center [417, 387] width 77 height 17
type input "**********"
type input "**"
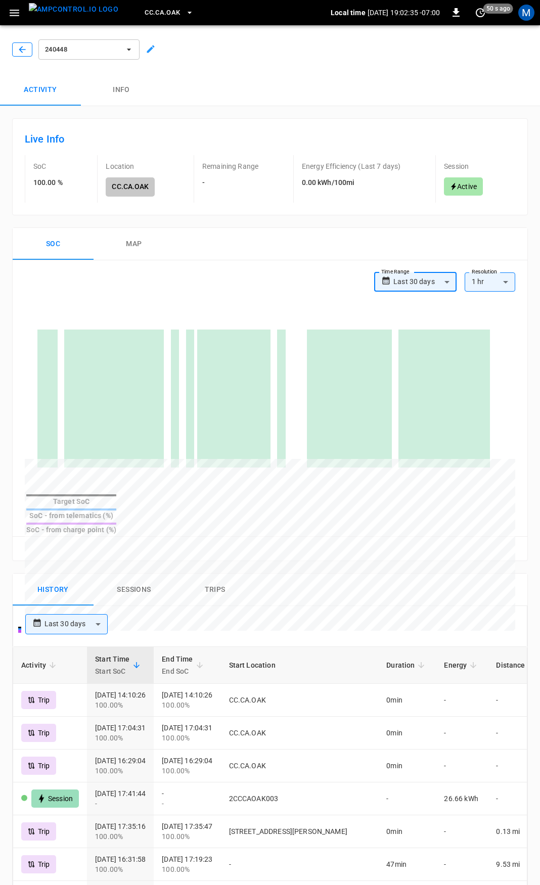
click at [23, 51] on icon "button" at bounding box center [22, 49] width 10 height 10
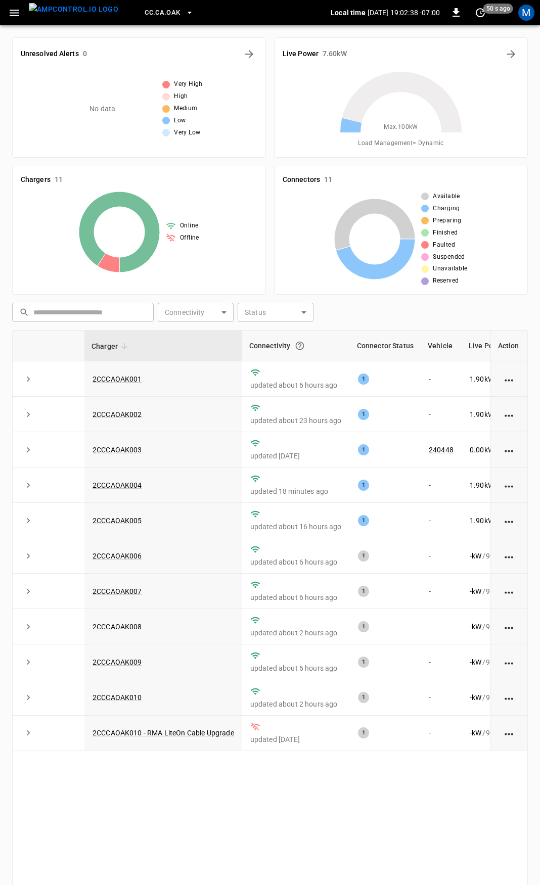
click at [14, 12] on icon "button" at bounding box center [14, 13] width 13 height 13
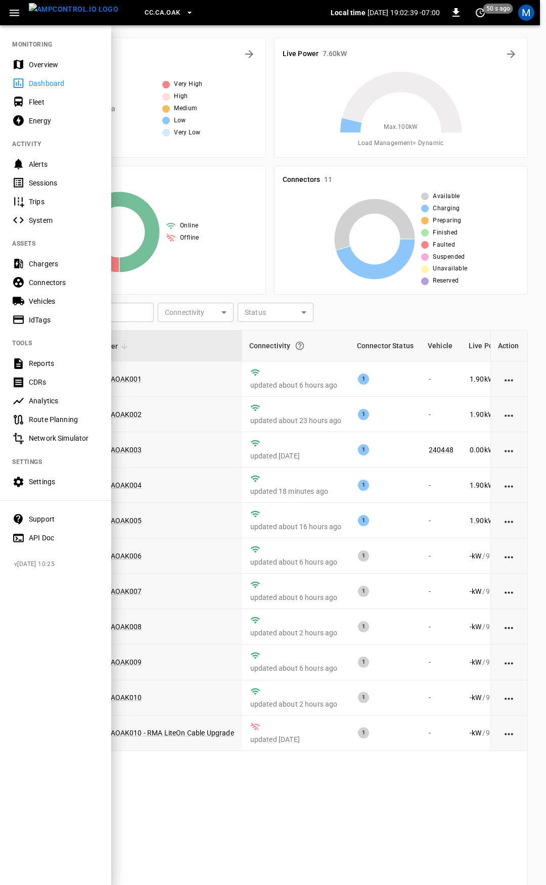
click at [38, 65] on div "Overview" at bounding box center [64, 65] width 70 height 10
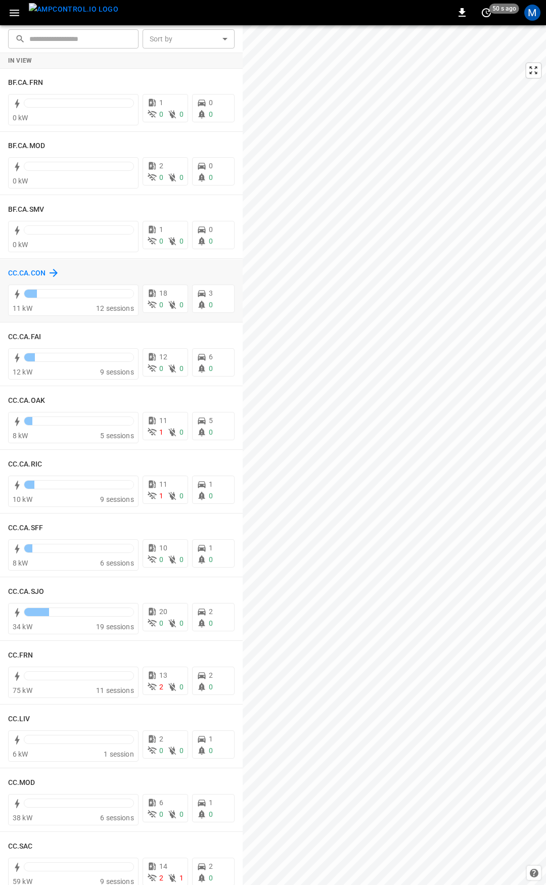
click at [40, 272] on h6 "CC.CA.CON" at bounding box center [26, 273] width 37 height 11
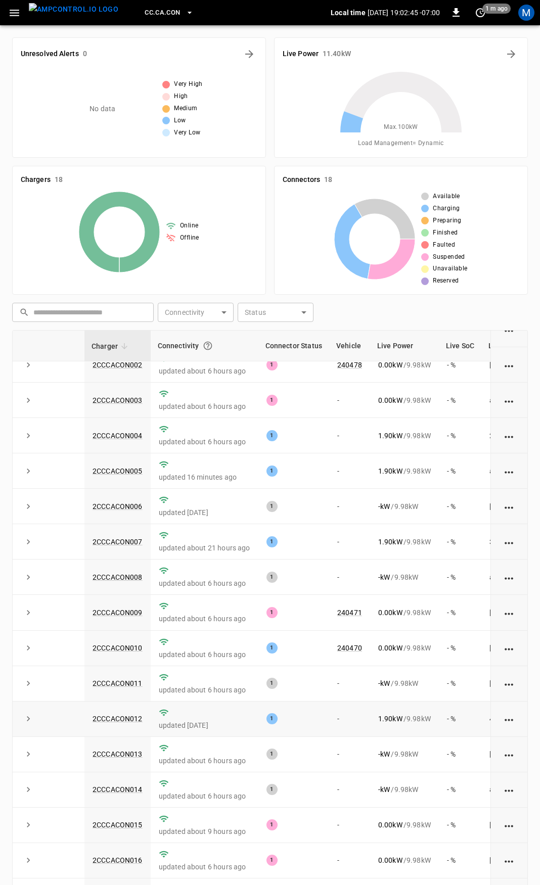
scroll to position [14, 0]
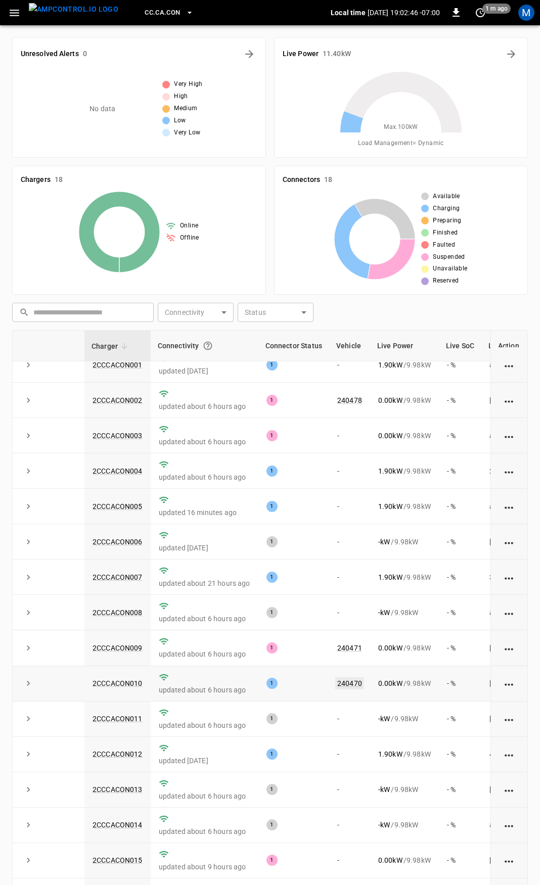
click at [354, 686] on link "240470" at bounding box center [349, 684] width 29 height 12
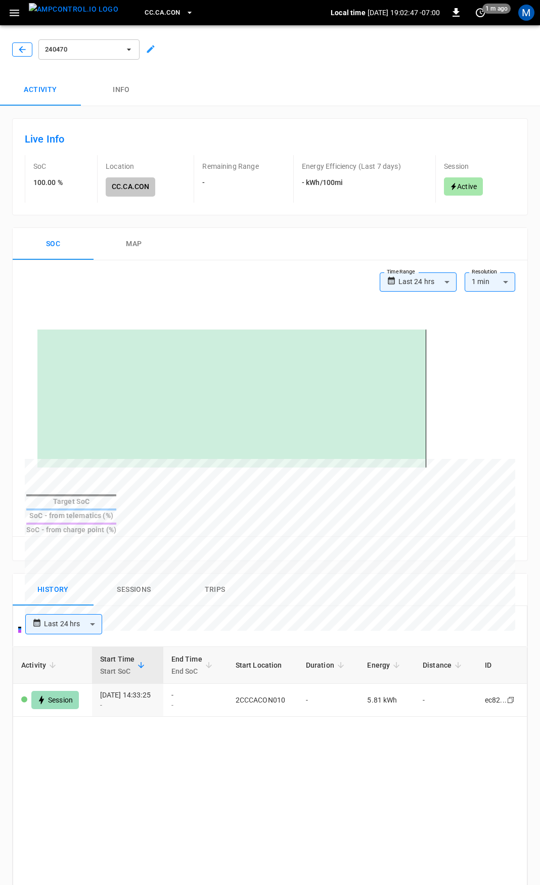
click at [20, 50] on icon "button" at bounding box center [22, 49] width 7 height 7
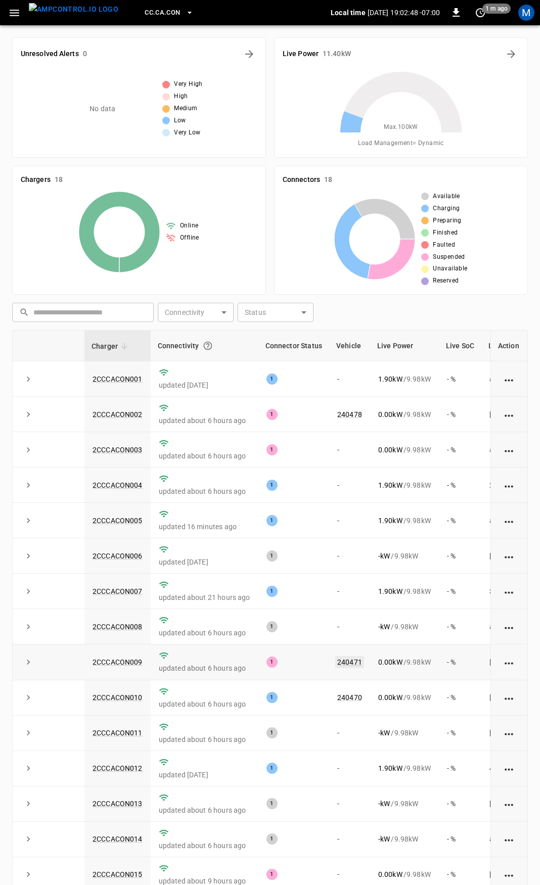
click at [353, 662] on link "240471" at bounding box center [349, 662] width 29 height 12
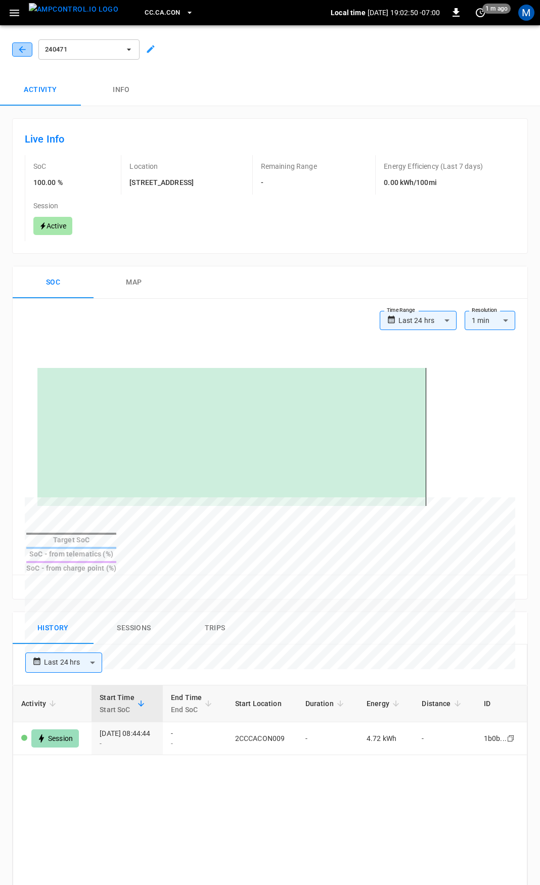
click at [16, 50] on button "button" at bounding box center [22, 49] width 20 height 14
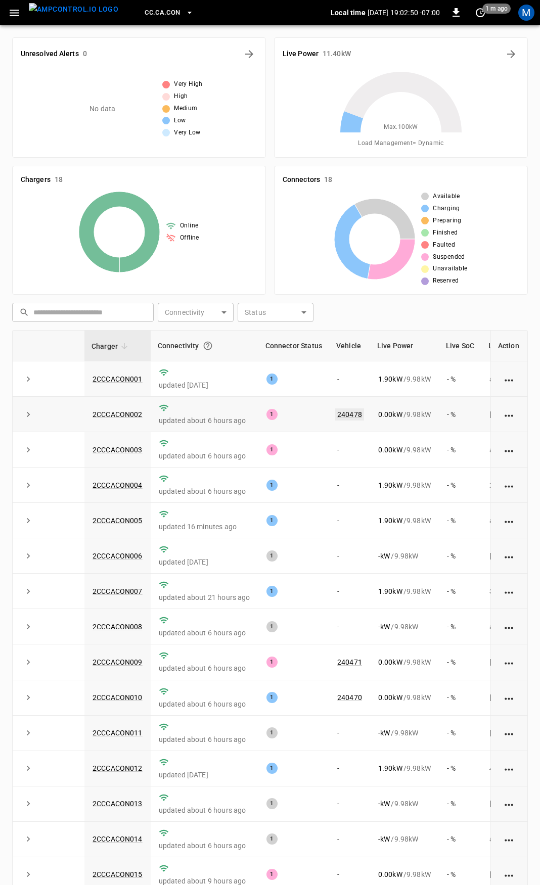
click at [342, 417] on link "240478" at bounding box center [349, 415] width 29 height 12
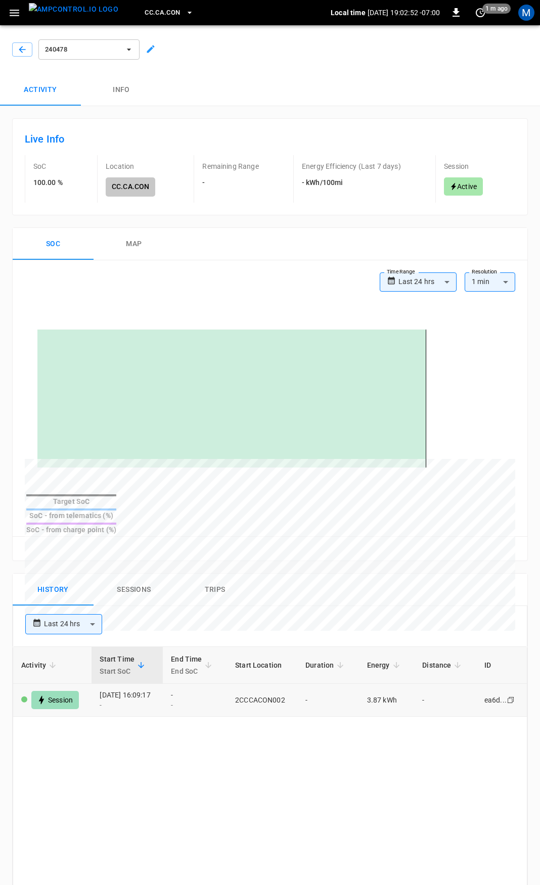
click at [372, 684] on td "3.87 kWh" at bounding box center [387, 700] width 56 height 33
click at [411, 281] on body "**********" at bounding box center [270, 653] width 540 height 1306
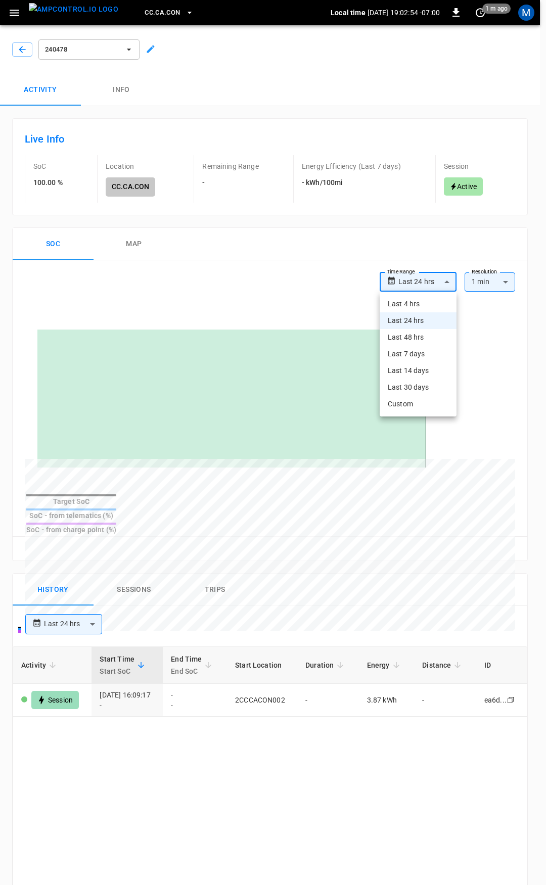
click at [418, 386] on li "Last 30 days" at bounding box center [418, 387] width 77 height 17
type input "**********"
type input "**"
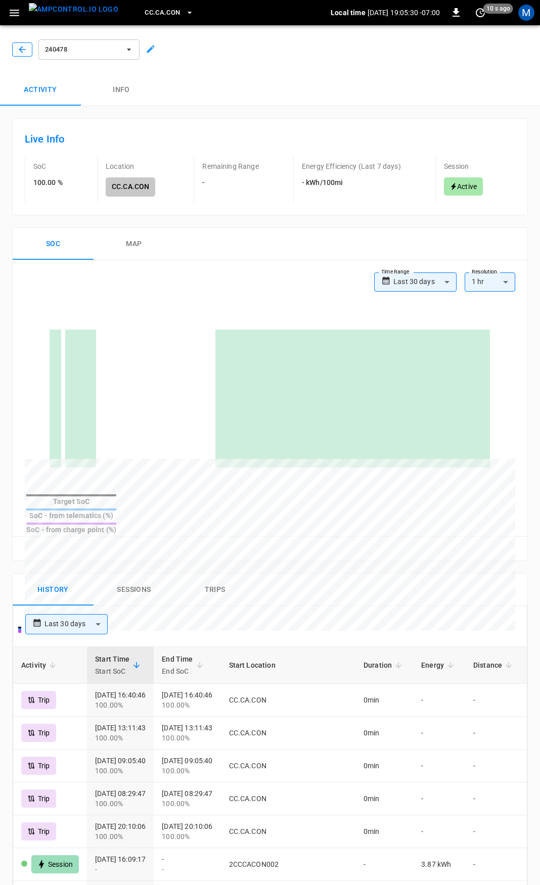
click at [14, 55] on button "button" at bounding box center [22, 49] width 20 height 14
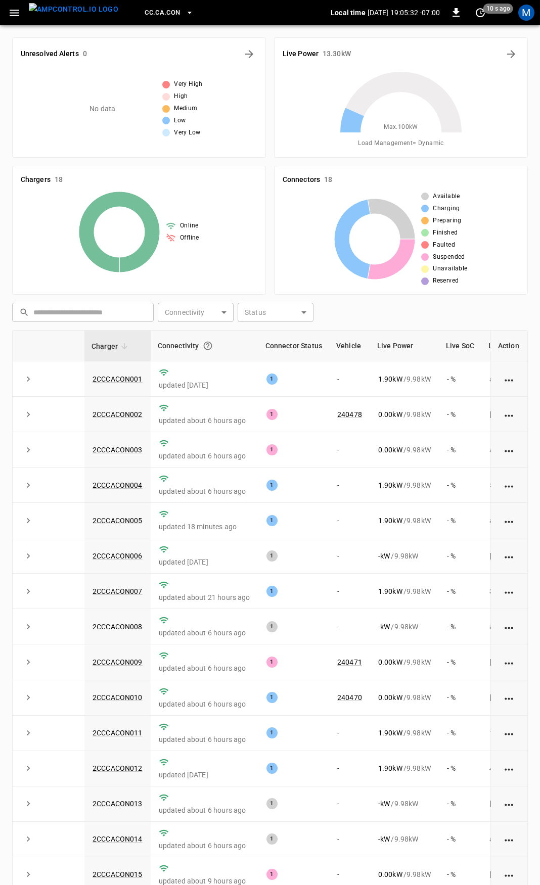
click at [14, 10] on icon "button" at bounding box center [15, 13] width 10 height 7
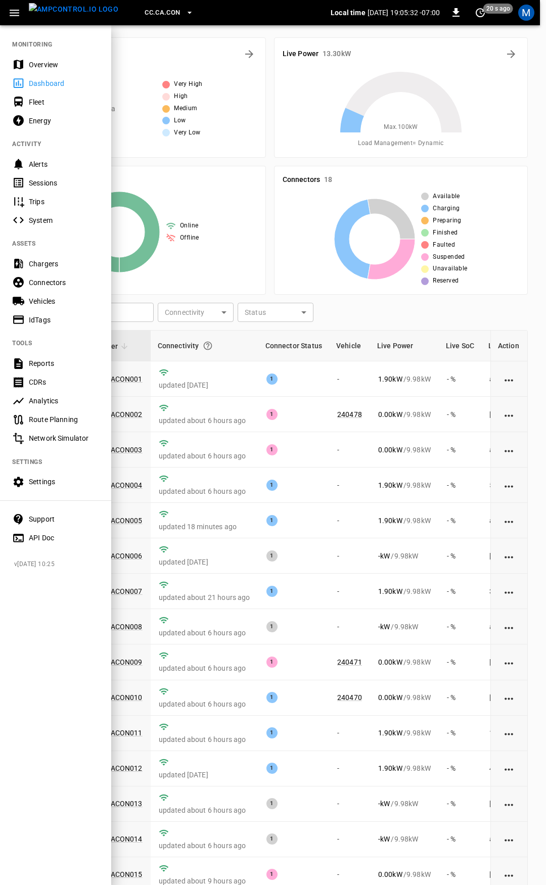
click at [44, 60] on div "Overview" at bounding box center [64, 65] width 70 height 10
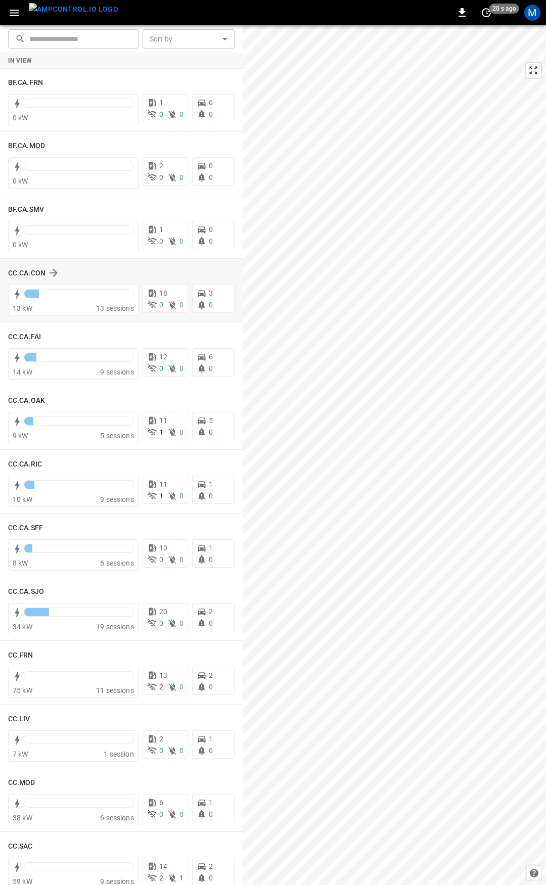
click at [235, 323] on div "In View BF.CA.FRN 0 kW 1 0 0 0 0 BF.CA.MOD 0 kW 2 0 0 0 0 BF.CA.SMV 0 kW 1 0 0 …" at bounding box center [121, 854] width 243 height 1603
click at [9, 10] on icon "button" at bounding box center [14, 13] width 13 height 13
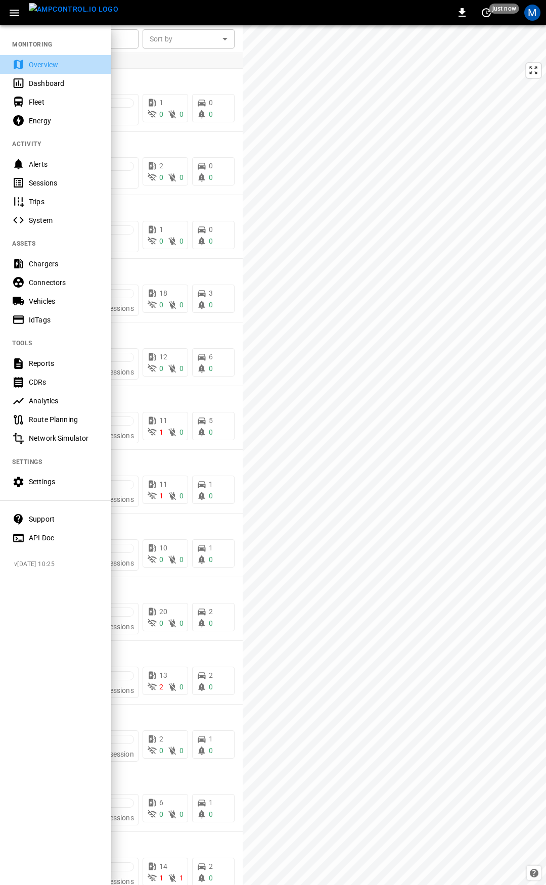
click at [37, 62] on div "Overview" at bounding box center [64, 65] width 70 height 10
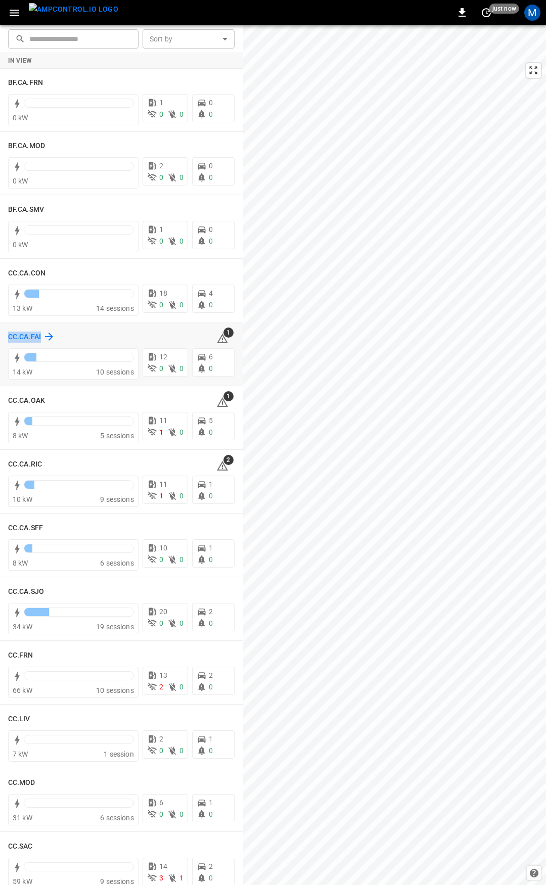
click at [16, 336] on h6 "CC.CA.FAI" at bounding box center [24, 337] width 33 height 11
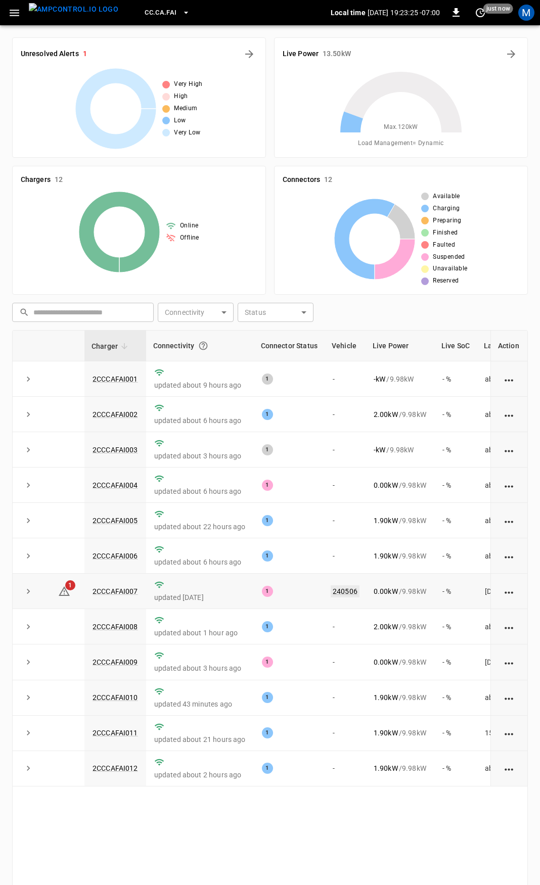
click at [345, 591] on link "240506" at bounding box center [345, 591] width 29 height 12
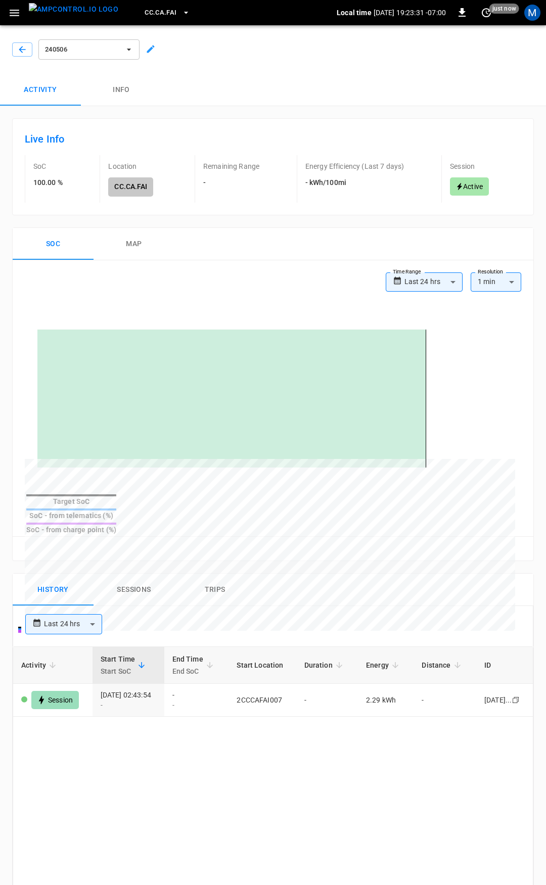
click at [432, 276] on body "**********" at bounding box center [273, 653] width 546 height 1306
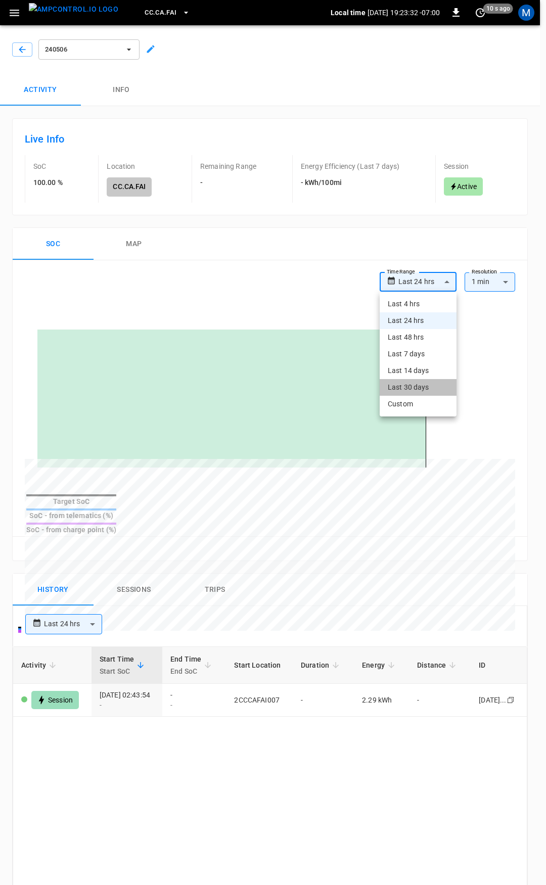
click at [422, 392] on li "Last 30 days" at bounding box center [418, 387] width 77 height 17
type input "**********"
type input "**"
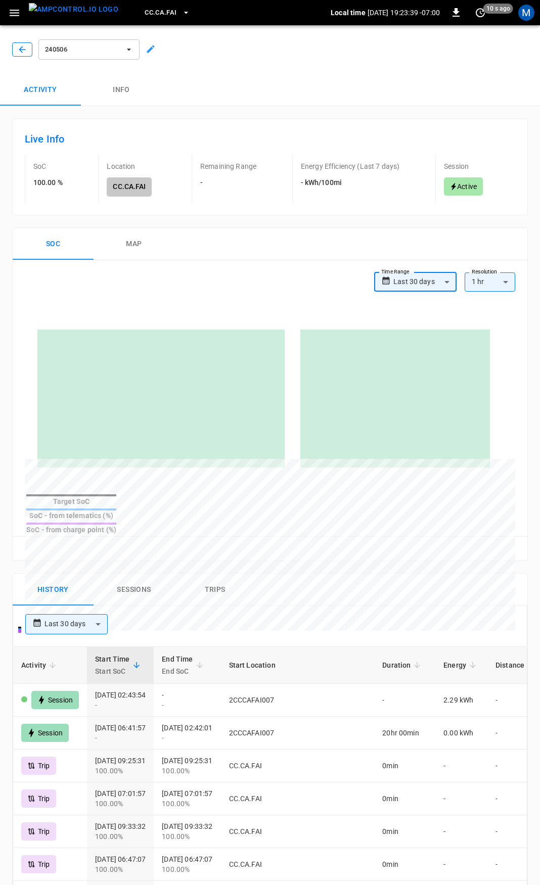
click at [26, 48] on icon "button" at bounding box center [22, 49] width 10 height 10
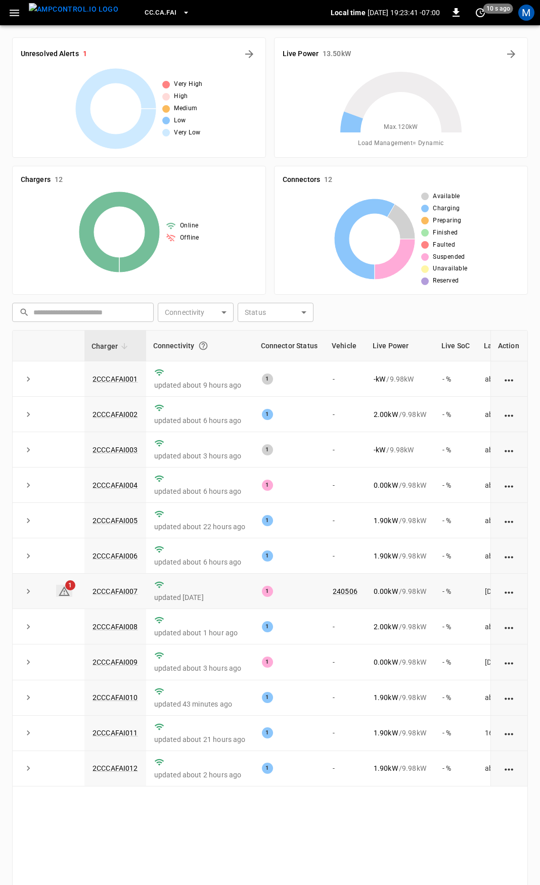
click at [68, 594] on icon at bounding box center [64, 591] width 12 height 12
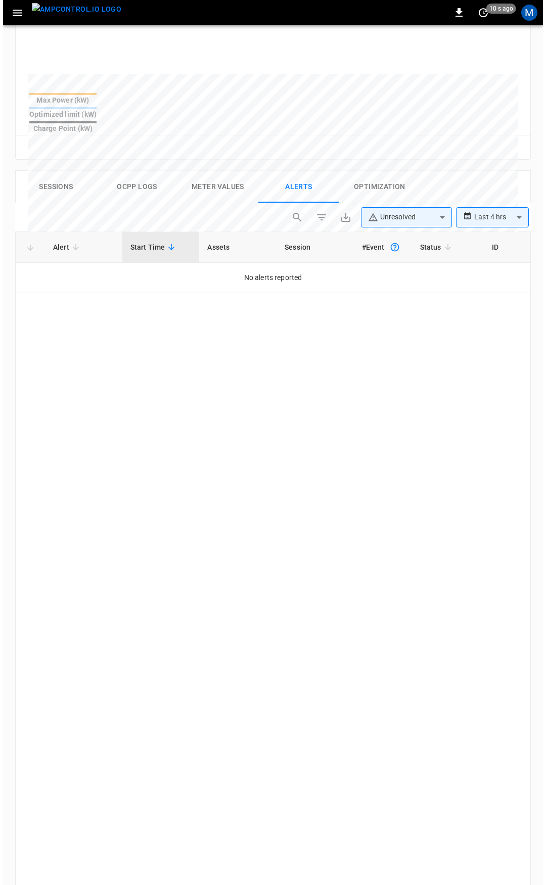
scroll to position [428, 0]
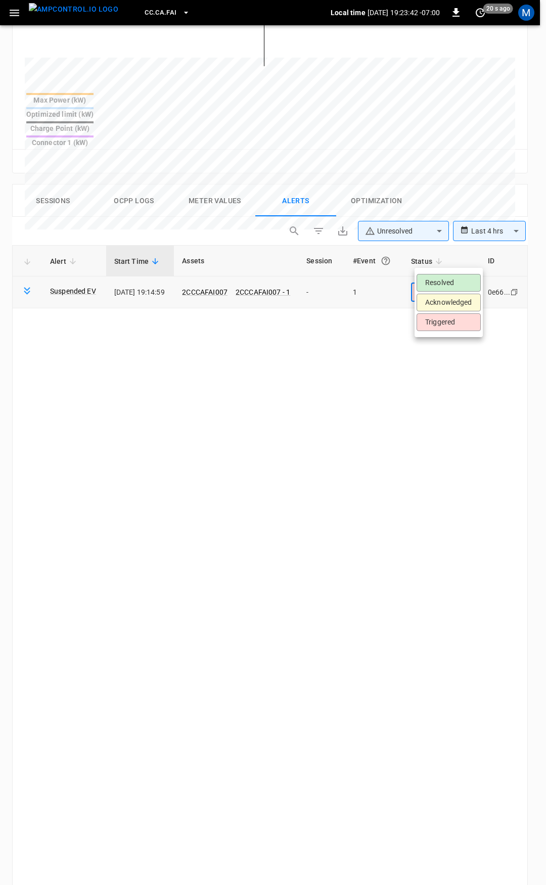
click at [435, 259] on body "**********" at bounding box center [273, 314] width 546 height 1484
click at [441, 285] on li "Resolved" at bounding box center [449, 283] width 64 height 18
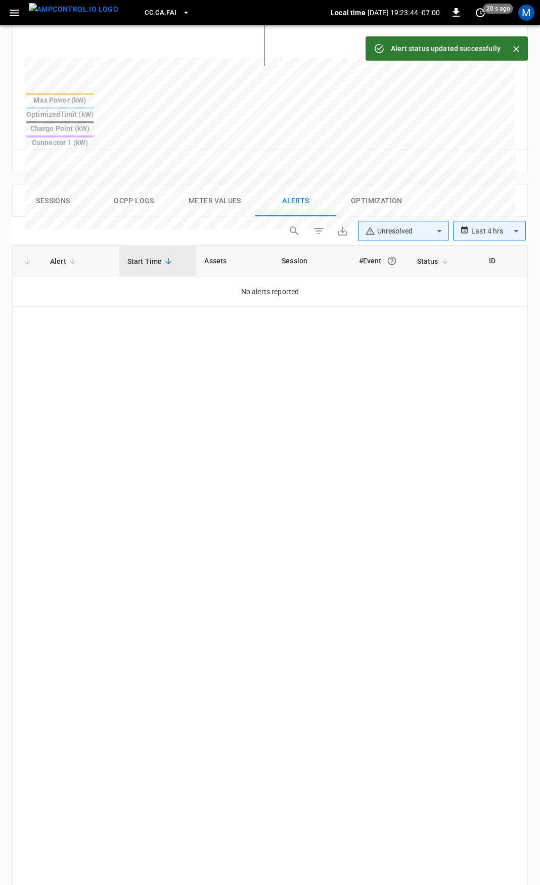
click at [20, 10] on icon "button" at bounding box center [14, 13] width 13 height 13
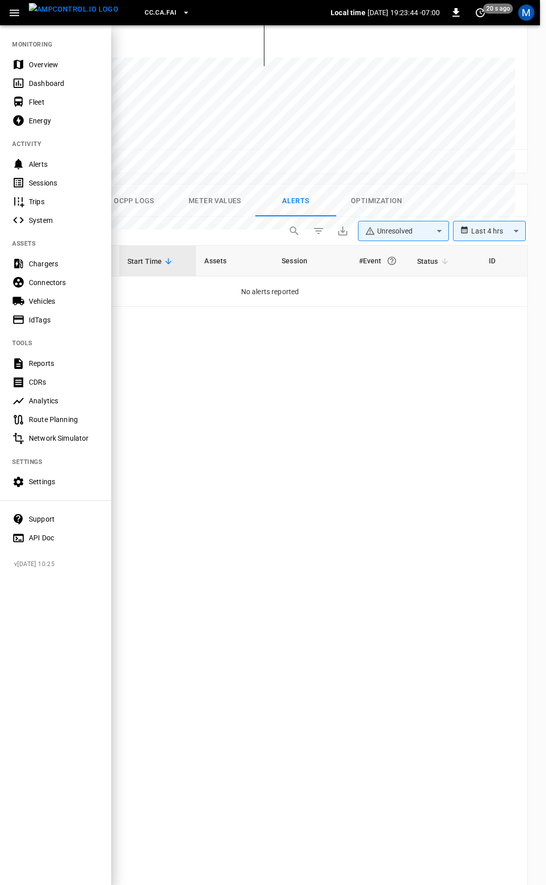
click at [51, 64] on div "Overview" at bounding box center [64, 65] width 70 height 10
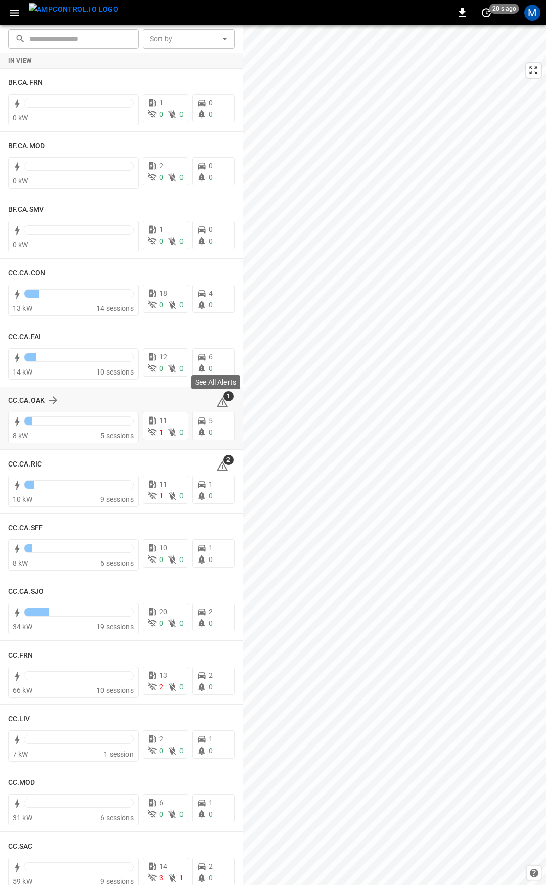
click at [217, 400] on icon at bounding box center [222, 402] width 11 height 10
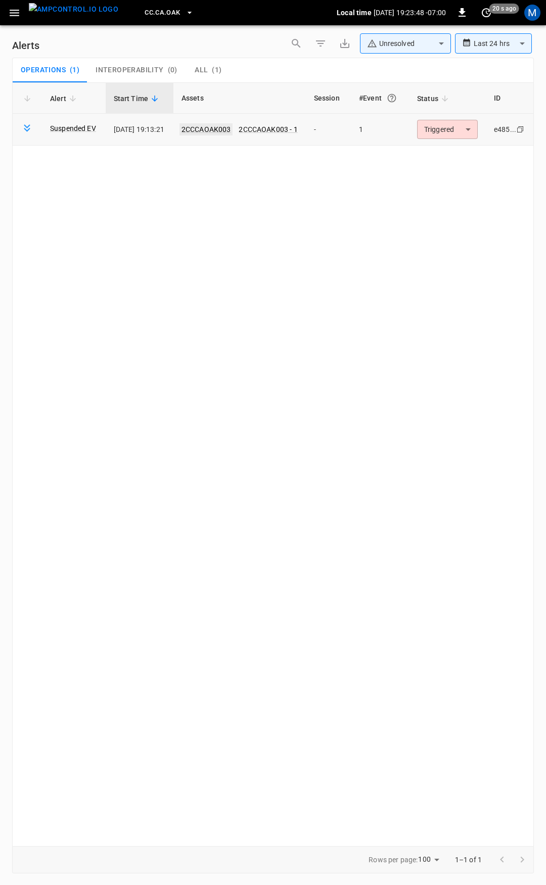
click at [213, 125] on link "2CCCAOAK003" at bounding box center [206, 129] width 54 height 12
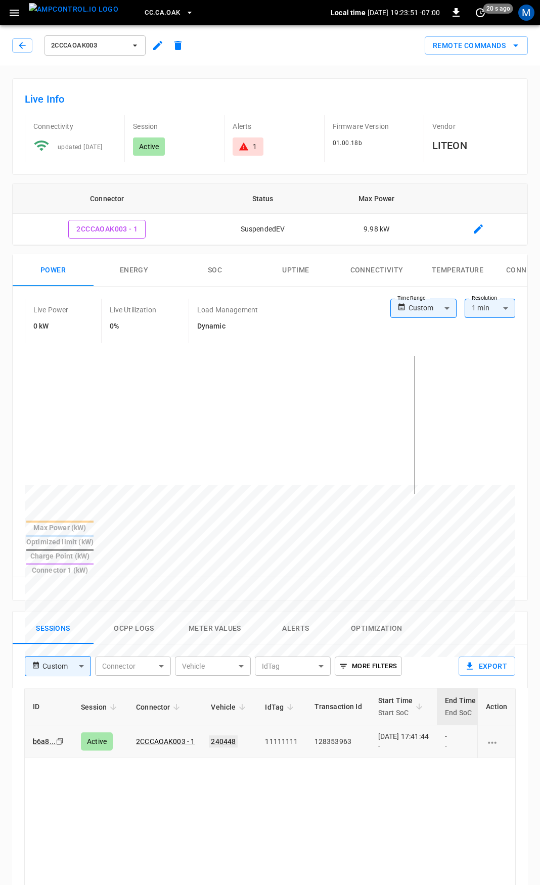
click at [227, 736] on link "240448" at bounding box center [223, 742] width 29 height 12
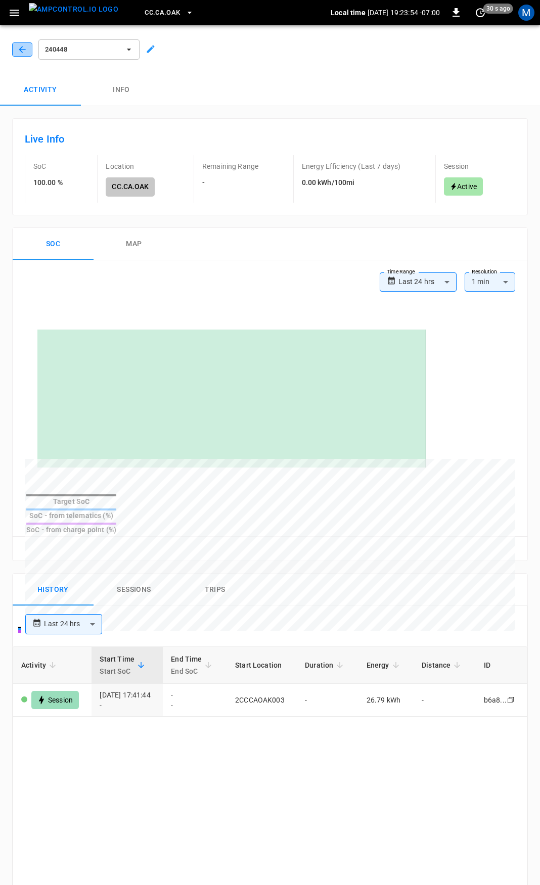
click at [22, 52] on icon "button" at bounding box center [22, 49] width 7 height 7
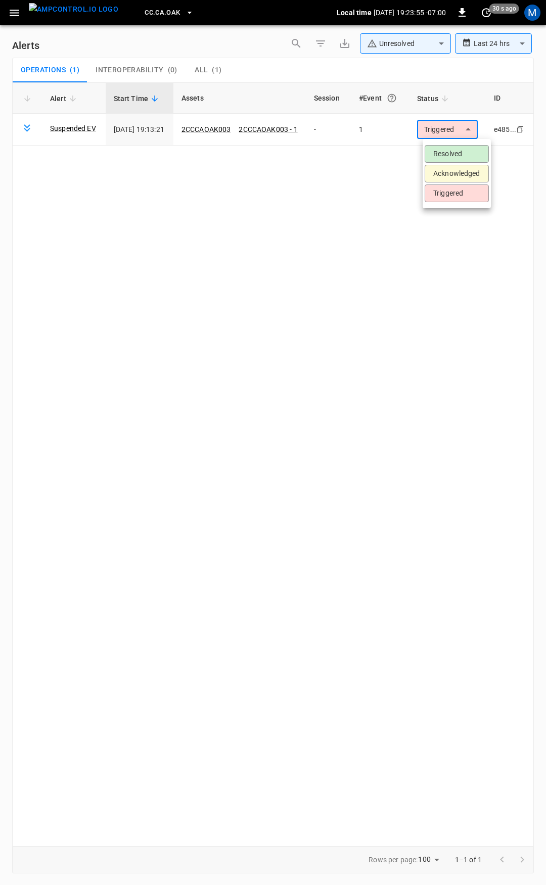
drag, startPoint x: 478, startPoint y: 131, endPoint x: 464, endPoint y: 143, distance: 18.3
click at [478, 130] on body "**********" at bounding box center [273, 441] width 546 height 882
click at [448, 158] on li "Resolved" at bounding box center [457, 154] width 64 height 18
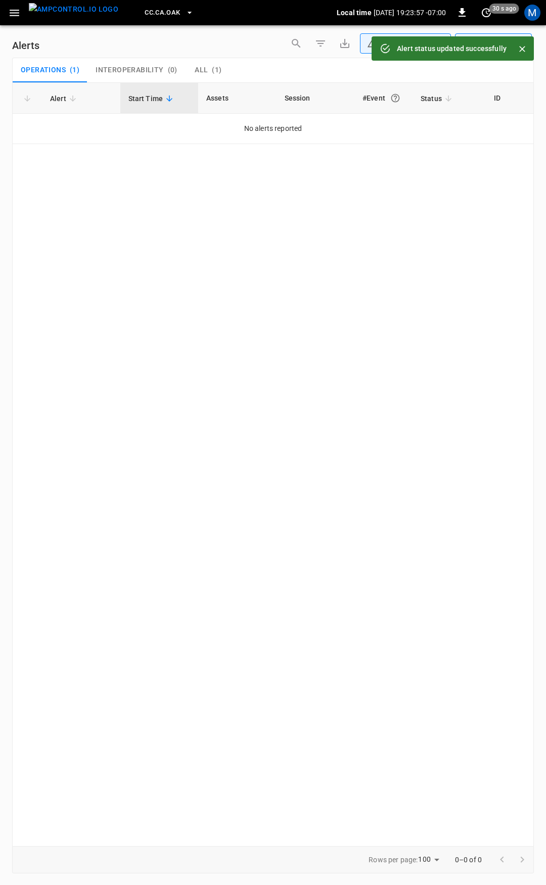
click at [12, 21] on button "button" at bounding box center [14, 13] width 21 height 19
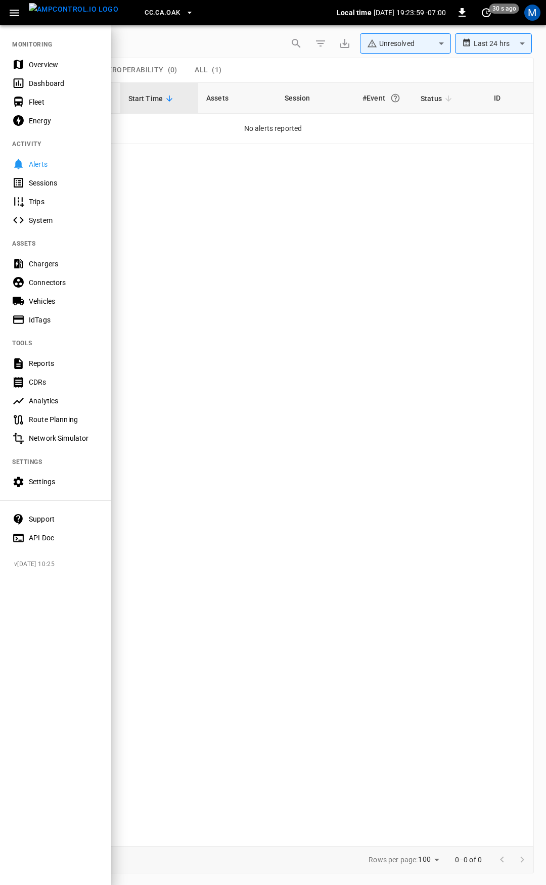
drag, startPoint x: 45, startPoint y: 60, endPoint x: 70, endPoint y: 125, distance: 70.4
click at [45, 59] on div "Overview" at bounding box center [55, 64] width 111 height 19
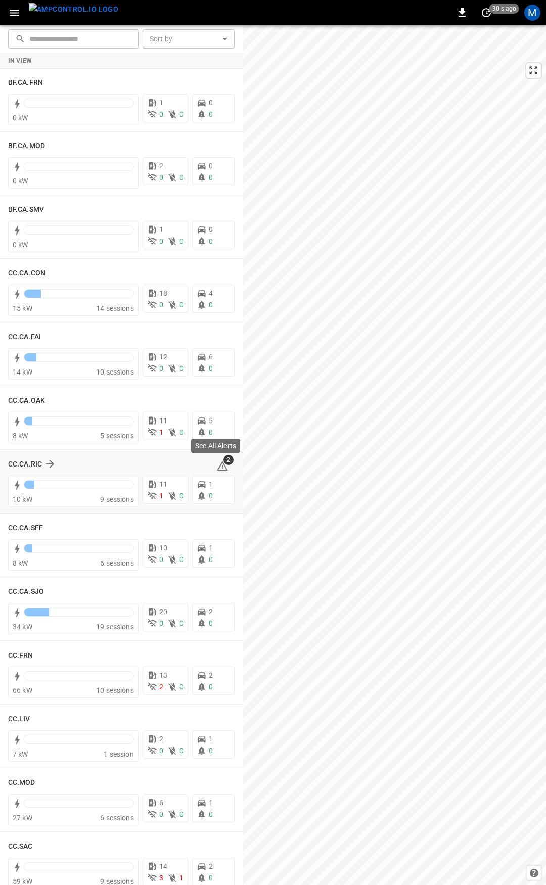
click at [218, 466] on icon at bounding box center [222, 466] width 11 height 10
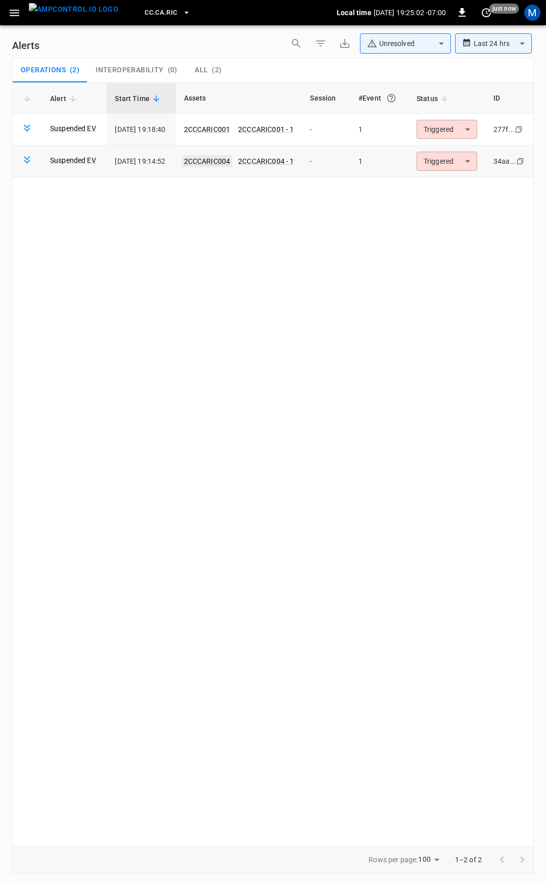
click at [227, 164] on link "2CCCARIC004" at bounding box center [207, 161] width 51 height 12
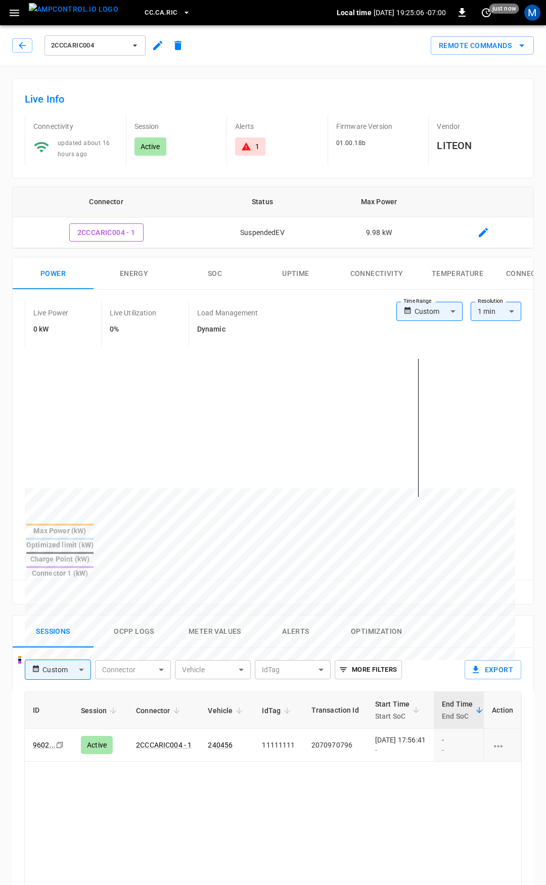
click at [421, 314] on body "CC.CA.RIC Local time 2025-09-10 19:25:06 -07:00 0 just now M 2CCCARIC004 Remote…" at bounding box center [273, 675] width 546 height 1351
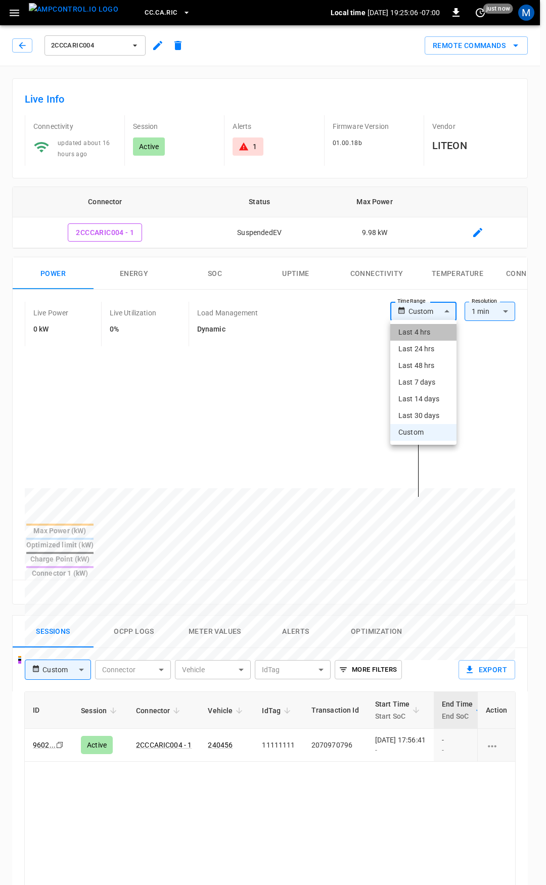
click at [426, 334] on li "Last 4 hrs" at bounding box center [423, 332] width 66 height 17
type input "**********"
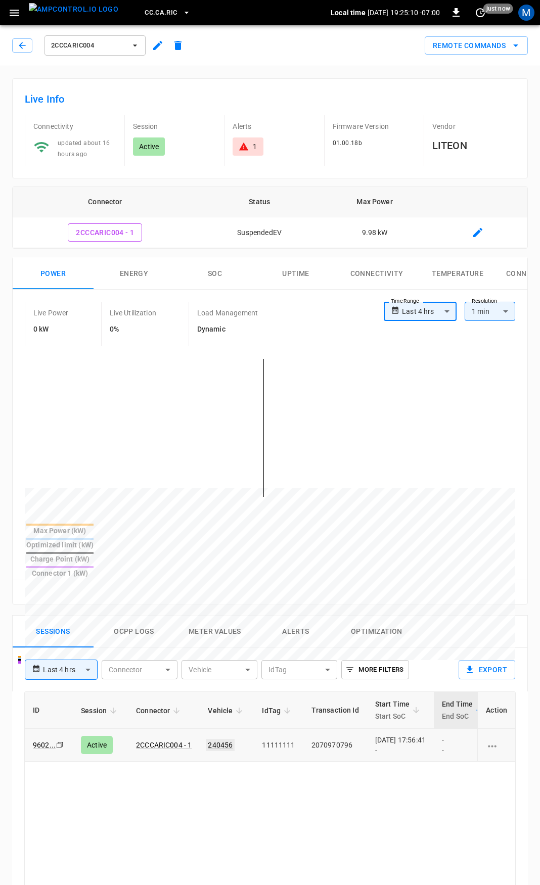
click at [230, 739] on link "240456" at bounding box center [220, 745] width 29 height 12
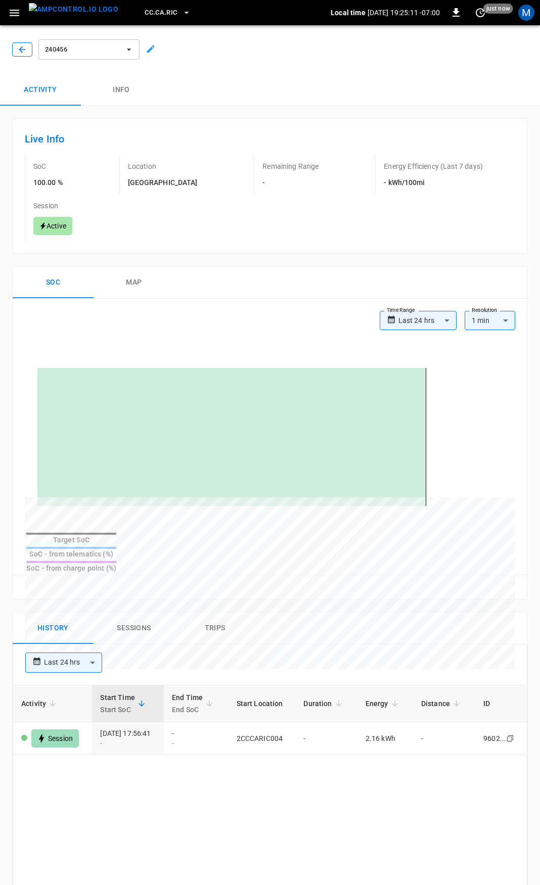
click at [28, 50] on button "button" at bounding box center [22, 49] width 20 height 14
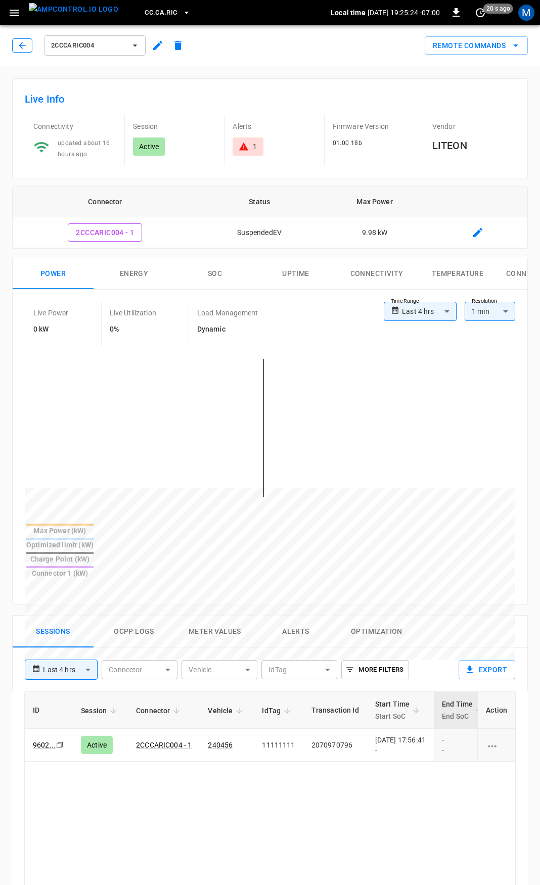
click at [24, 49] on icon "button" at bounding box center [22, 45] width 10 height 10
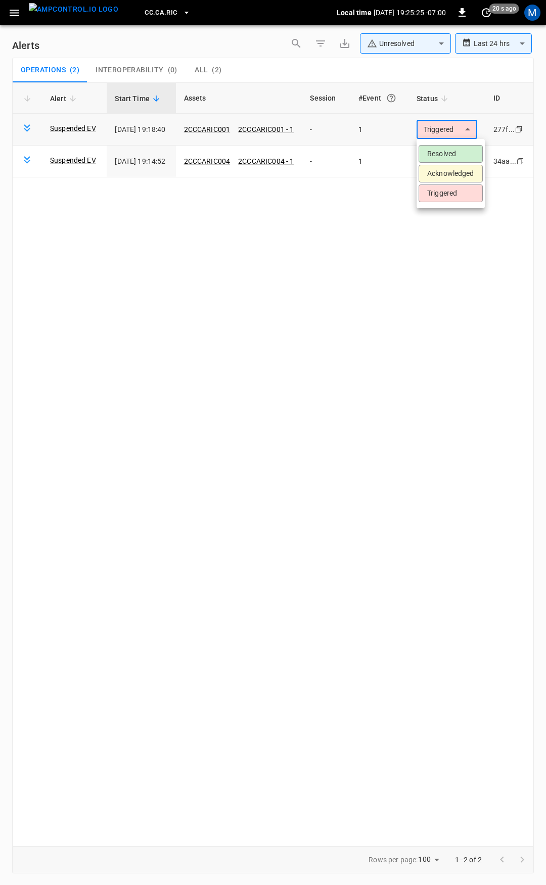
click at [464, 129] on body "**********" at bounding box center [273, 441] width 546 height 882
click at [465, 156] on li "Resolved" at bounding box center [451, 154] width 64 height 18
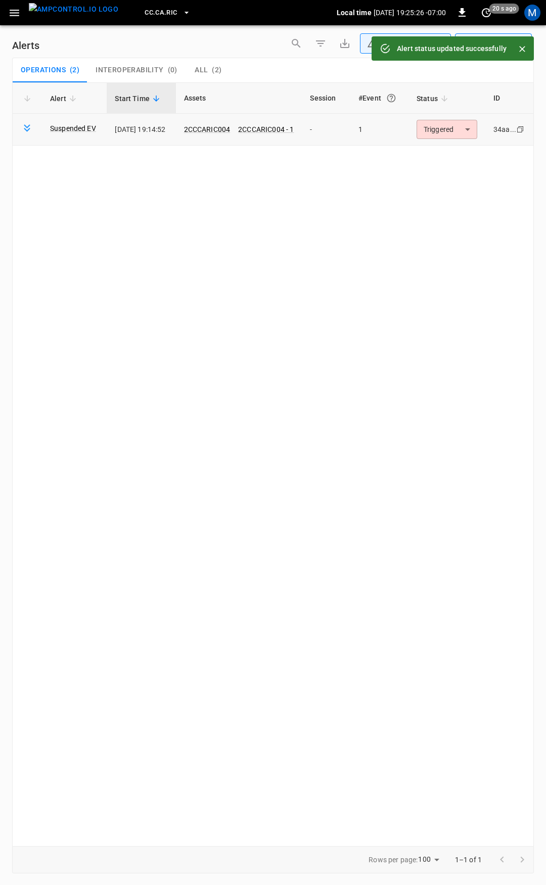
click at [454, 133] on body "**********" at bounding box center [273, 441] width 546 height 882
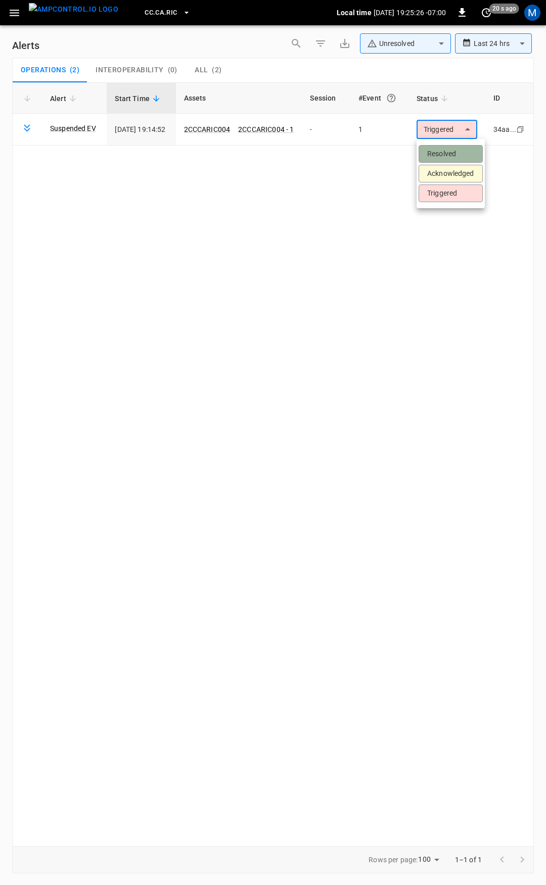
drag, startPoint x: 457, startPoint y: 155, endPoint x: 79, endPoint y: 57, distance: 390.8
click at [441, 148] on li "Resolved" at bounding box center [451, 154] width 64 height 18
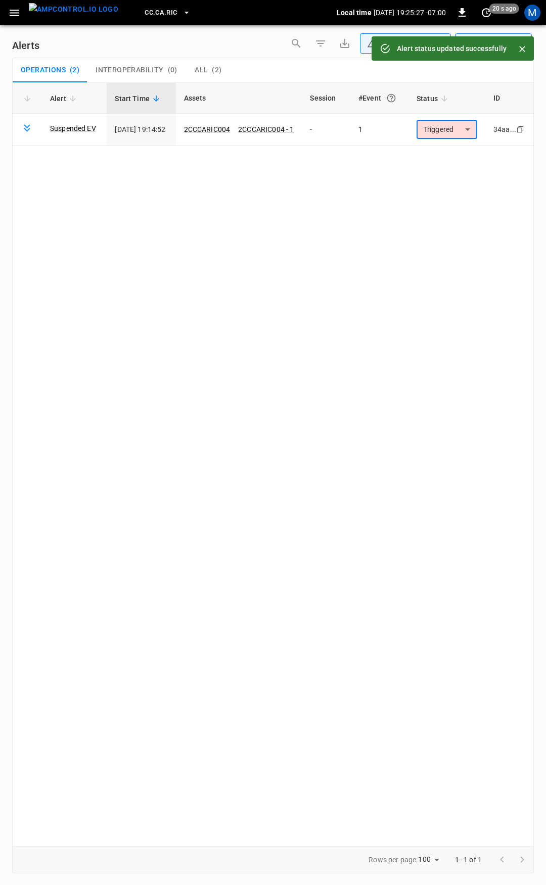
click at [15, 8] on icon "button" at bounding box center [14, 13] width 13 height 13
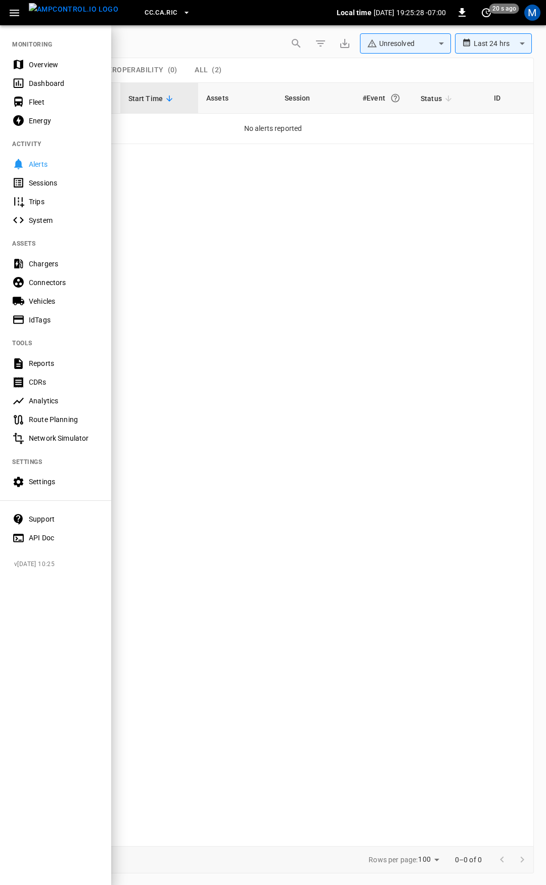
click at [47, 64] on div "Overview" at bounding box center [64, 65] width 70 height 10
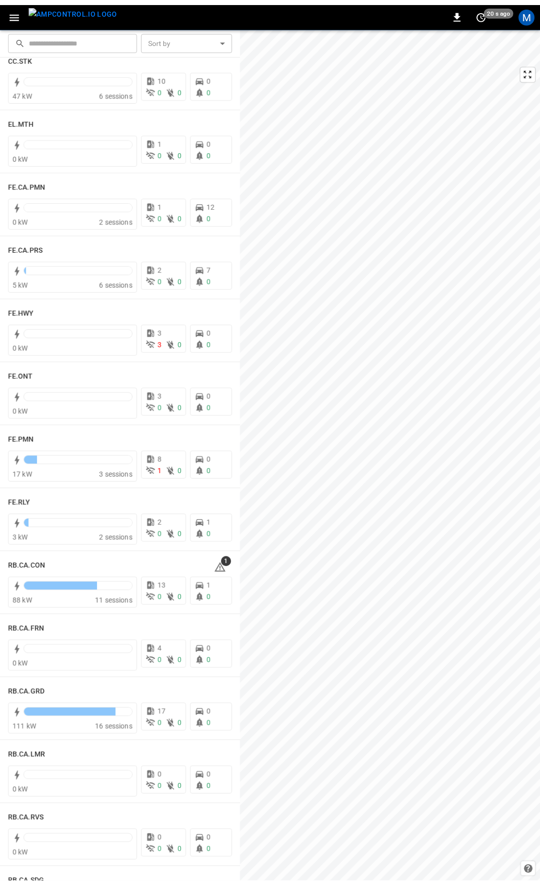
scroll to position [968, 0]
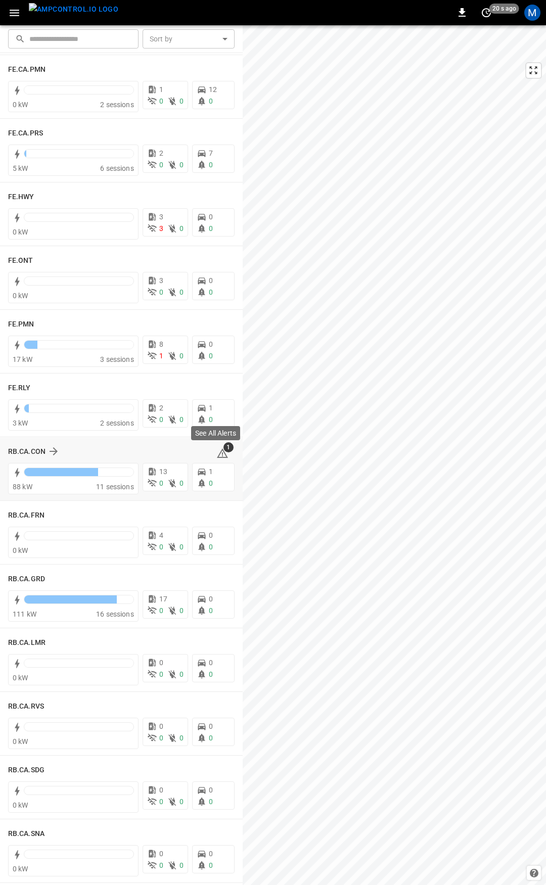
click at [223, 452] on span "1" at bounding box center [228, 447] width 10 height 10
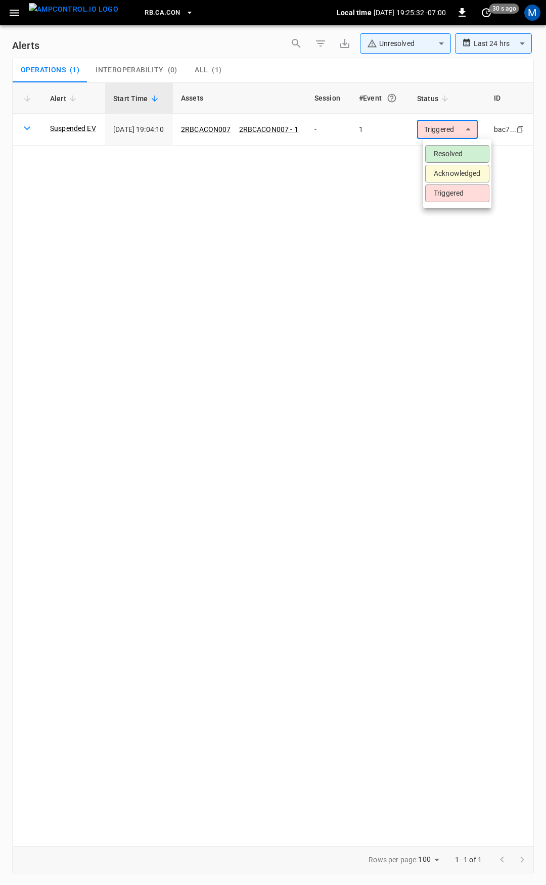
drag, startPoint x: 448, startPoint y: 128, endPoint x: 448, endPoint y: 143, distance: 14.2
click at [448, 128] on body "**********" at bounding box center [273, 441] width 546 height 882
click at [451, 154] on li "Resolved" at bounding box center [457, 154] width 64 height 18
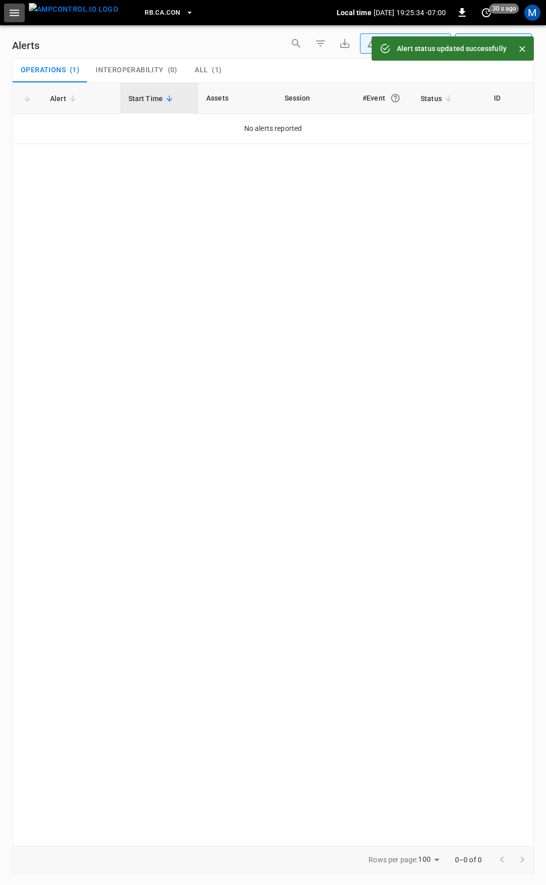
click at [9, 7] on icon "button" at bounding box center [14, 13] width 13 height 13
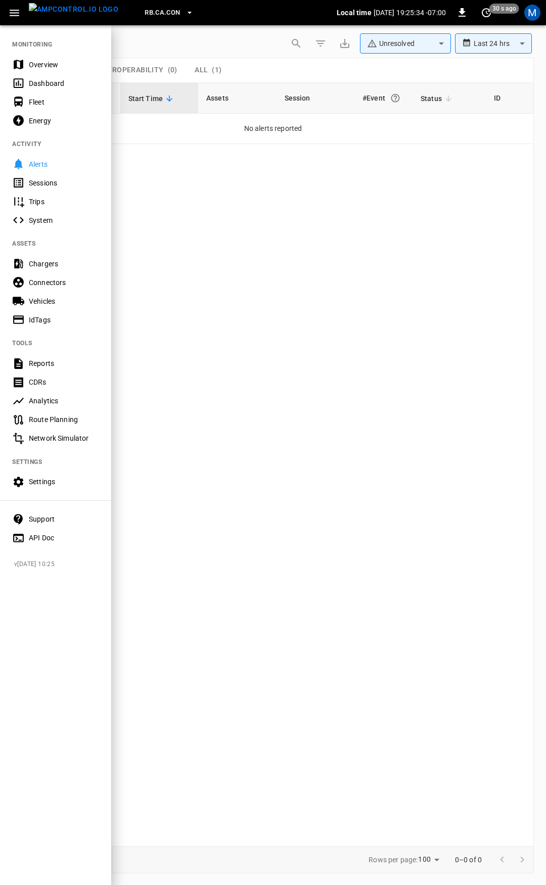
click at [54, 66] on div "Overview" at bounding box center [64, 65] width 70 height 10
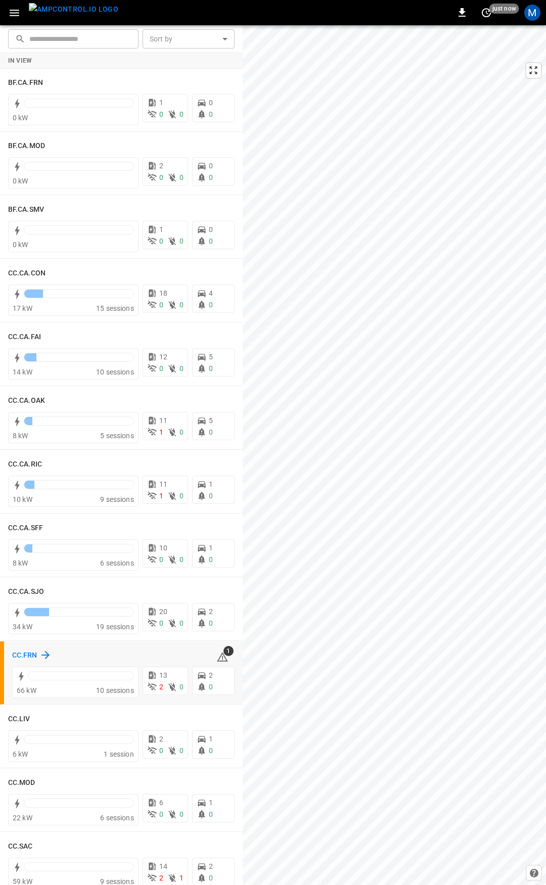
click at [21, 654] on h6 "CC.FRN" at bounding box center [24, 655] width 25 height 11
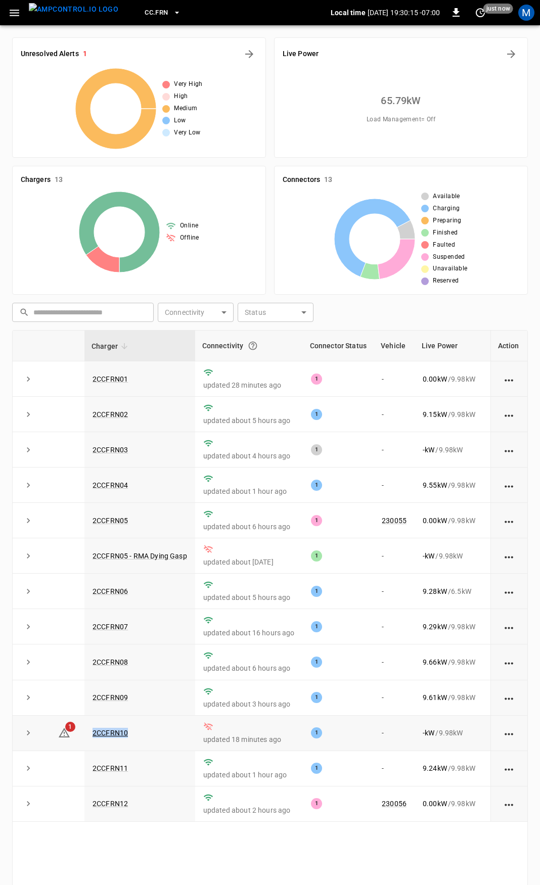
drag, startPoint x: 151, startPoint y: 742, endPoint x: 88, endPoint y: 743, distance: 62.7
click at [88, 743] on td "2CCFRN10" at bounding box center [139, 733] width 111 height 35
copy link "2CCFRN10"
click at [103, 739] on link "2CCFRN10" at bounding box center [110, 733] width 39 height 12
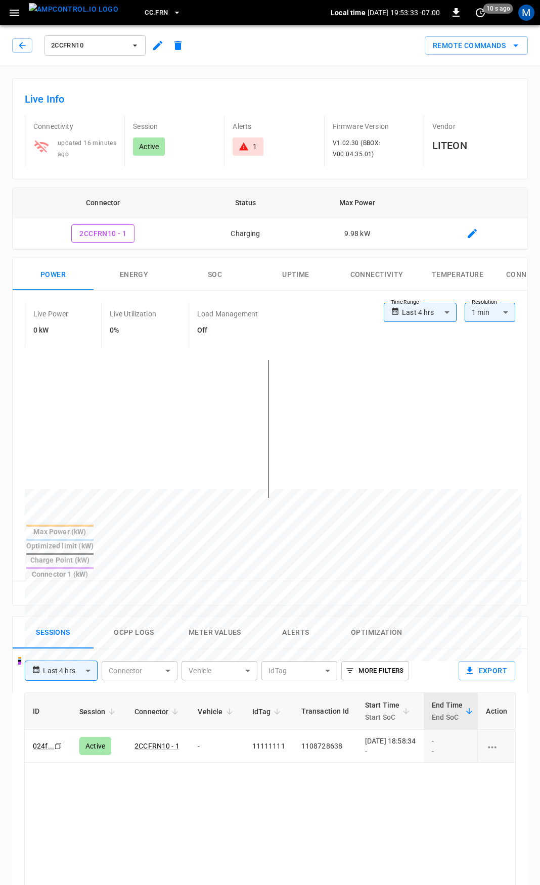
drag, startPoint x: 25, startPoint y: 47, endPoint x: 29, endPoint y: 69, distance: 22.1
click at [25, 47] on icon "button" at bounding box center [22, 45] width 10 height 10
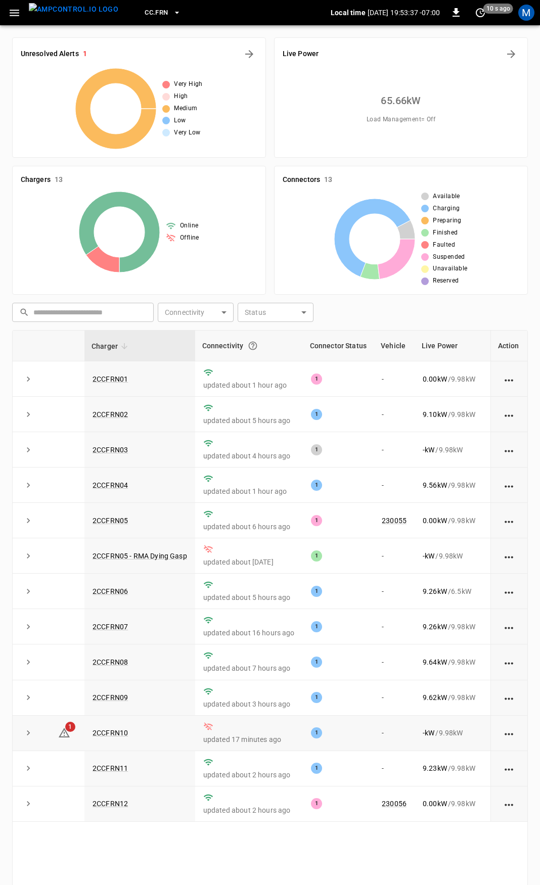
click at [156, 736] on td "2CCFRN10" at bounding box center [139, 733] width 111 height 35
click at [12, 14] on icon "button" at bounding box center [14, 13] width 13 height 13
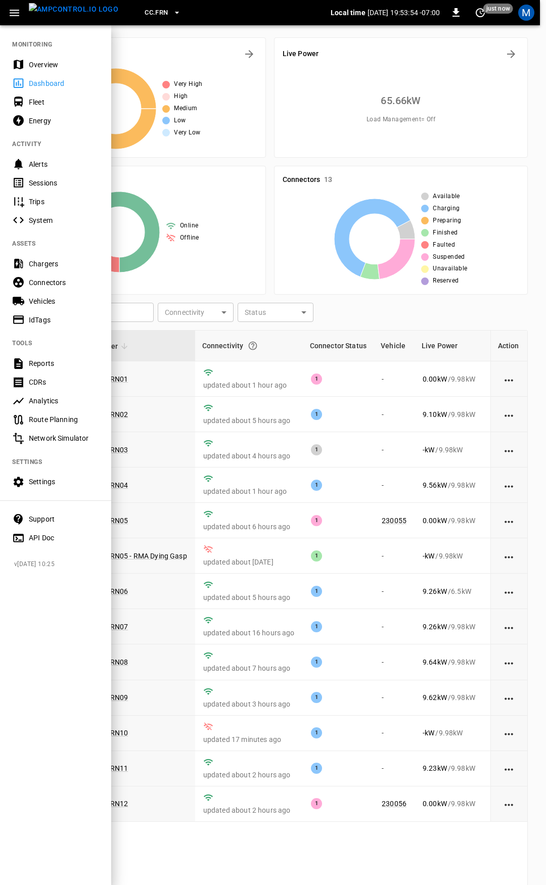
click at [52, 63] on div "Overview" at bounding box center [64, 65] width 70 height 10
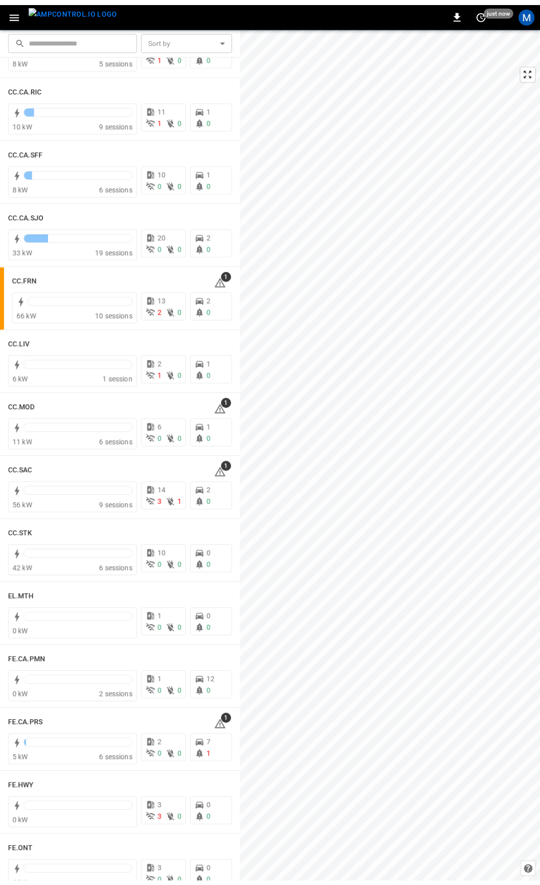
scroll to position [377, 0]
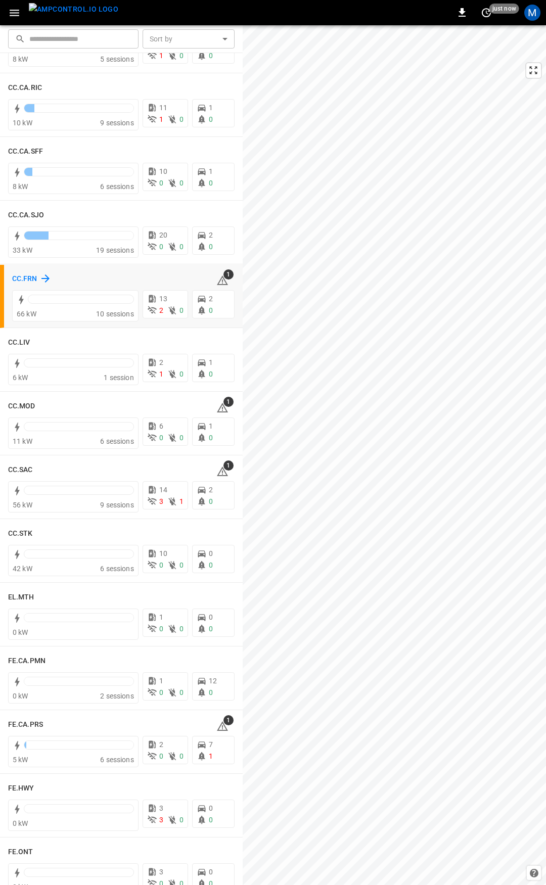
click at [31, 277] on h6 "CC.FRN" at bounding box center [24, 279] width 25 height 11
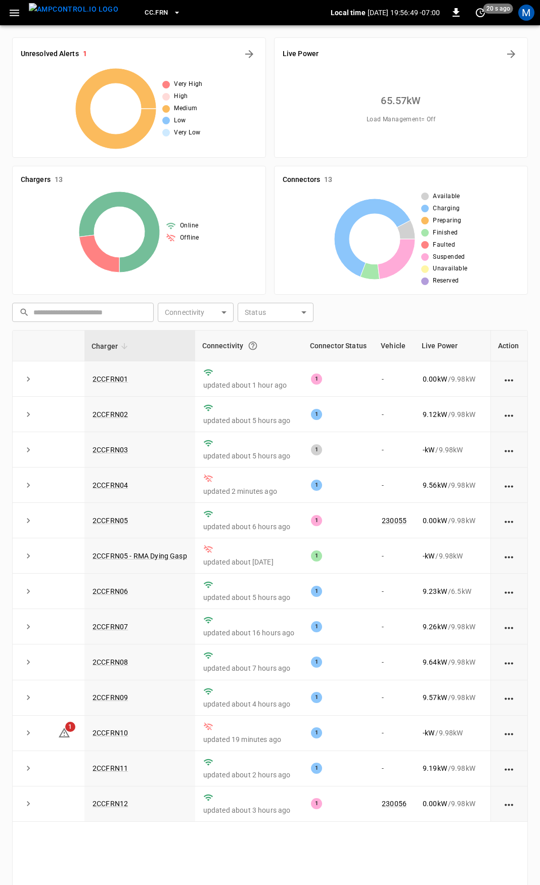
click at [18, 9] on icon "button" at bounding box center [14, 13] width 13 height 13
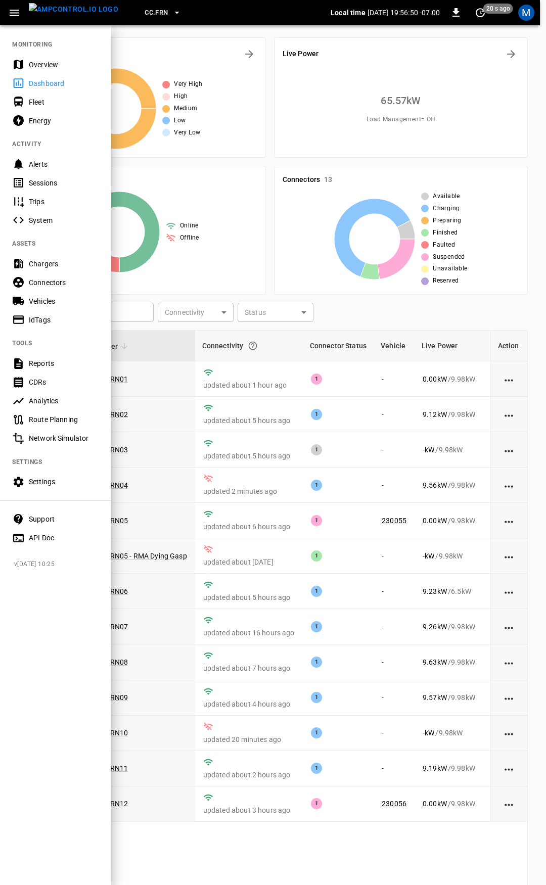
click at [49, 63] on div "Overview" at bounding box center [64, 65] width 70 height 10
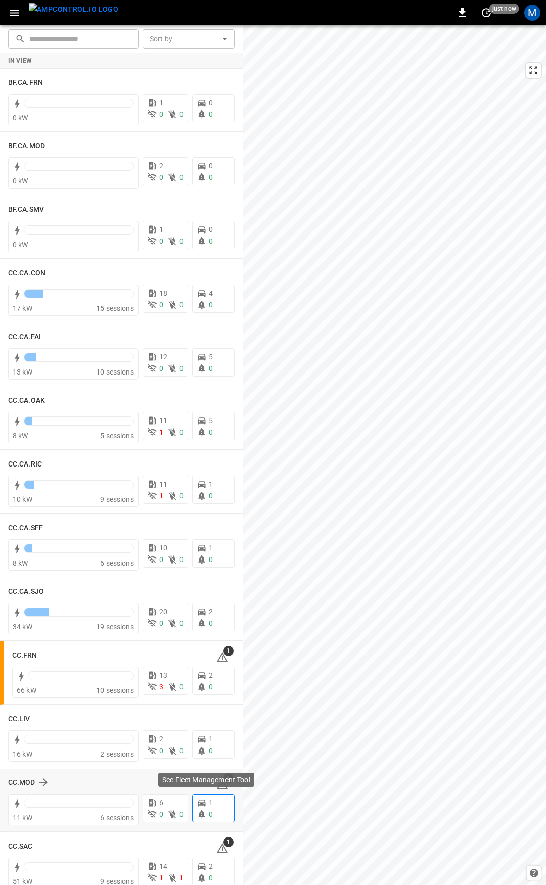
click at [219, 783] on p "See Fleet Management Tool" at bounding box center [206, 780] width 88 height 10
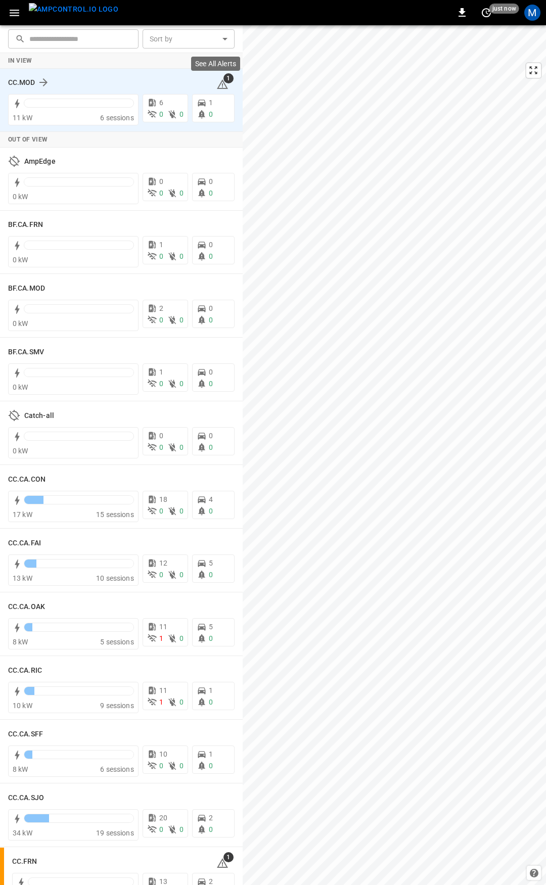
click at [218, 83] on icon at bounding box center [222, 84] width 11 height 10
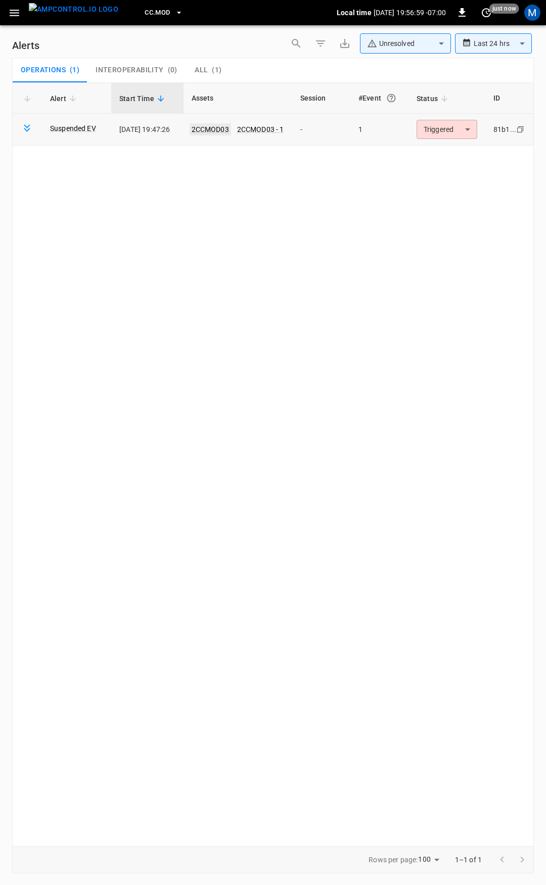
click at [223, 124] on link "2CCMOD03" at bounding box center [210, 129] width 41 height 12
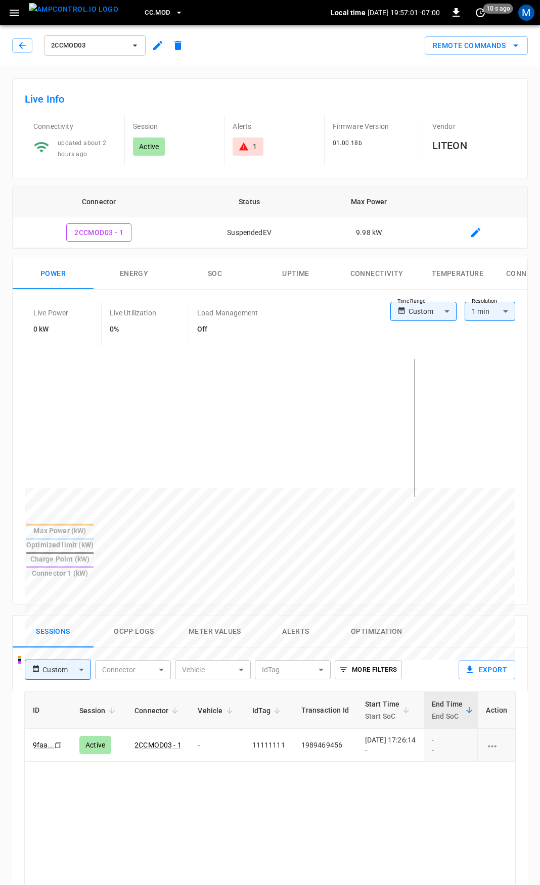
click at [430, 306] on body "CC.MOD Local time [DATE] 19:57:01 -07:00 0 10 s ago M 2CCMOD03 Remote Commands …" at bounding box center [270, 675] width 540 height 1351
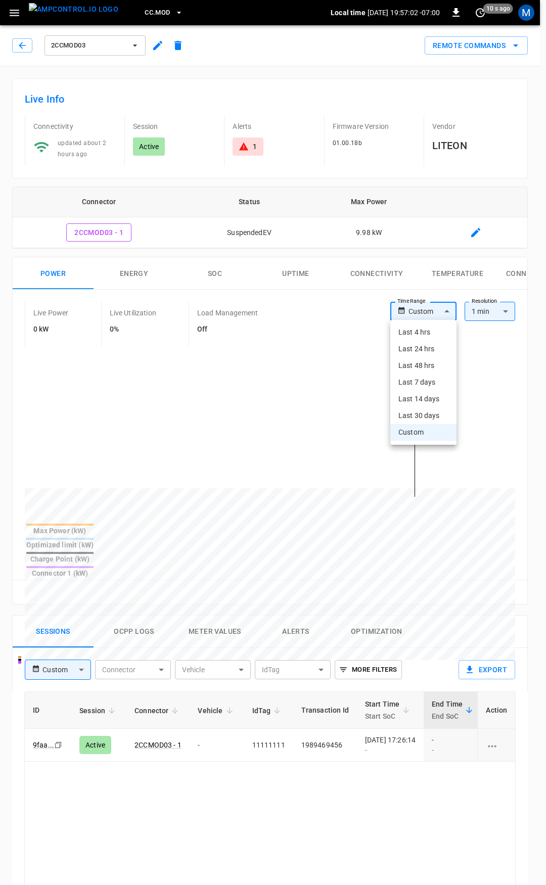
click at [424, 338] on li "Last 4 hrs" at bounding box center [423, 332] width 66 height 17
type input "**********"
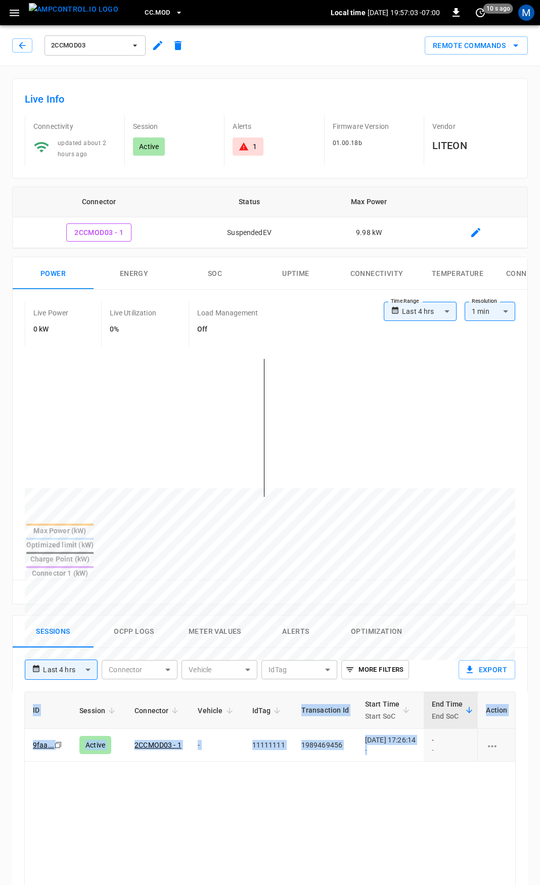
scroll to position [0, 253]
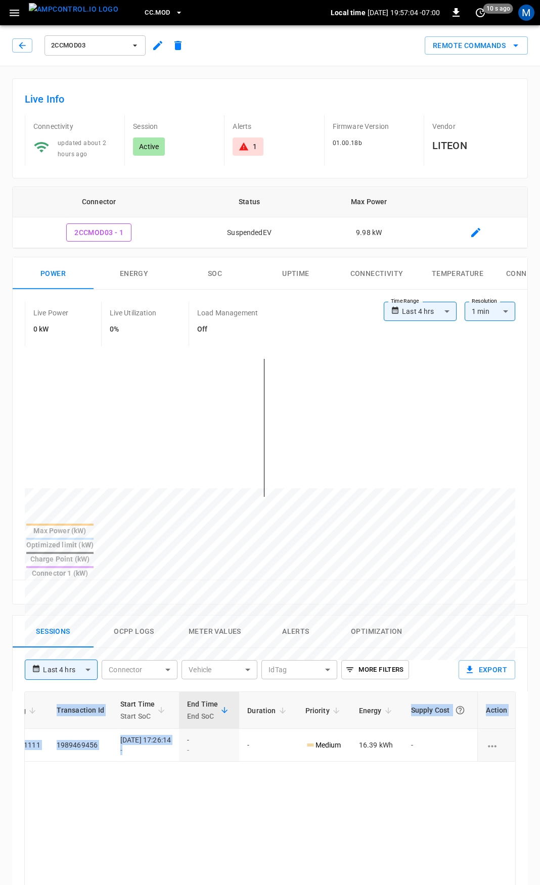
drag, startPoint x: 393, startPoint y: 715, endPoint x: 546, endPoint y: 734, distance: 153.3
click at [540, 734] on html "**********" at bounding box center [270, 675] width 540 height 1351
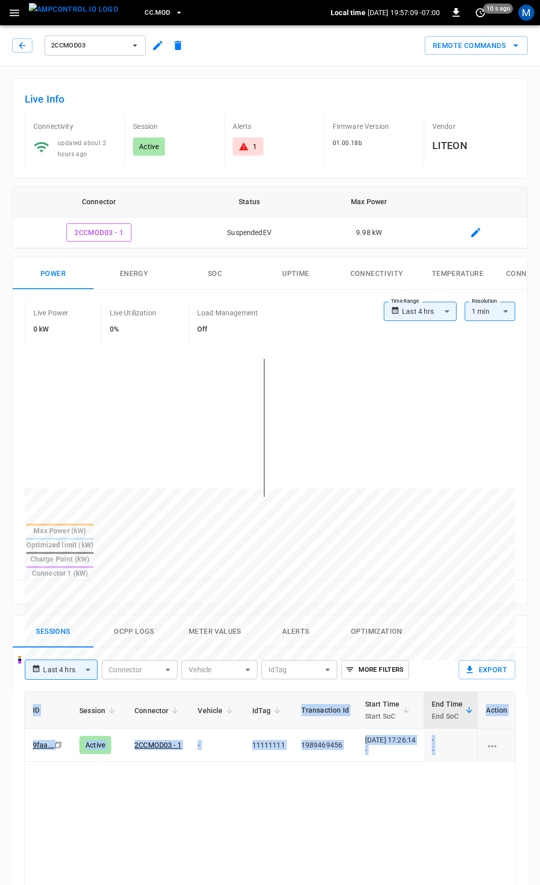
drag, startPoint x: 292, startPoint y: 719, endPoint x: -186, endPoint y: 712, distance: 478.3
click at [0, 712] on html "**********" at bounding box center [270, 675] width 540 height 1351
drag, startPoint x: 225, startPoint y: 762, endPoint x: 209, endPoint y: 755, distance: 17.0
click at [188, 729] on td "2CCMOD03 - 1" at bounding box center [157, 745] width 63 height 33
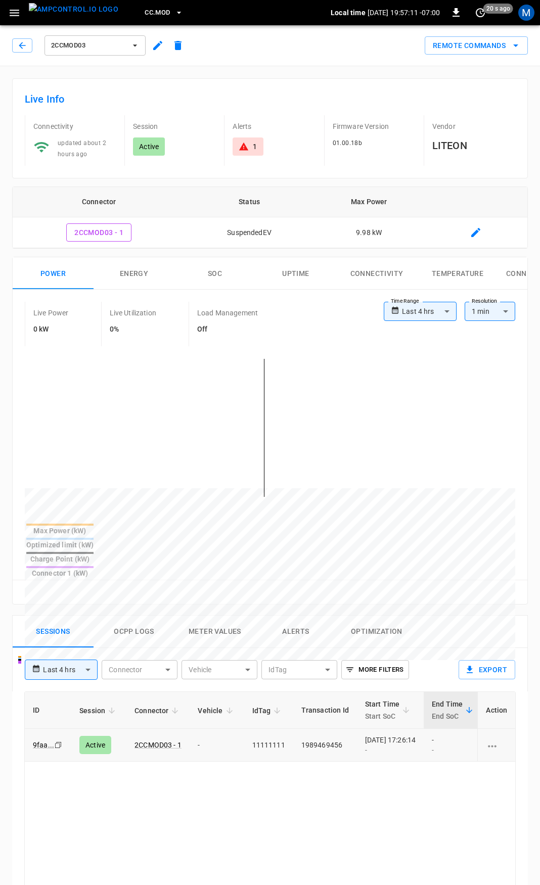
click at [234, 729] on td "-" at bounding box center [217, 745] width 54 height 33
click at [11, 15] on icon "button" at bounding box center [14, 13] width 13 height 13
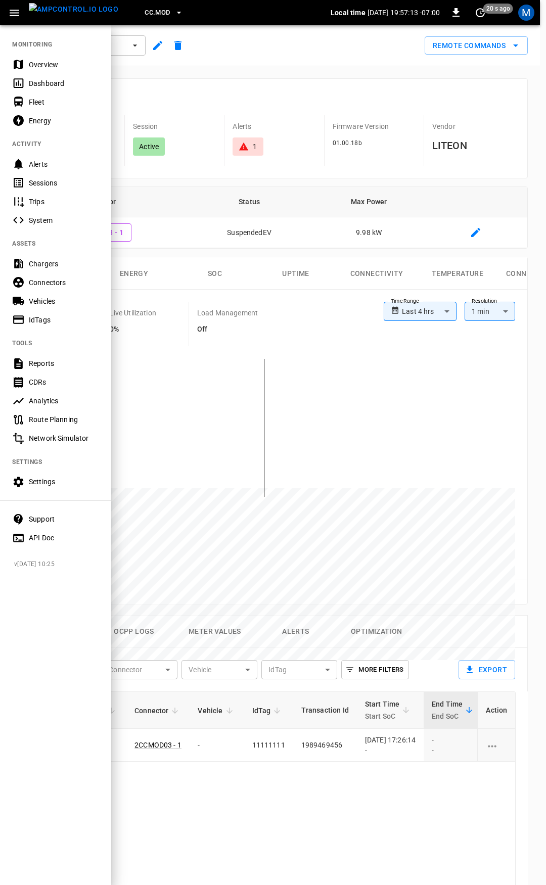
click at [30, 105] on div "Fleet" at bounding box center [64, 102] width 70 height 10
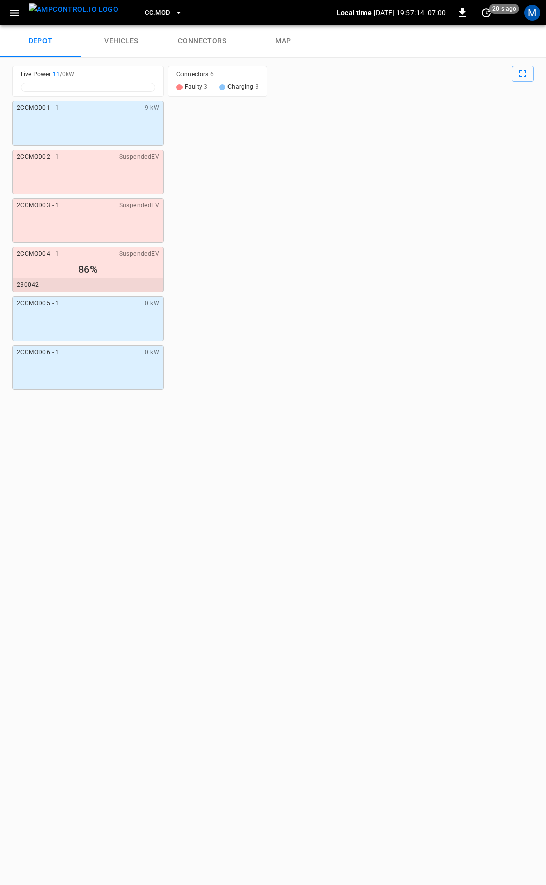
click at [205, 36] on link "connectors" at bounding box center [202, 41] width 81 height 32
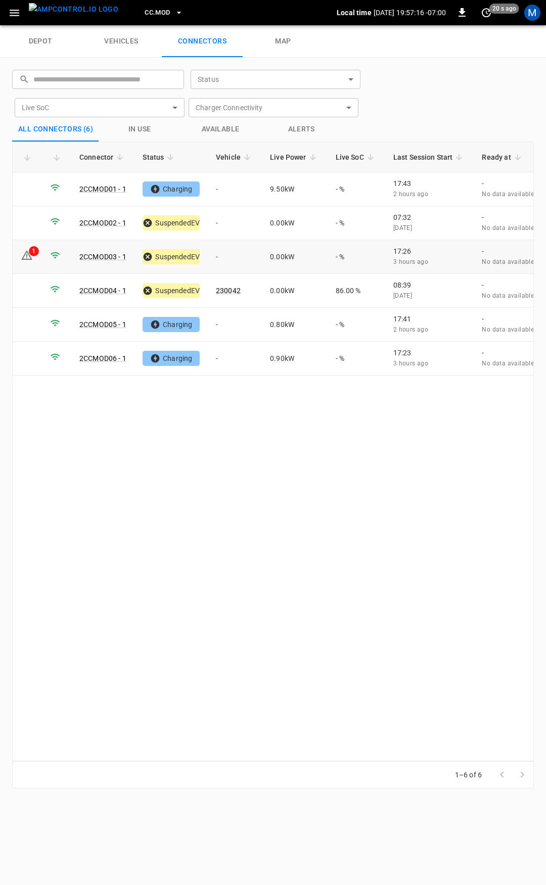
click at [239, 254] on td "-" at bounding box center [235, 257] width 54 height 34
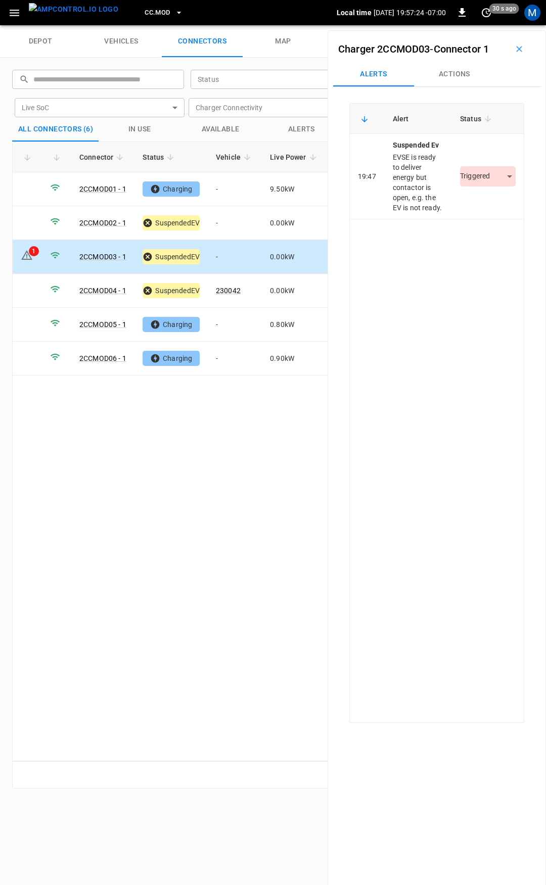
click at [466, 68] on button "Actions" at bounding box center [454, 74] width 81 height 24
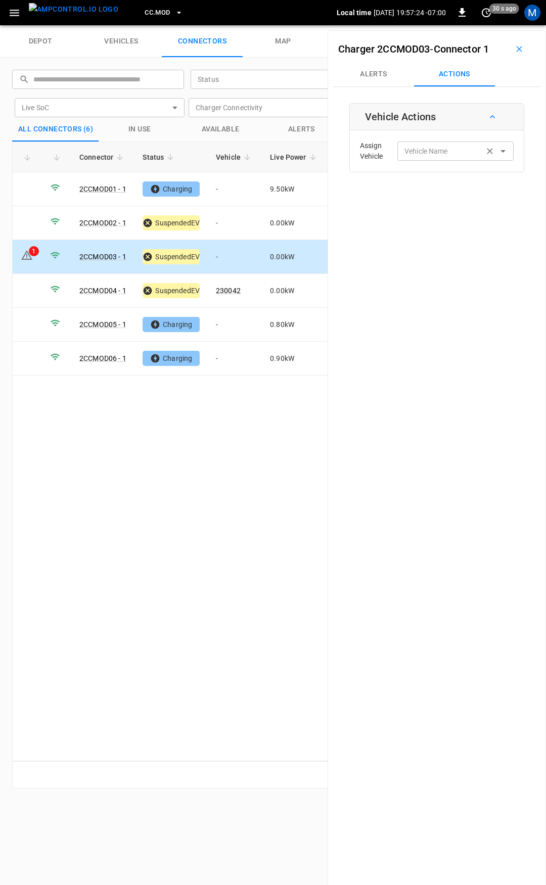
click at [471, 155] on input "Vehicle Name" at bounding box center [440, 151] width 80 height 13
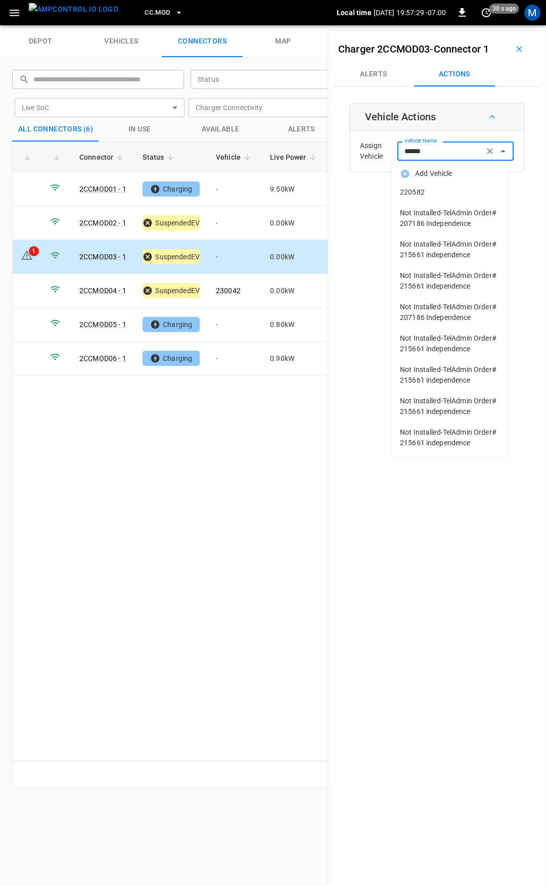
click at [470, 194] on span "220582" at bounding box center [449, 192] width 99 height 11
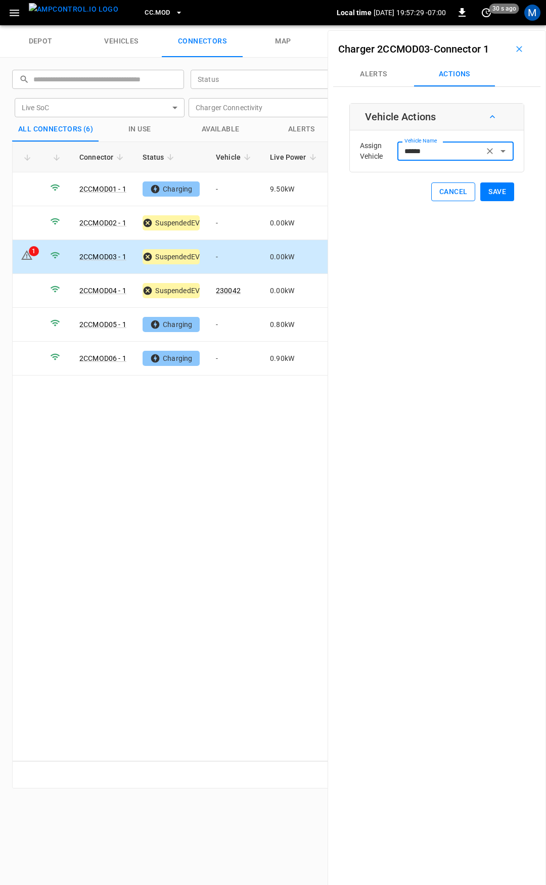
type input "******"
click at [483, 193] on button "Save" at bounding box center [497, 192] width 34 height 19
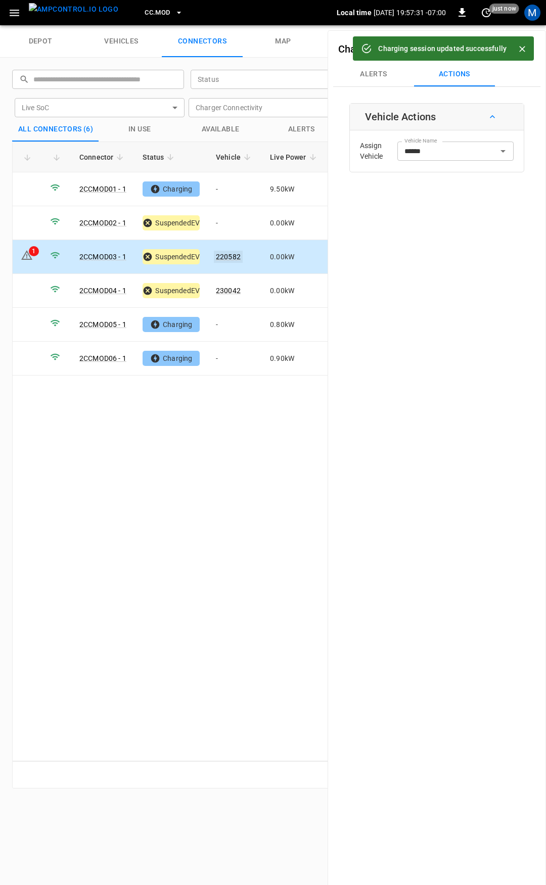
click at [225, 257] on link "220582" at bounding box center [228, 257] width 29 height 12
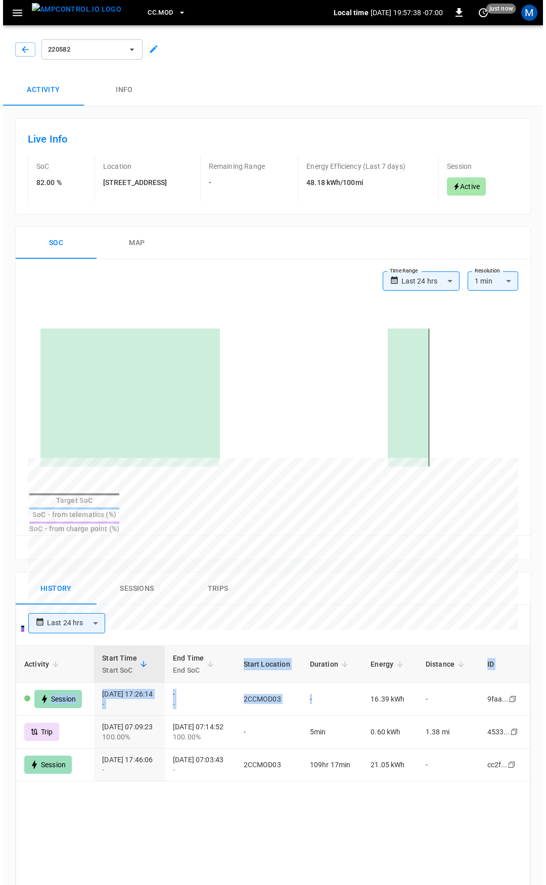
scroll to position [0, 1]
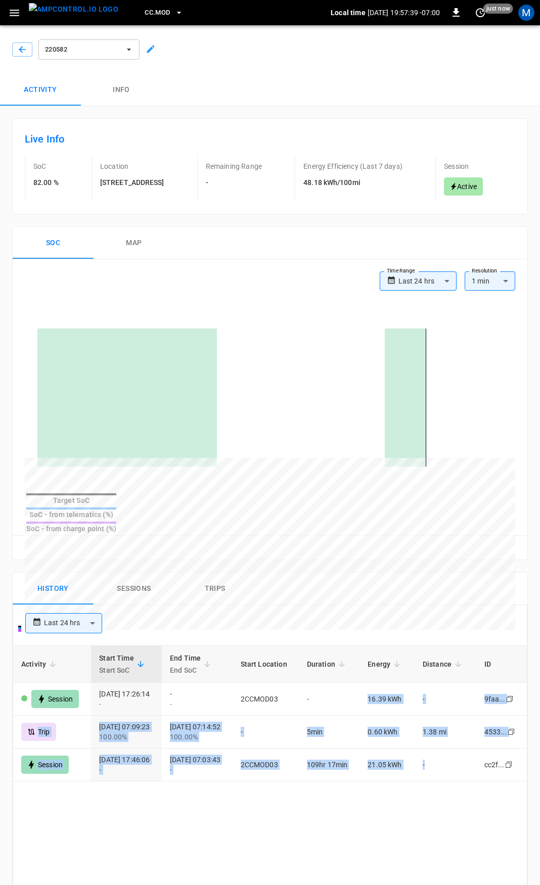
drag, startPoint x: 375, startPoint y: 678, endPoint x: 426, endPoint y: 784, distance: 118.0
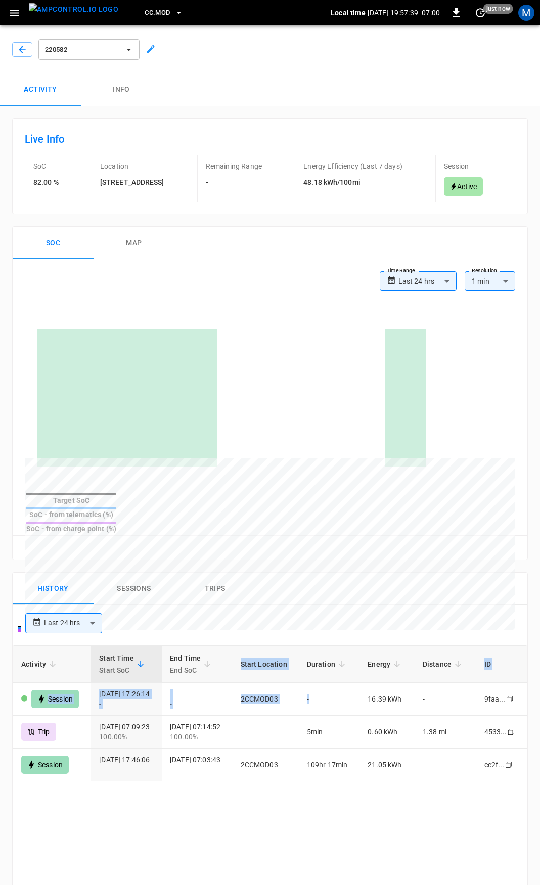
drag, startPoint x: 371, startPoint y: 686, endPoint x: 498, endPoint y: 739, distance: 136.9
click at [540, 696] on html "**********" at bounding box center [270, 652] width 540 height 1305
click at [20, 50] on icon "button" at bounding box center [22, 49] width 10 height 10
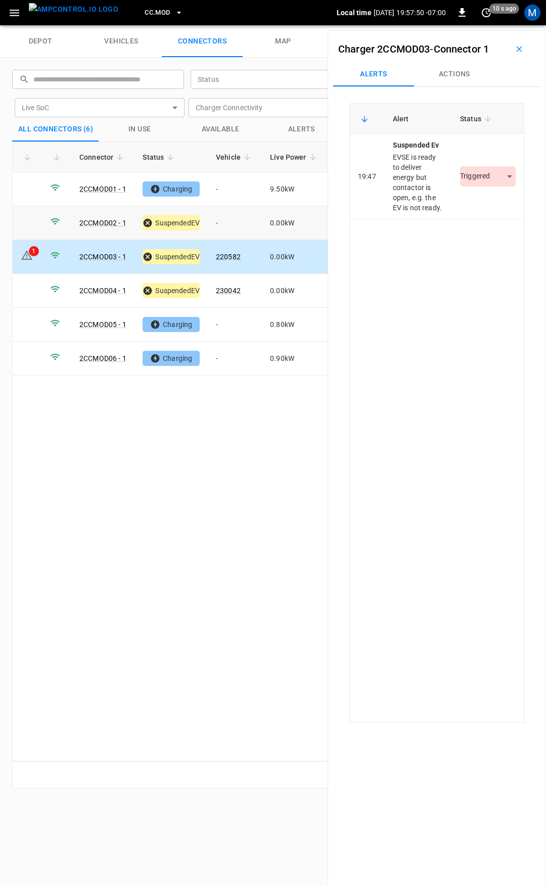
click at [238, 223] on td "-" at bounding box center [235, 223] width 54 height 34
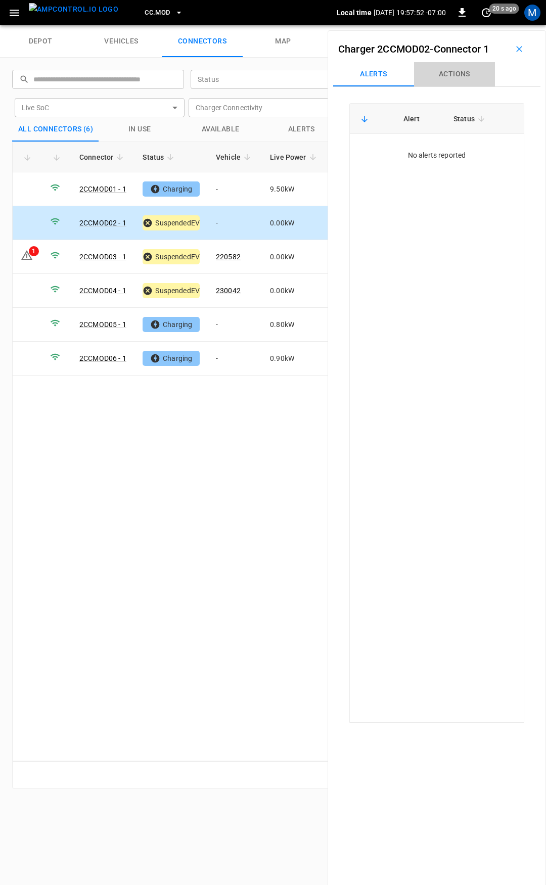
drag, startPoint x: 460, startPoint y: 75, endPoint x: 460, endPoint y: 91, distance: 15.2
click at [460, 76] on button "Actions" at bounding box center [454, 74] width 81 height 24
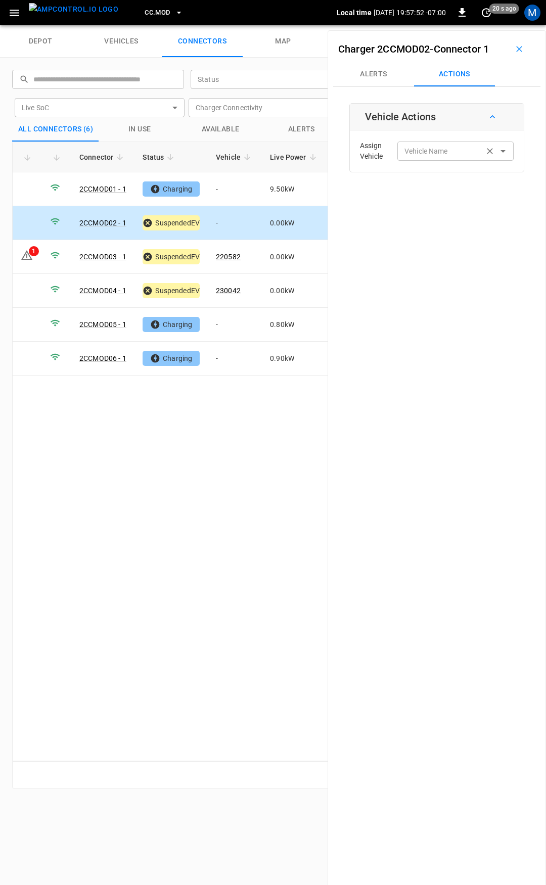
click at [442, 147] on input "Vehicle Name" at bounding box center [440, 151] width 80 height 13
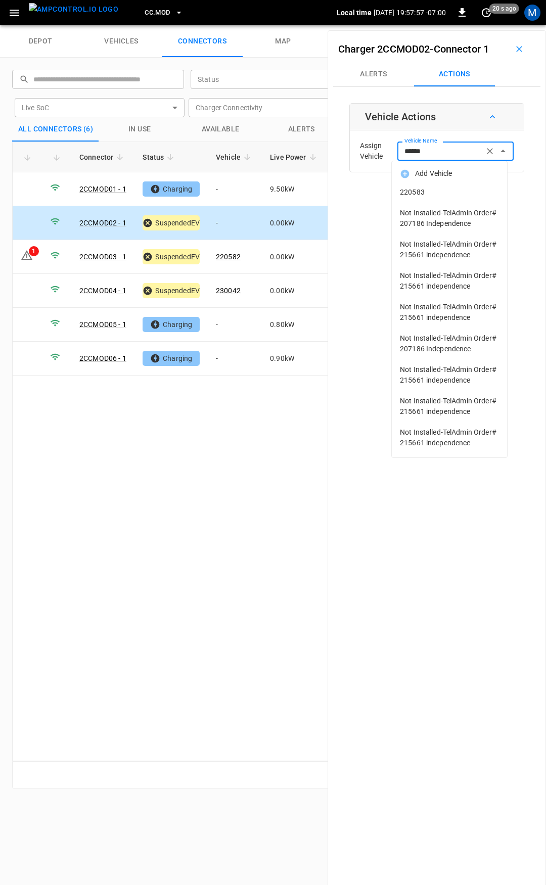
click at [432, 203] on li "Not Installed-TelAdmin Order# 207186 Independence" at bounding box center [449, 218] width 115 height 31
type input "**********"
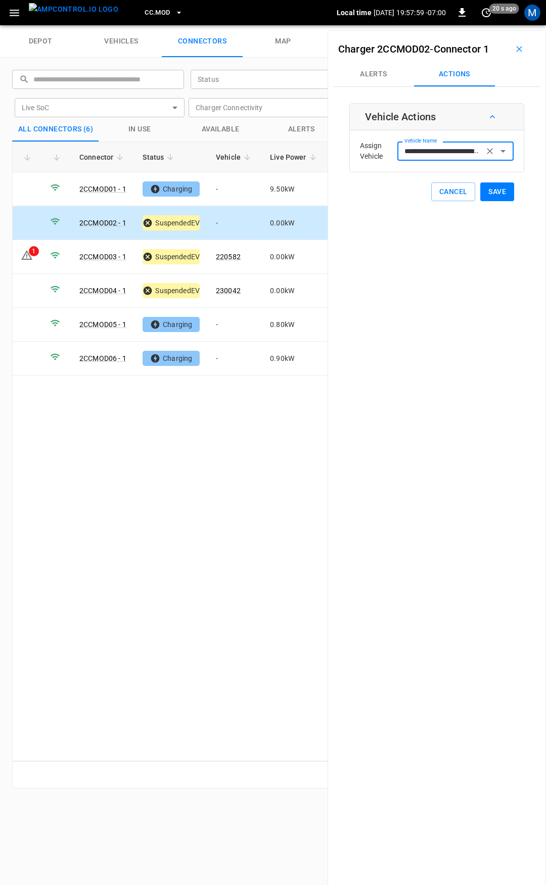
click at [485, 151] on icon "Clear" at bounding box center [490, 151] width 10 height 10
click at [434, 153] on input "Vehicle Name" at bounding box center [440, 151] width 80 height 13
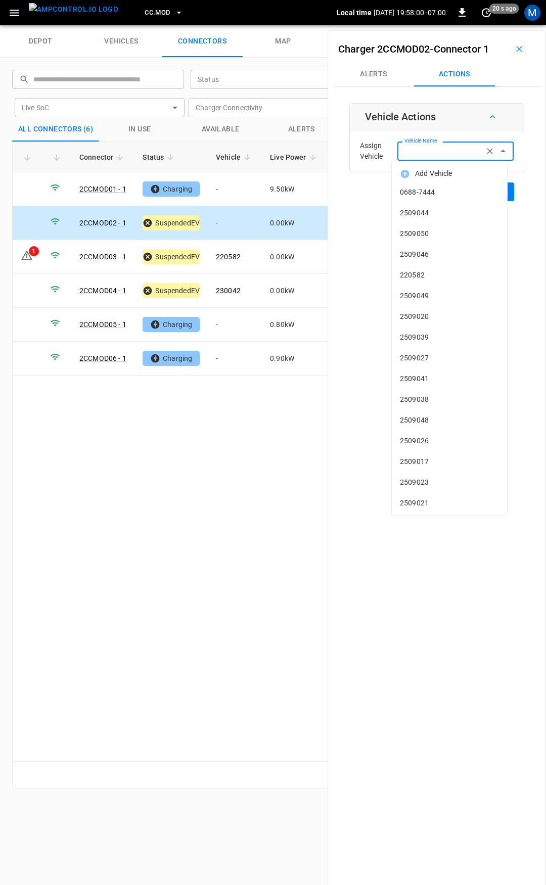
type input "*"
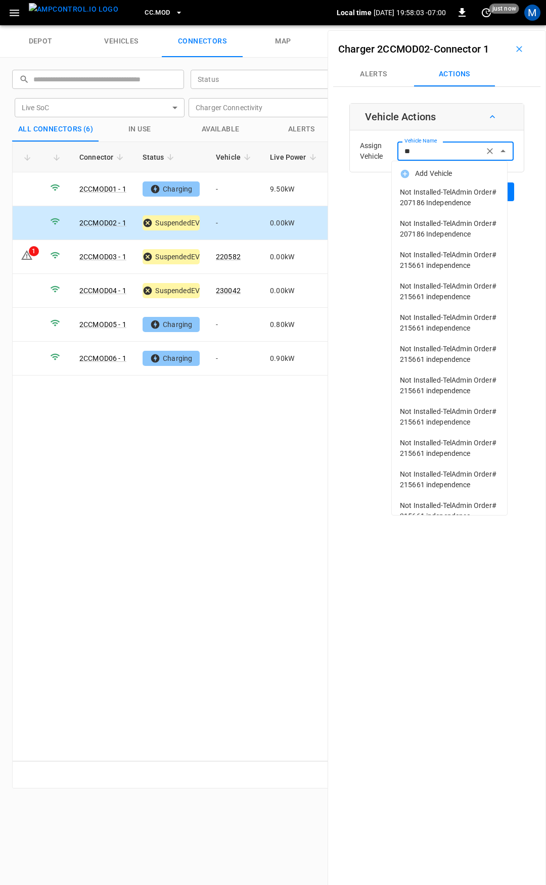
type input "*"
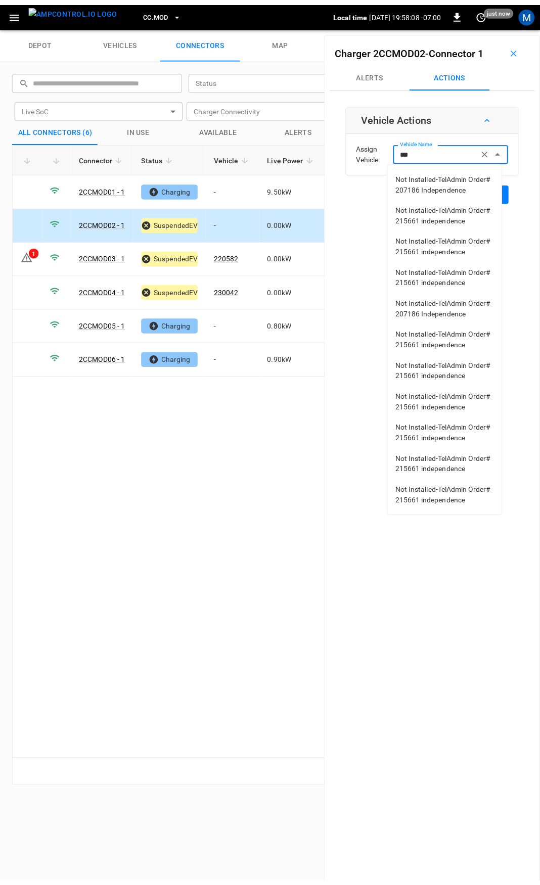
scroll to position [1187, 0]
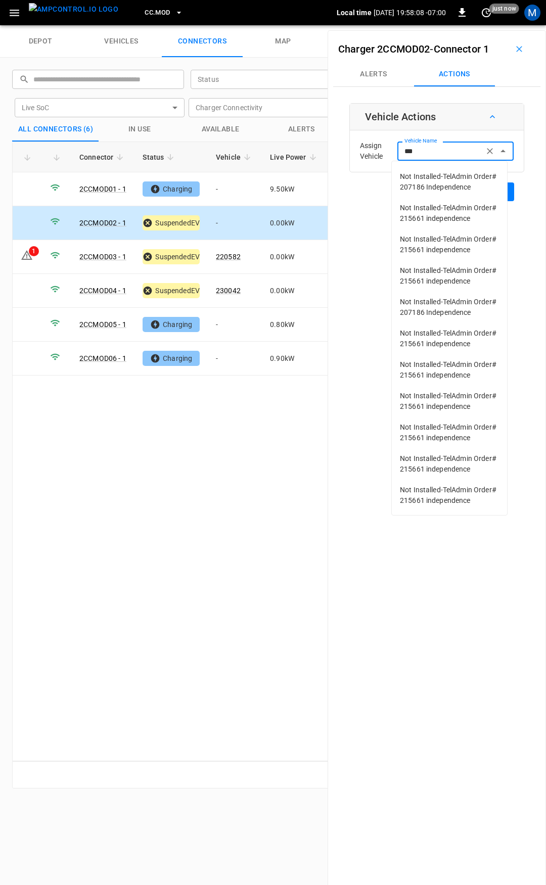
click at [434, 161] on span "220583" at bounding box center [449, 156] width 99 height 11
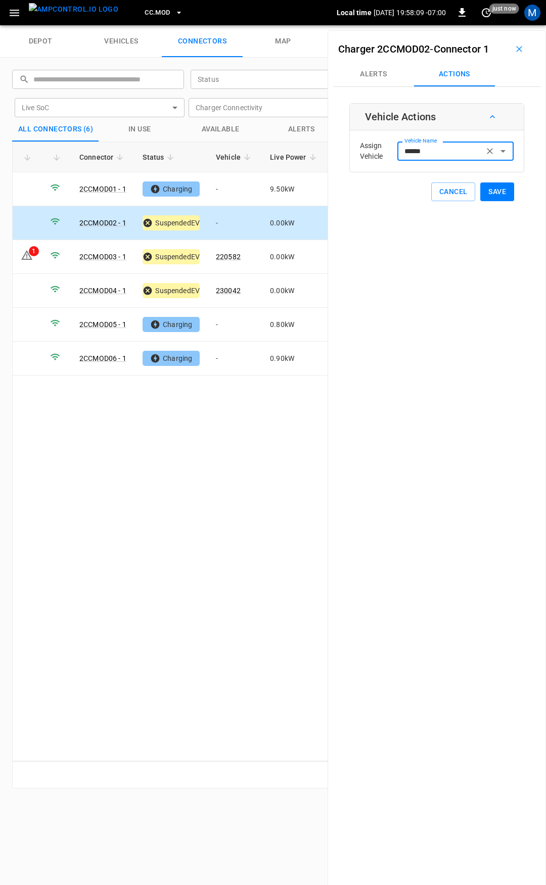
type input "******"
click at [489, 189] on button "Save" at bounding box center [497, 192] width 34 height 19
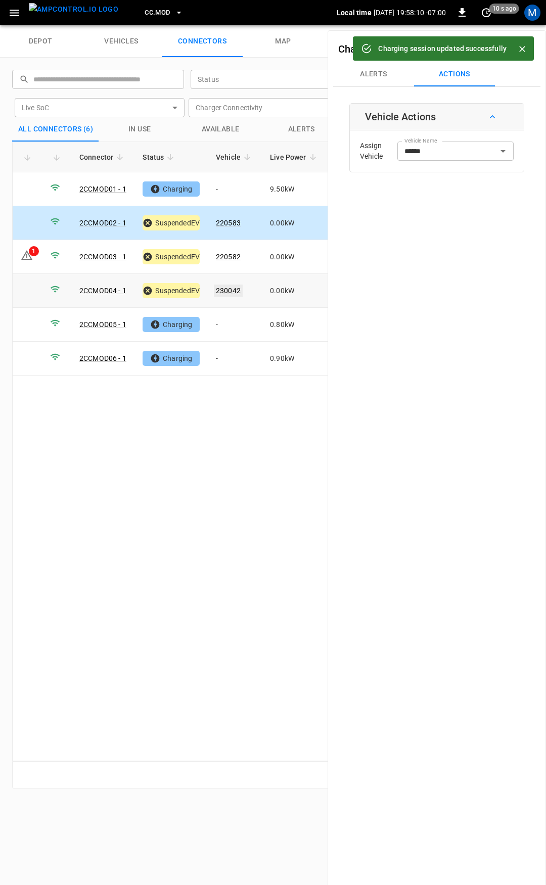
click at [231, 288] on link "230042" at bounding box center [228, 291] width 29 height 12
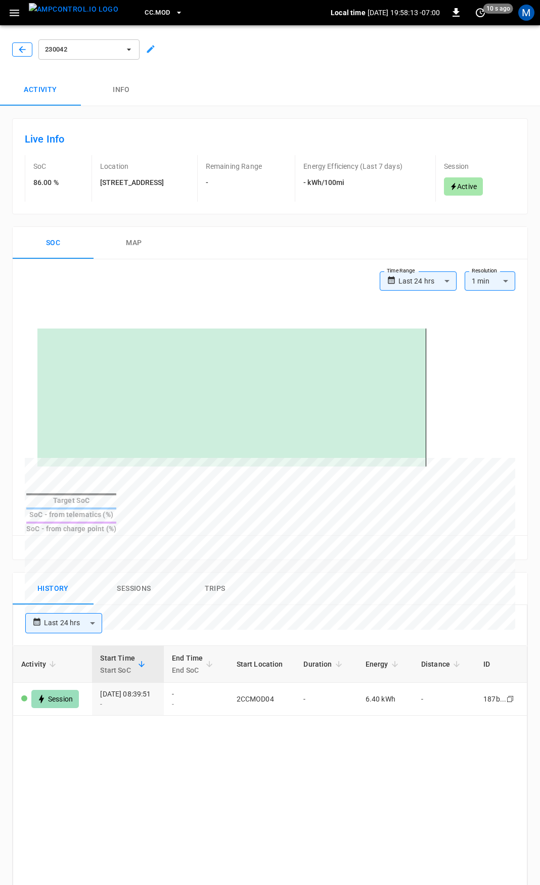
click at [21, 47] on icon "button" at bounding box center [22, 49] width 10 height 10
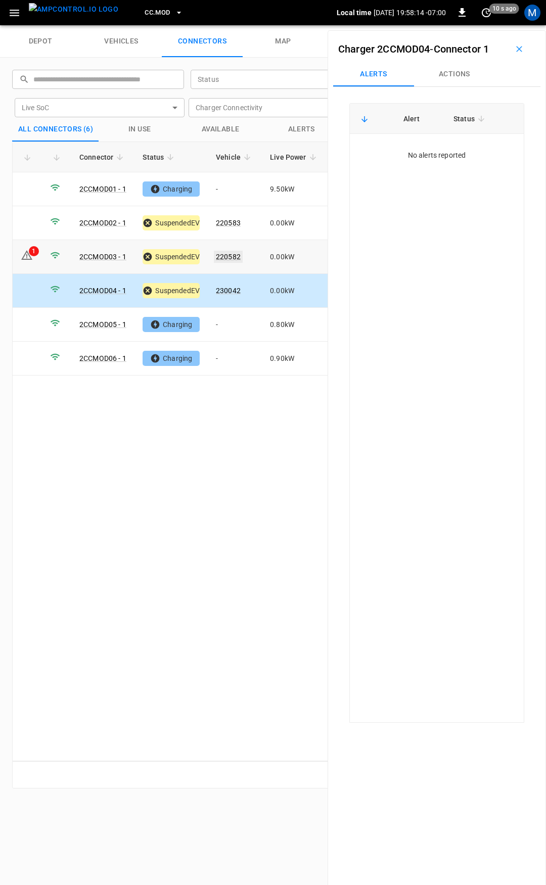
click at [238, 255] on link "220582" at bounding box center [228, 257] width 29 height 12
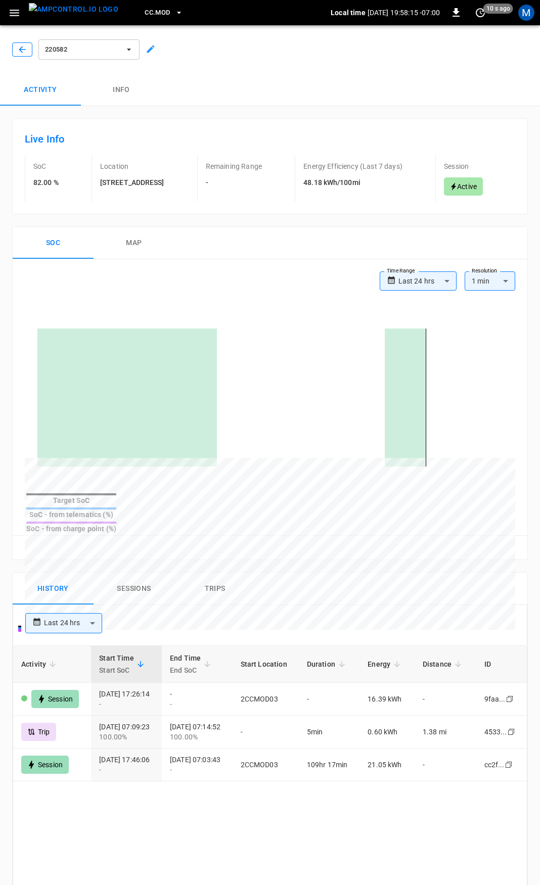
click at [21, 48] on icon "button" at bounding box center [22, 49] width 7 height 7
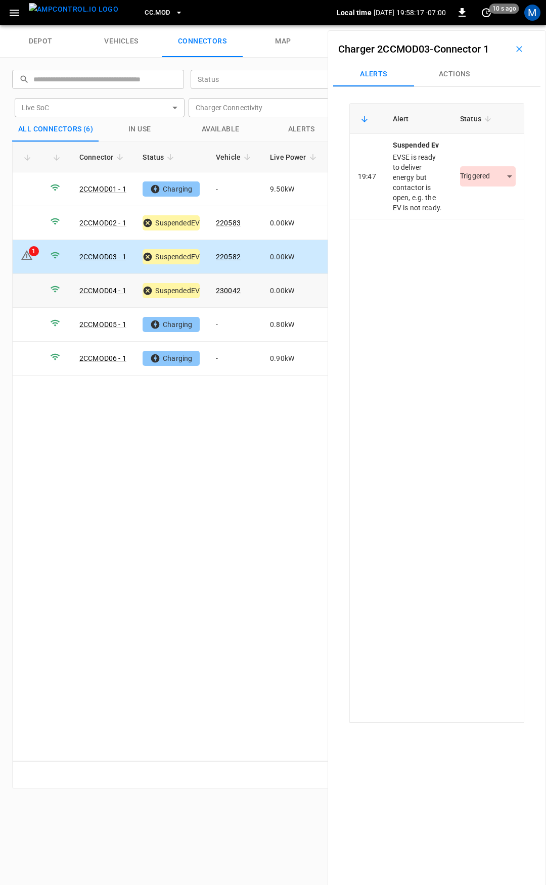
click at [265, 291] on td "0.00 kW" at bounding box center [295, 291] width 66 height 34
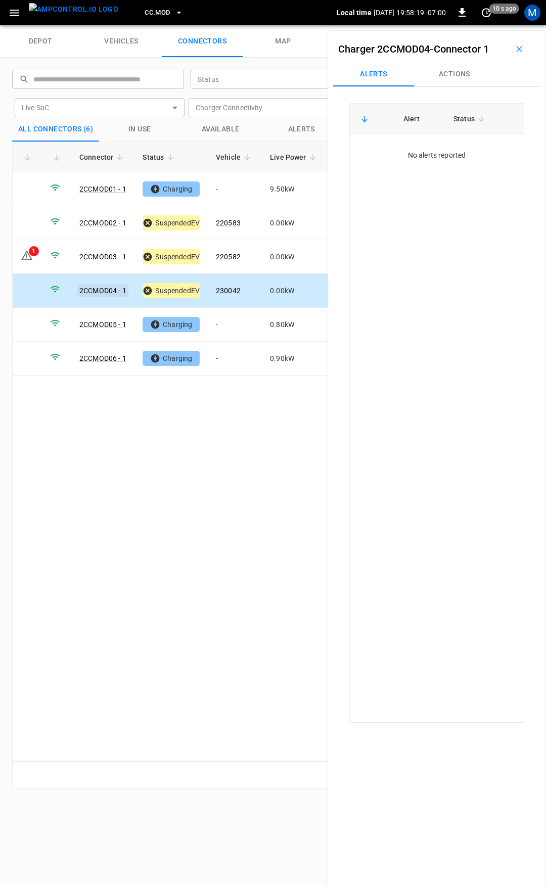
click at [100, 285] on link "2CCMOD04 - 1" at bounding box center [102, 291] width 51 height 12
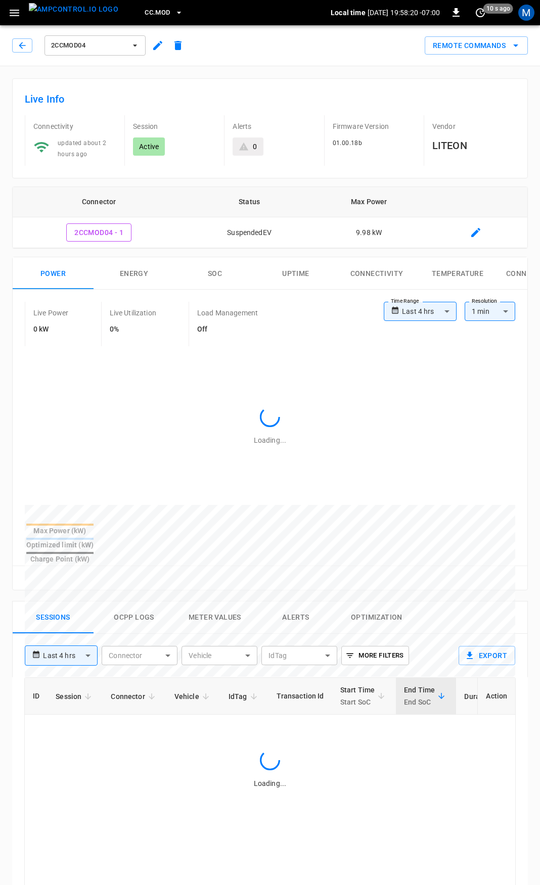
click at [483, 34] on div "Remote Commands" at bounding box center [474, 43] width 107 height 23
type input "**********"
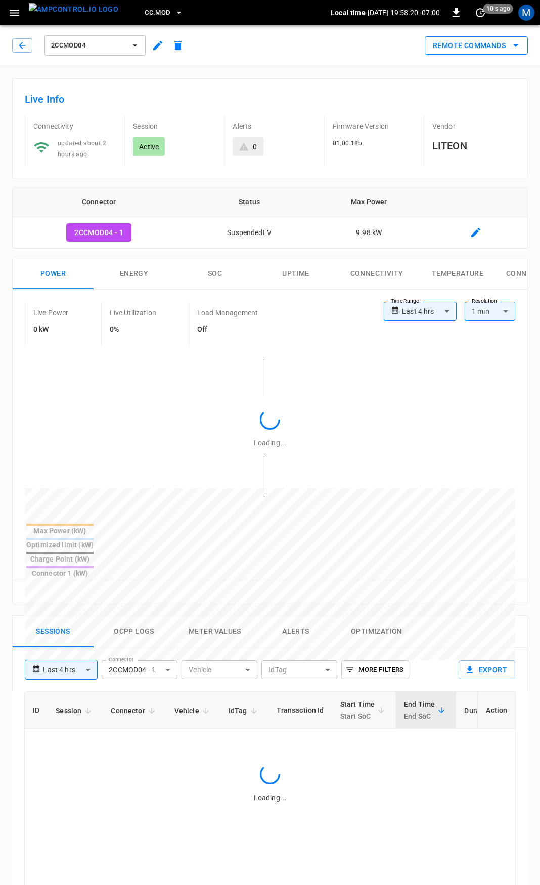
click at [482, 48] on button "Remote Commands" at bounding box center [476, 45] width 103 height 19
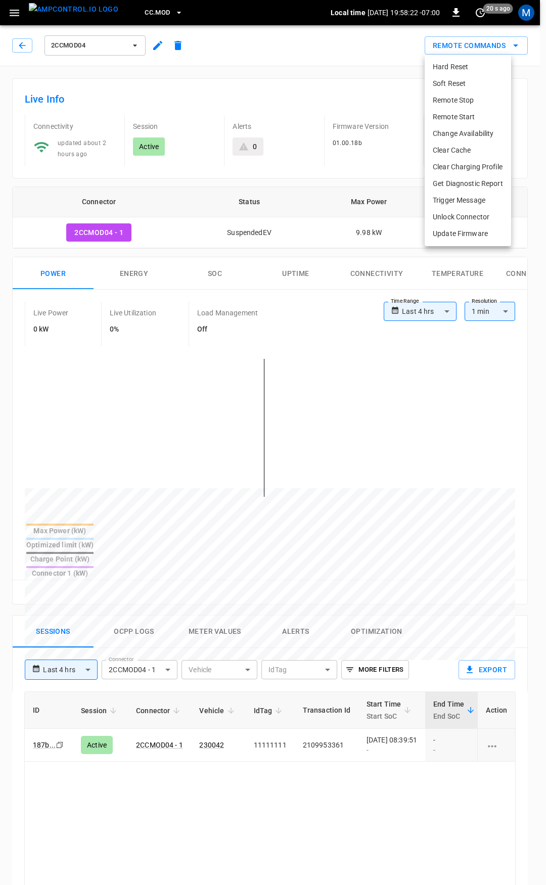
click at [435, 308] on div at bounding box center [273, 442] width 546 height 885
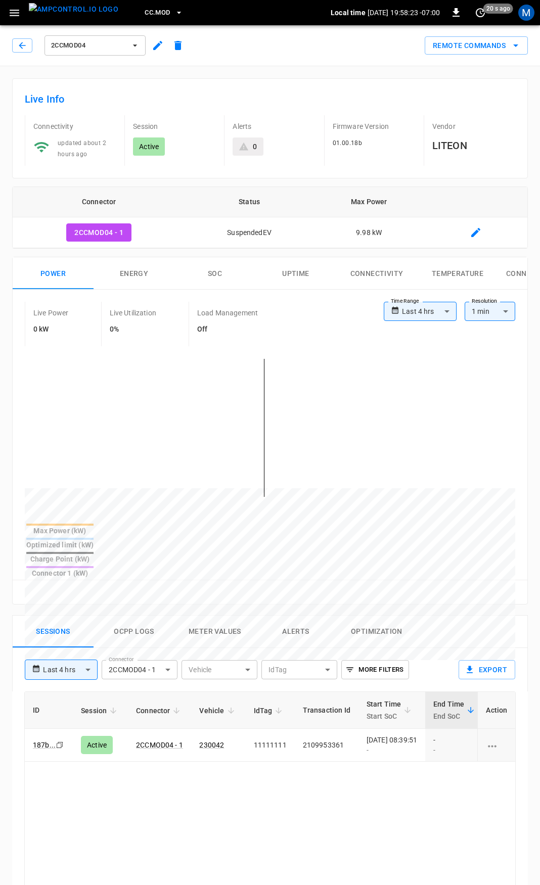
click at [424, 314] on body "**********" at bounding box center [270, 675] width 540 height 1351
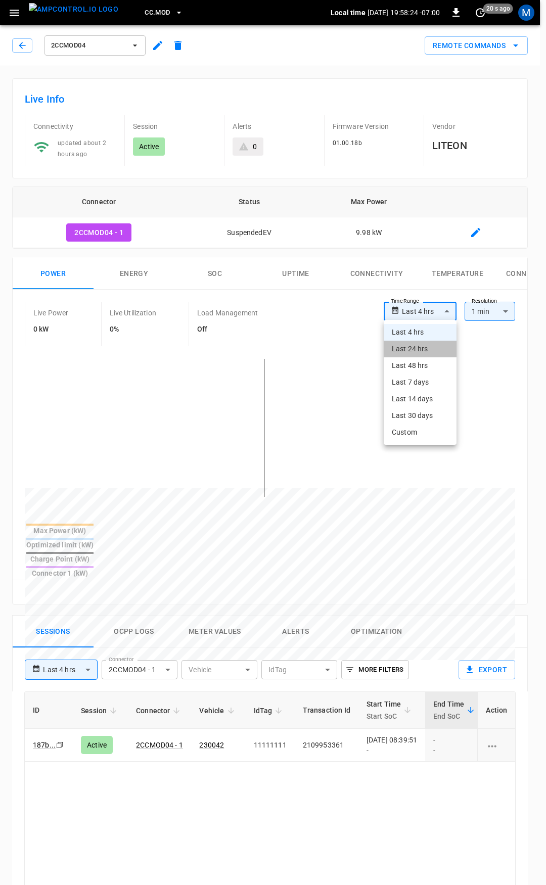
click at [415, 344] on li "Last 24 hrs" at bounding box center [420, 349] width 73 height 17
type input "**********"
click at [427, 313] on body "**********" at bounding box center [270, 675] width 540 height 1351
click at [419, 371] on li "Last 48 hrs" at bounding box center [418, 365] width 77 height 17
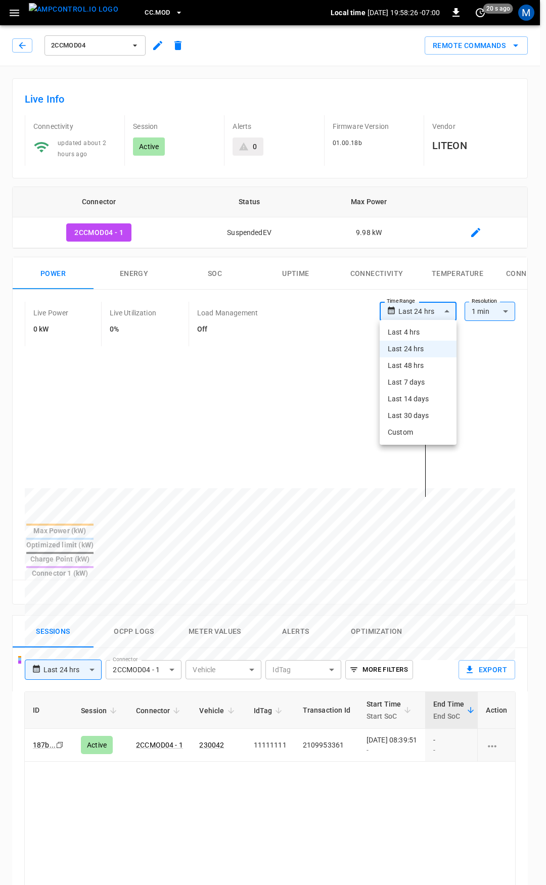
type input "**********"
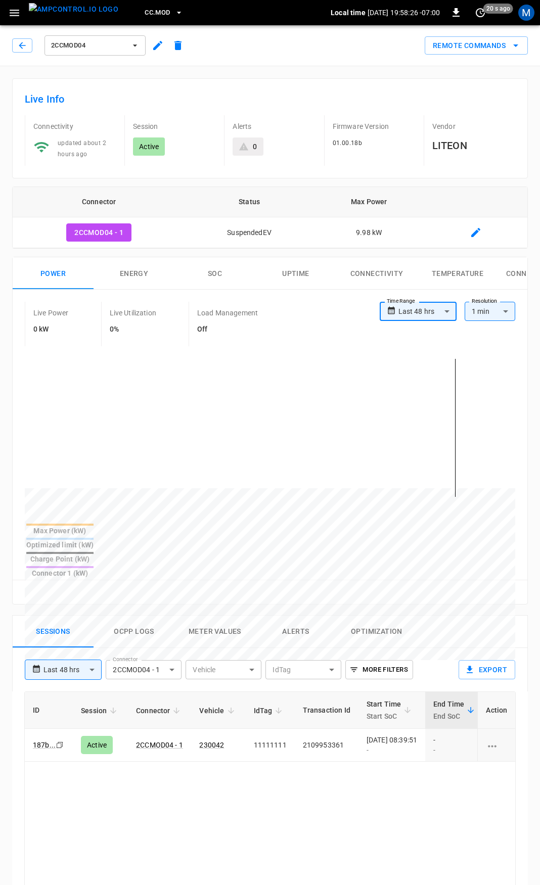
click at [425, 309] on body "**********" at bounding box center [270, 675] width 540 height 1351
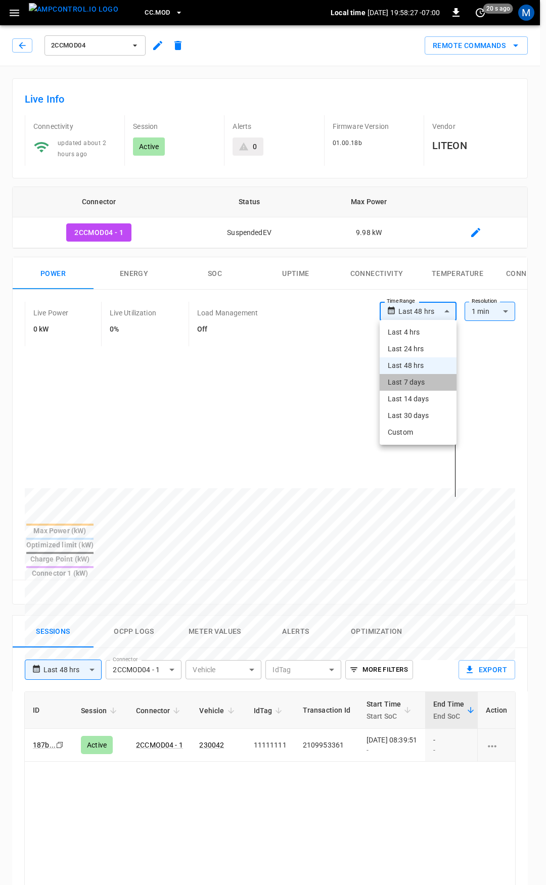
click at [426, 386] on li "Last 7 days" at bounding box center [418, 382] width 77 height 17
type input "**********"
type input "***"
type input "**********"
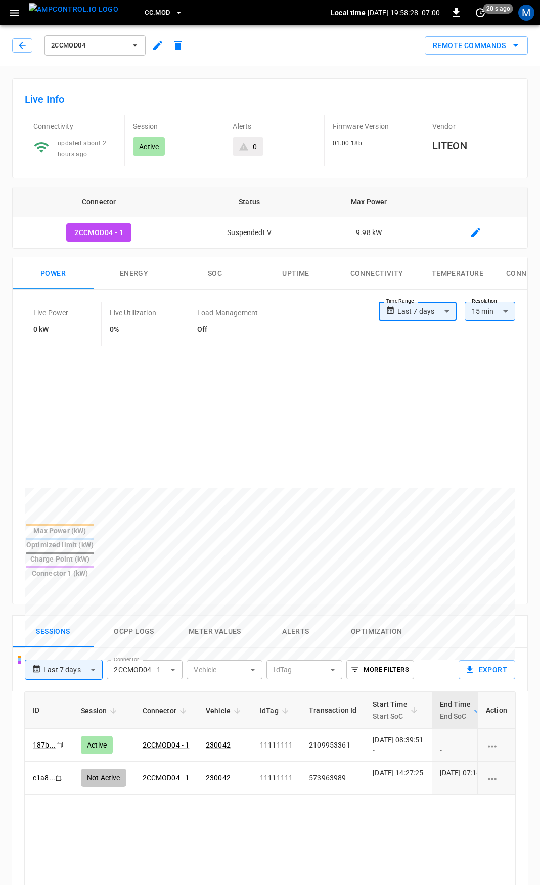
click at [432, 310] on body "**********" at bounding box center [270, 675] width 540 height 1351
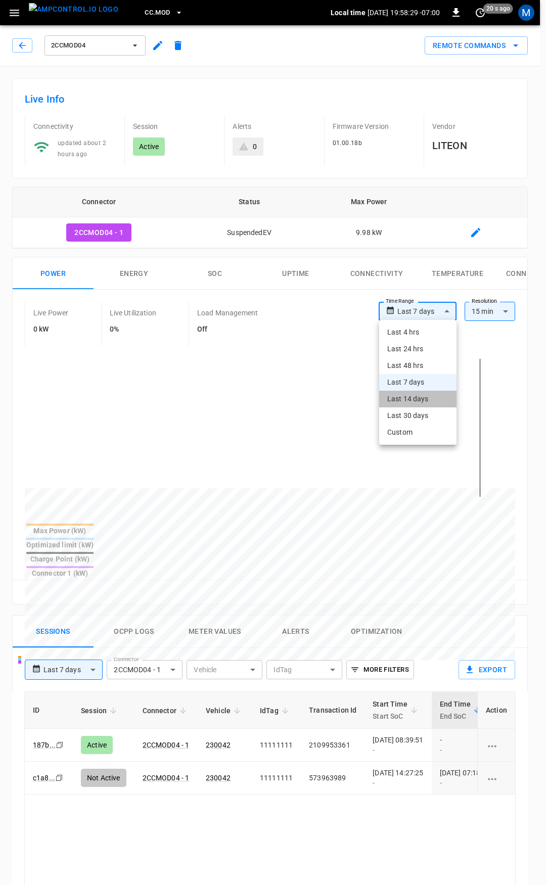
drag, startPoint x: 432, startPoint y: 398, endPoint x: 432, endPoint y: 426, distance: 27.3
click at [432, 399] on li "Last 14 days" at bounding box center [417, 399] width 77 height 17
type input "**********"
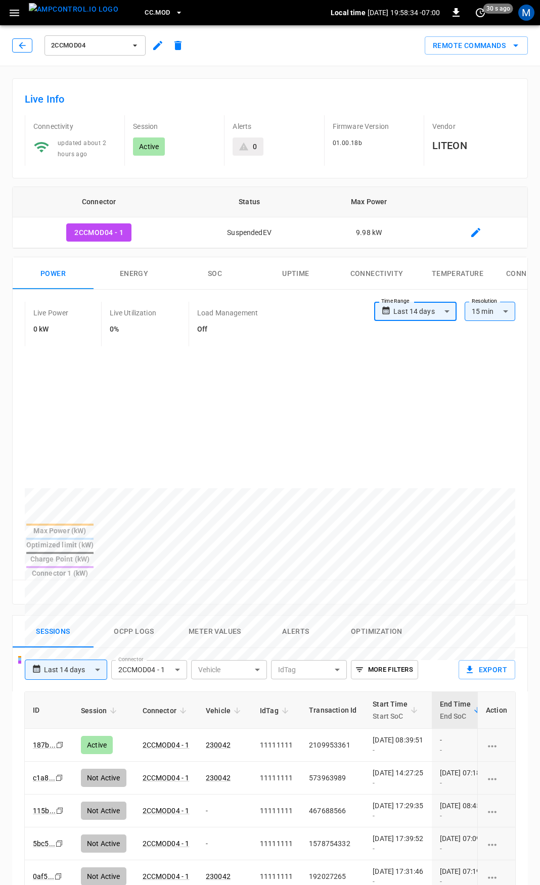
click at [17, 47] on button "button" at bounding box center [22, 45] width 20 height 14
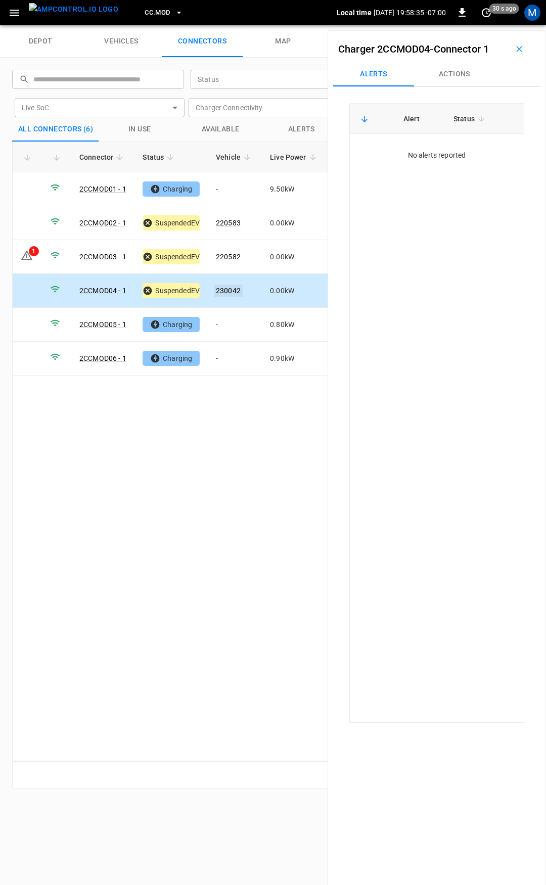
click at [230, 286] on link "230042" at bounding box center [228, 291] width 29 height 12
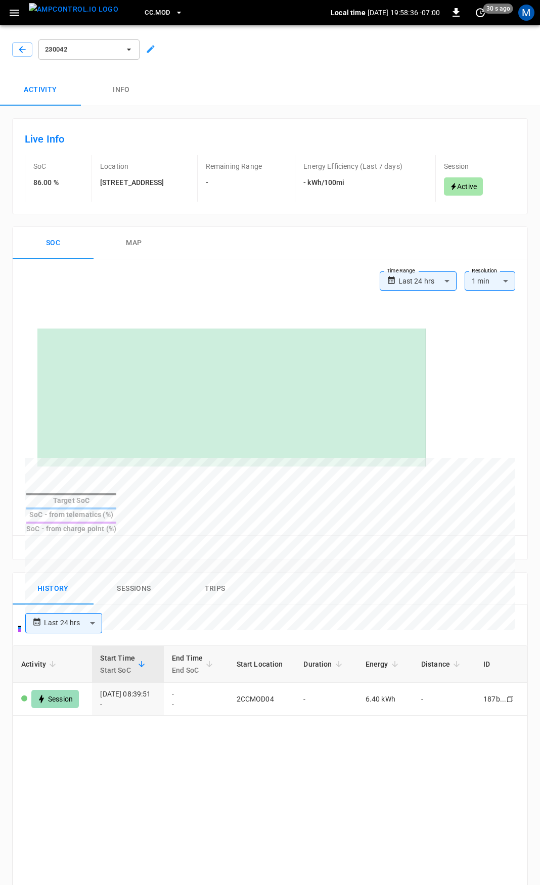
click at [143, 605] on button "Sessions" at bounding box center [134, 589] width 81 height 32
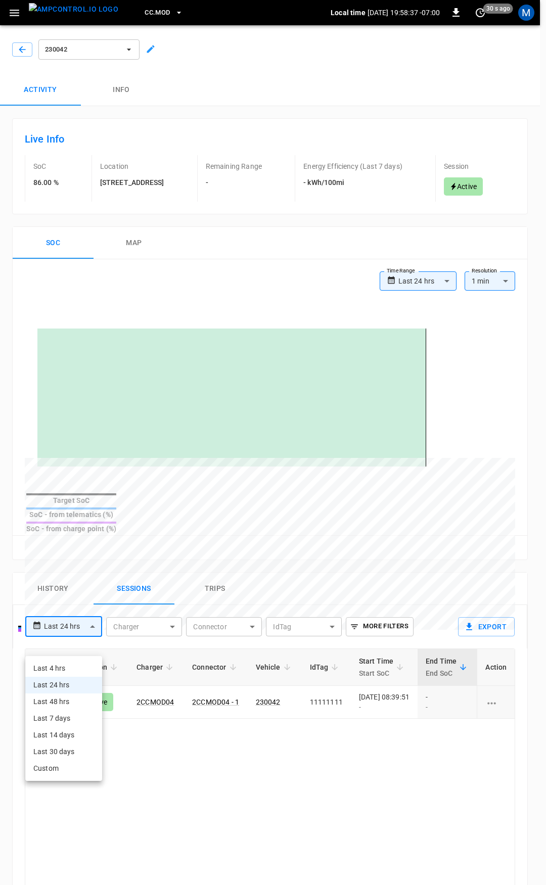
click at [76, 648] on body "**********" at bounding box center [273, 654] width 546 height 1308
click at [68, 737] on li "Last 14 days" at bounding box center [63, 735] width 77 height 17
type input "**********"
type input "***"
type input "**********"
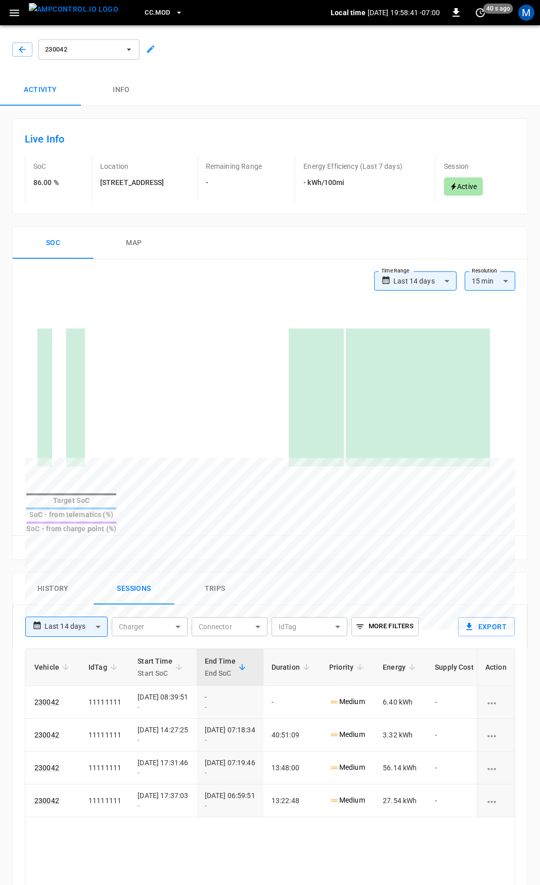
scroll to position [0, 278]
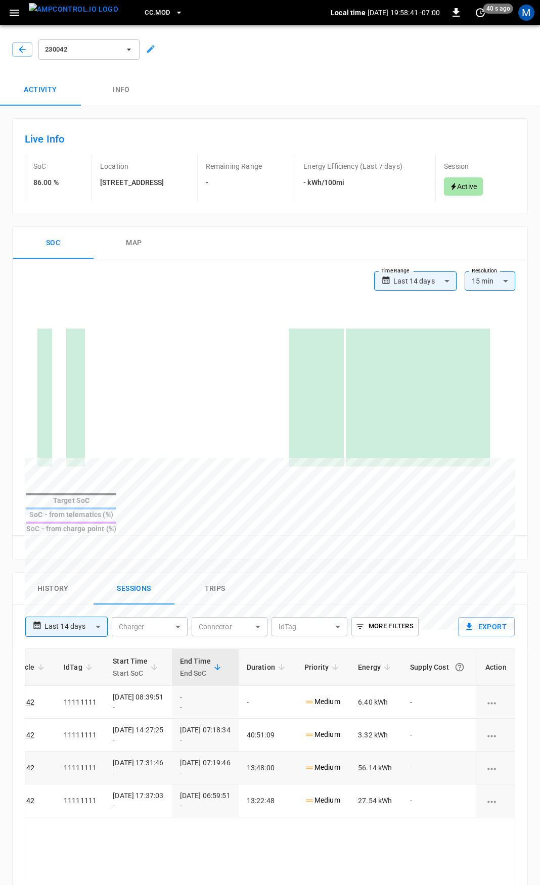
drag, startPoint x: 394, startPoint y: 872, endPoint x: 505, endPoint y: 797, distance: 133.6
click at [531, 789] on div "**********" at bounding box center [270, 685] width 540 height 1223
drag, startPoint x: 441, startPoint y: 408, endPoint x: 496, endPoint y: 409, distance: 55.1
click at [496, 409] on div at bounding box center [270, 406] width 490 height 172
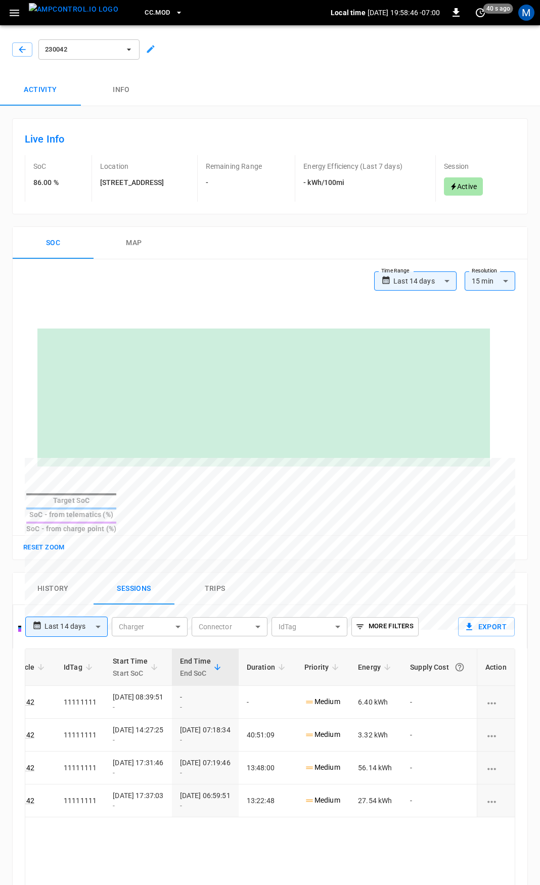
click at [424, 319] on body "**********" at bounding box center [270, 654] width 540 height 1308
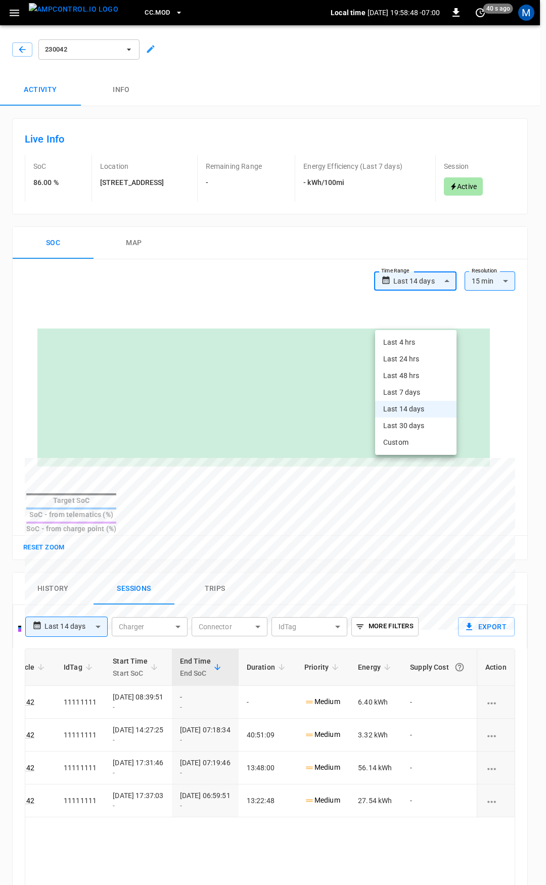
drag, startPoint x: 410, startPoint y: 374, endPoint x: 411, endPoint y: 389, distance: 14.7
click at [411, 389] on ul "Last 4 hrs Last 24 hrs Last 48 hrs Last 7 days Last 14 days Last 30 days Custom" at bounding box center [415, 392] width 81 height 125
click at [411, 389] on li "Last 7 days" at bounding box center [415, 392] width 81 height 17
type input "**********"
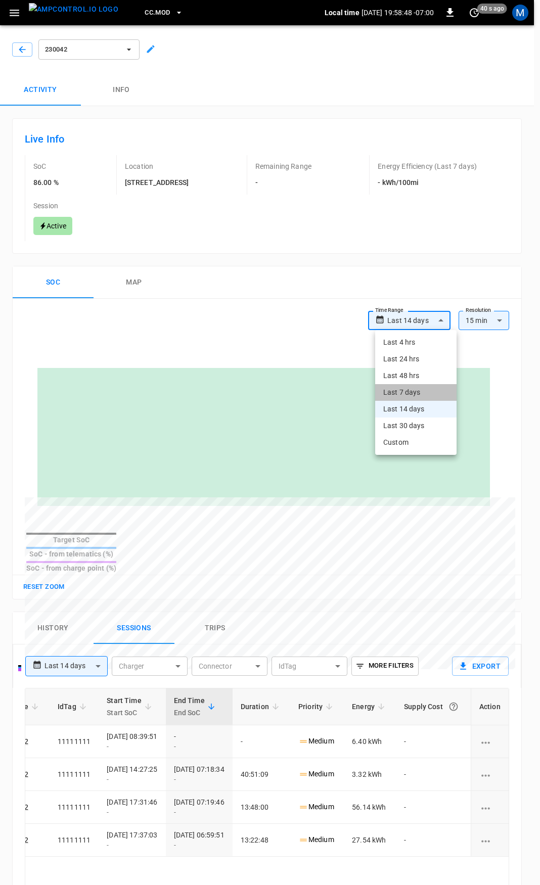
scroll to position [0, 203]
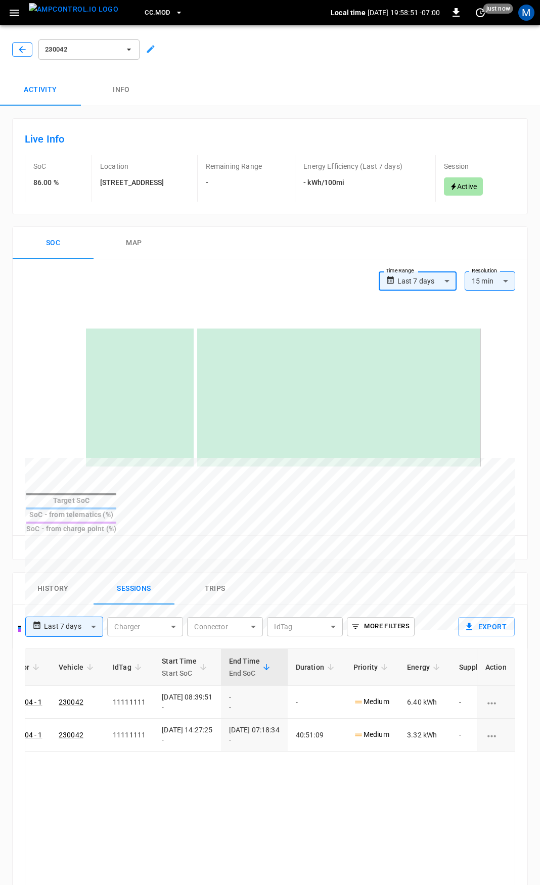
click at [21, 48] on icon "button" at bounding box center [22, 49] width 10 height 10
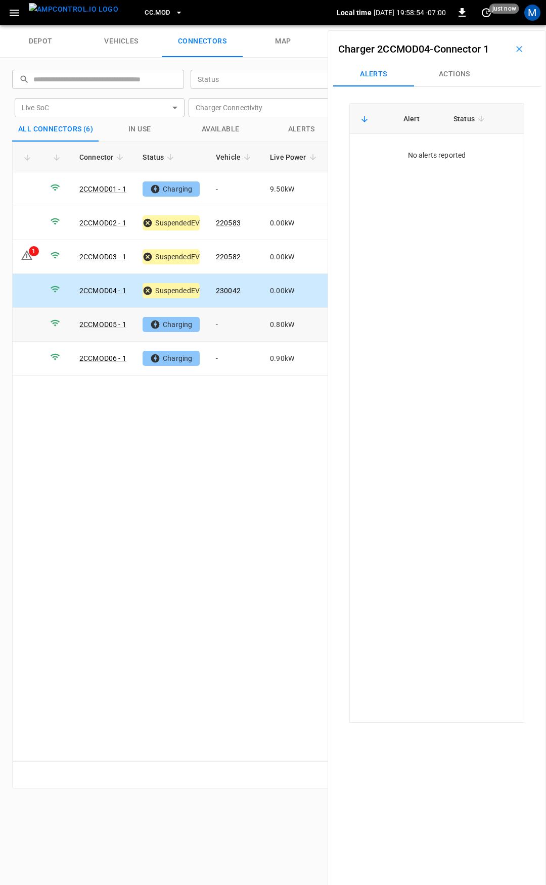
click at [233, 326] on td "-" at bounding box center [235, 325] width 54 height 34
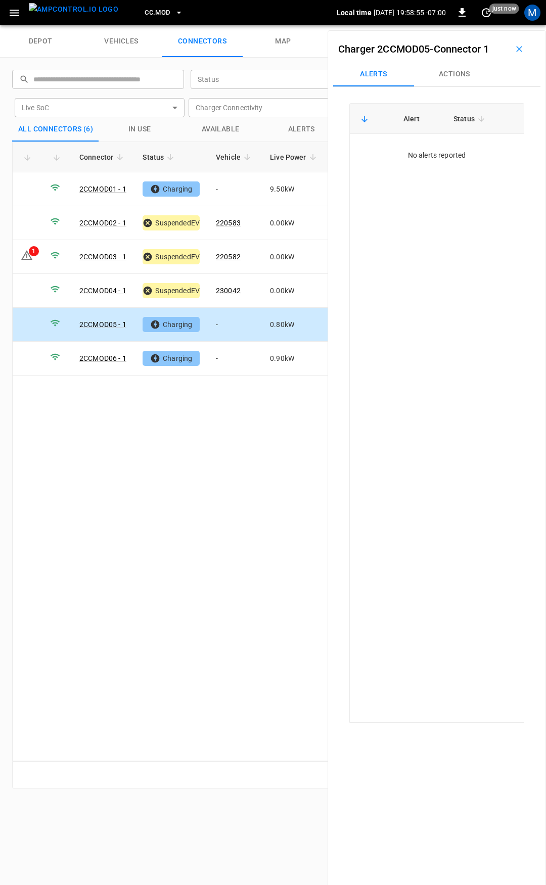
click at [452, 79] on button "Actions" at bounding box center [454, 74] width 81 height 24
click at [443, 149] on input "Vehicle Name" at bounding box center [440, 151] width 80 height 13
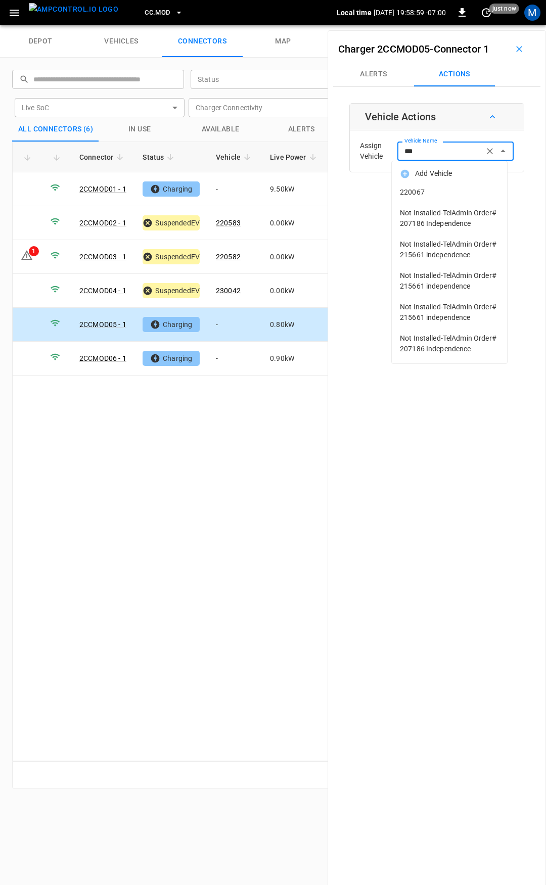
click at [448, 199] on li "220067" at bounding box center [449, 192] width 115 height 21
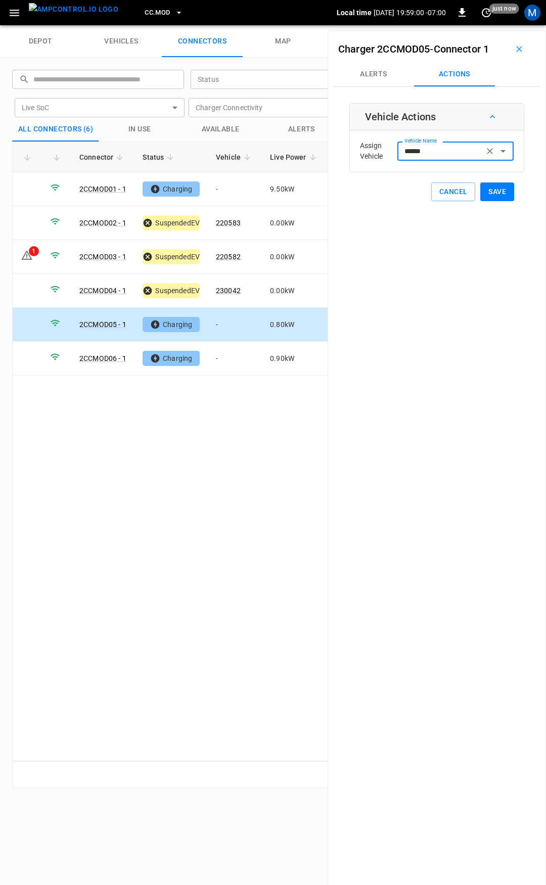
type input "******"
click at [509, 190] on div "Vehicle Actions Assign Vehicle Vehicle Name ****** Vehicle Name Cancel Save" at bounding box center [436, 152] width 175 height 98
drag, startPoint x: 486, startPoint y: 190, endPoint x: 332, endPoint y: 289, distance: 183.7
click at [485, 190] on button "Save" at bounding box center [497, 192] width 34 height 19
click at [236, 353] on td "-" at bounding box center [235, 359] width 54 height 34
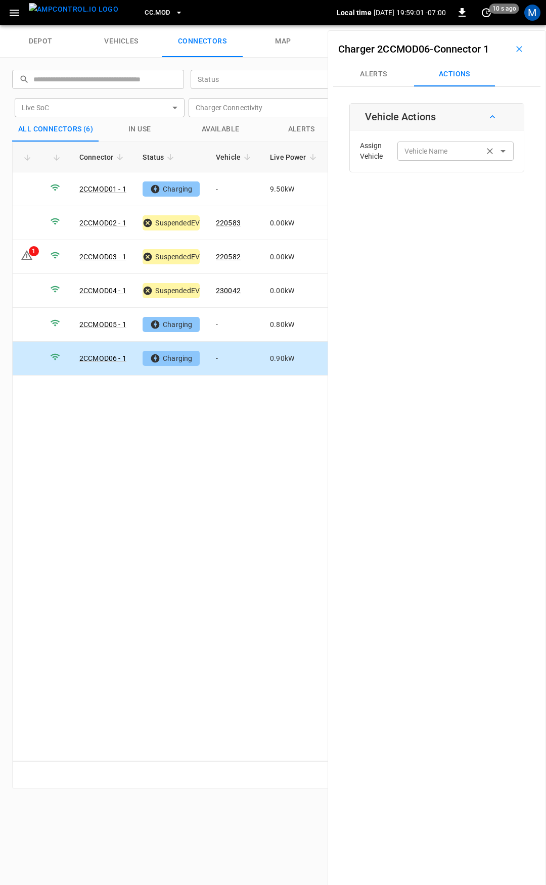
click at [441, 146] on input "Vehicle Name" at bounding box center [440, 151] width 80 height 13
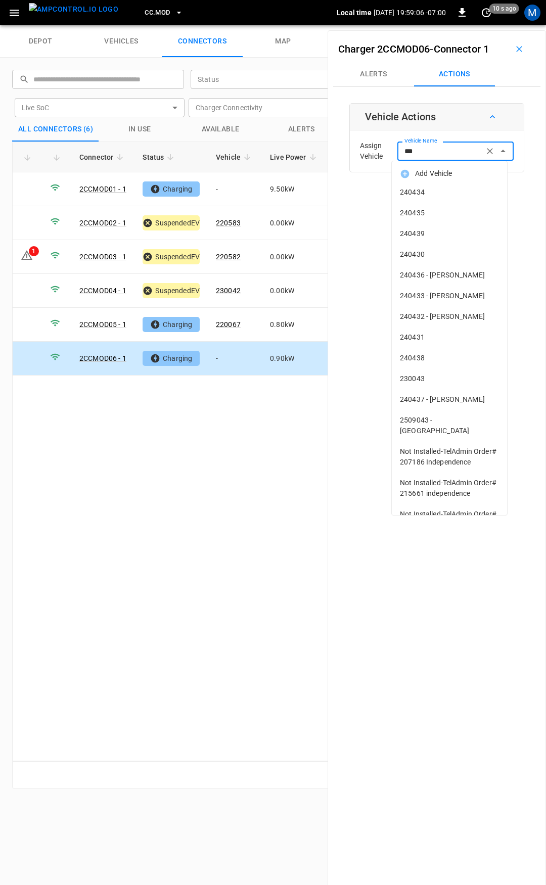
click at [423, 376] on span "230043" at bounding box center [449, 379] width 99 height 11
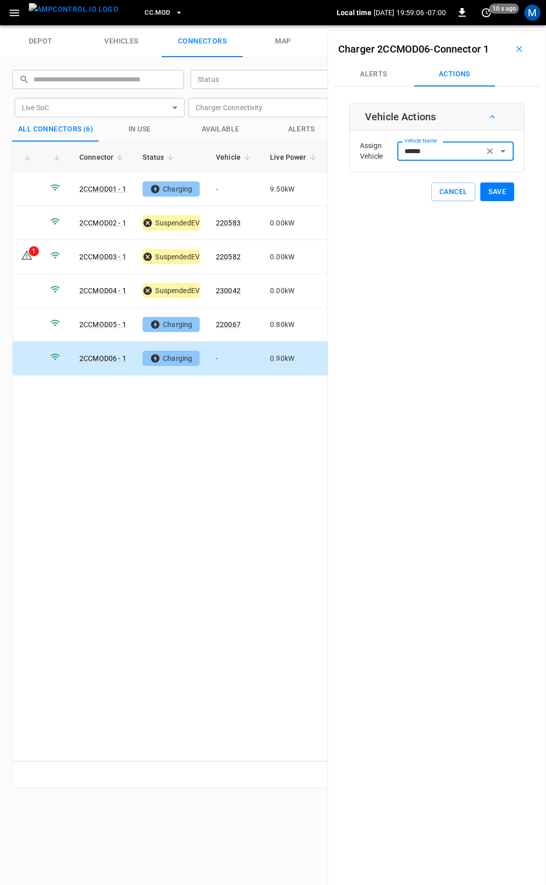
type input "******"
click at [485, 193] on button "Save" at bounding box center [497, 192] width 34 height 19
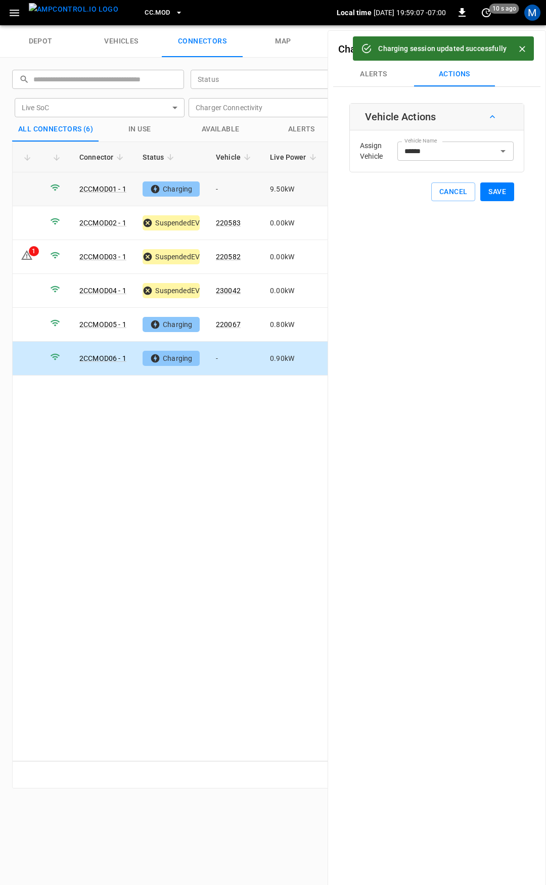
drag, startPoint x: 230, startPoint y: 193, endPoint x: 448, endPoint y: 183, distance: 218.6
click at [231, 193] on td "-" at bounding box center [235, 189] width 54 height 34
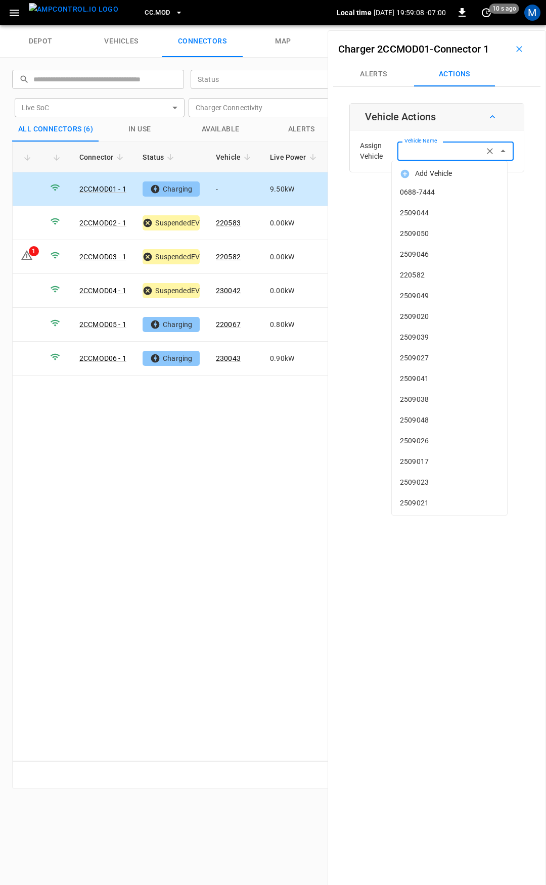
click at [447, 156] on input "Vehicle Name" at bounding box center [440, 151] width 80 height 13
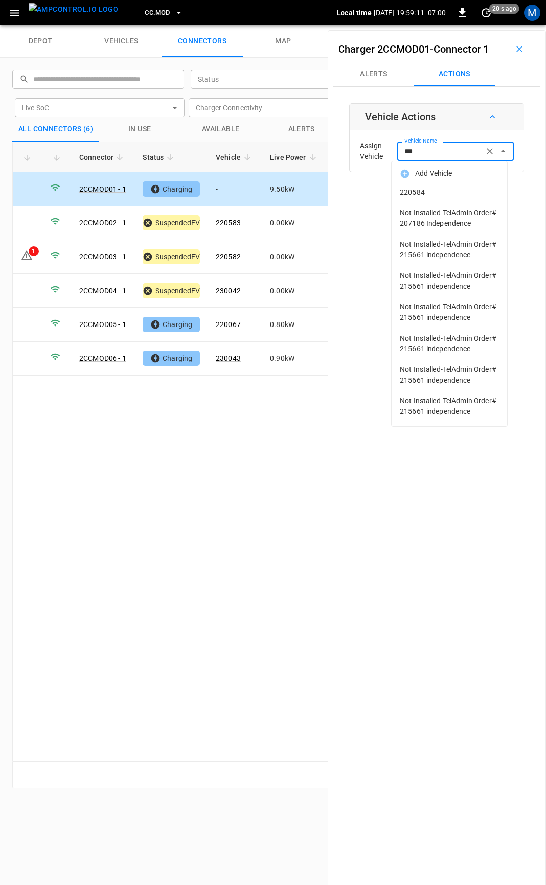
click at [445, 192] on span "220584" at bounding box center [449, 192] width 99 height 11
type input "******"
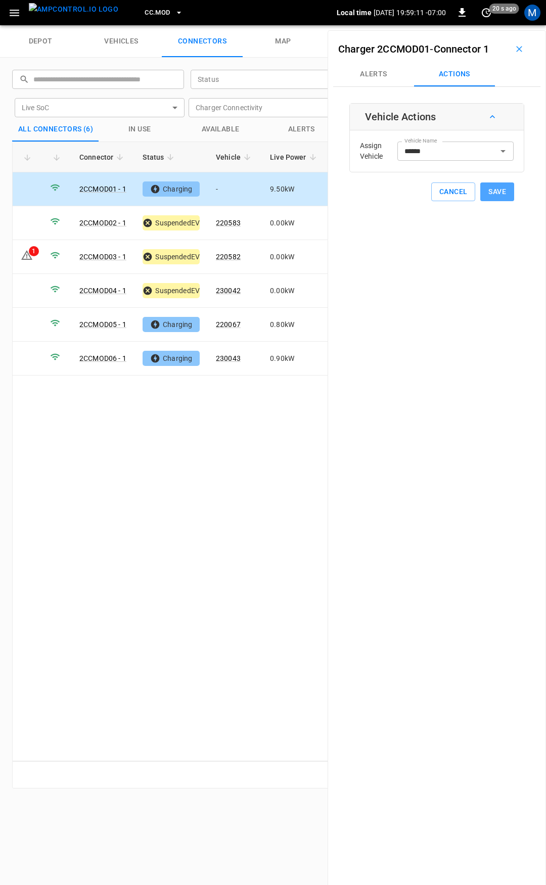
click at [503, 190] on button "Save" at bounding box center [497, 192] width 34 height 19
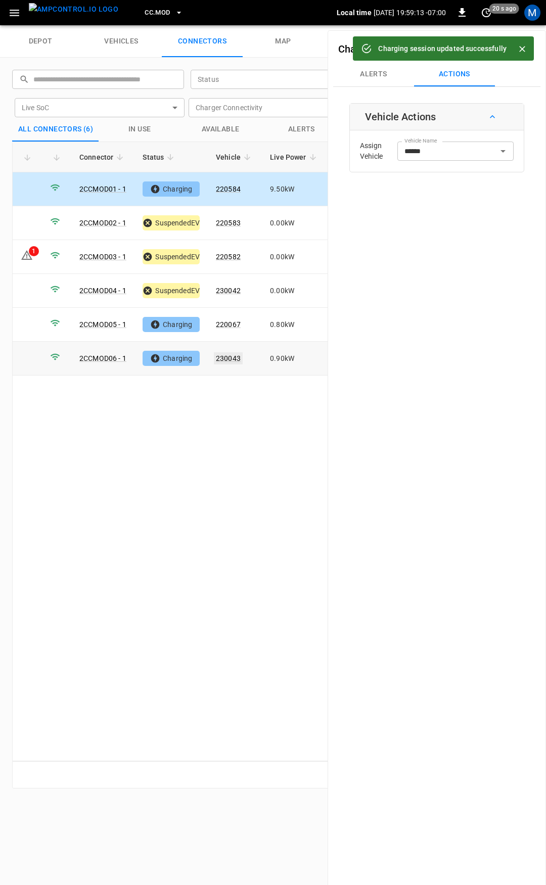
click at [235, 358] on link "230043" at bounding box center [228, 358] width 29 height 12
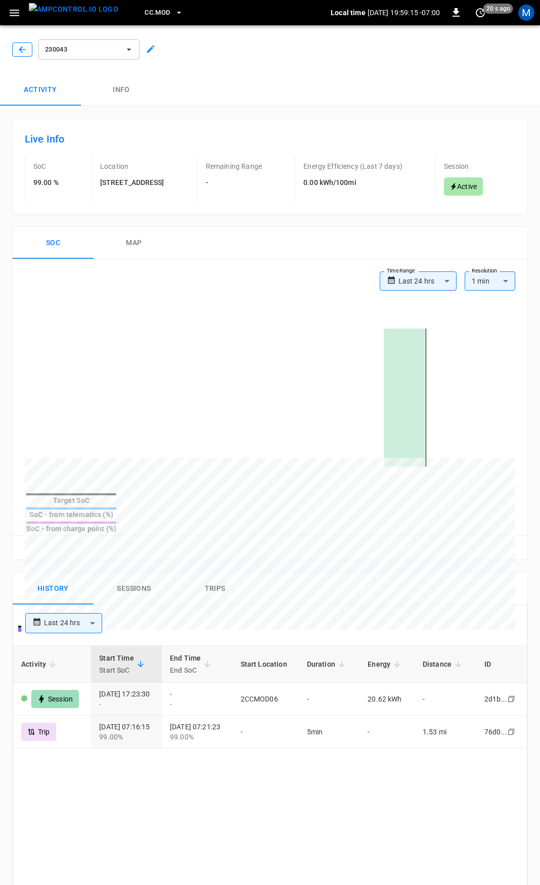
click at [18, 47] on icon "button" at bounding box center [22, 49] width 10 height 10
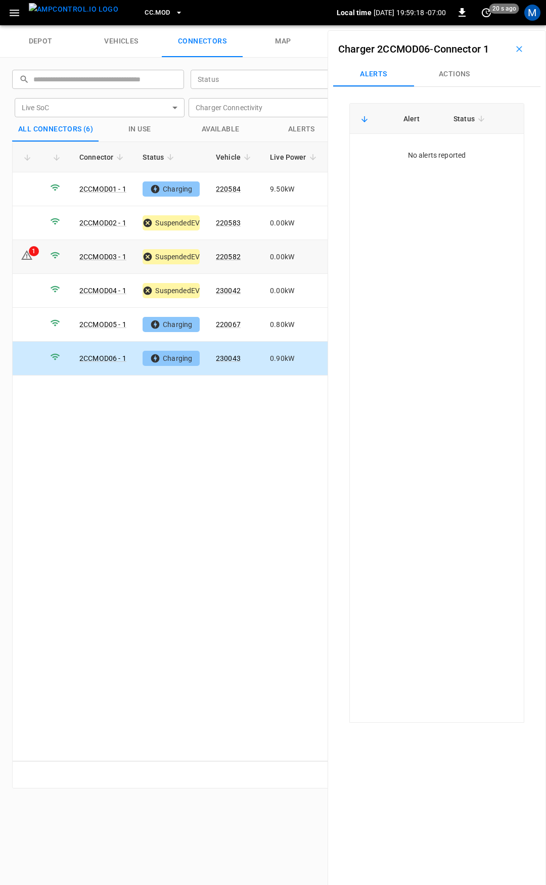
click at [33, 251] on div "1" at bounding box center [34, 251] width 10 height 10
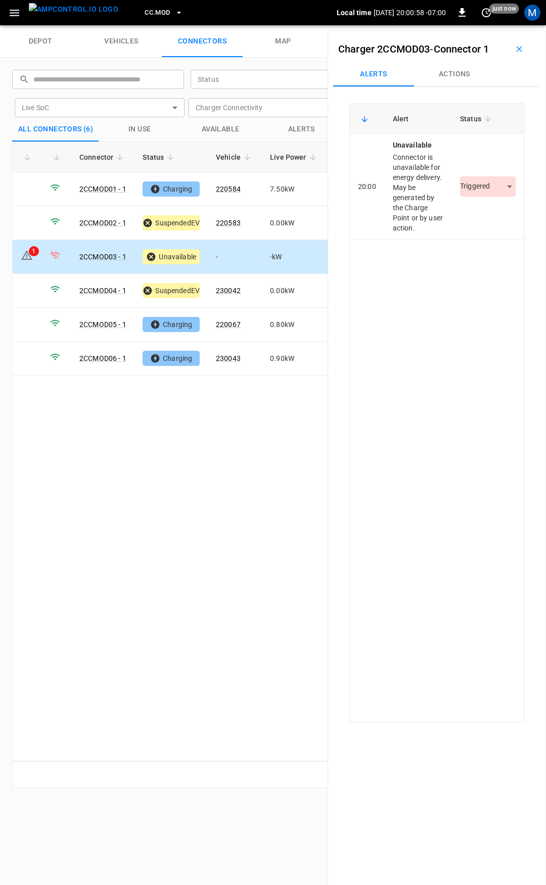
click at [180, 525] on div "Connector Status Vehicle Live Power Live SoC Last Session Start Ready at Curren…" at bounding box center [273, 452] width 522 height 620
click at [15, 11] on icon "button" at bounding box center [14, 13] width 13 height 13
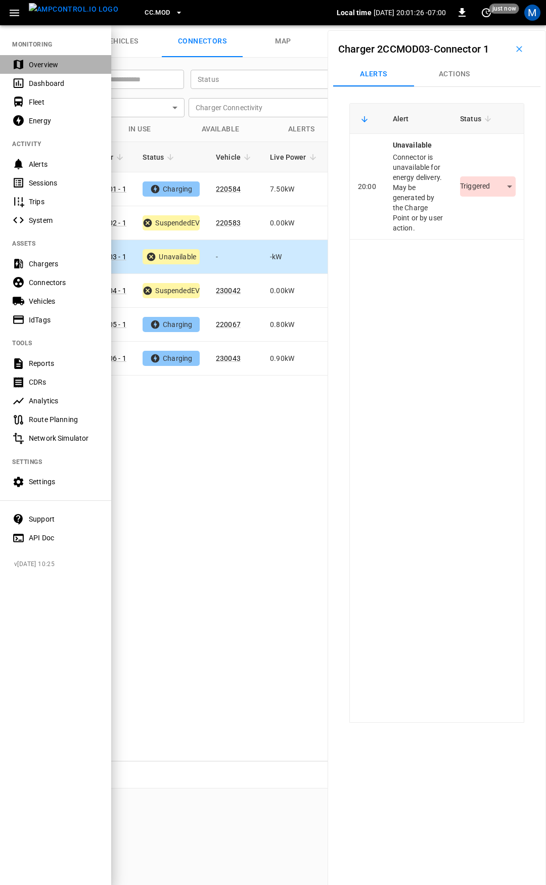
click at [50, 61] on div "Overview" at bounding box center [64, 65] width 70 height 10
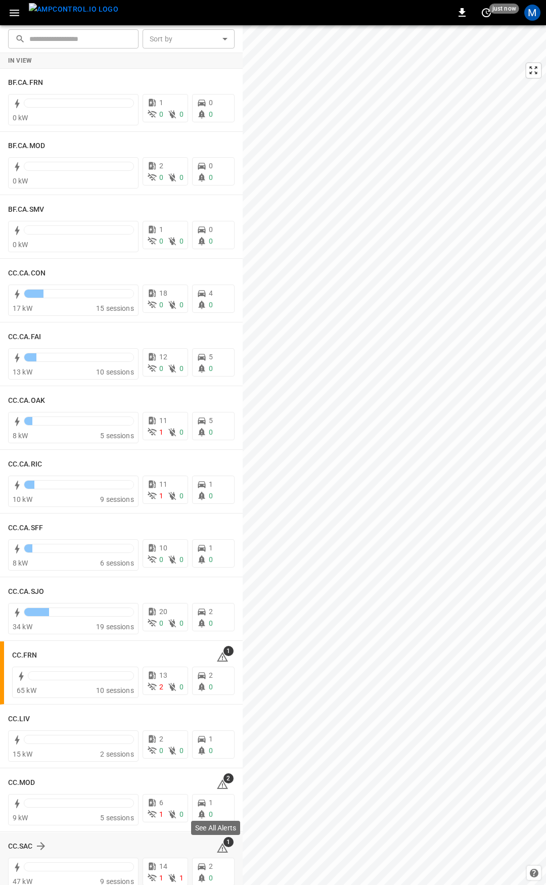
click at [220, 848] on icon at bounding box center [222, 848] width 12 height 12
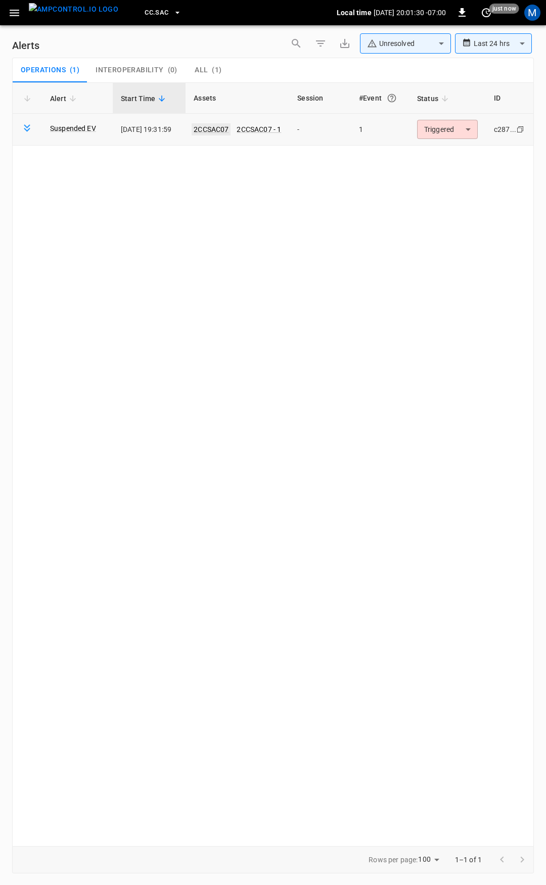
click at [211, 130] on link "2CCSAC07" at bounding box center [211, 129] width 39 height 12
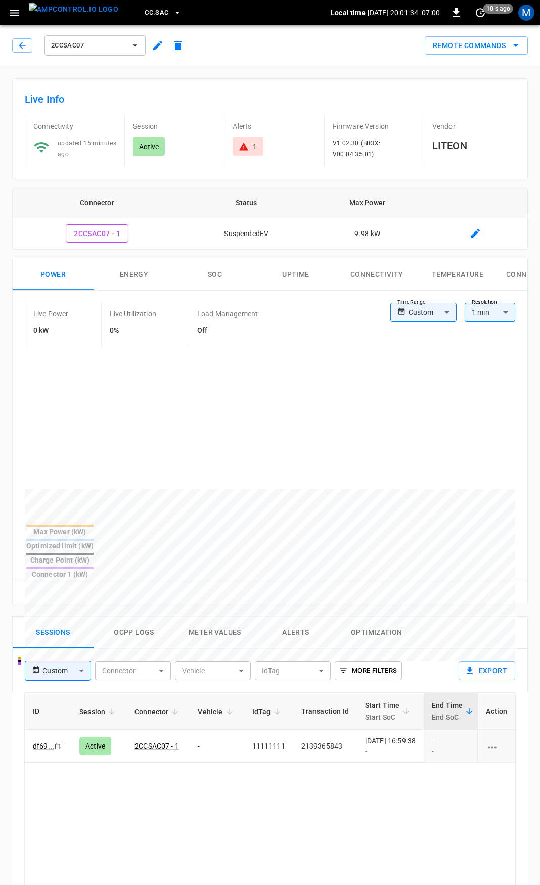
click at [438, 317] on body "CC.SAC Local time [DATE] 20:01:34 -07:00 0 10 s ago M 2CCSAC07 Remote Commands …" at bounding box center [270, 676] width 540 height 1352
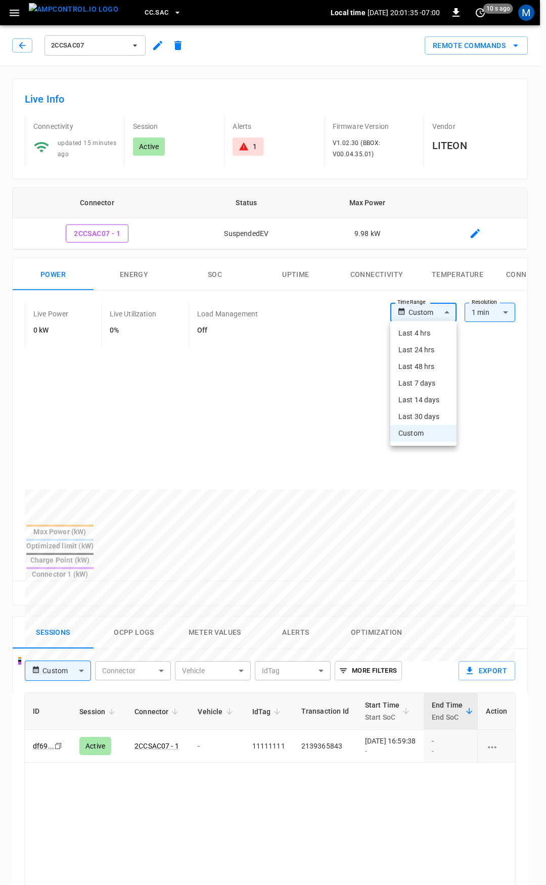
click at [429, 335] on li "Last 4 hrs" at bounding box center [423, 333] width 66 height 17
type input "**********"
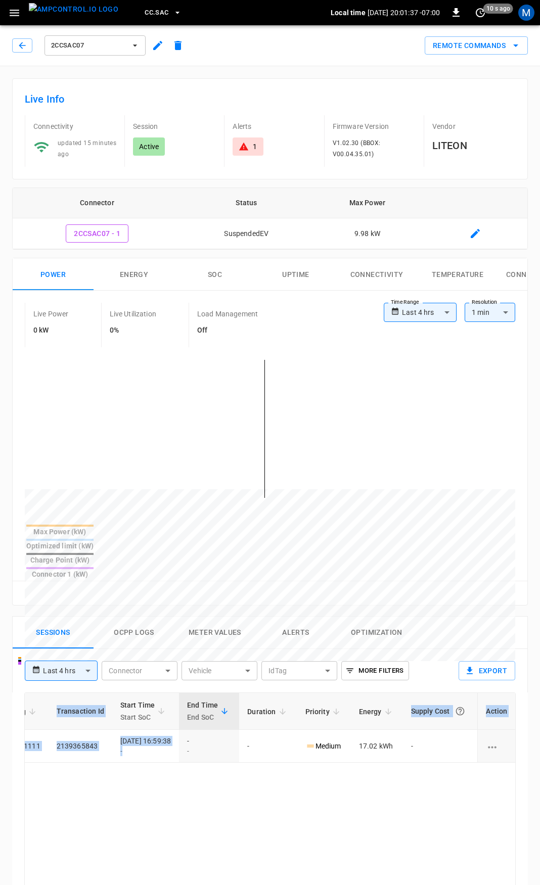
scroll to position [0, 253]
drag, startPoint x: 402, startPoint y: 719, endPoint x: 546, endPoint y: 733, distance: 144.2
click at [540, 733] on html "**********" at bounding box center [270, 676] width 540 height 1352
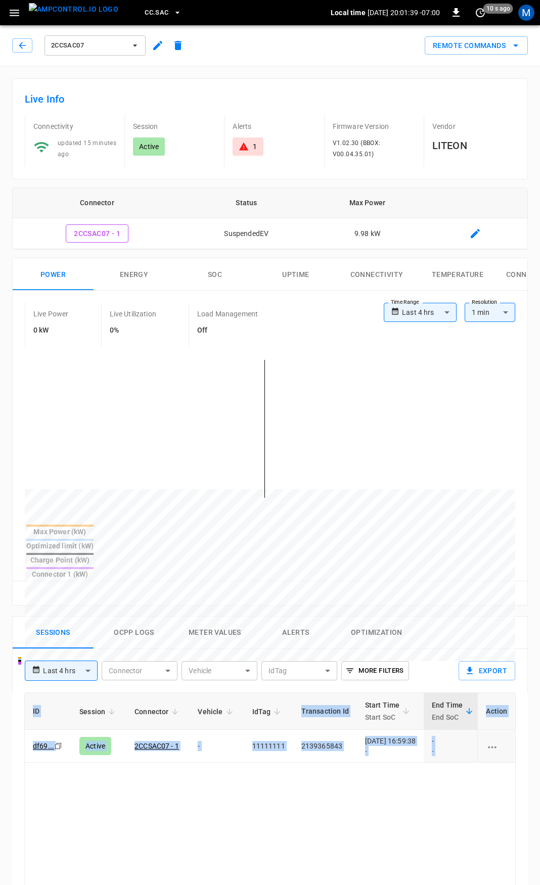
drag, startPoint x: 430, startPoint y: 709, endPoint x: -108, endPoint y: 706, distance: 537.5
click at [0, 706] on html "**********" at bounding box center [270, 676] width 540 height 1352
drag, startPoint x: 248, startPoint y: 736, endPoint x: 246, endPoint y: 744, distance: 8.3
click at [224, 694] on th "Vehicle" at bounding box center [217, 711] width 54 height 37
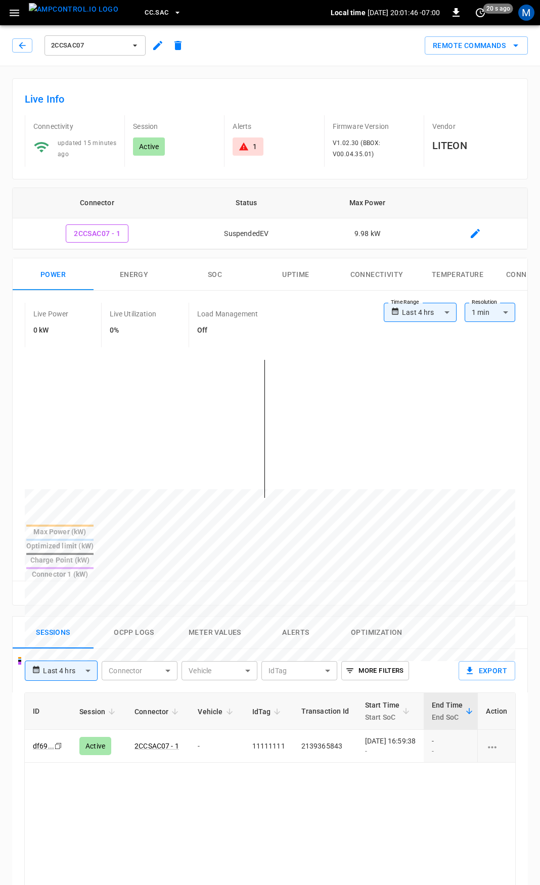
click at [12, 17] on icon "button" at bounding box center [14, 13] width 13 height 13
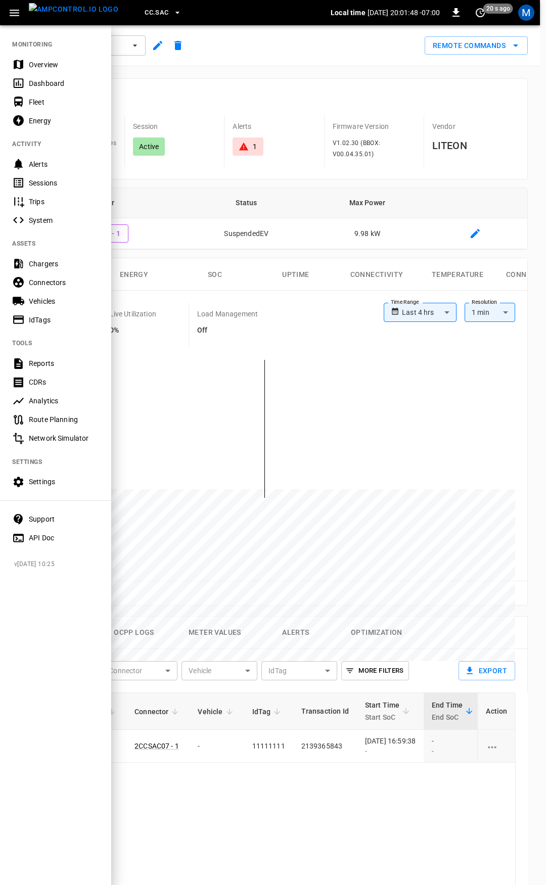
click at [36, 100] on div "Fleet" at bounding box center [64, 102] width 70 height 10
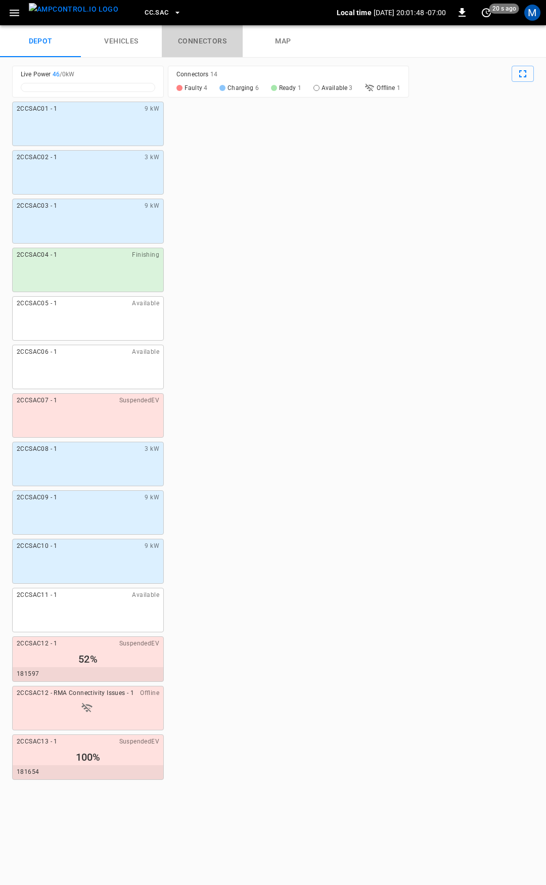
click at [208, 42] on link "connectors" at bounding box center [202, 41] width 81 height 32
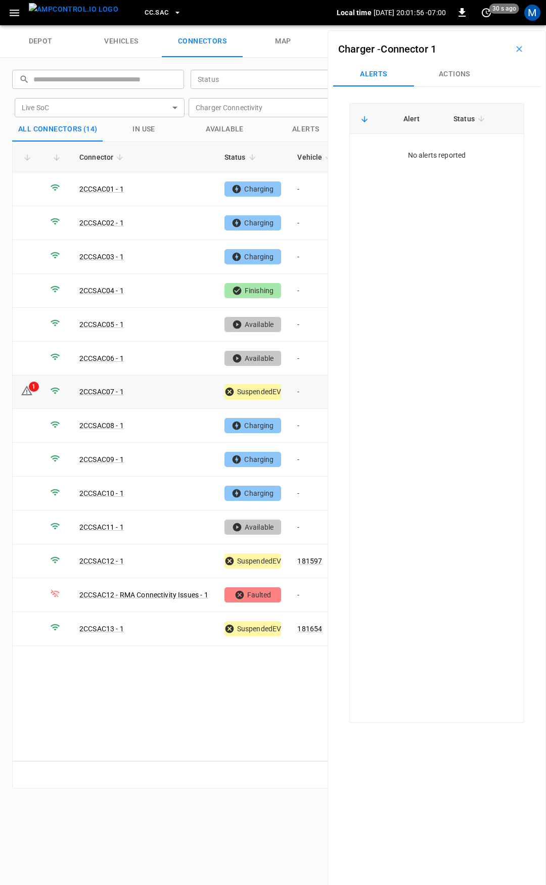
drag, startPoint x: 302, startPoint y: 393, endPoint x: 409, endPoint y: 193, distance: 226.9
click at [302, 393] on td "-" at bounding box center [316, 393] width 54 height 34
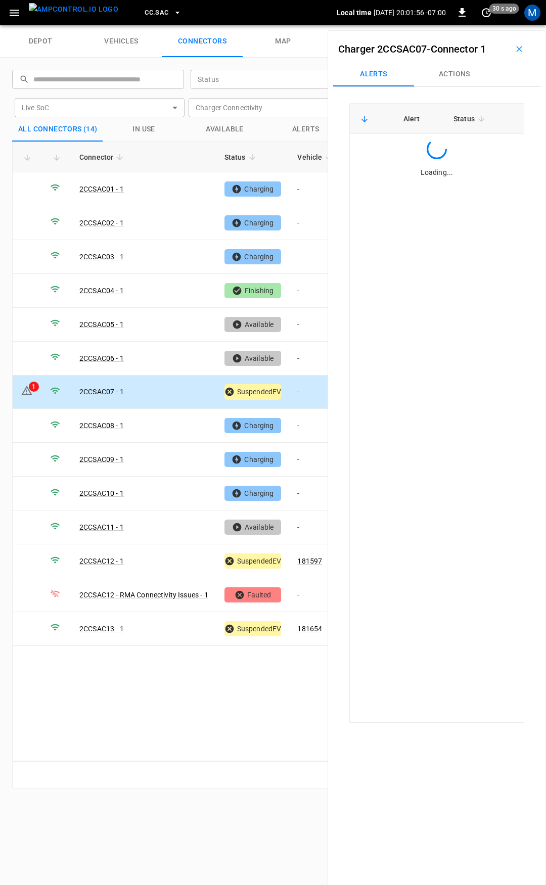
drag, startPoint x: 450, startPoint y: 70, endPoint x: 450, endPoint y: 92, distance: 21.7
click at [450, 71] on button "Actions" at bounding box center [454, 74] width 81 height 24
click at [454, 157] on input "Vehicle Name" at bounding box center [440, 151] width 80 height 13
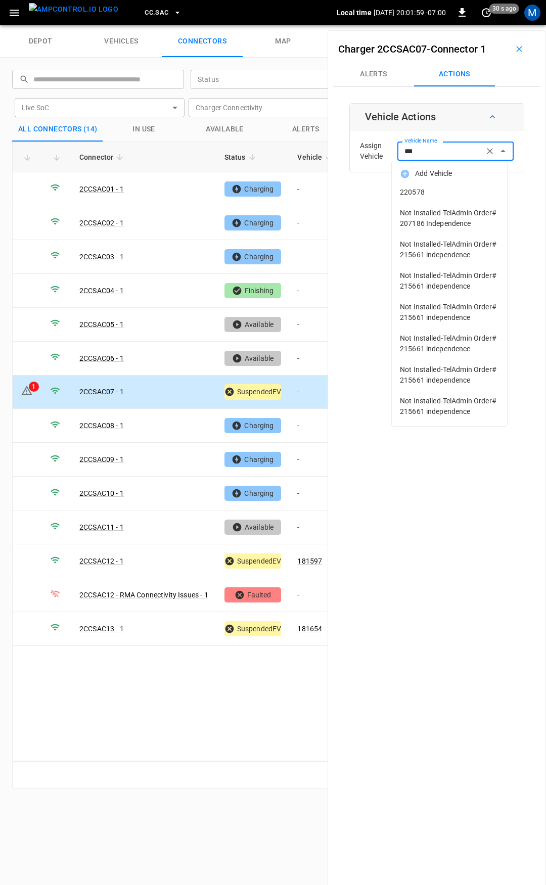
click at [468, 200] on li "220578" at bounding box center [449, 192] width 115 height 21
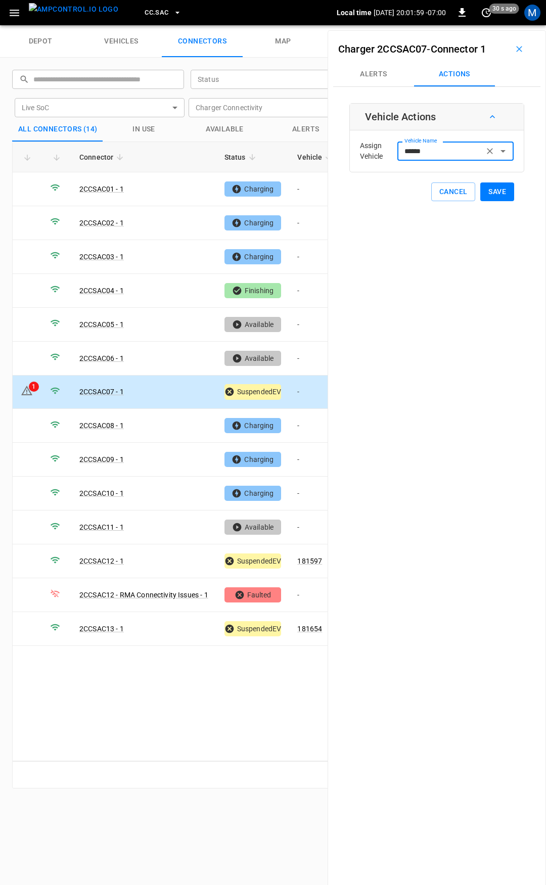
type input "******"
click at [489, 194] on button "Save" at bounding box center [497, 192] width 34 height 19
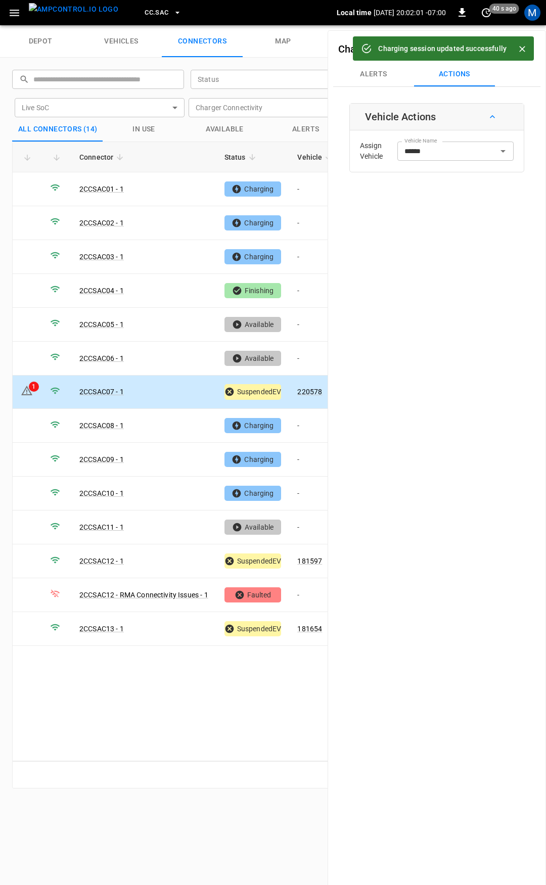
click at [306, 388] on link "220578" at bounding box center [309, 392] width 25 height 8
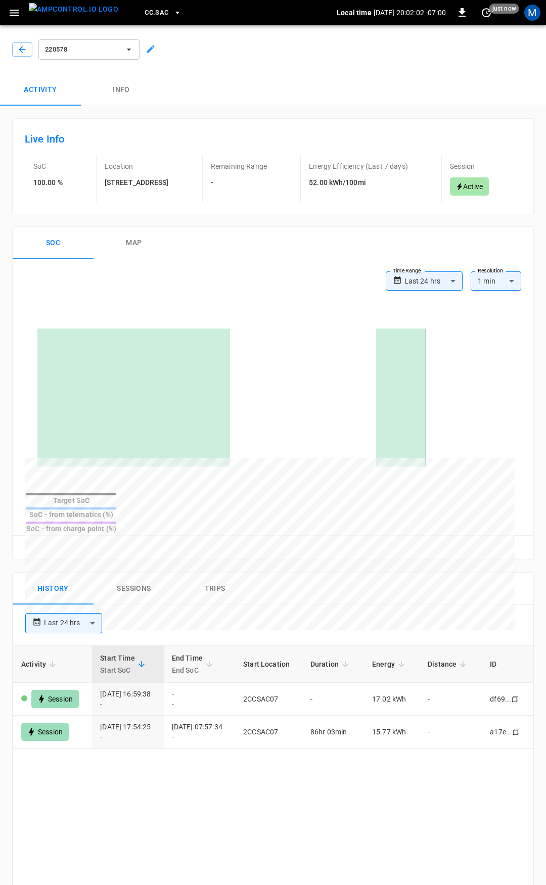
click at [431, 320] on body "**********" at bounding box center [273, 652] width 546 height 1305
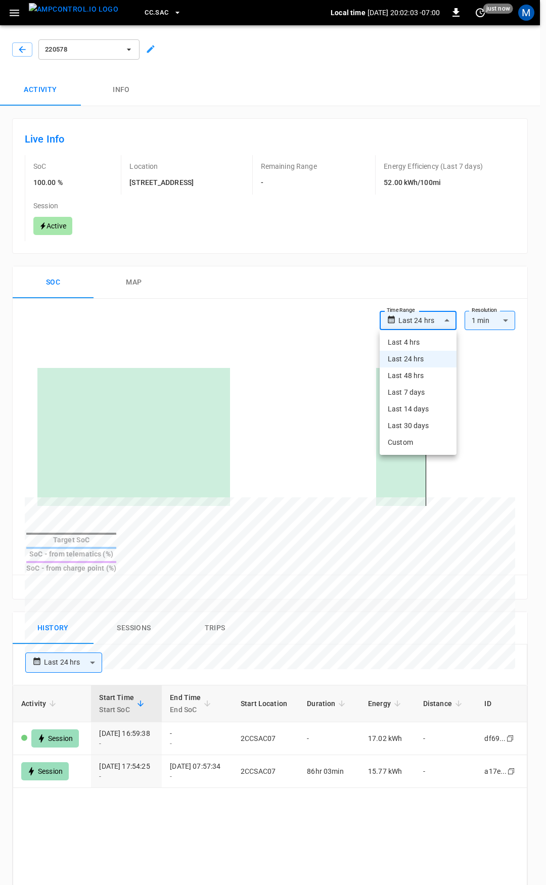
click at [416, 343] on li "Last 4 hrs" at bounding box center [418, 342] width 77 height 17
type input "**********"
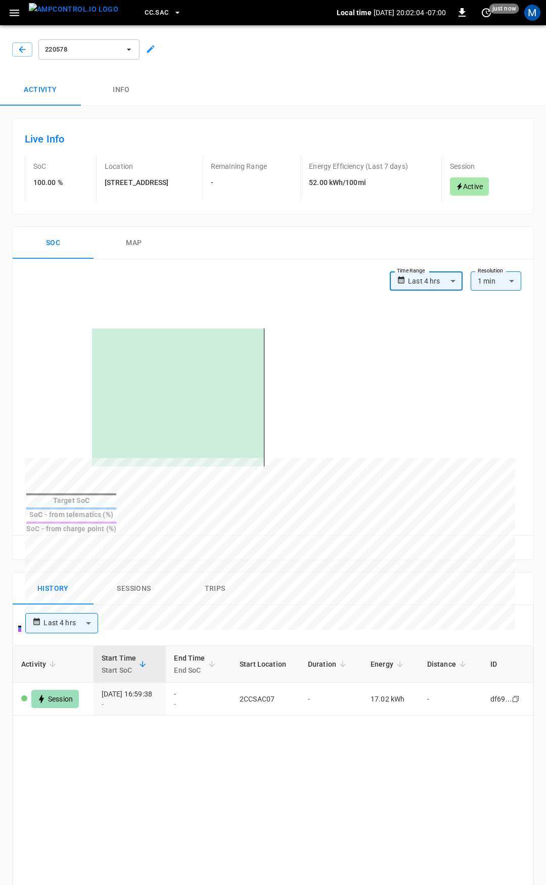
click at [421, 321] on body "**********" at bounding box center [273, 652] width 546 height 1305
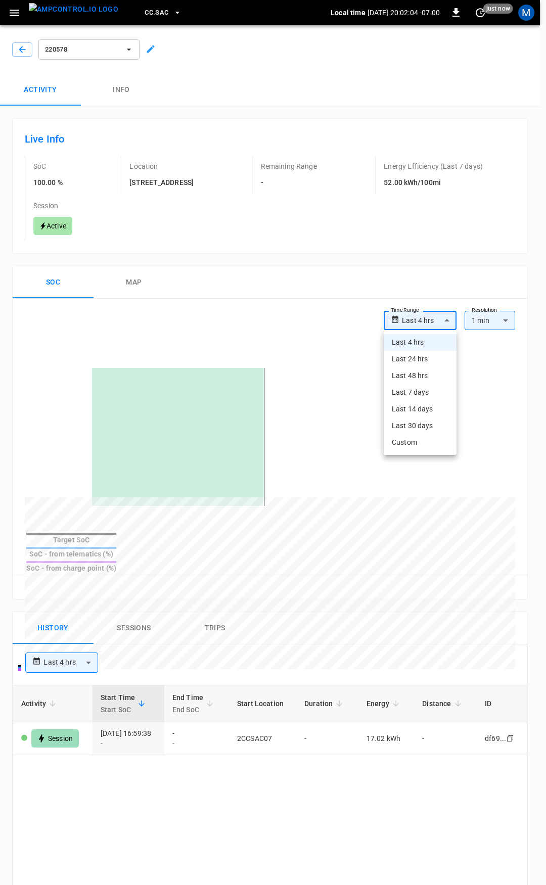
click at [421, 373] on li "Last 48 hrs" at bounding box center [420, 376] width 73 height 17
type input "**********"
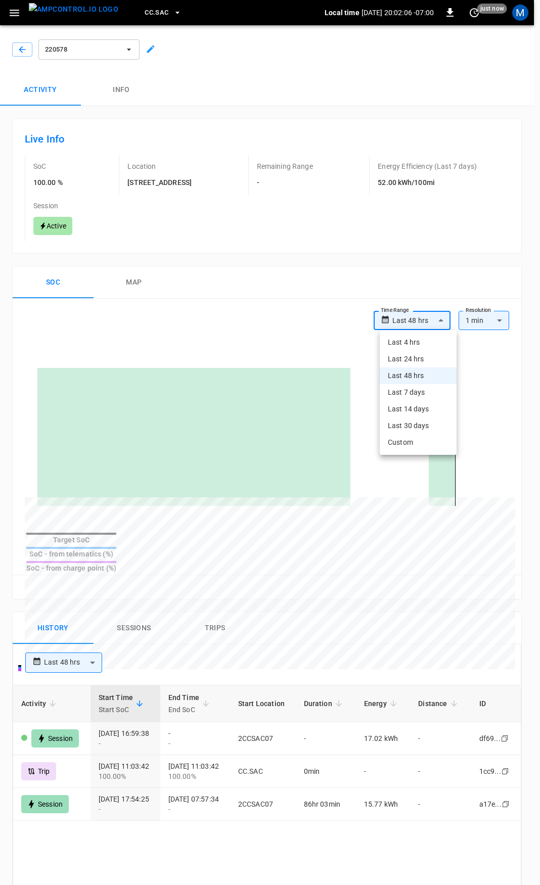
click at [431, 321] on body "**********" at bounding box center [270, 672] width 540 height 1345
click at [425, 426] on li "Last 30 days" at bounding box center [418, 426] width 77 height 17
type input "**********"
type input "**"
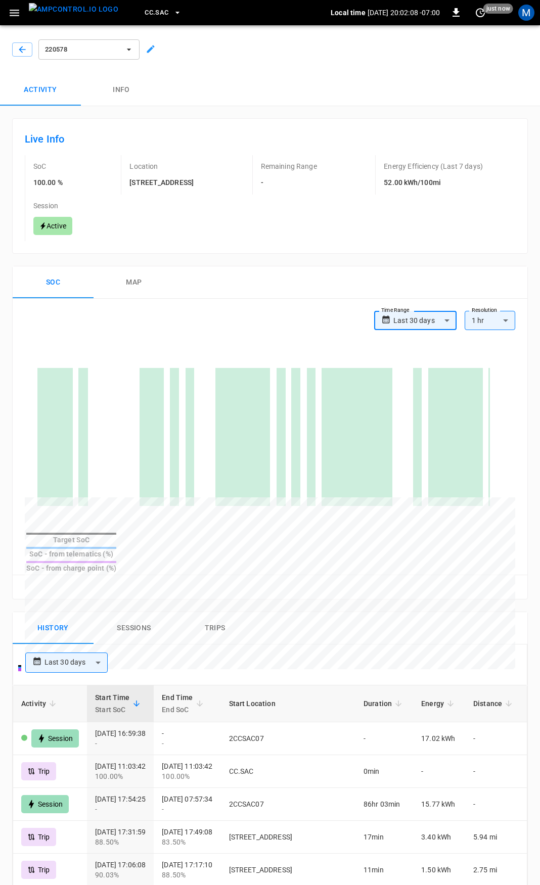
click at [25, 63] on div "220578" at bounding box center [268, 47] width 544 height 53
click at [20, 50] on icon "button" at bounding box center [22, 49] width 7 height 7
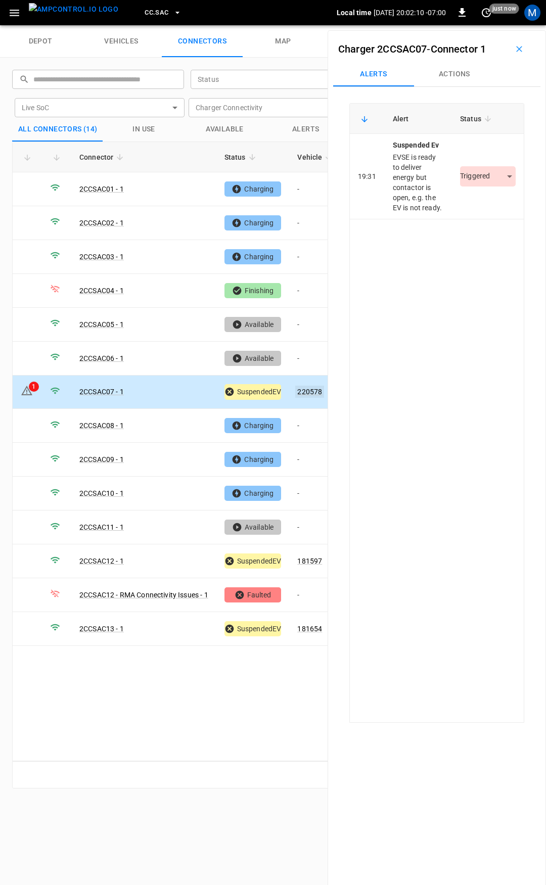
click at [315, 386] on link "220578" at bounding box center [309, 392] width 29 height 12
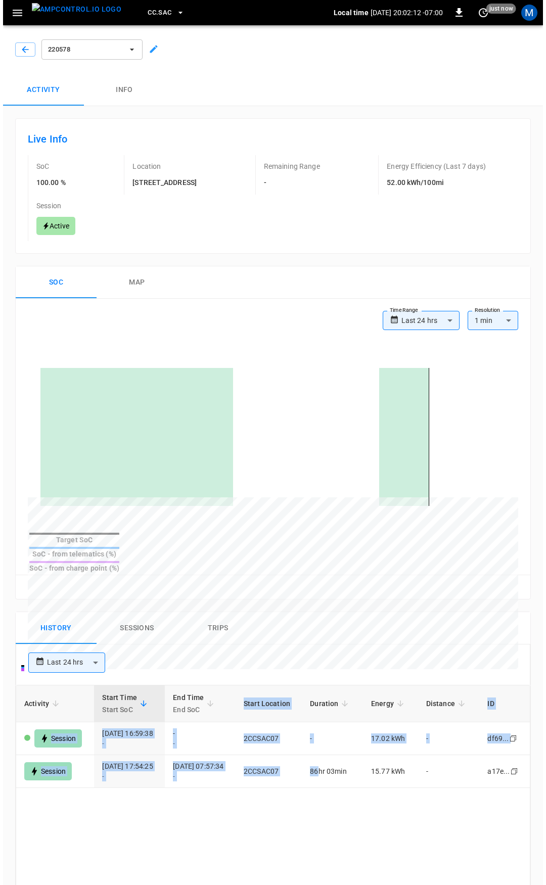
scroll to position [0, 1]
drag, startPoint x: 419, startPoint y: 711, endPoint x: 487, endPoint y: 760, distance: 84.3
click at [537, 717] on div "**********" at bounding box center [270, 703] width 540 height 1259
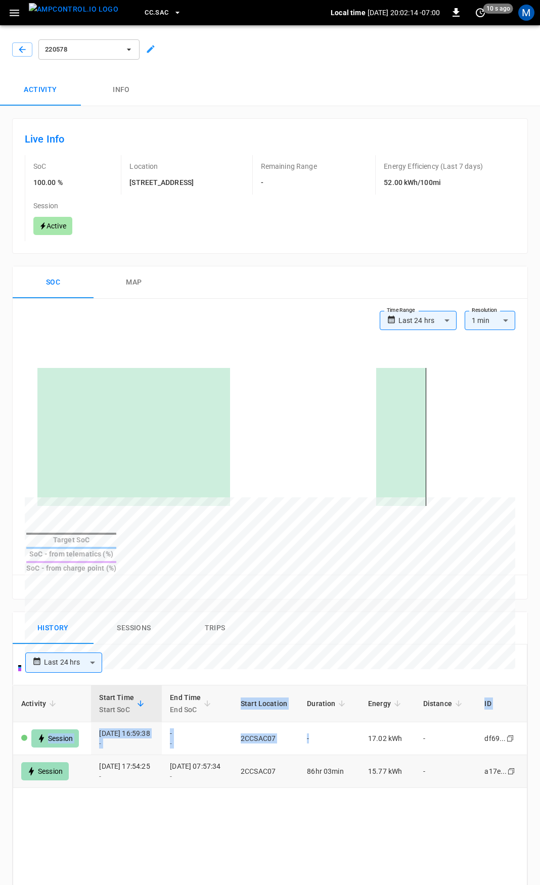
drag, startPoint x: 392, startPoint y: 713, endPoint x: 503, endPoint y: 736, distance: 113.4
click at [513, 731] on tr "Session [DATE] 16:59:38 - - - 2CCSAC07 - 17.02 kWh - df69... Copy" at bounding box center [270, 739] width 514 height 33
click at [15, 53] on button "button" at bounding box center [22, 49] width 20 height 14
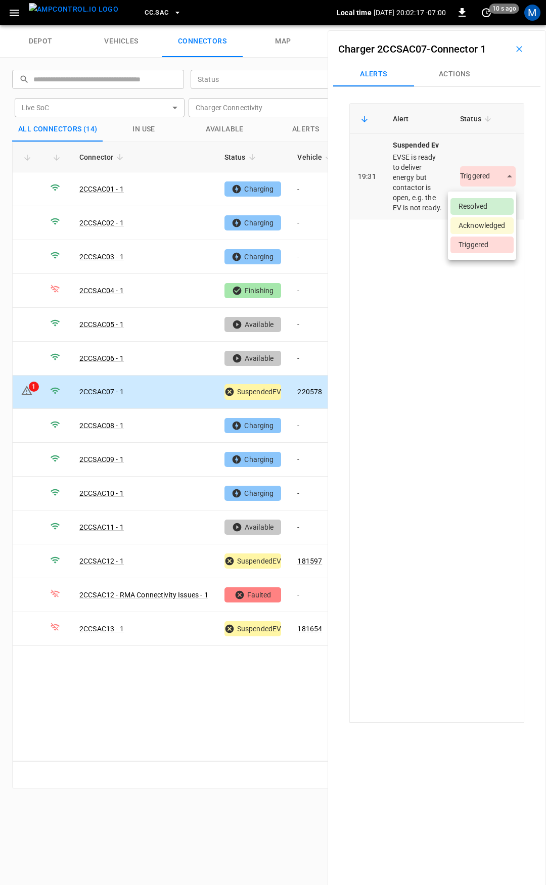
click at [485, 25] on body "CC.SAC Local time [DATE] 20:02:17 -07:00 0 10 s ago M depot vehicles connectors…" at bounding box center [273, 12] width 546 height 25
click at [481, 202] on li "Resolved" at bounding box center [481, 206] width 63 height 17
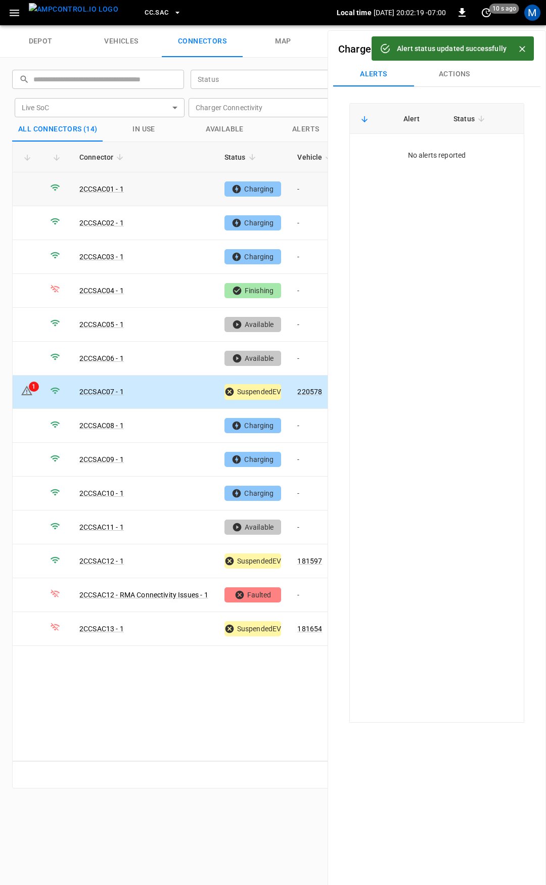
click at [306, 191] on td "-" at bounding box center [316, 189] width 54 height 34
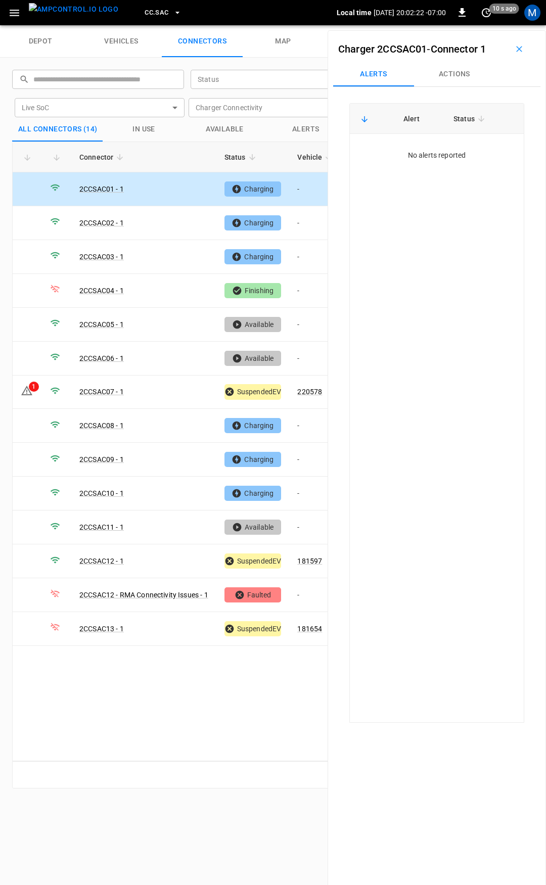
click at [304, 188] on td "-" at bounding box center [316, 189] width 54 height 34
drag, startPoint x: 460, startPoint y: 72, endPoint x: 449, endPoint y: 103, distance: 32.0
click at [459, 75] on button "Actions" at bounding box center [454, 74] width 81 height 24
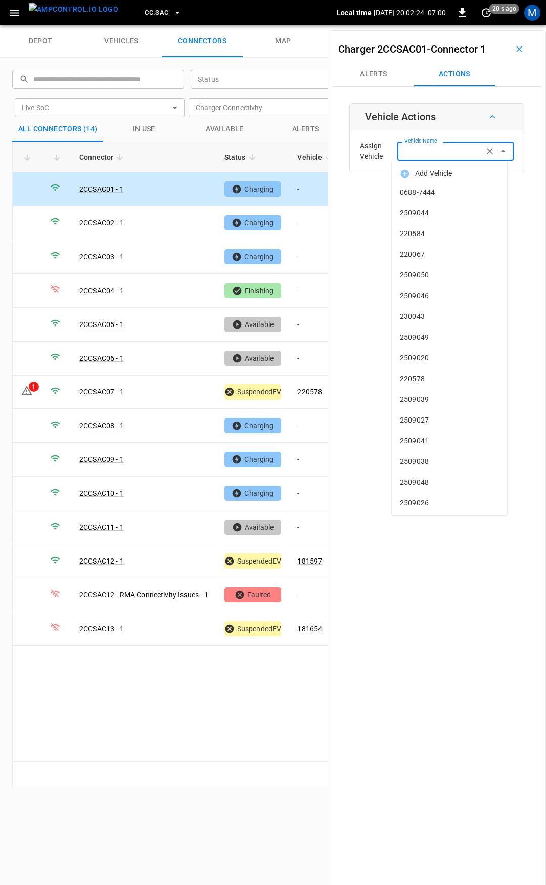
click at [435, 150] on div "Vehicle Name Vehicle Name" at bounding box center [455, 151] width 116 height 19
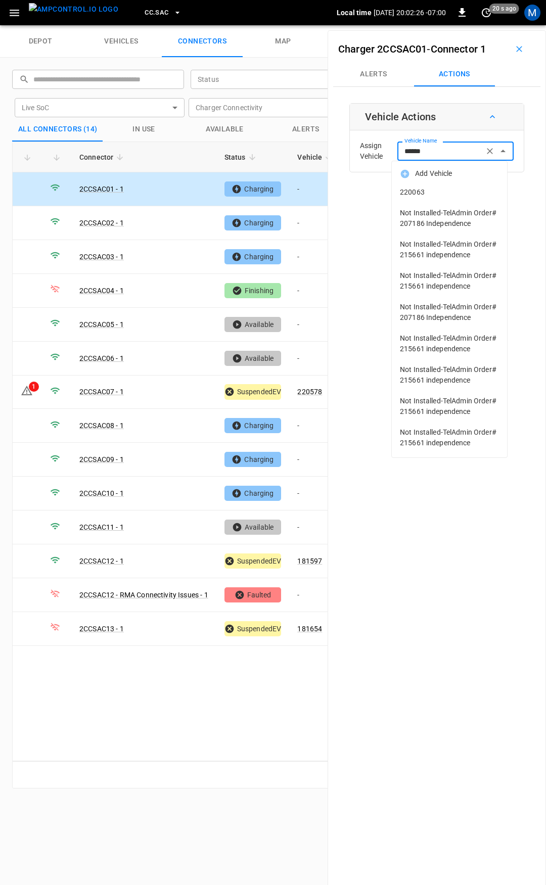
click at [436, 186] on li "220063" at bounding box center [449, 192] width 115 height 21
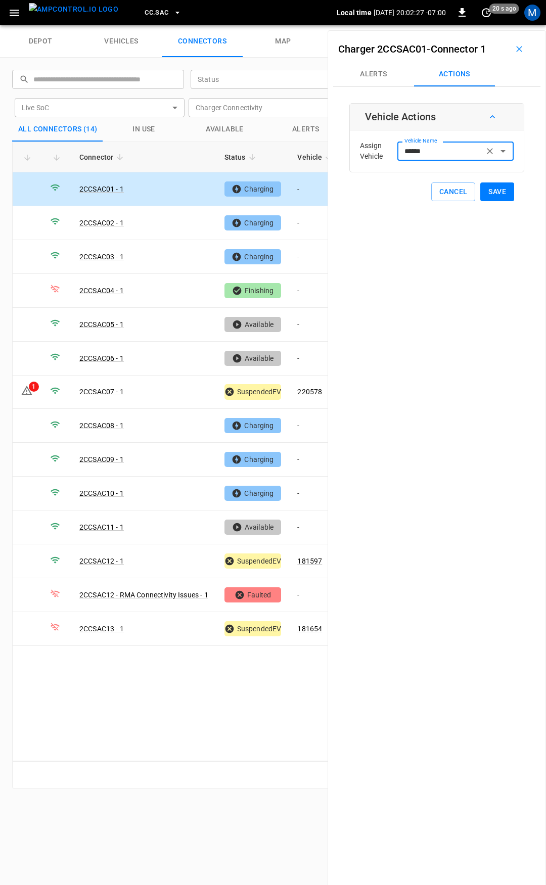
type input "******"
click at [492, 196] on button "Save" at bounding box center [497, 192] width 34 height 19
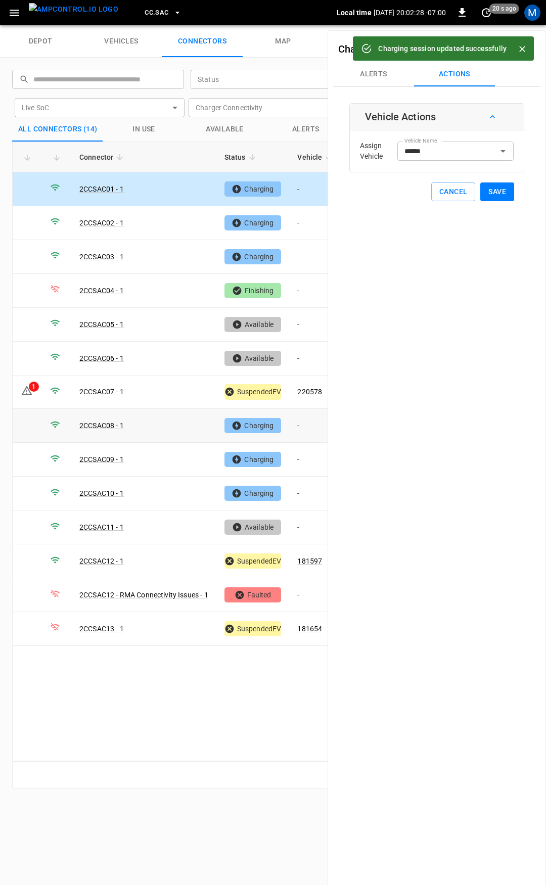
click at [317, 421] on td "-" at bounding box center [316, 426] width 54 height 34
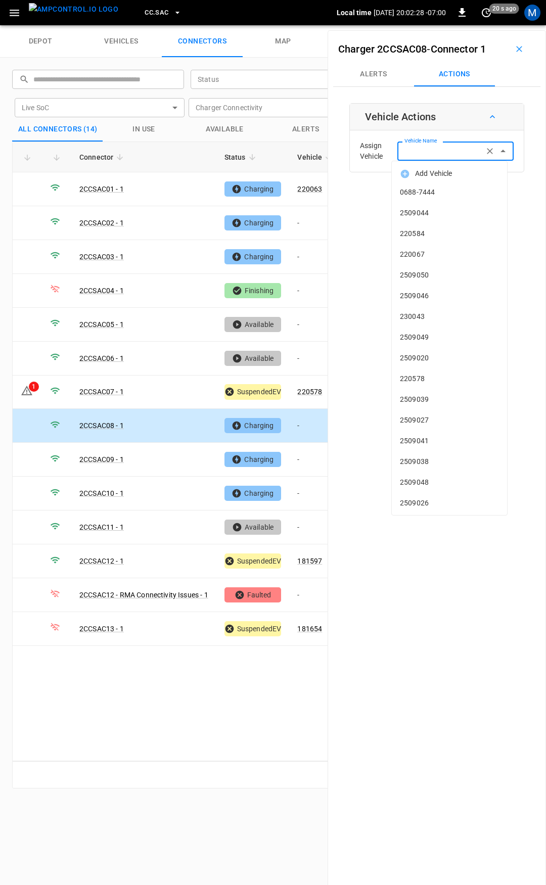
click at [417, 147] on div "Vehicle Name Vehicle Name" at bounding box center [455, 151] width 116 height 19
type input "******"
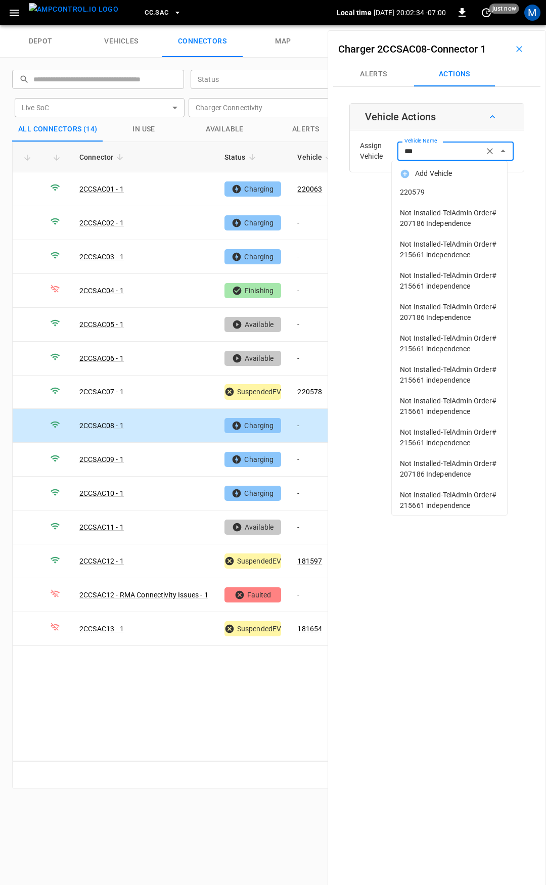
click at [452, 187] on span "220579" at bounding box center [449, 192] width 99 height 11
type input "******"
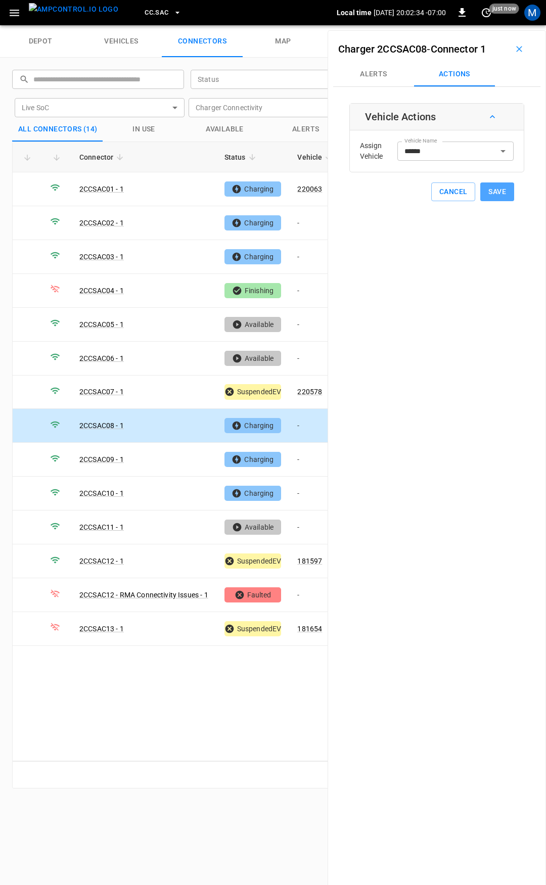
click at [486, 195] on button "Save" at bounding box center [497, 192] width 34 height 19
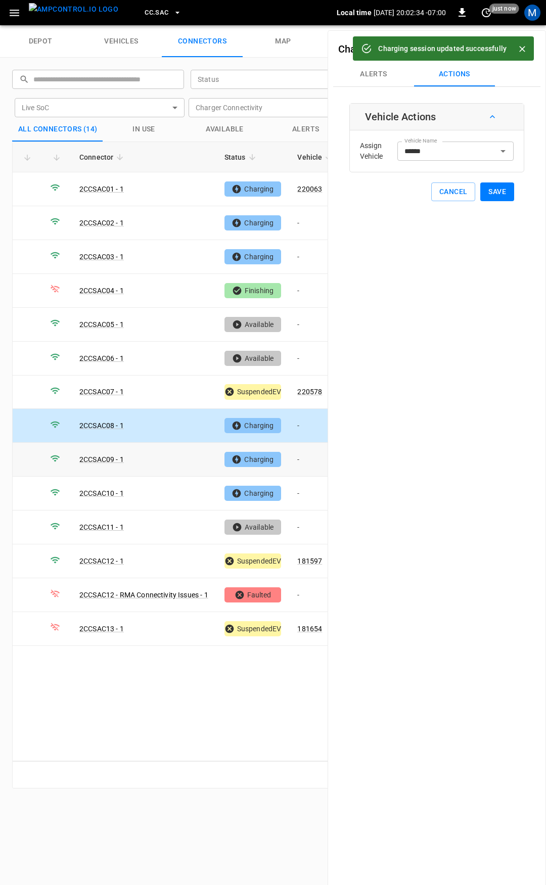
click at [307, 451] on td "-" at bounding box center [316, 460] width 54 height 34
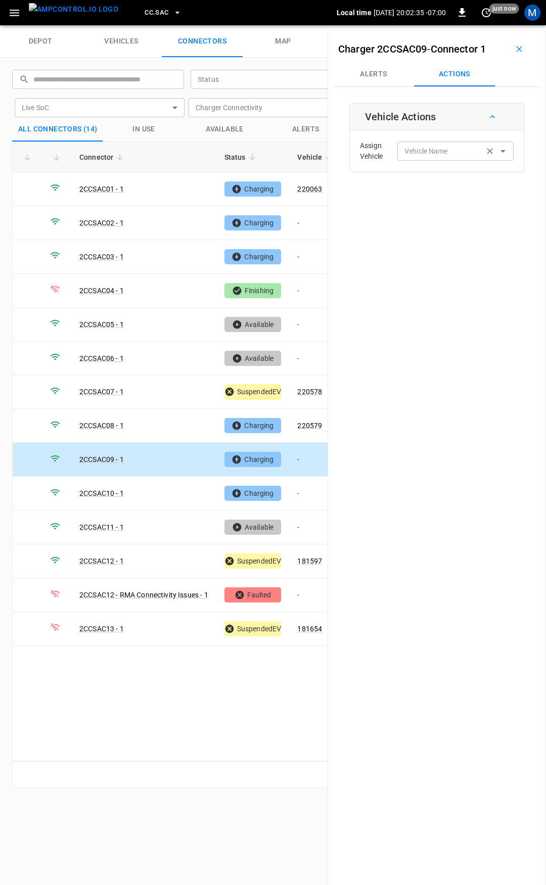
click at [419, 150] on div "Vehicle Name Vehicle Name" at bounding box center [455, 151] width 116 height 19
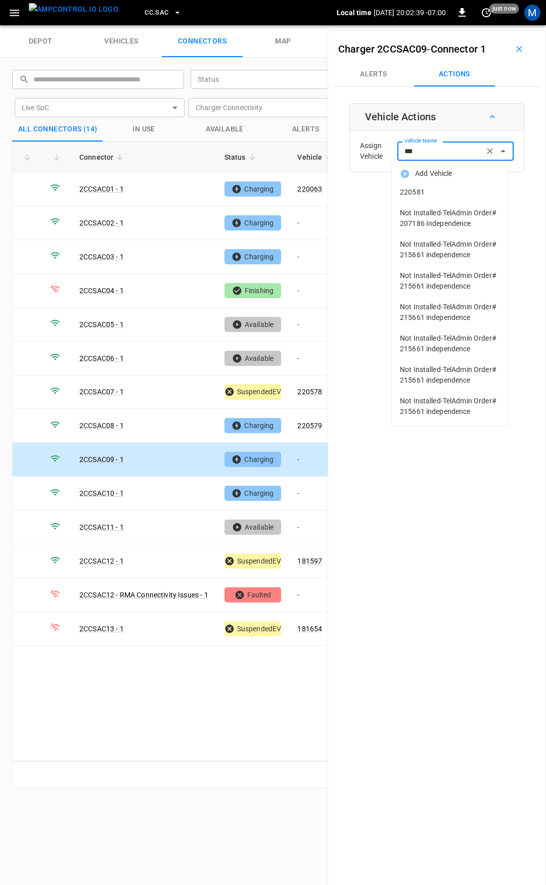
click at [431, 186] on li "220581" at bounding box center [449, 192] width 115 height 21
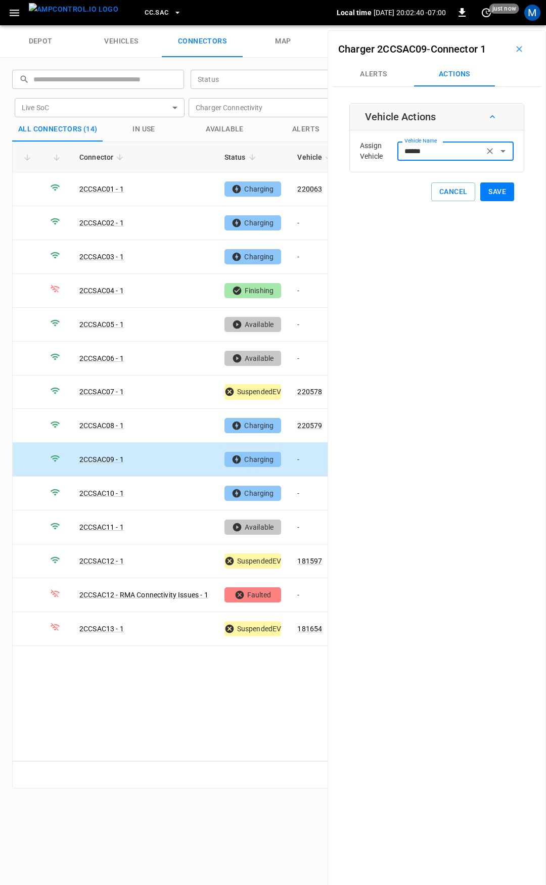
type input "******"
click at [501, 195] on button "Save" at bounding box center [497, 192] width 34 height 19
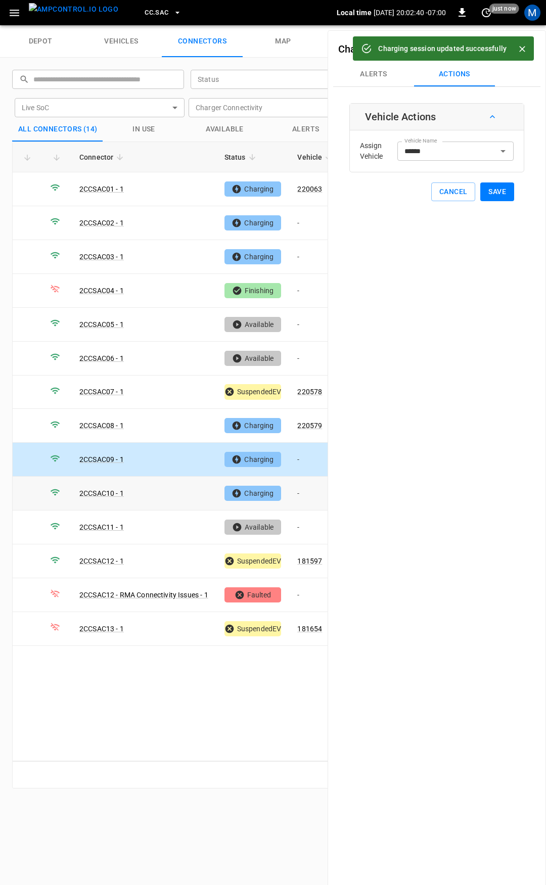
click at [304, 485] on td "-" at bounding box center [316, 494] width 54 height 34
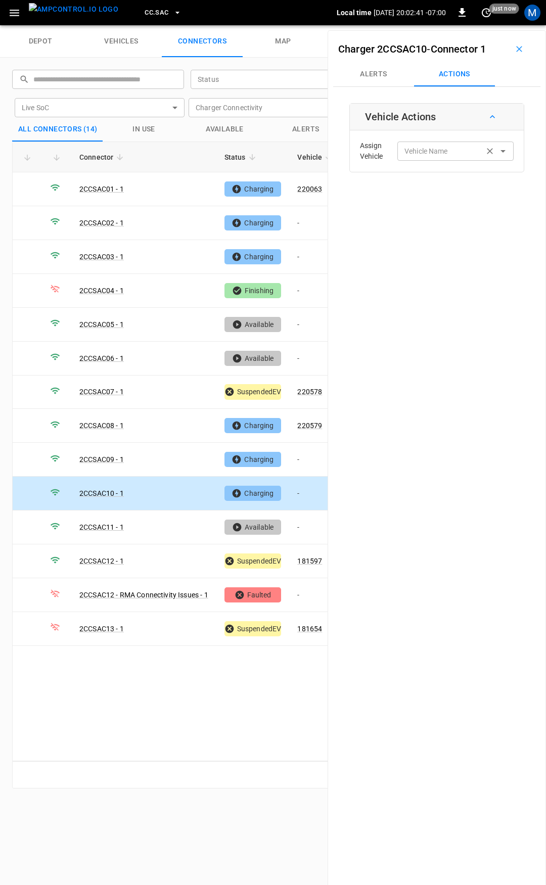
drag, startPoint x: 430, startPoint y: 162, endPoint x: 431, endPoint y: 152, distance: 10.1
click at [430, 162] on div "Assign Vehicle Vehicle Name Vehicle Name" at bounding box center [436, 151] width 169 height 36
click at [430, 150] on input "Vehicle Name" at bounding box center [440, 151] width 80 height 13
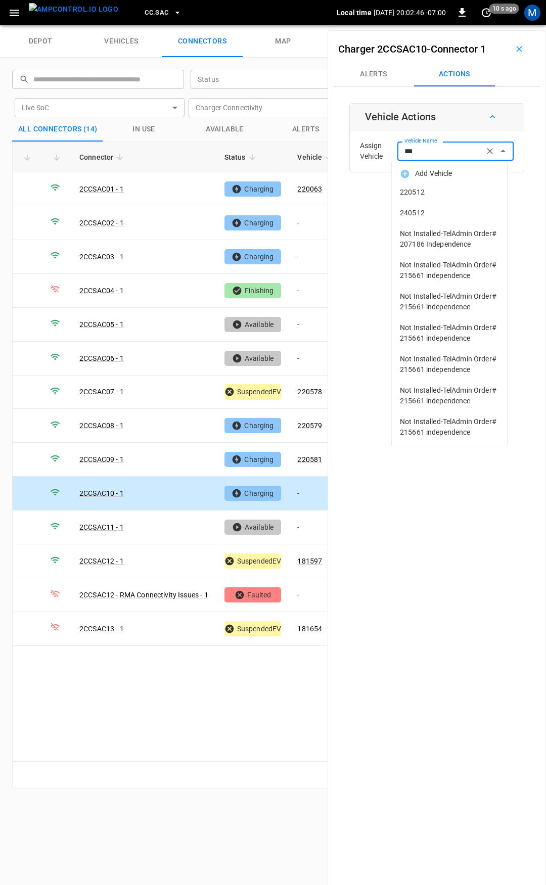
click at [435, 190] on span "220512" at bounding box center [449, 192] width 99 height 11
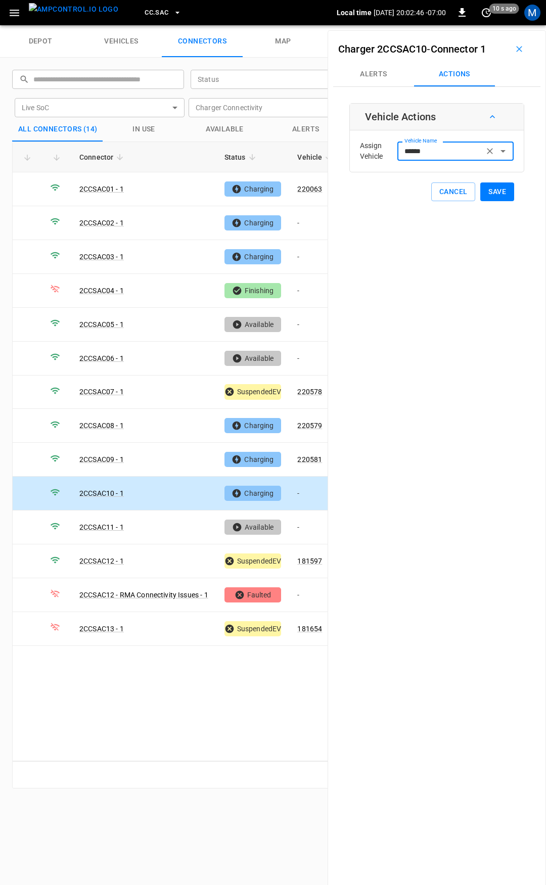
type input "******"
click at [486, 192] on button "Save" at bounding box center [497, 192] width 34 height 19
click at [10, 14] on icon "button" at bounding box center [14, 13] width 13 height 13
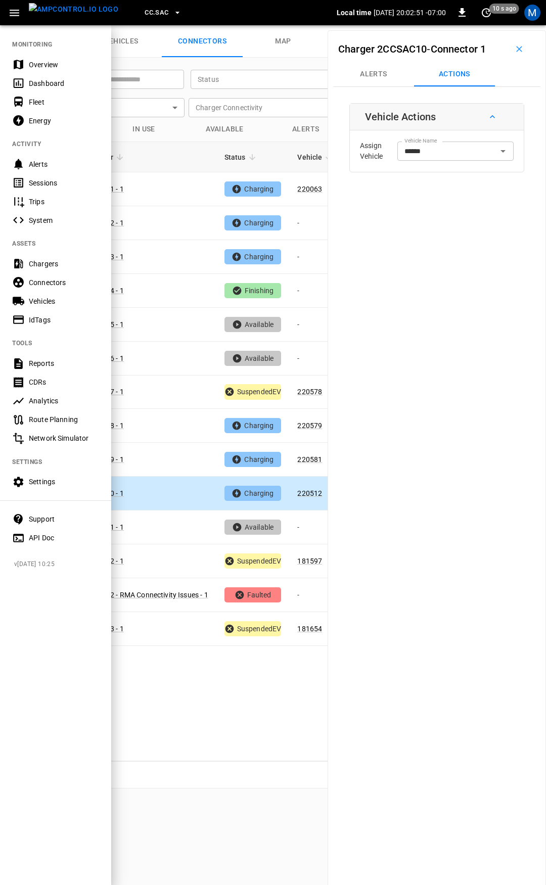
click at [34, 60] on div "Overview" at bounding box center [64, 65] width 70 height 10
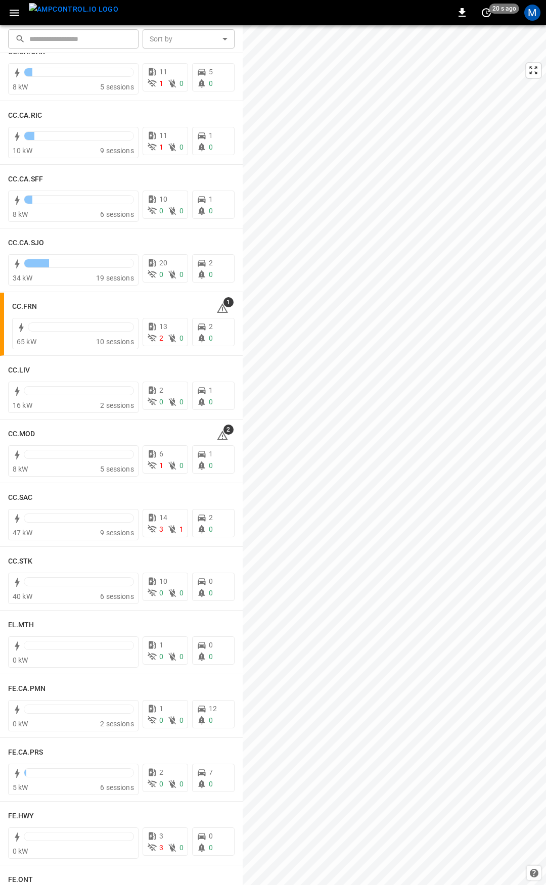
scroll to position [352, 0]
click at [29, 434] on h6 "CC.MOD" at bounding box center [21, 431] width 27 height 11
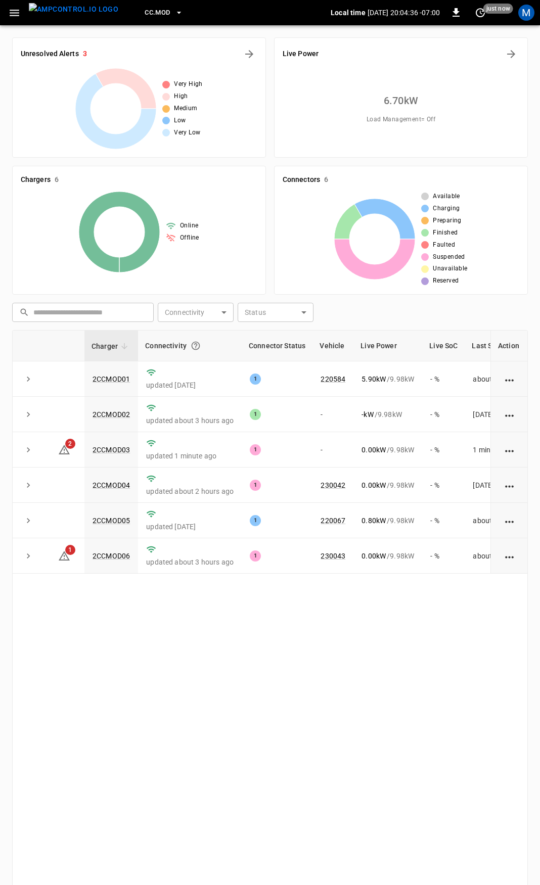
click at [20, 15] on icon "button" at bounding box center [14, 13] width 13 height 13
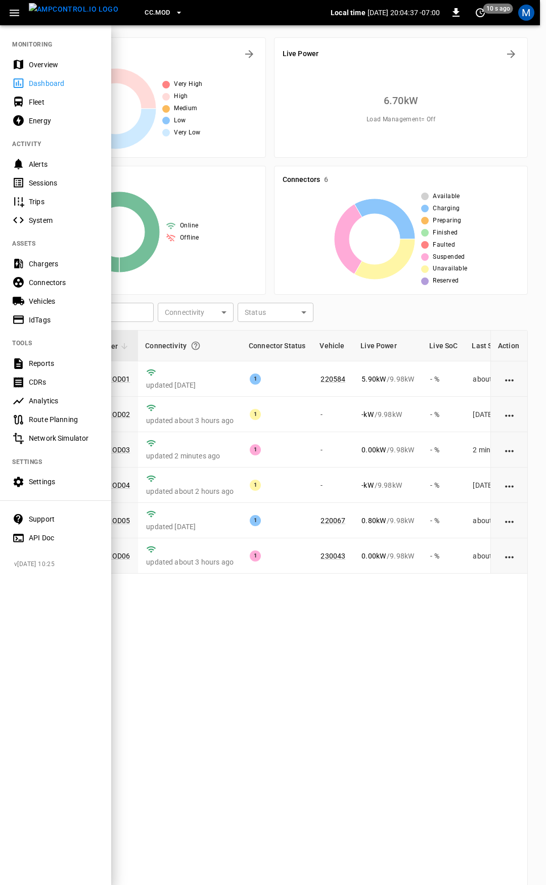
click at [36, 104] on div "Fleet" at bounding box center [64, 102] width 70 height 10
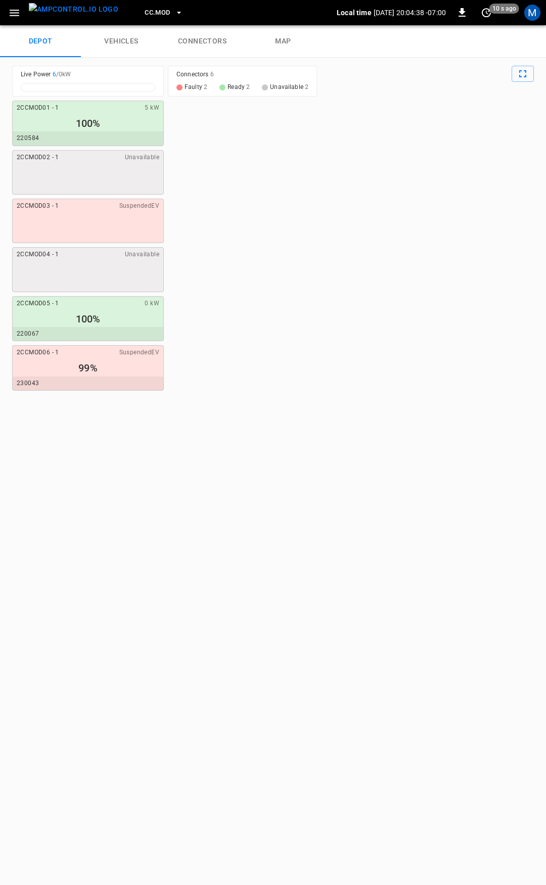
click at [221, 44] on link "connectors" at bounding box center [202, 41] width 81 height 32
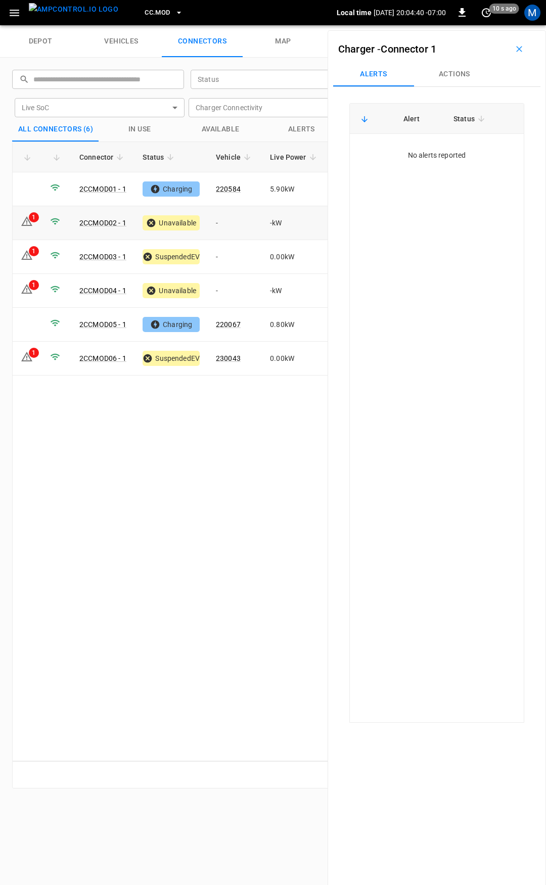
click at [231, 220] on td "-" at bounding box center [235, 223] width 54 height 34
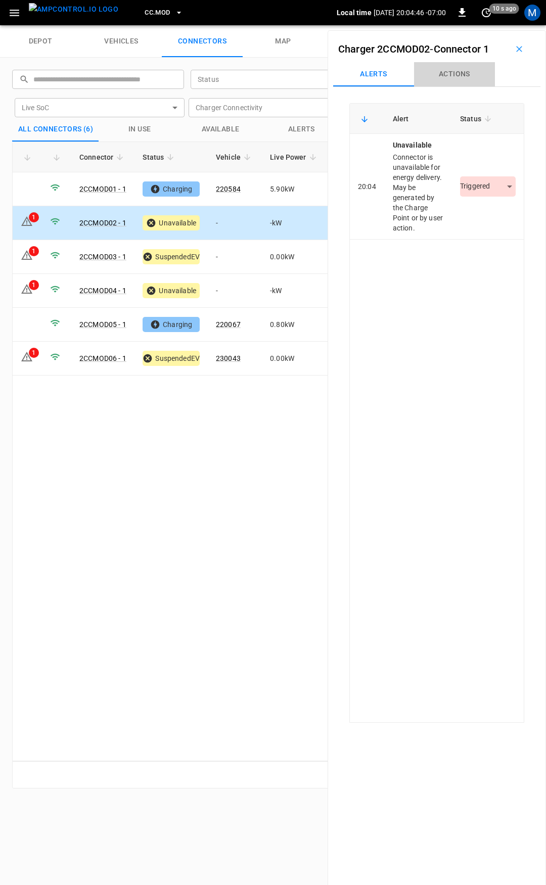
click at [461, 76] on button "Actions" at bounding box center [454, 74] width 81 height 24
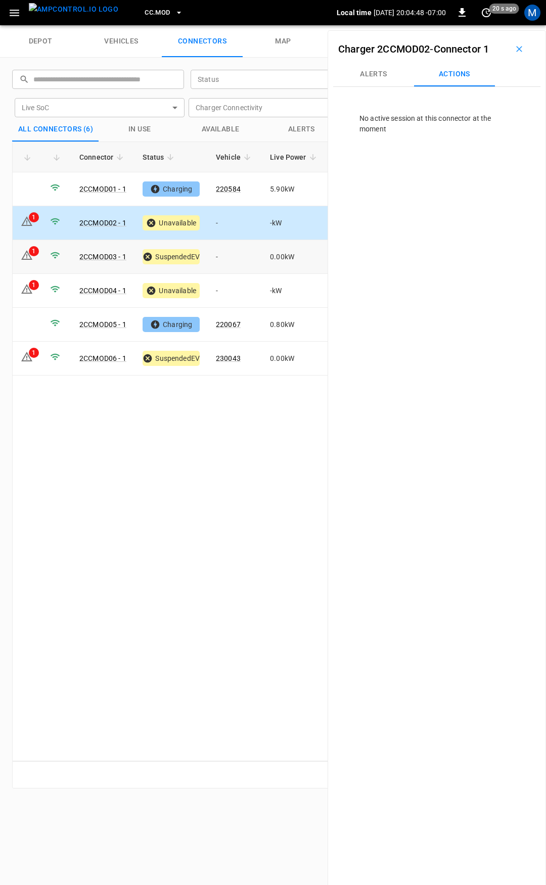
click at [231, 258] on td "-" at bounding box center [235, 257] width 54 height 34
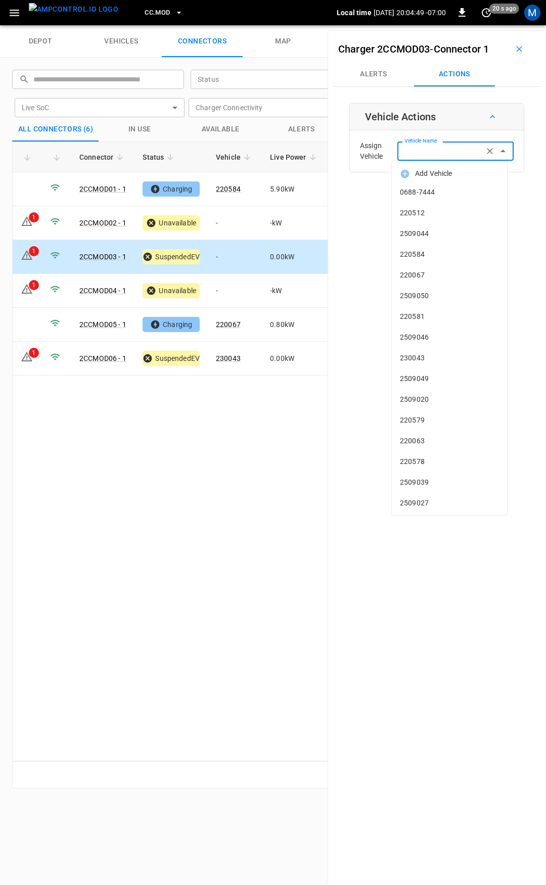
click at [437, 148] on input "Vehicle Name" at bounding box center [440, 151] width 80 height 13
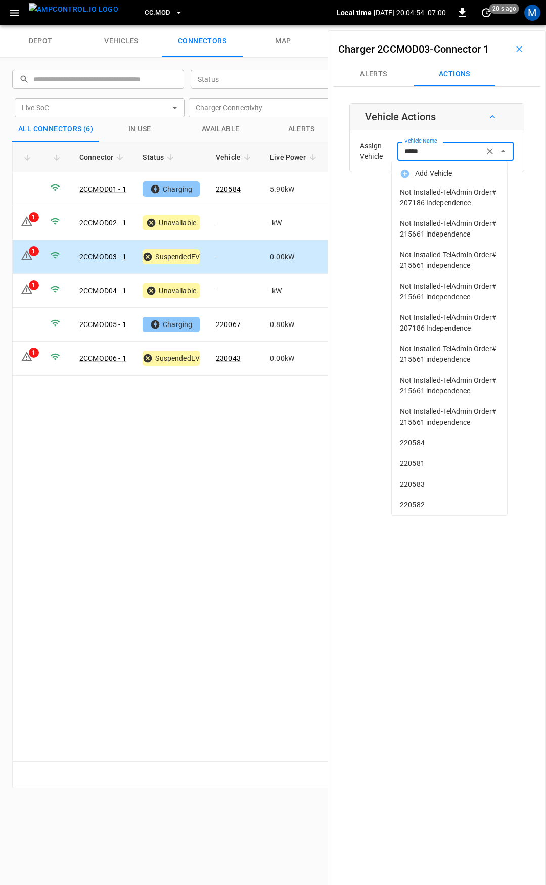
type input "******"
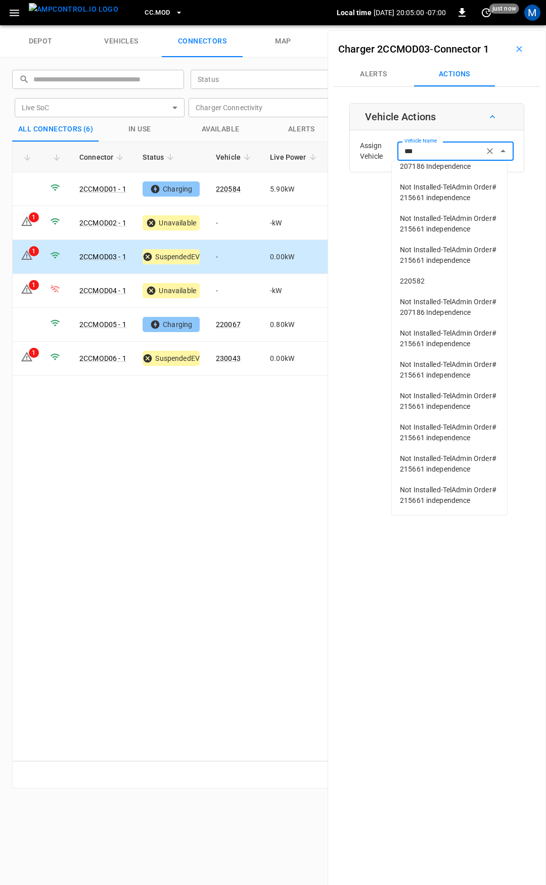
click at [431, 276] on span "220582" at bounding box center [449, 281] width 99 height 11
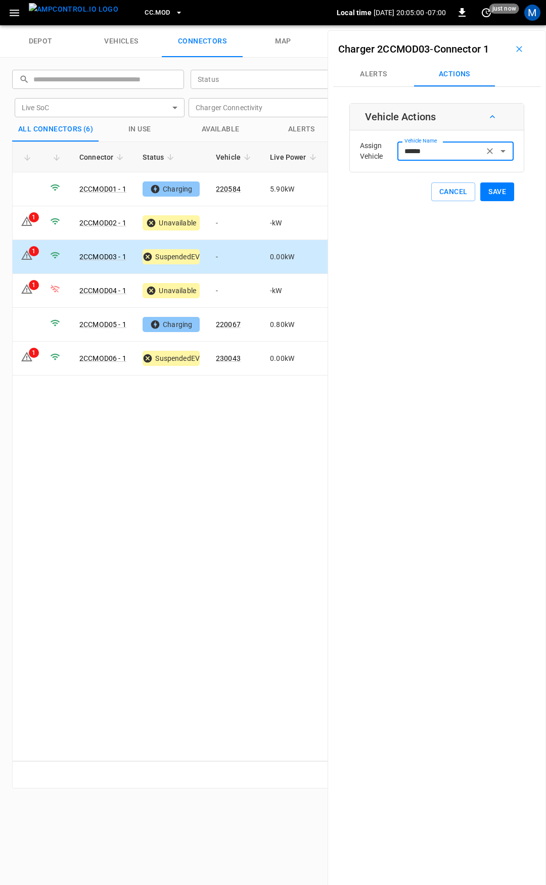
type input "******"
click at [490, 202] on div "Charger 2CCMOD03 - Connector 1 Alerts Actions Vehicle Actions Assign Vehicle Ve…" at bounding box center [437, 472] width 218 height 885
click at [494, 196] on button "Save" at bounding box center [497, 192] width 34 height 19
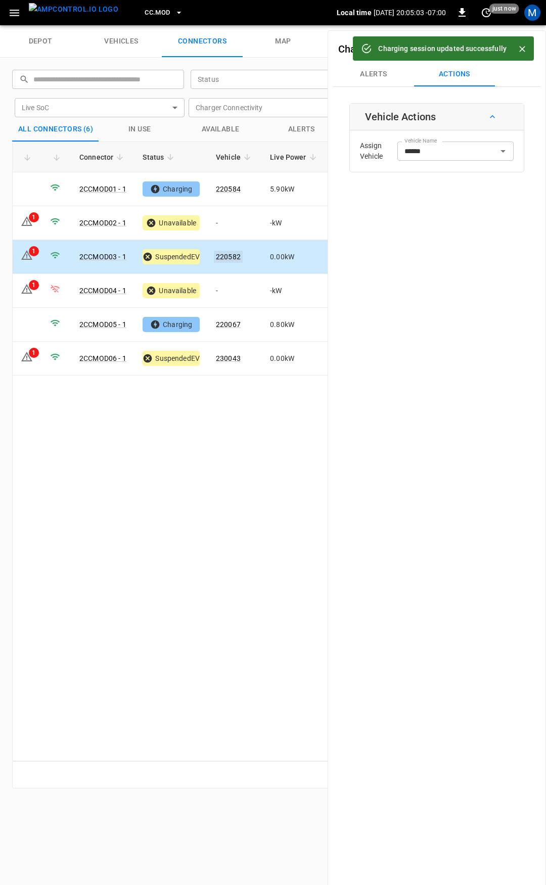
click at [227, 254] on link "220582" at bounding box center [228, 257] width 29 height 12
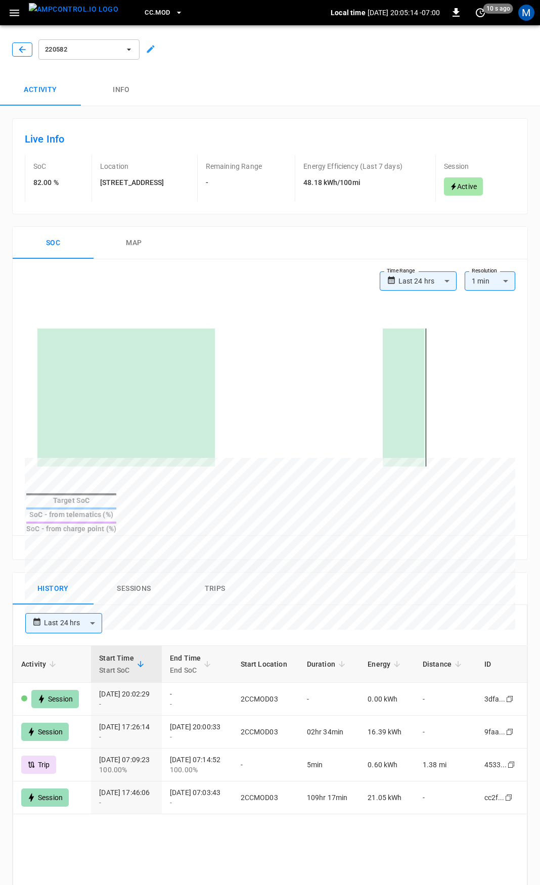
click at [24, 53] on icon "button" at bounding box center [22, 49] width 10 height 10
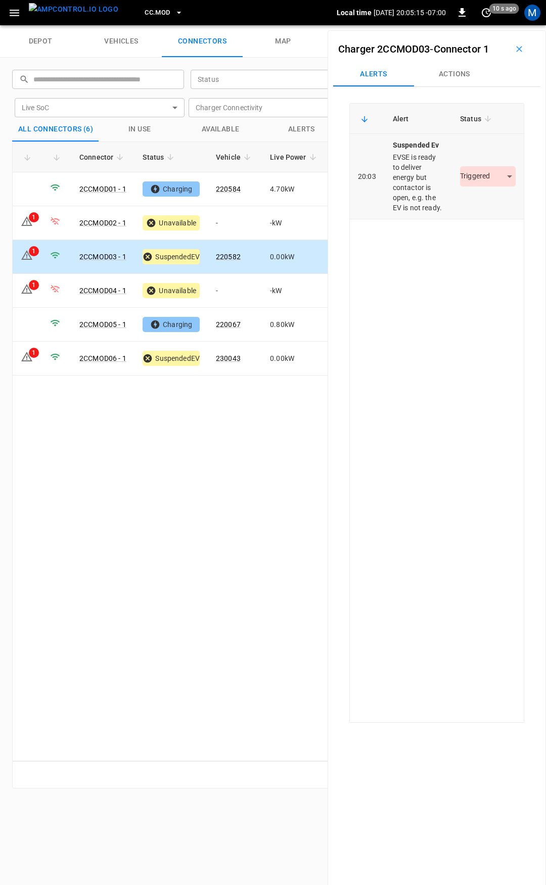
click at [488, 25] on body "CC.MOD Local time [DATE] 20:05:15 -07:00 0 10 s ago M depot vehicles connectors…" at bounding box center [273, 12] width 546 height 25
click at [480, 159] on div at bounding box center [273, 442] width 546 height 885
click at [7, 13] on button "button" at bounding box center [14, 13] width 21 height 19
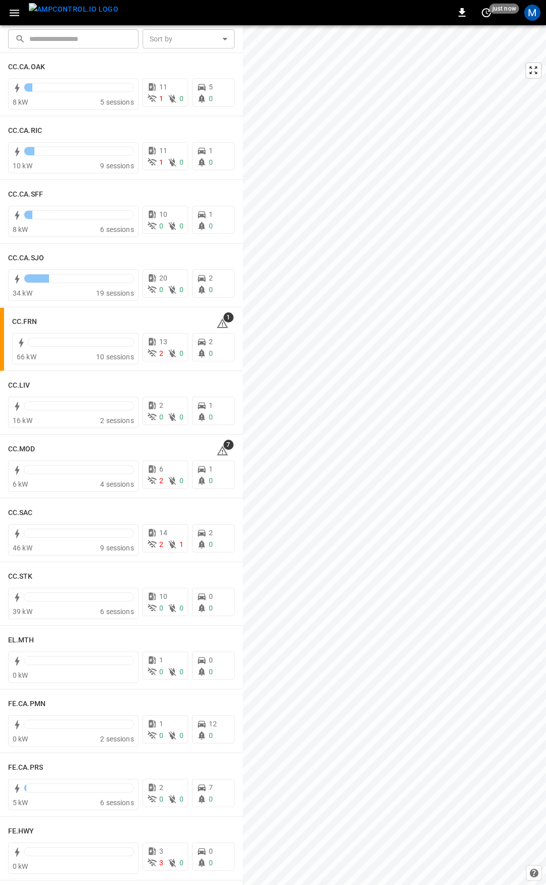
scroll to position [334, 0]
click at [242, 420] on div "​ ​ Sort by ​ Sort by CC.CA.CON 19 kW 15 sessions 18 0 0 4 0 CC.CA.FAI 13 kW 10…" at bounding box center [273, 455] width 546 height 860
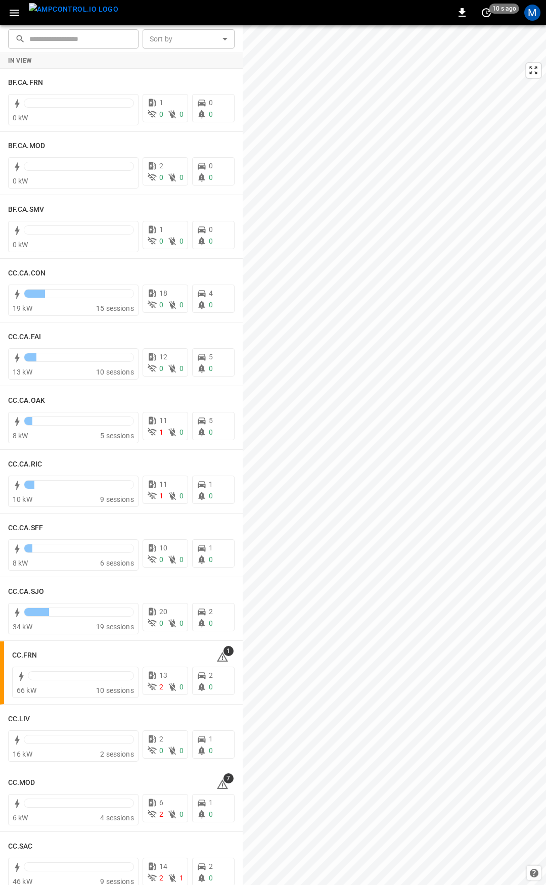
scroll to position [1127, 0]
